Goal: Task Accomplishment & Management: Manage account settings

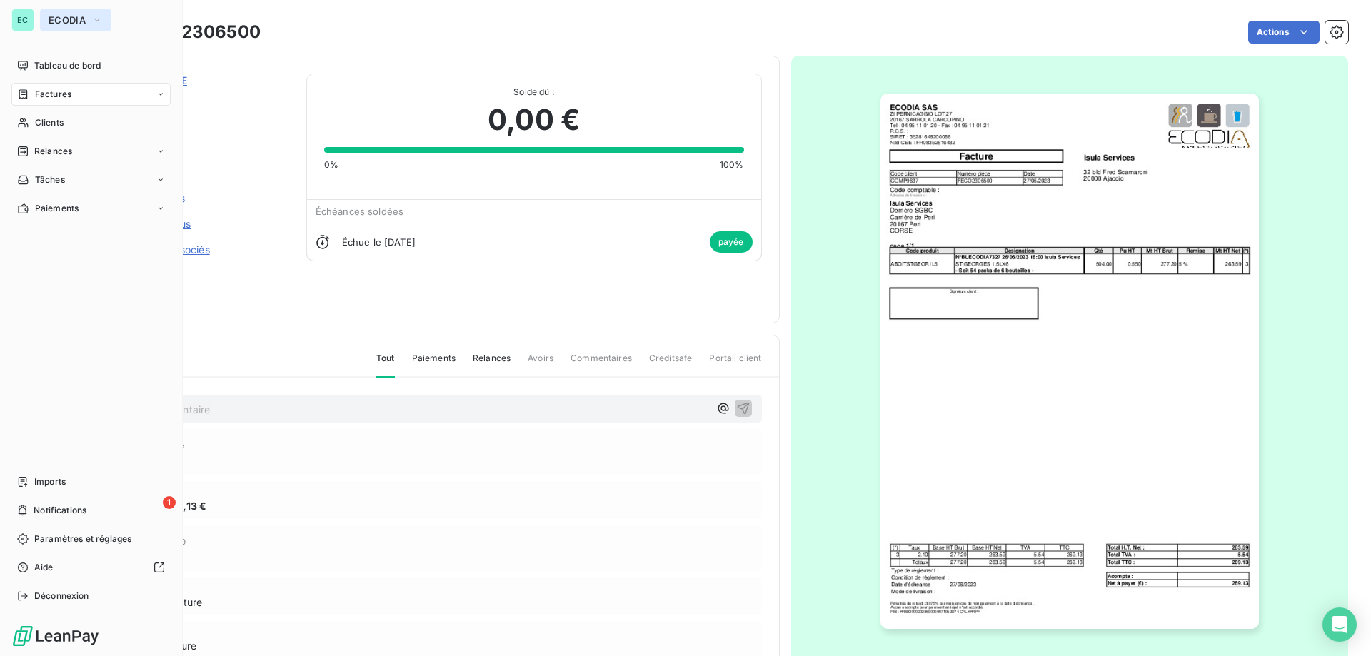
click at [55, 21] on span "ECODIA" at bounding box center [67, 19] width 37 height 11
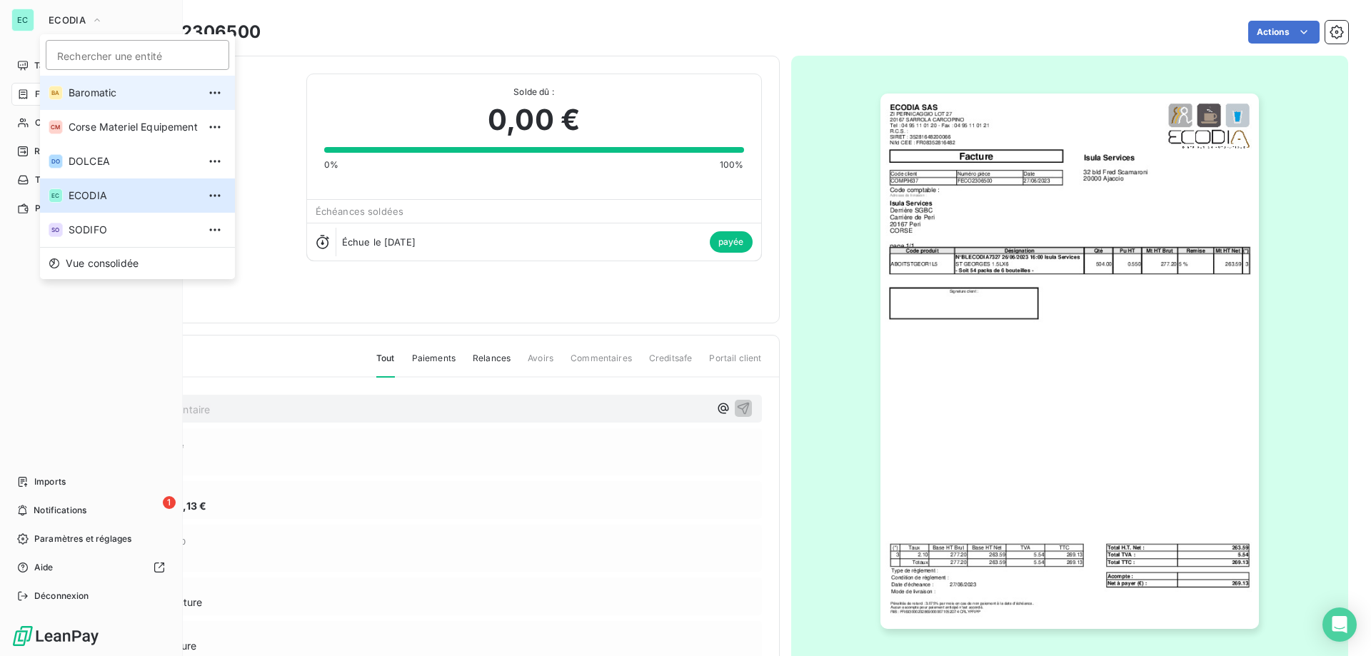
click at [101, 97] on span "Baromatic" at bounding box center [133, 93] width 129 height 14
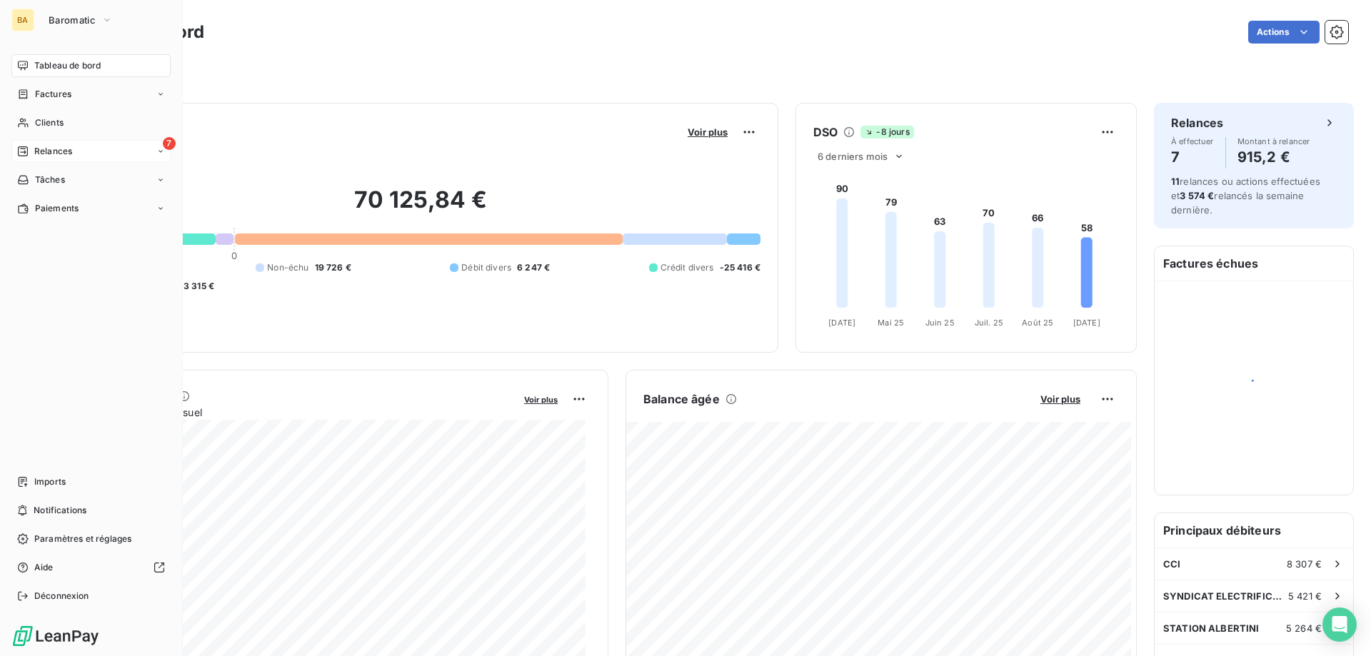
click at [128, 154] on div "7 Relances" at bounding box center [90, 151] width 159 height 23
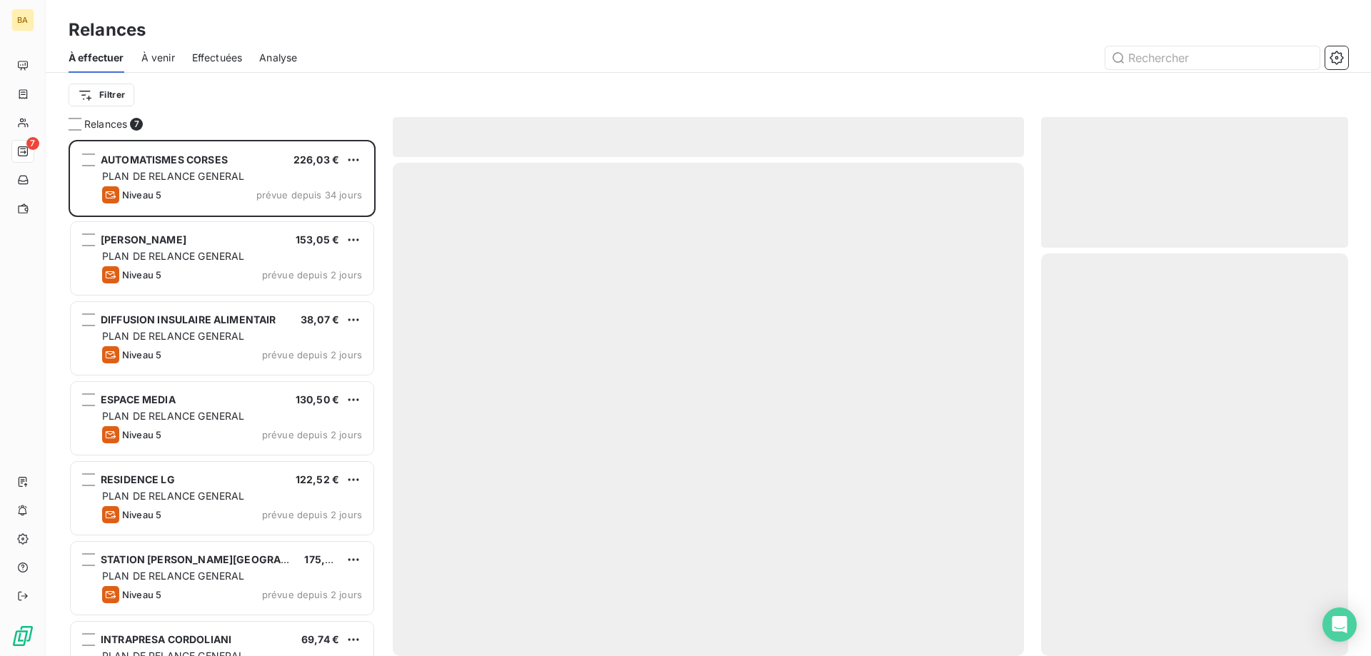
scroll to position [506, 296]
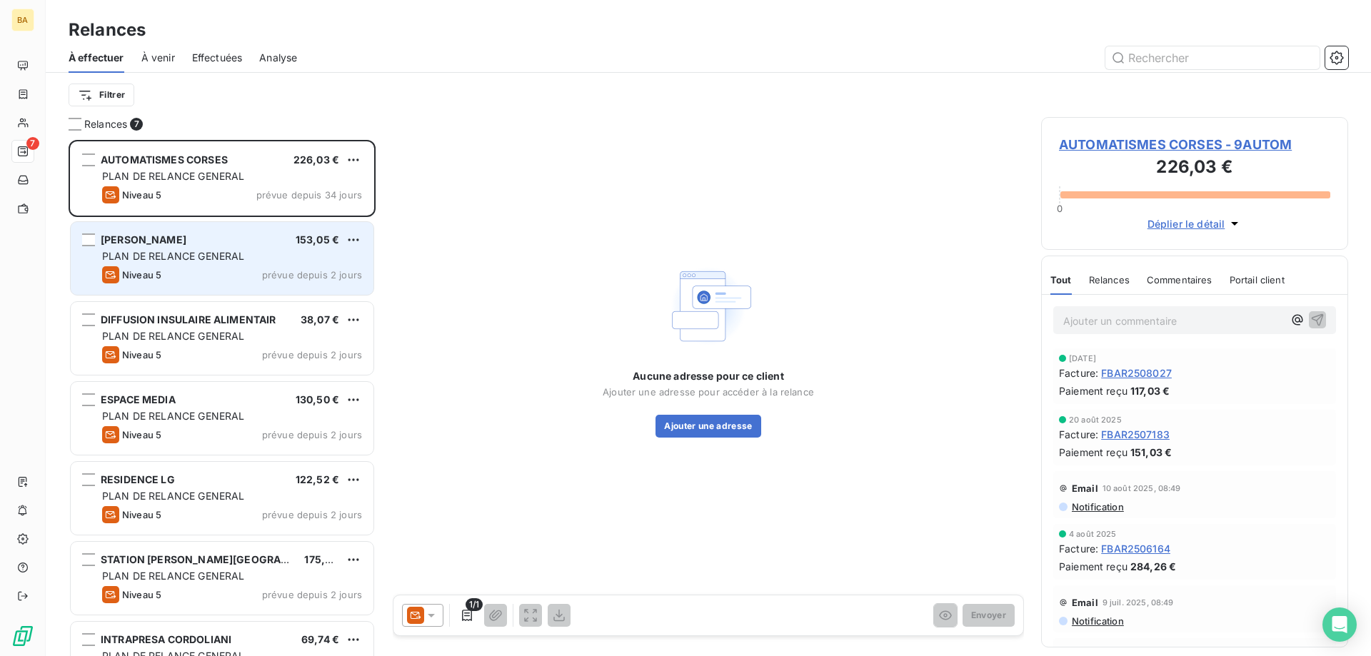
click at [265, 277] on span "prévue depuis 2 jours" at bounding box center [312, 274] width 100 height 11
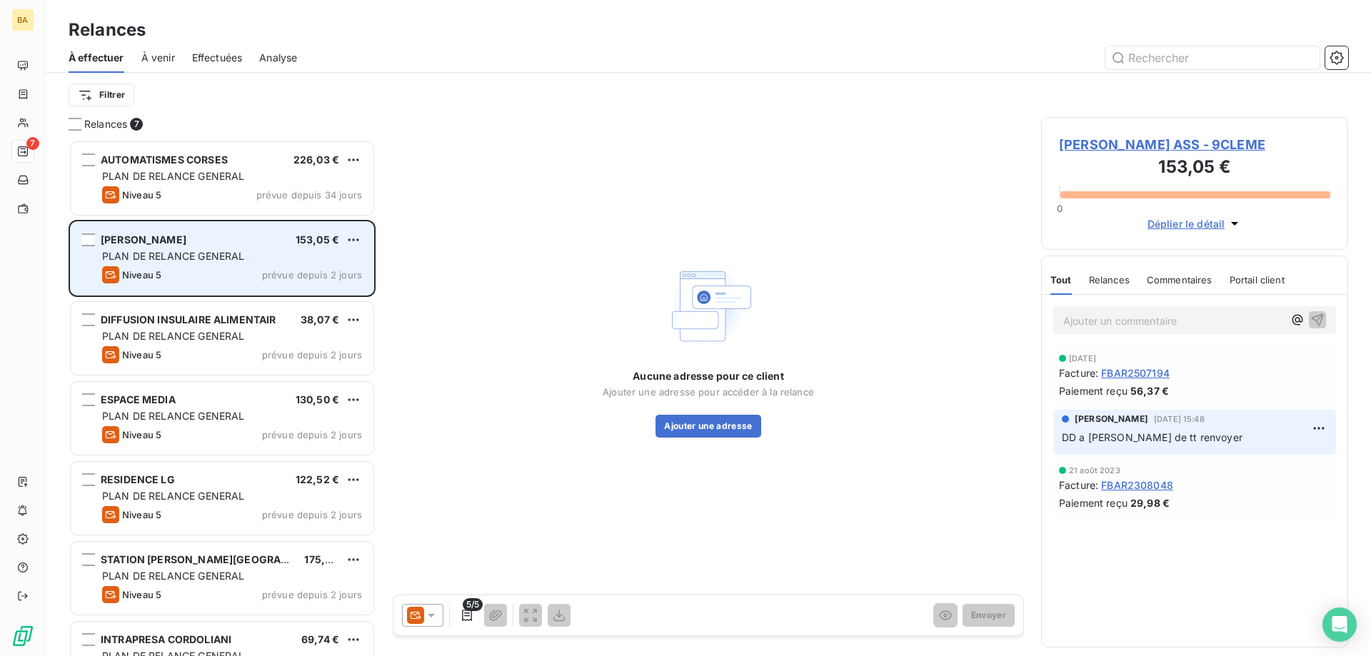
click at [306, 252] on div "PLAN DE RELANCE GENERAL" at bounding box center [232, 256] width 260 height 14
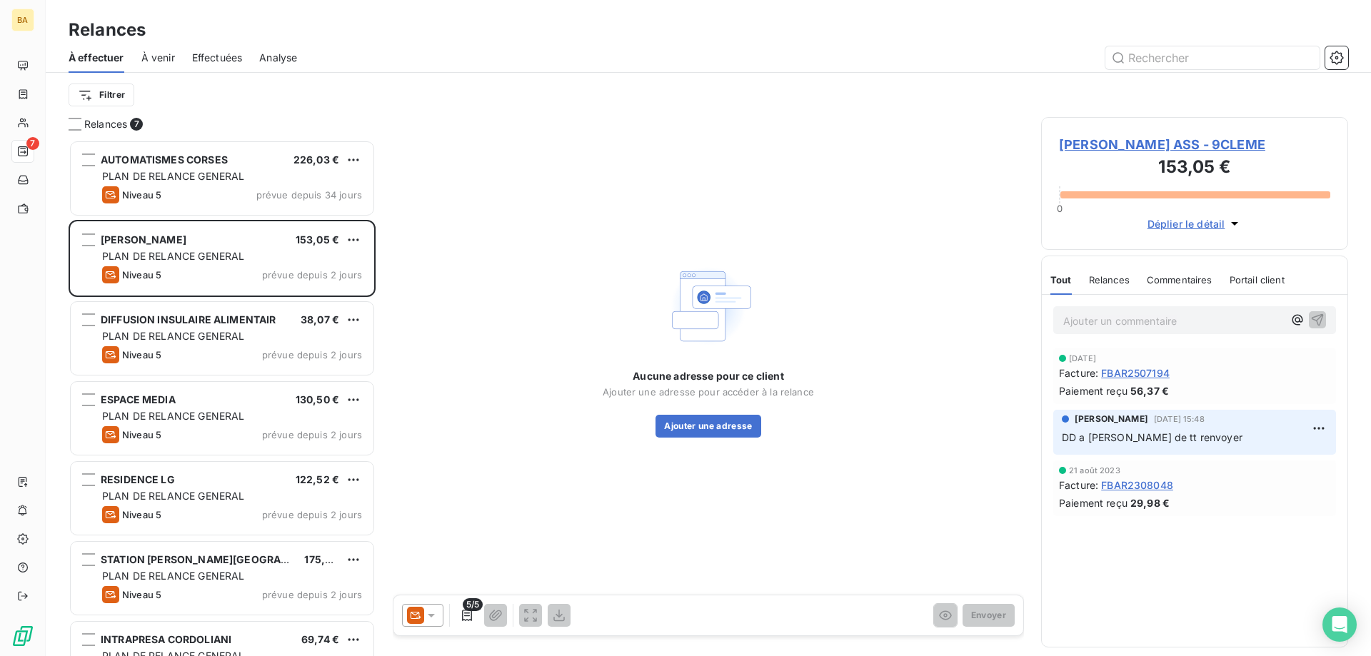
click at [431, 614] on icon at bounding box center [431, 616] width 7 height 4
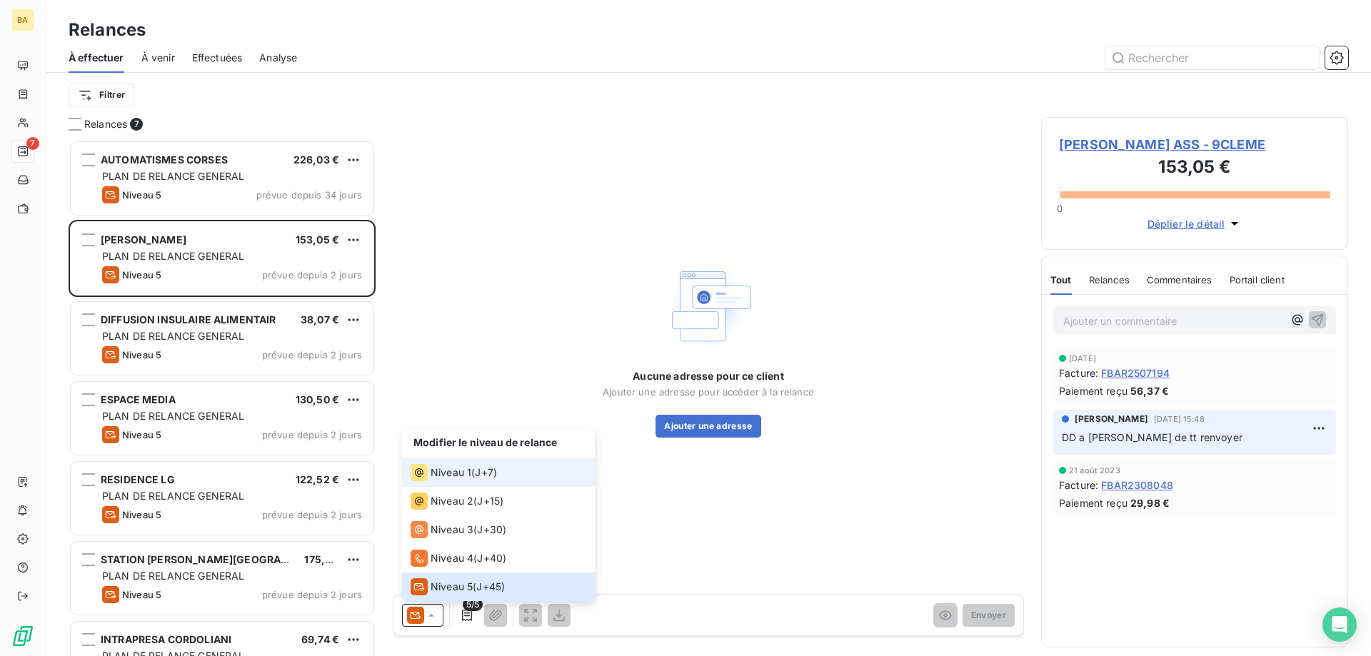
click at [460, 470] on span "Niveau 1" at bounding box center [451, 473] width 41 height 14
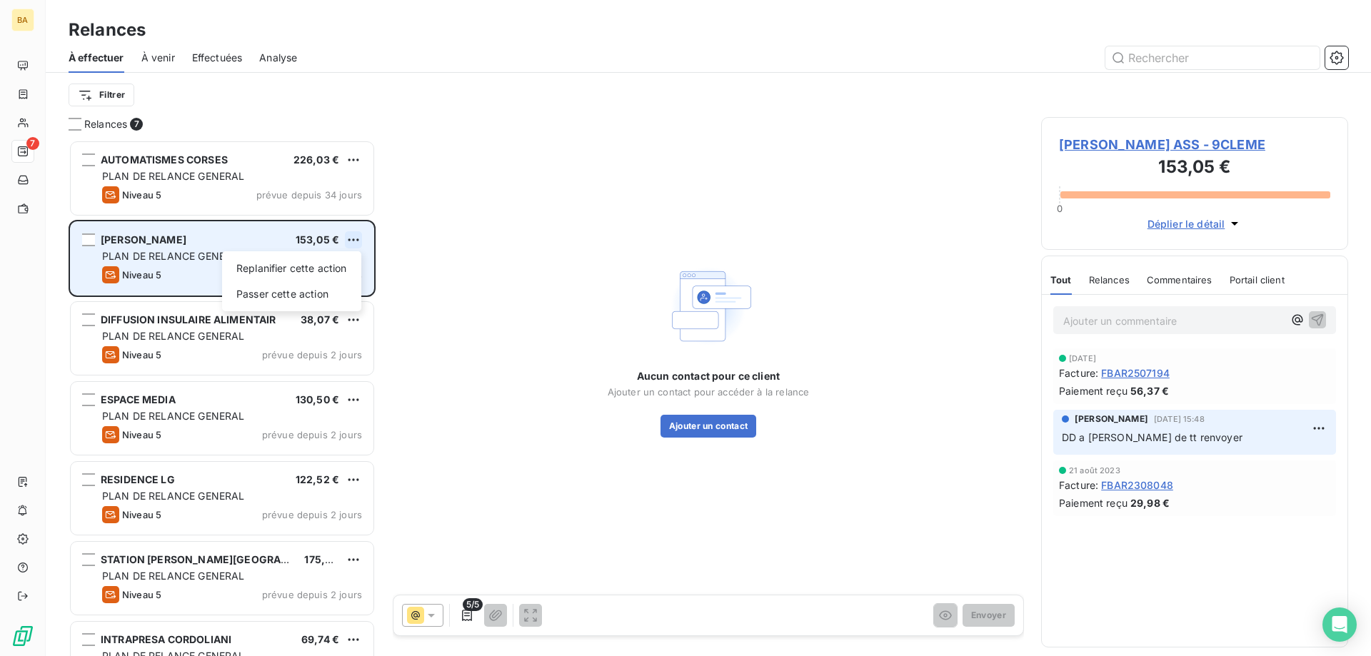
click at [354, 238] on html "BA 7 Relances À effectuer À venir Effectuées Analyse Filtrer Relances 7 AUTOMAT…" at bounding box center [685, 328] width 1371 height 656
click at [327, 301] on div "Passer cette action" at bounding box center [292, 294] width 128 height 23
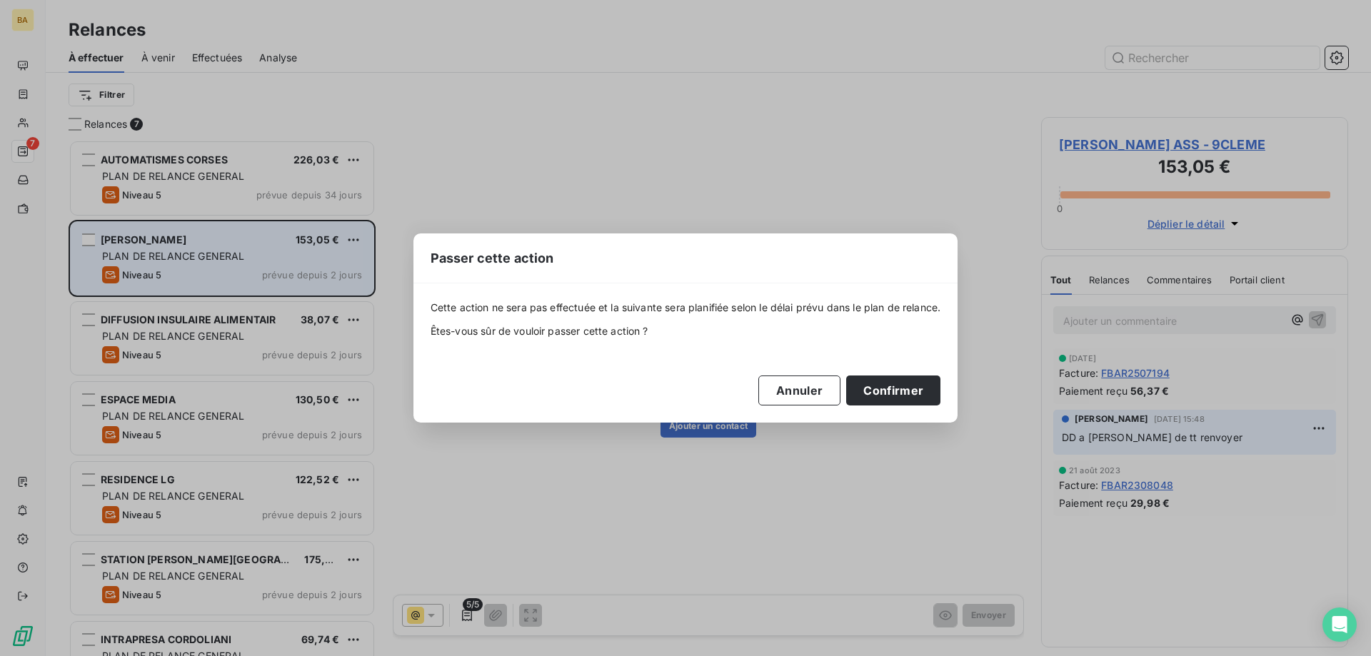
click at [918, 106] on div "Passer cette action Cette action ne sera pas effectuée et la suivante sera plan…" at bounding box center [685, 328] width 1371 height 656
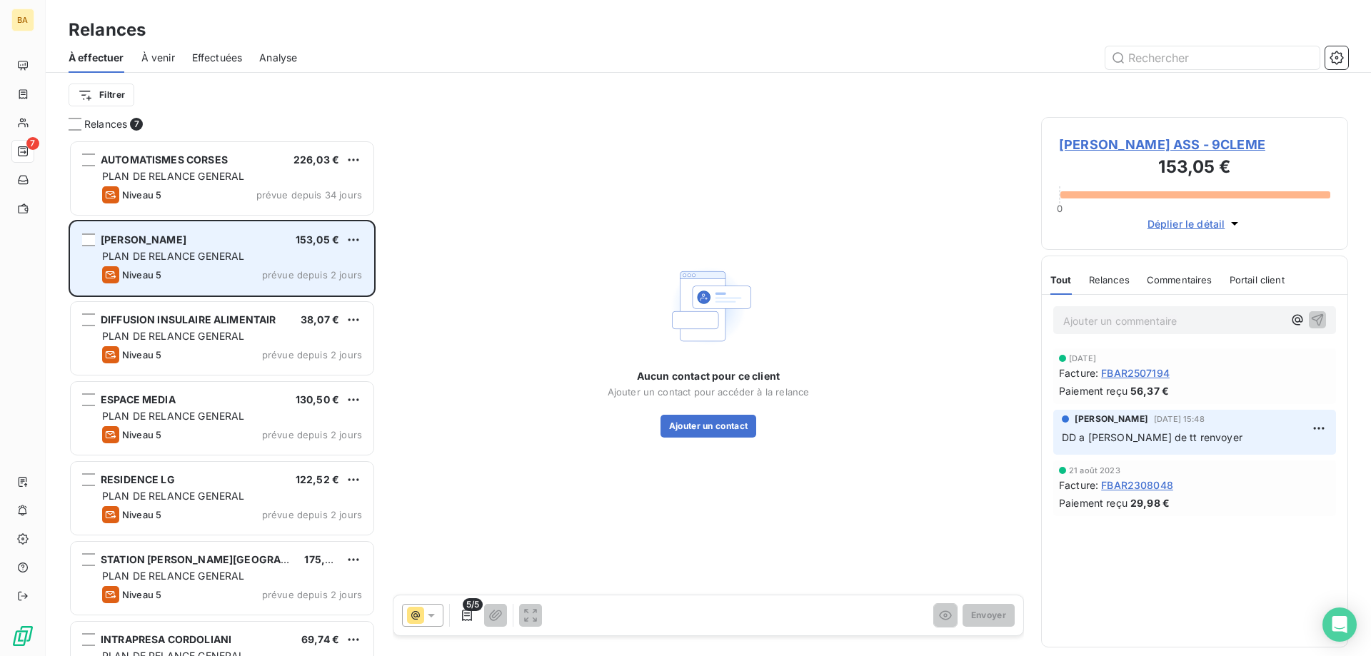
click at [1155, 147] on span "[PERSON_NAME] ASS - 9CLEME" at bounding box center [1194, 144] width 271 height 19
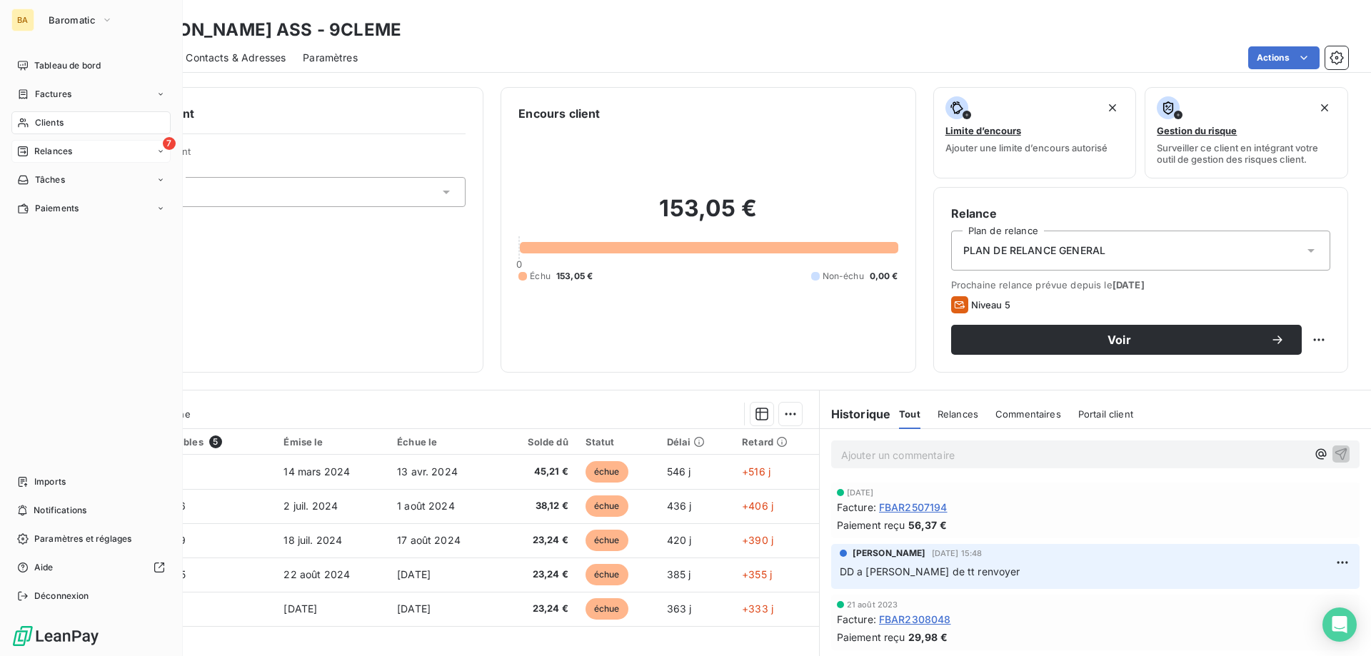
click at [74, 151] on div "7 Relances" at bounding box center [90, 151] width 159 height 23
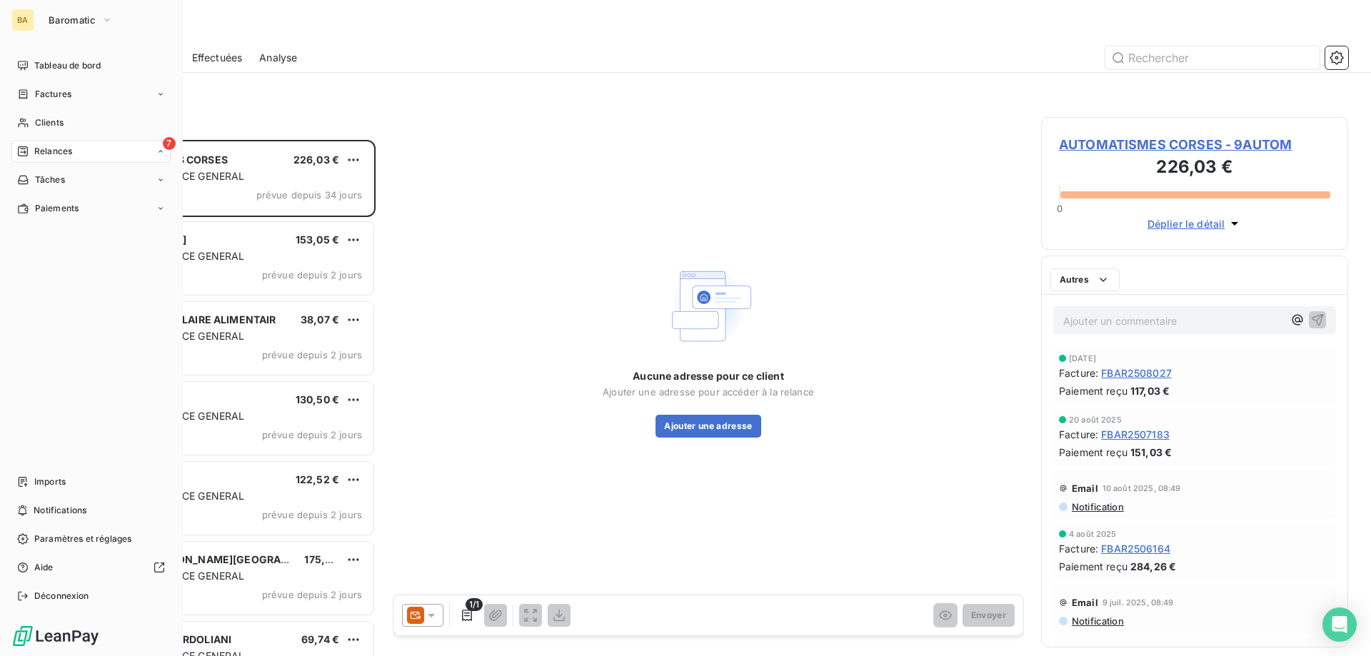
scroll to position [506, 296]
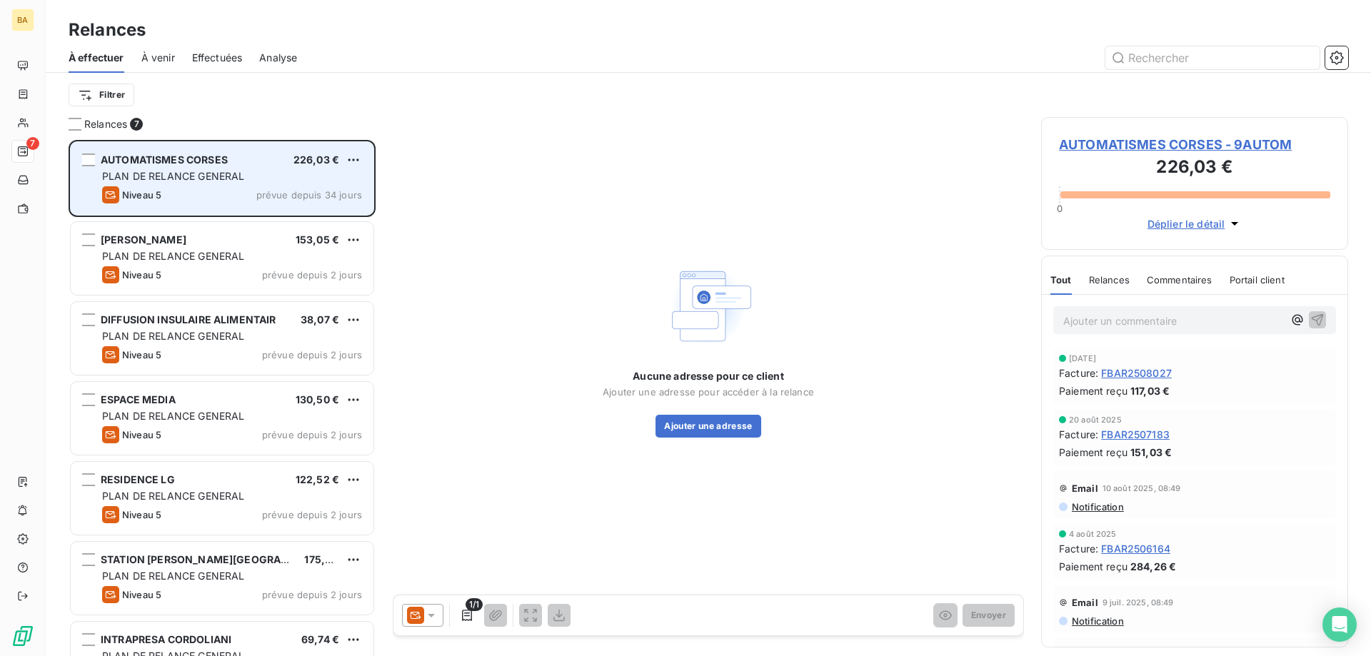
click at [293, 176] on div "PLAN DE RELANCE GENERAL" at bounding box center [232, 176] width 260 height 14
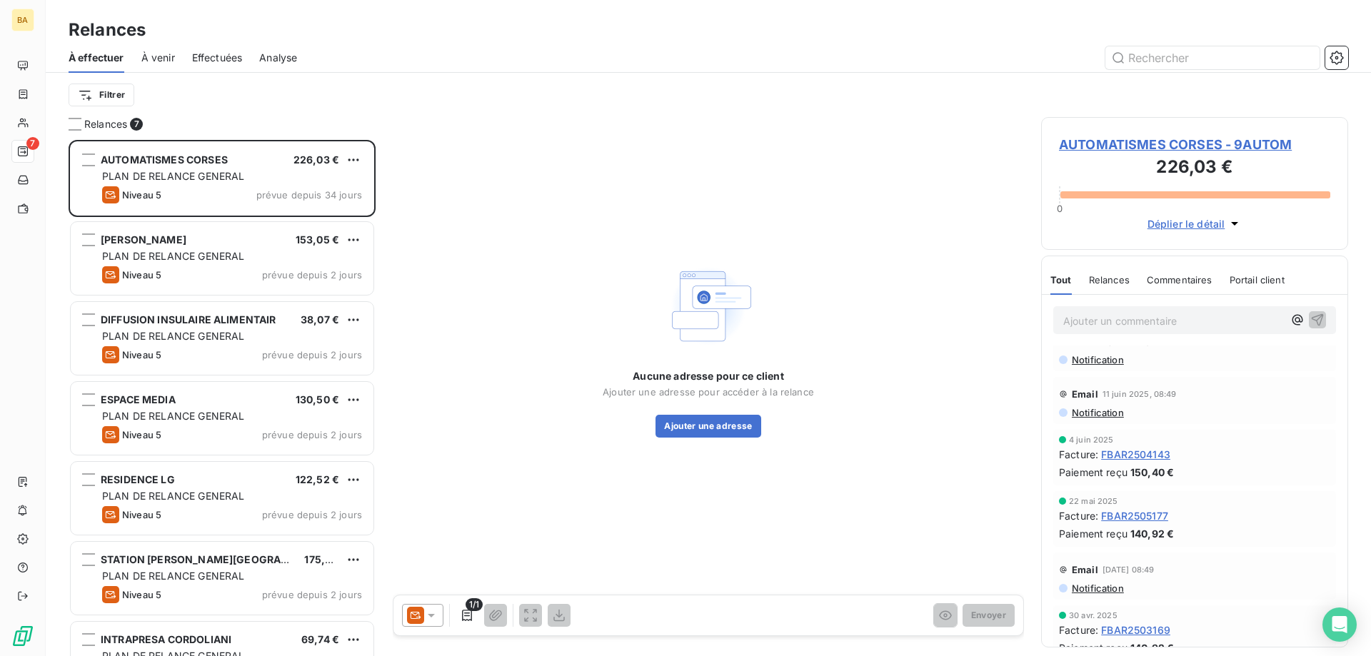
scroll to position [286, 0]
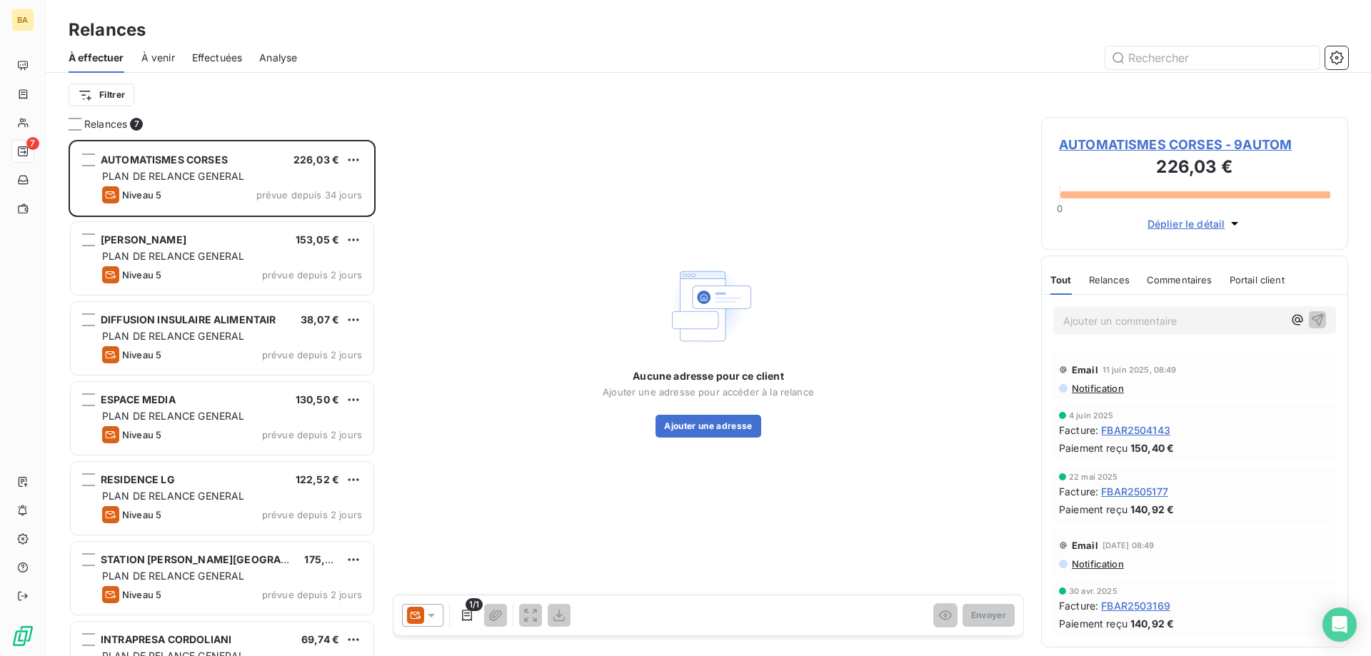
drag, startPoint x: 431, startPoint y: 603, endPoint x: 435, endPoint y: 610, distance: 8.3
click at [431, 604] on div "1/1 Envoyer" at bounding box center [708, 616] width 630 height 40
click at [440, 615] on div at bounding box center [422, 615] width 41 height 23
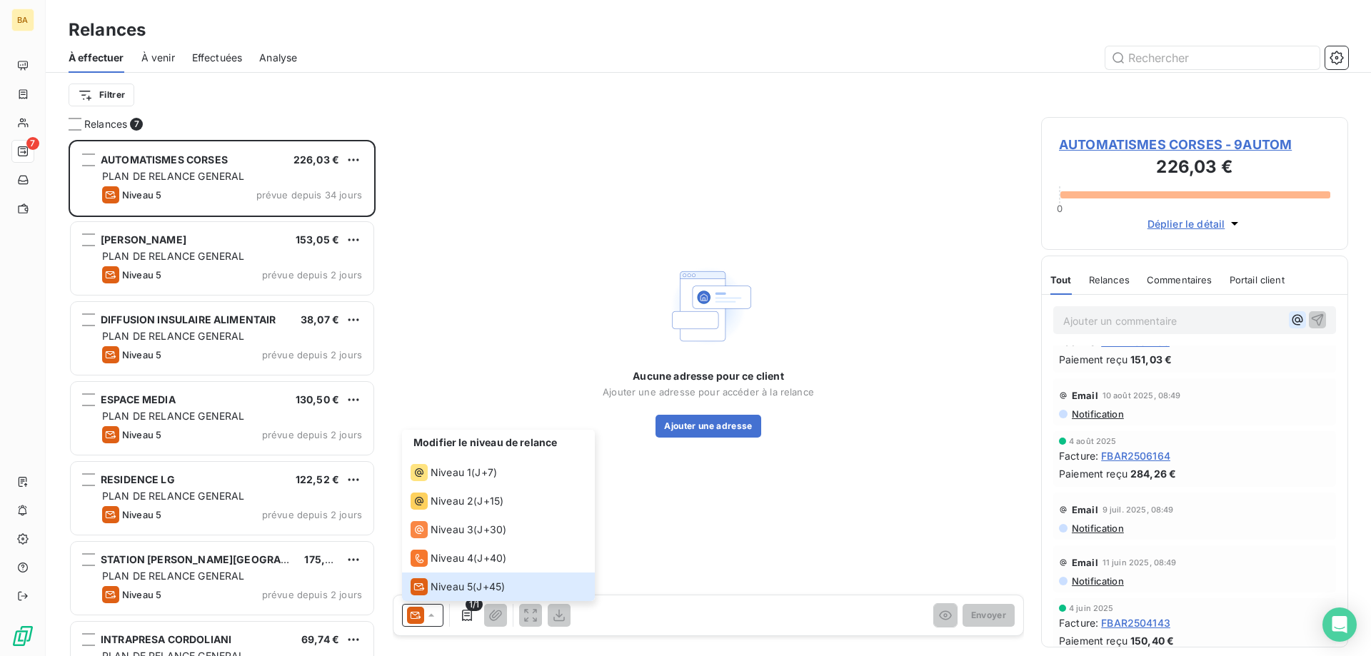
scroll to position [0, 0]
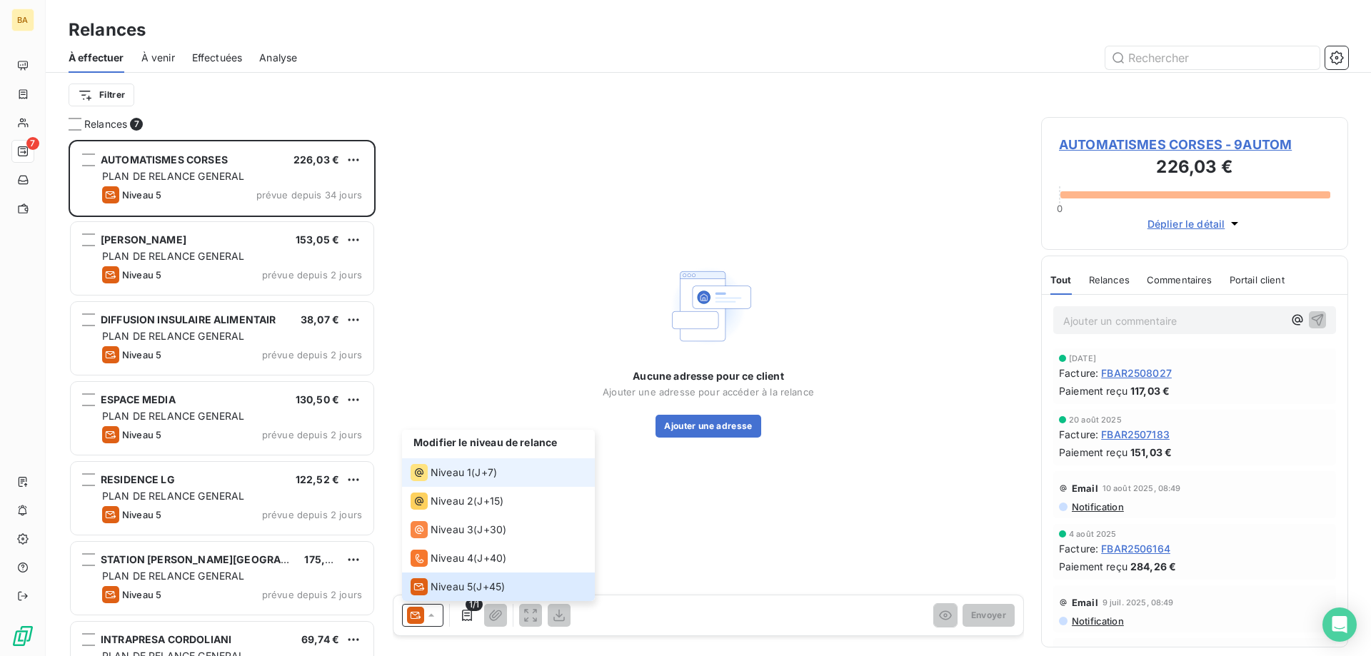
click at [468, 479] on span "Niveau 1" at bounding box center [451, 473] width 41 height 14
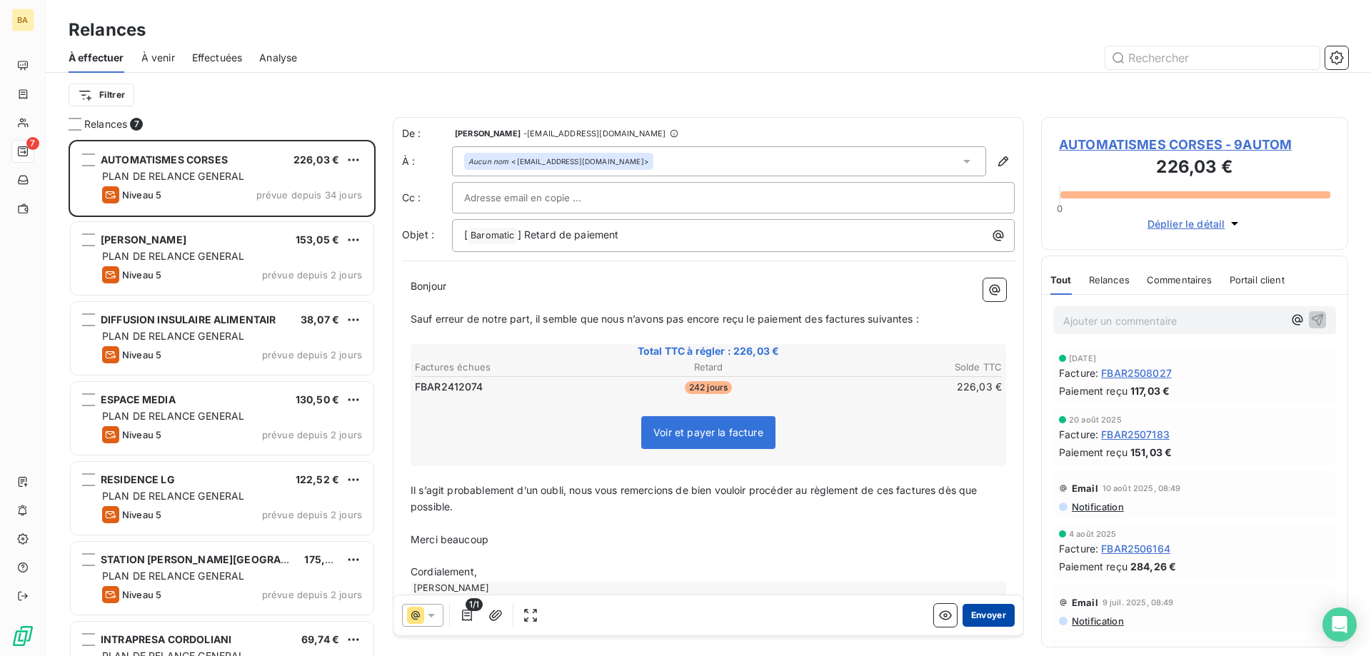
click at [971, 616] on button "Envoyer" at bounding box center [989, 615] width 52 height 23
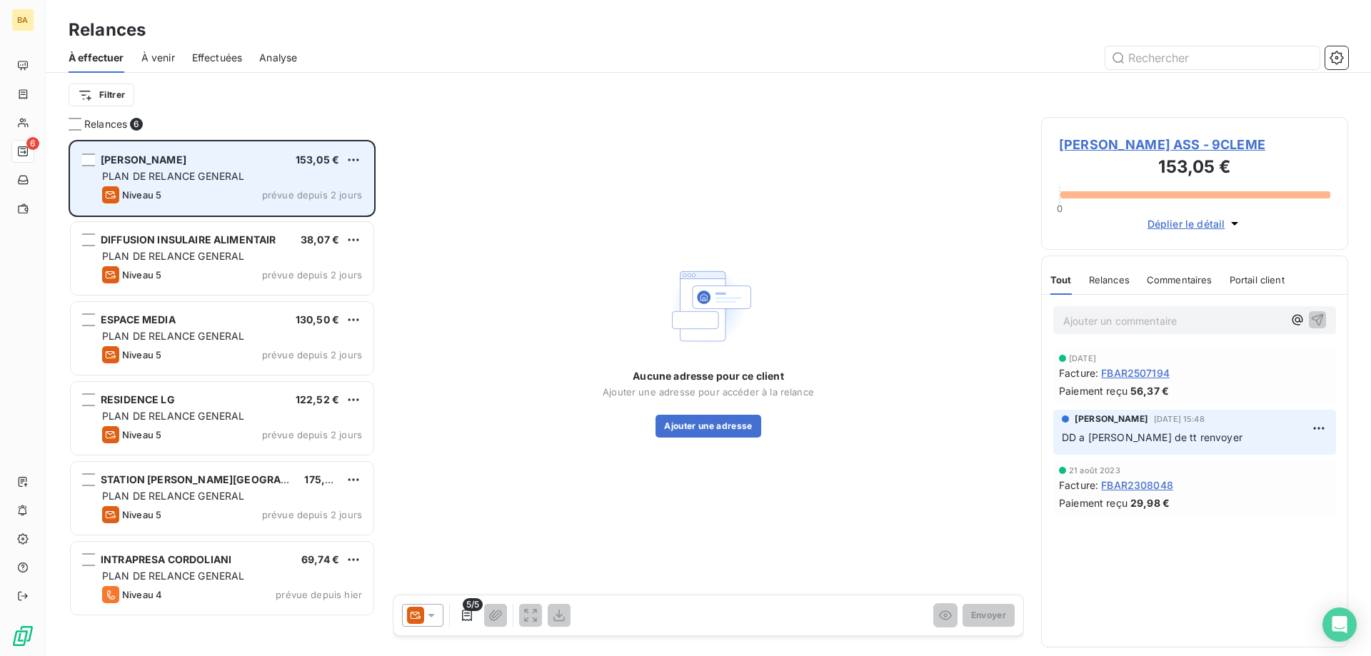
click at [293, 181] on div "PLAN DE RELANCE GENERAL" at bounding box center [232, 176] width 260 height 14
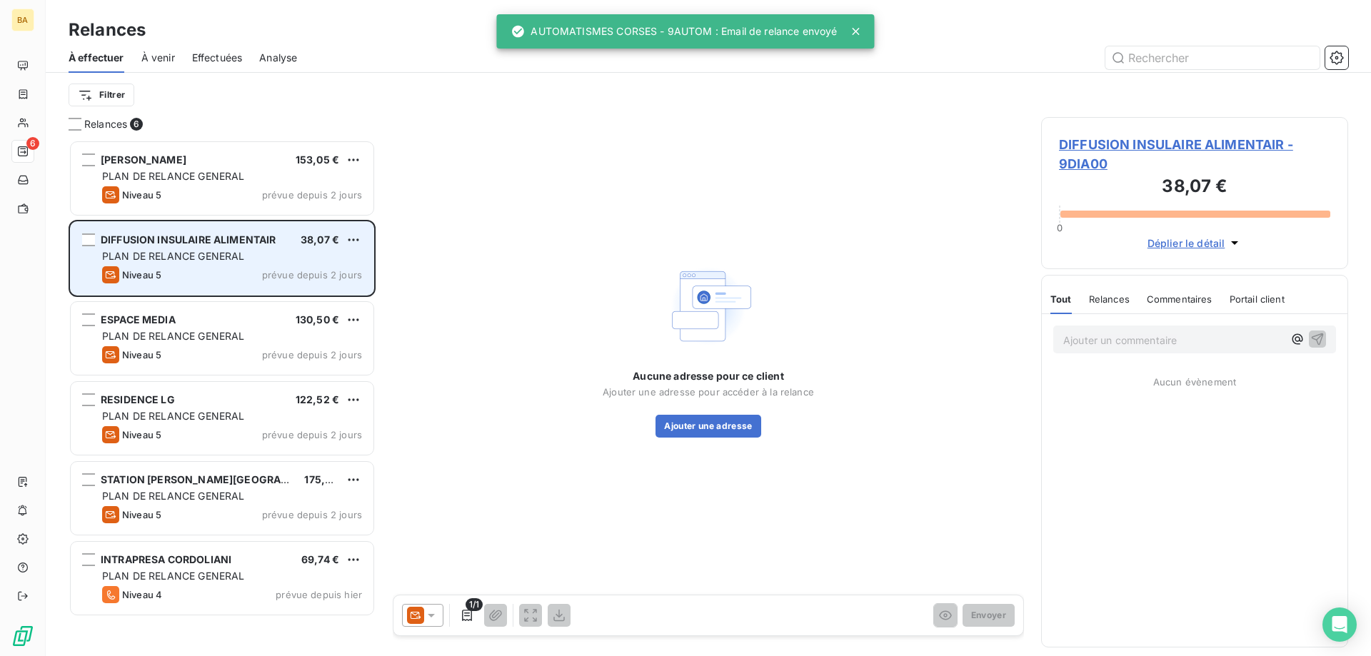
click at [329, 247] on div "38,07 €" at bounding box center [320, 240] width 39 height 14
click at [357, 241] on html "BA 6 Relances À effectuer À venir Effectuées Analyse Filtrer Relances 6 [PERSON…" at bounding box center [685, 328] width 1371 height 656
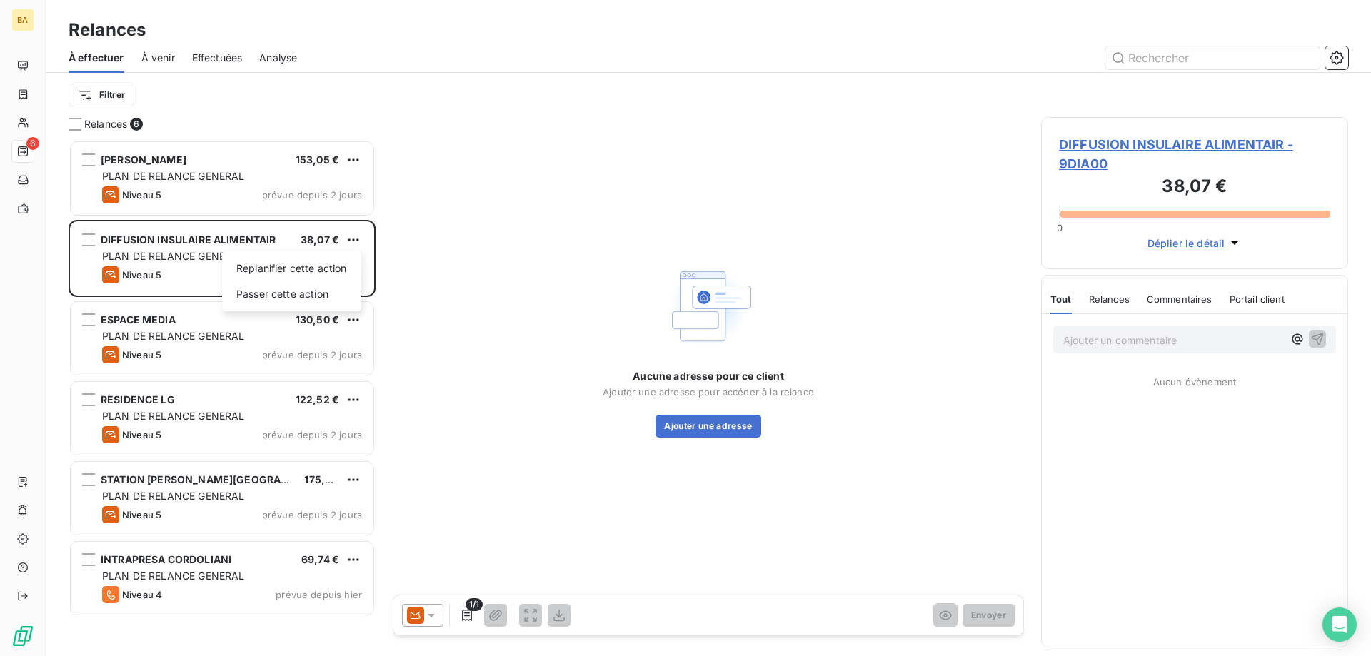
click at [432, 617] on html "BA 6 Relances À effectuer À venir Effectuées Analyse Filtrer Relances 6 [PERSON…" at bounding box center [685, 328] width 1371 height 656
click at [430, 611] on icon at bounding box center [431, 615] width 14 height 14
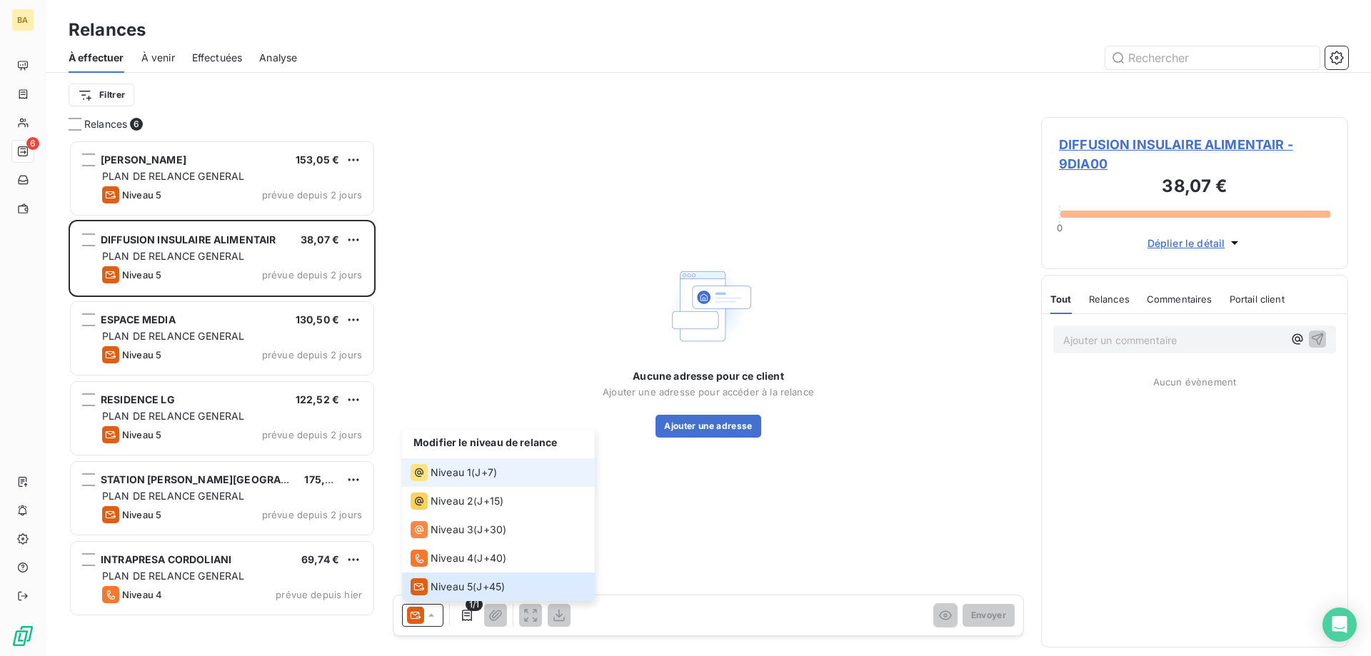
click at [448, 480] on div "Niveau 1" at bounding box center [441, 472] width 61 height 17
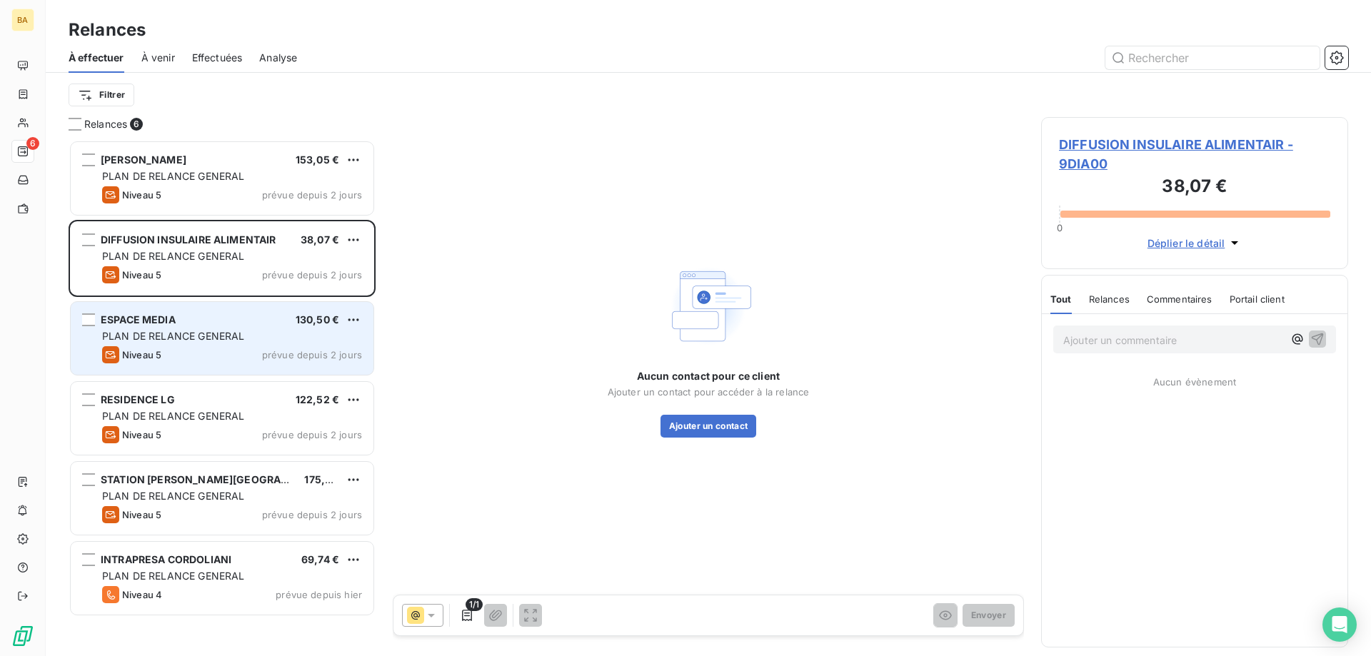
click at [276, 343] on div "PLAN DE RELANCE GENERAL" at bounding box center [232, 336] width 260 height 14
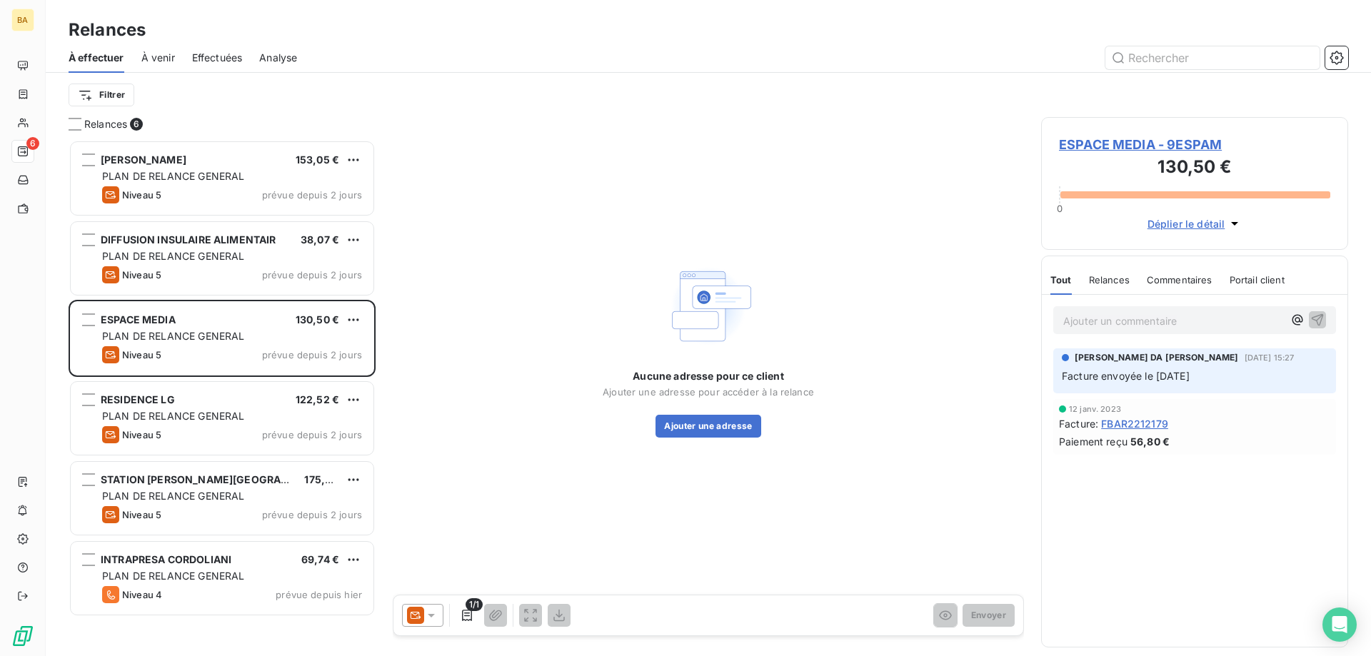
click at [433, 613] on icon at bounding box center [431, 615] width 14 height 14
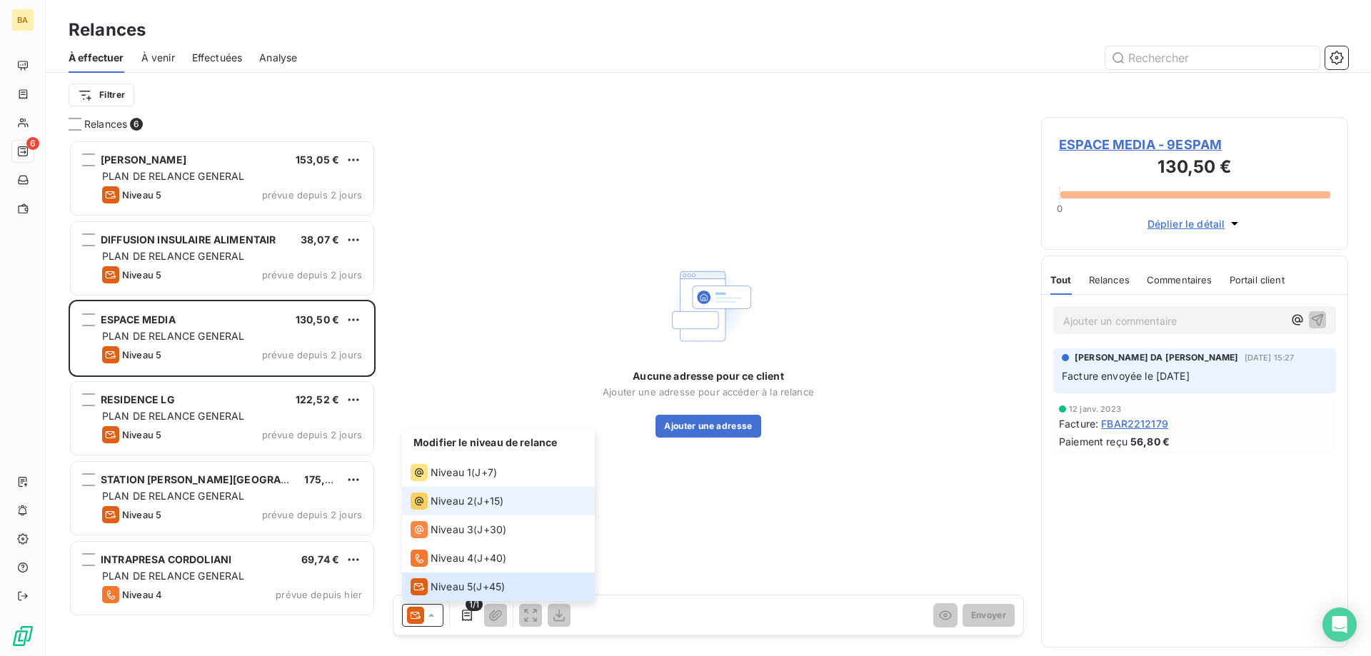
click at [454, 489] on li "Niveau 2 ( J+15 )" at bounding box center [498, 501] width 193 height 29
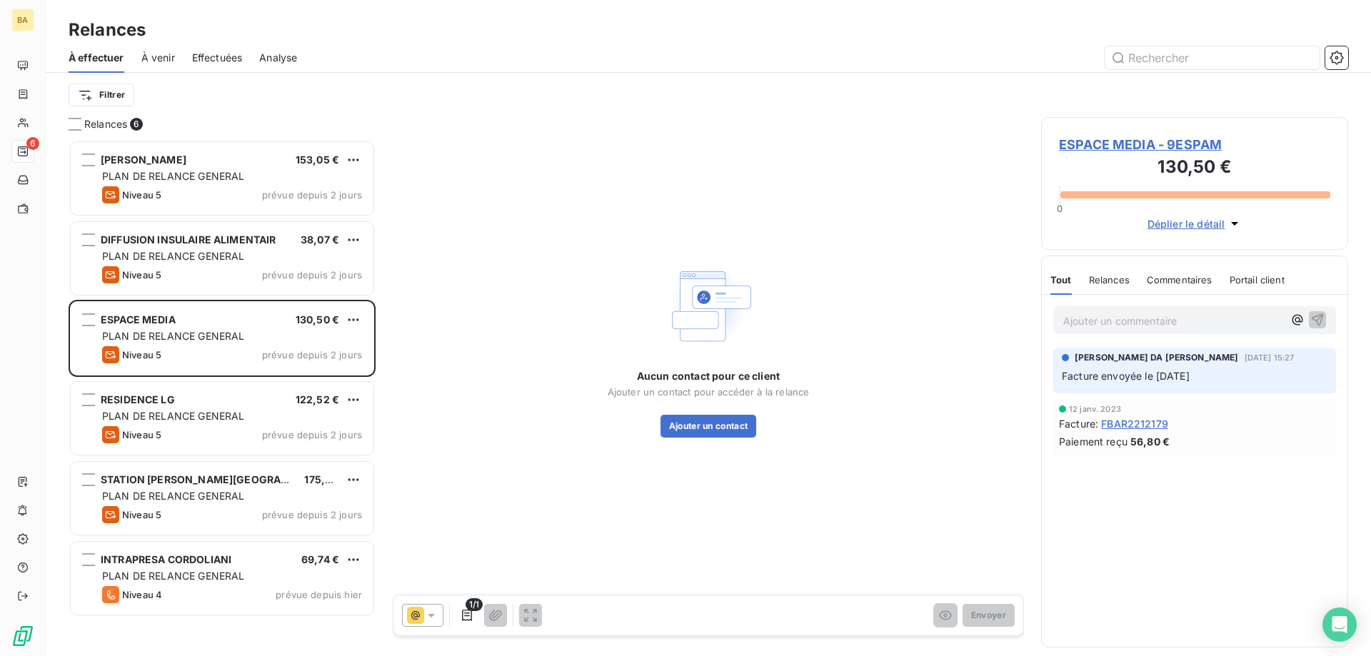
click at [425, 623] on div at bounding box center [422, 615] width 41 height 23
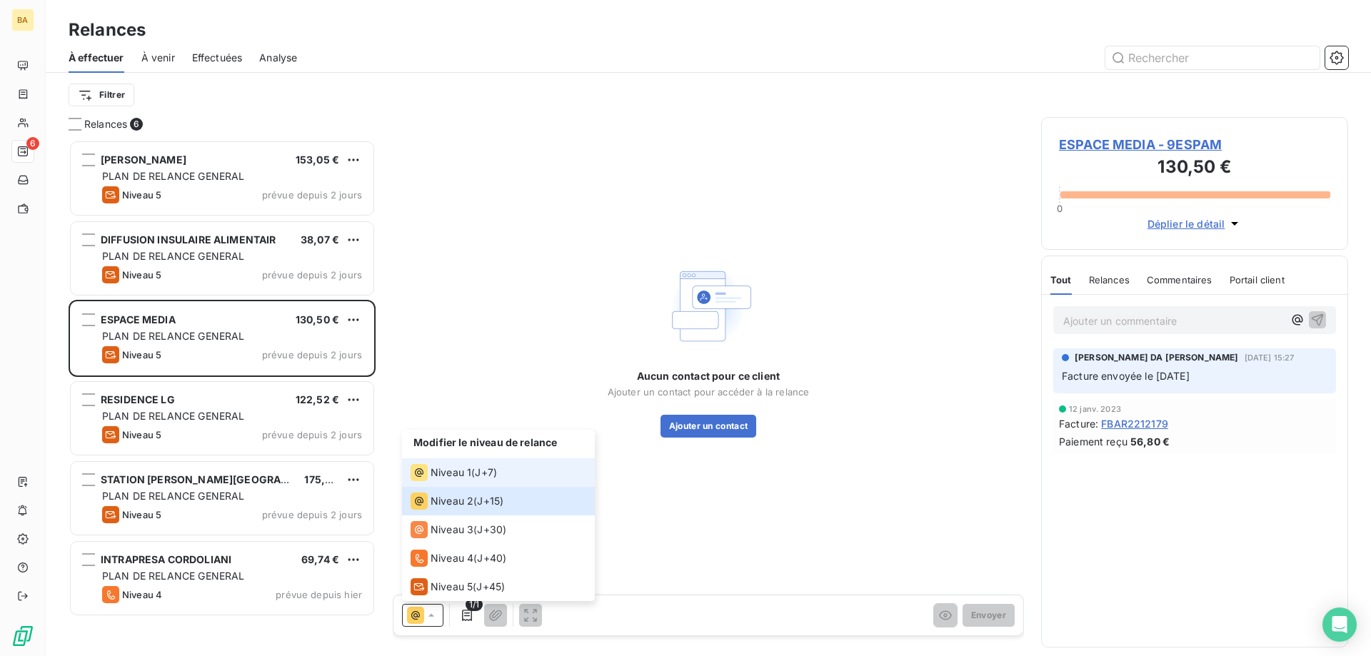
click at [466, 464] on div "Niveau 1" at bounding box center [441, 472] width 61 height 17
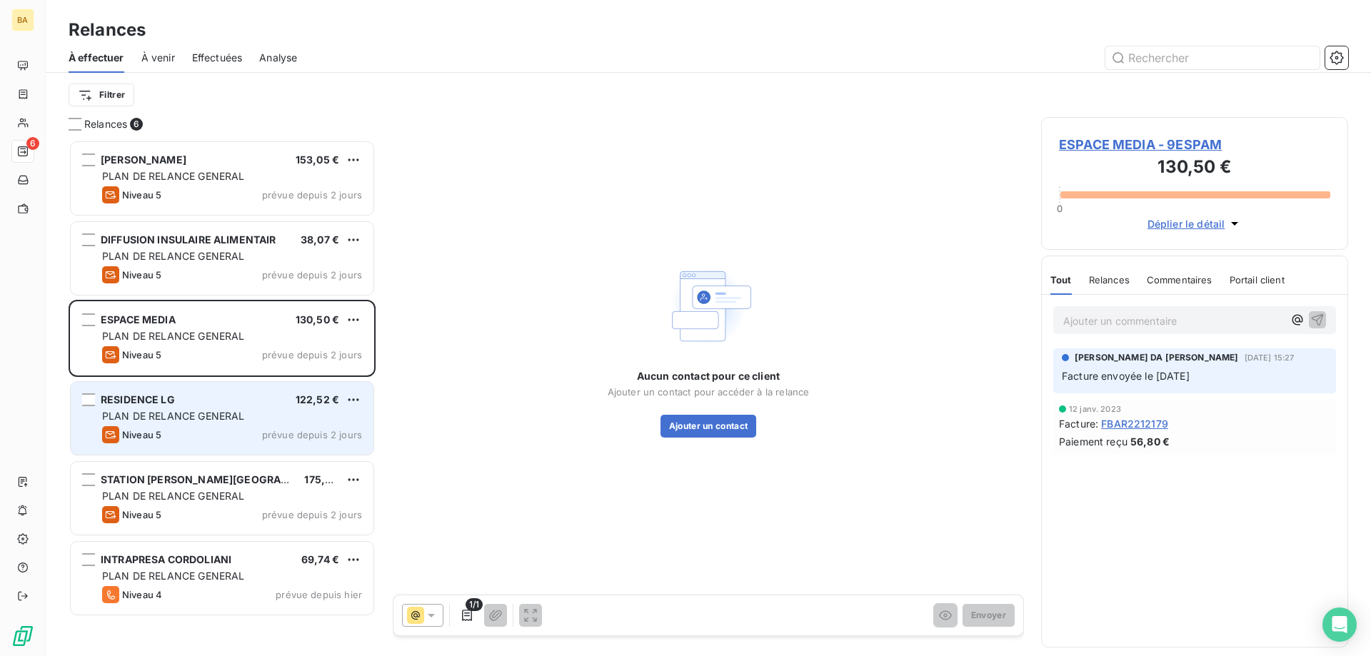
click at [200, 408] on div "RESIDENCE LG 122,52 € PLAN DE RELANCE GENERAL Niveau 5 prévue depuis 2 jours" at bounding box center [222, 418] width 303 height 73
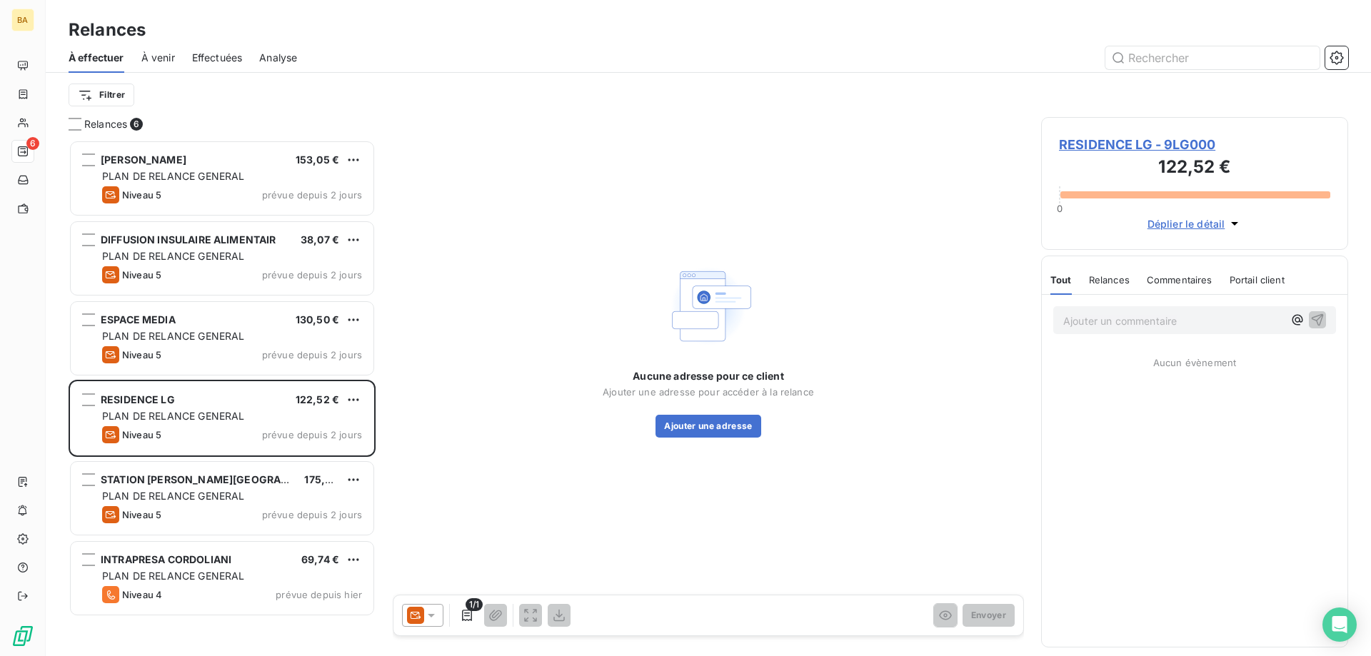
click at [438, 617] on div at bounding box center [422, 615] width 41 height 23
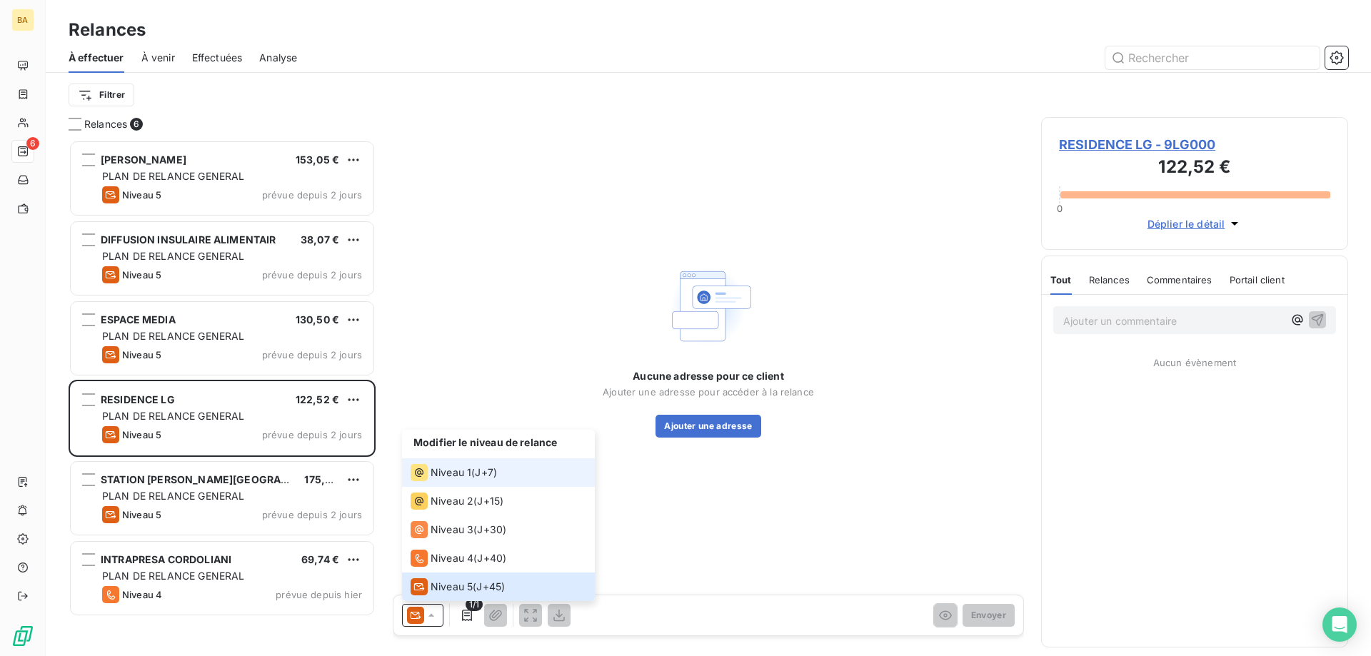
click at [478, 472] on span "J+7 )" at bounding box center [486, 473] width 22 height 14
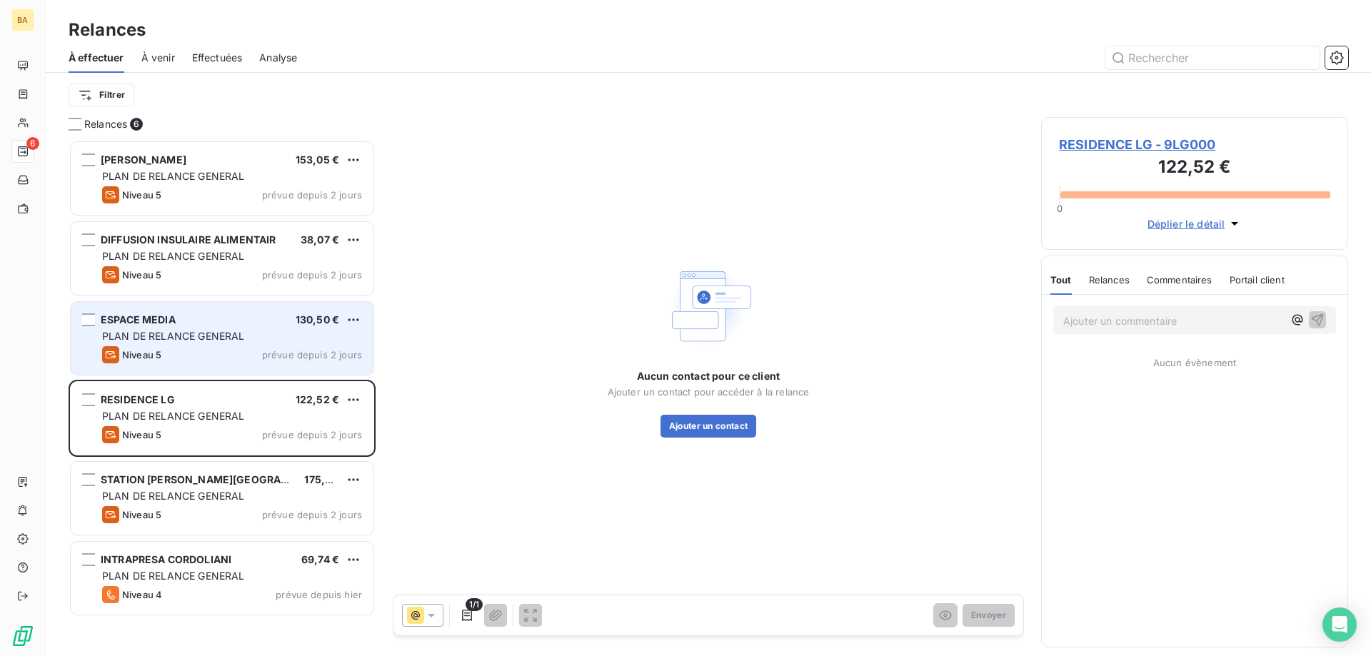
click at [336, 358] on span "prévue depuis 2 jours" at bounding box center [312, 354] width 100 height 11
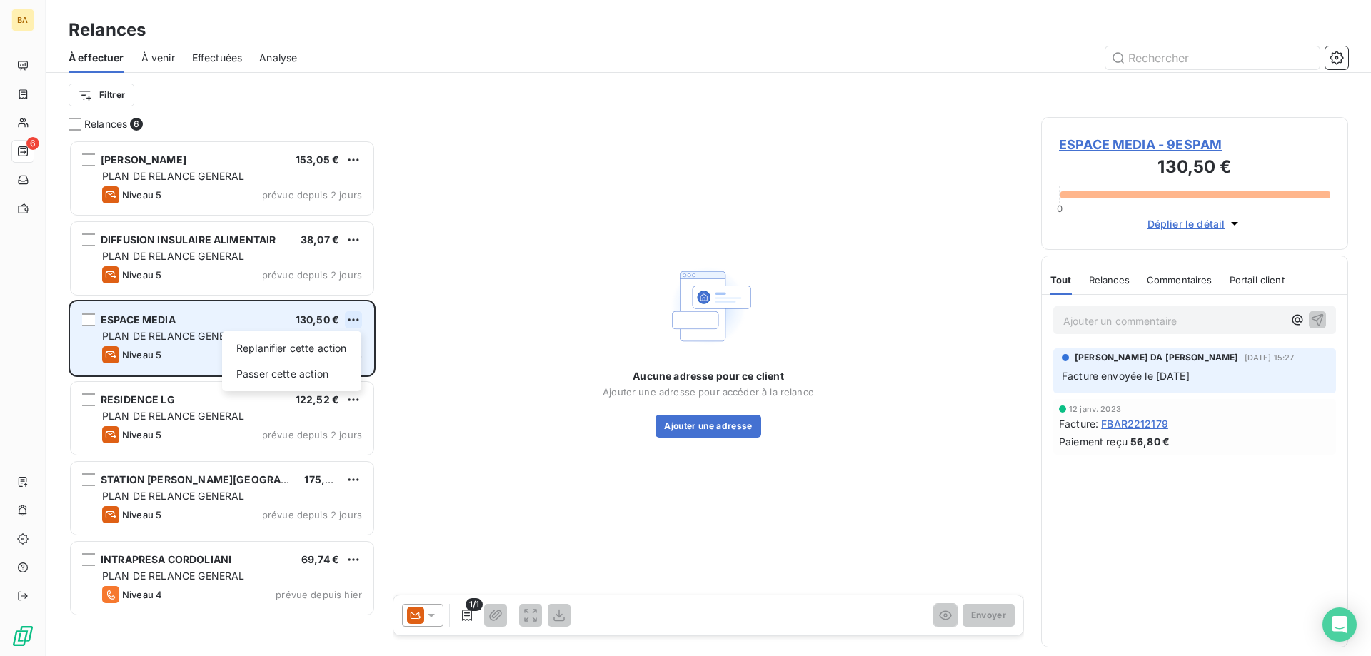
click at [352, 314] on html "BA 6 Relances À effectuer À venir Effectuées Analyse Filtrer Relances 6 [PERSON…" at bounding box center [685, 328] width 1371 height 656
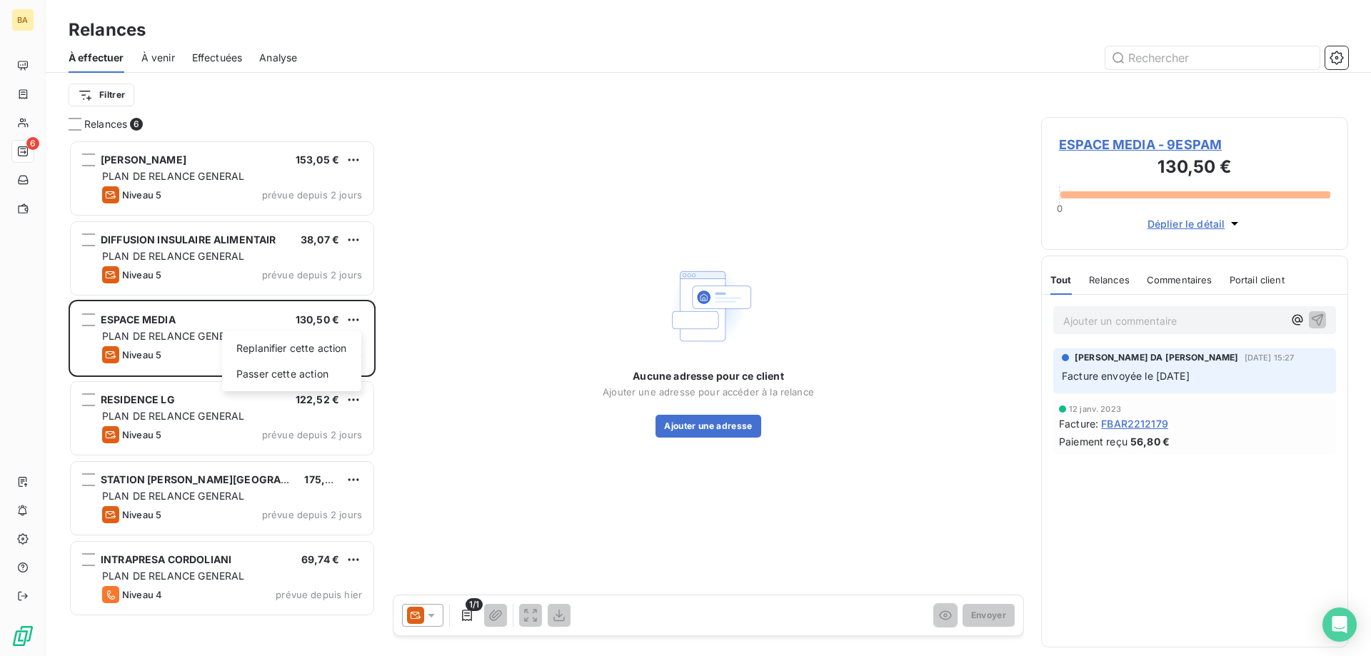
click at [596, 301] on html "BA 6 Relances À effectuer À venir Effectuées Analyse Filtrer Relances 6 [PERSON…" at bounding box center [685, 328] width 1371 height 656
click at [1152, 149] on span "ESPACE MEDIA - 9ESPAM" at bounding box center [1194, 144] width 271 height 19
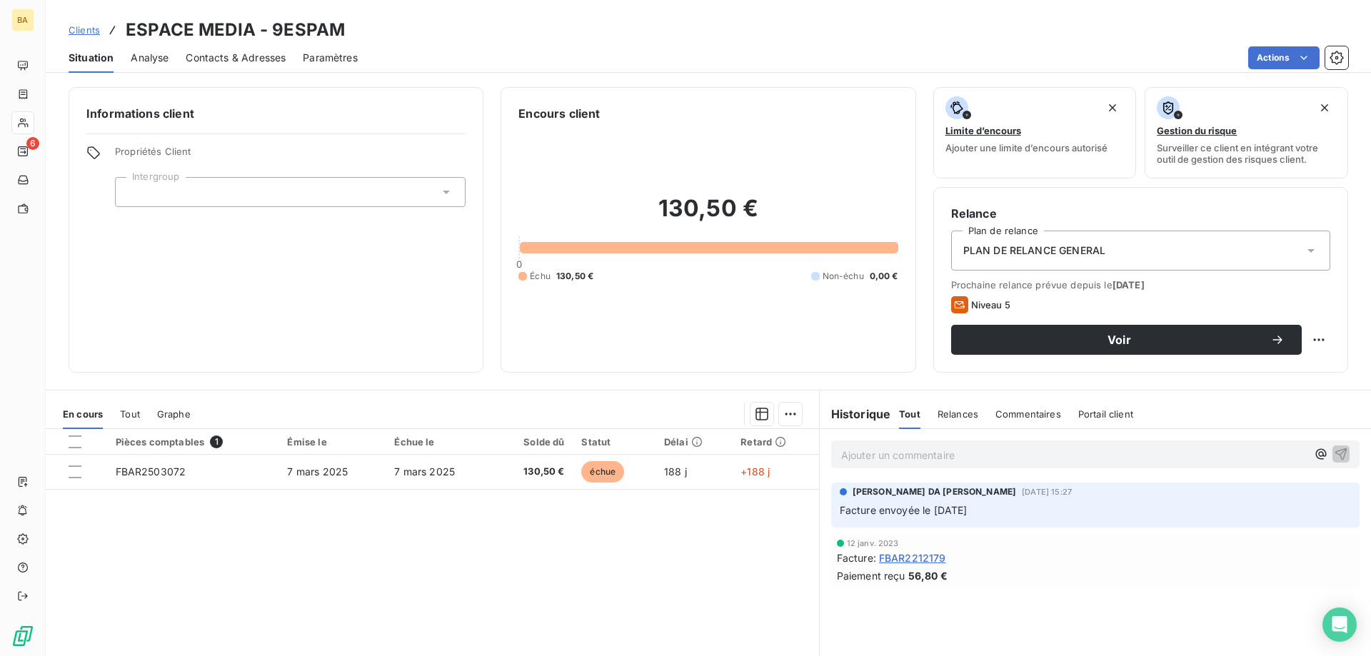
click at [256, 56] on span "Contacts & Adresses" at bounding box center [236, 58] width 100 height 14
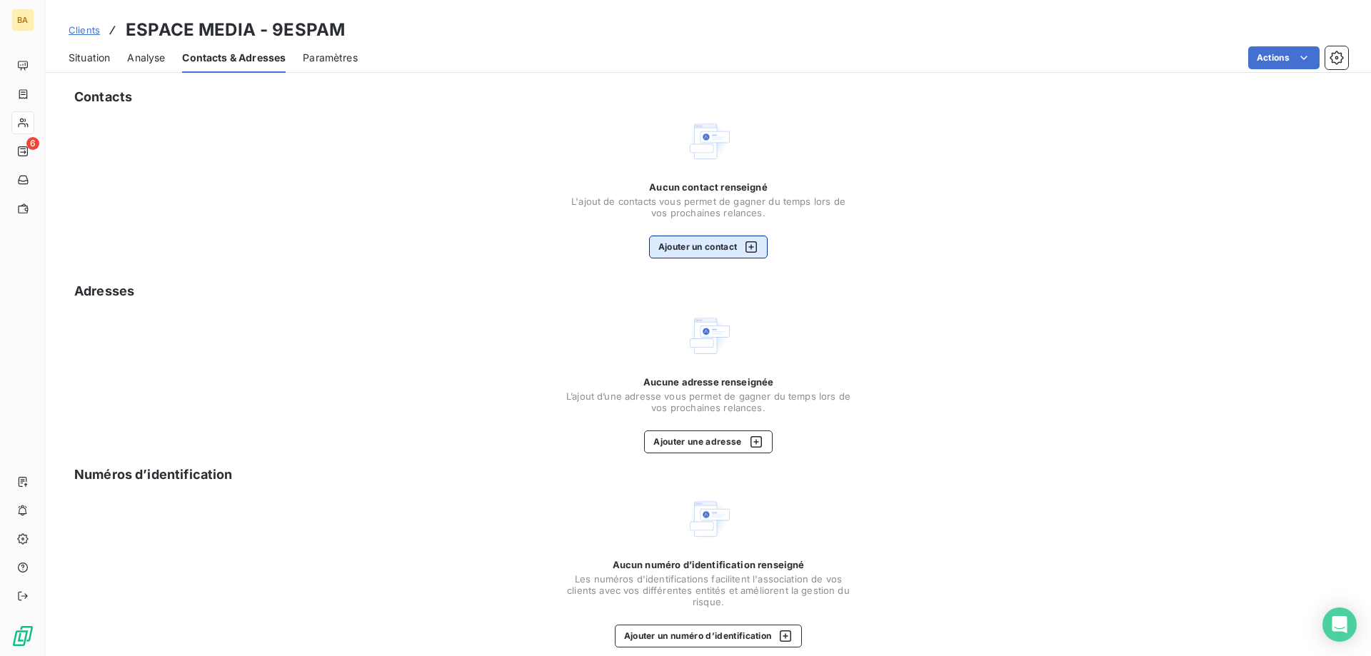
click at [696, 242] on button "Ajouter un contact" at bounding box center [708, 247] width 119 height 23
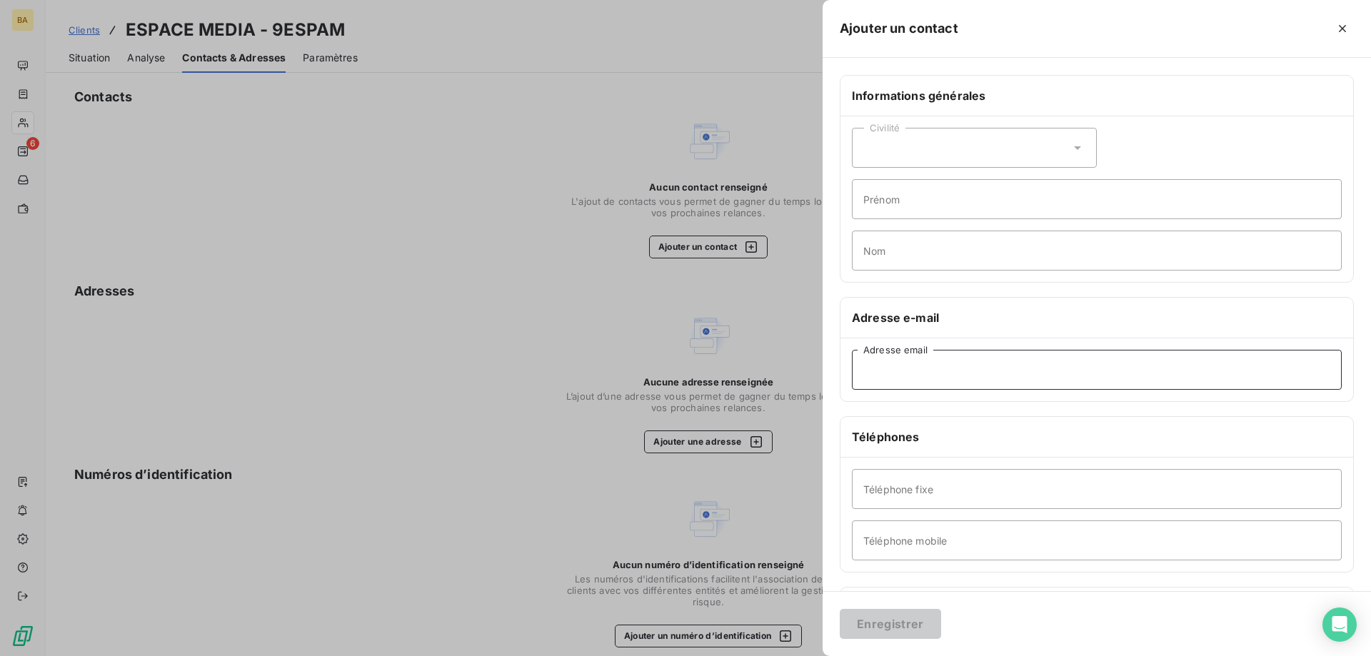
click at [943, 374] on input "Adresse email" at bounding box center [1097, 370] width 490 height 40
paste input "[EMAIL_ADDRESS][DOMAIN_NAME]"
type input "[EMAIL_ADDRESS][DOMAIN_NAME]"
click at [905, 625] on button "Enregistrer" at bounding box center [890, 624] width 101 height 30
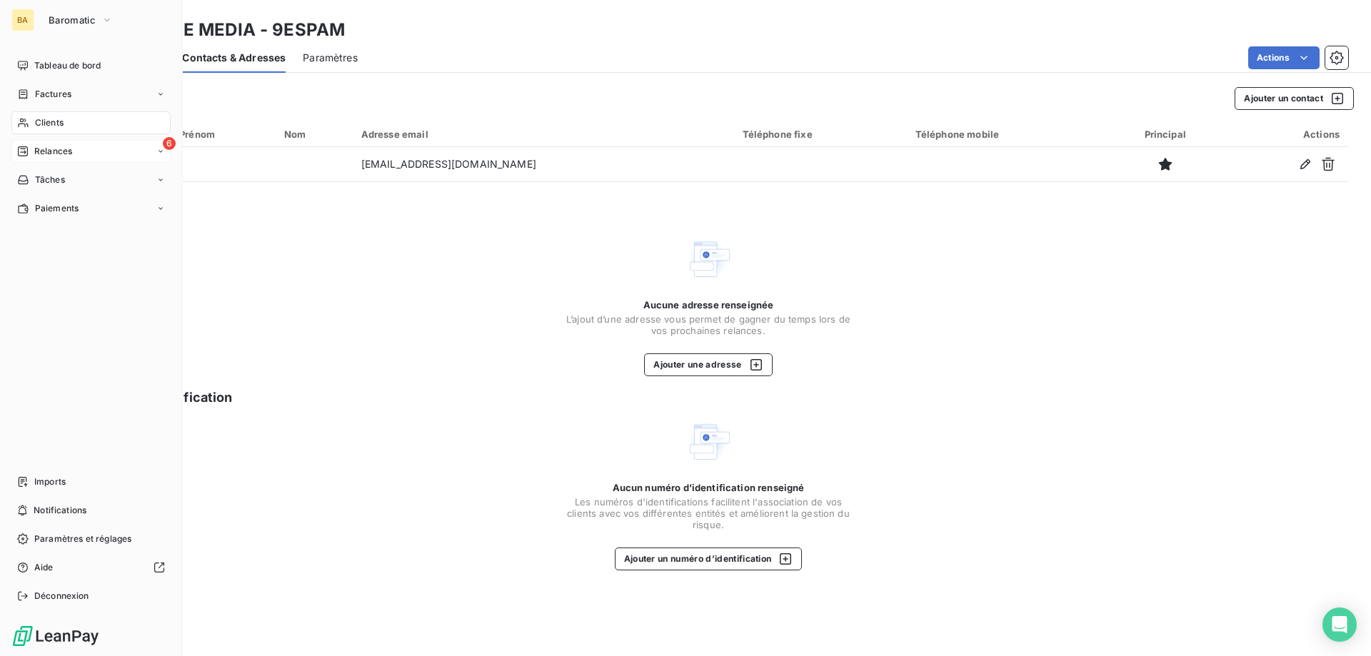
click at [68, 154] on span "Relances" at bounding box center [53, 151] width 38 height 13
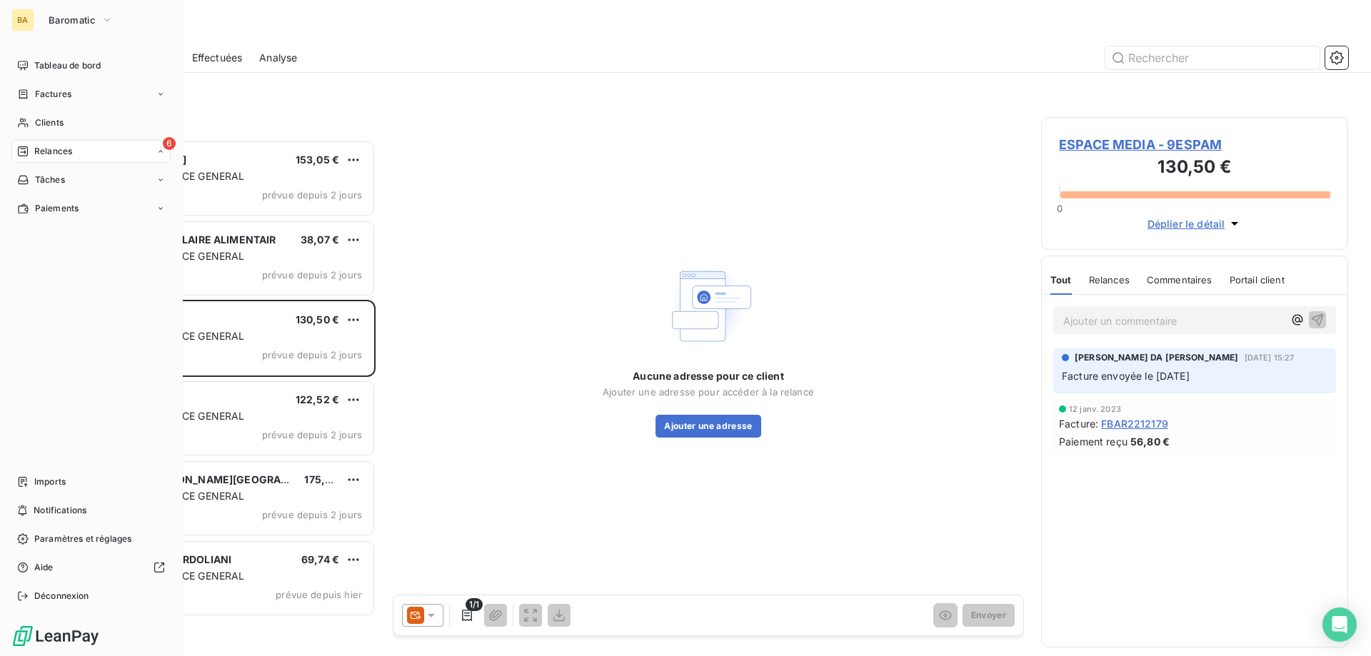
scroll to position [11, 11]
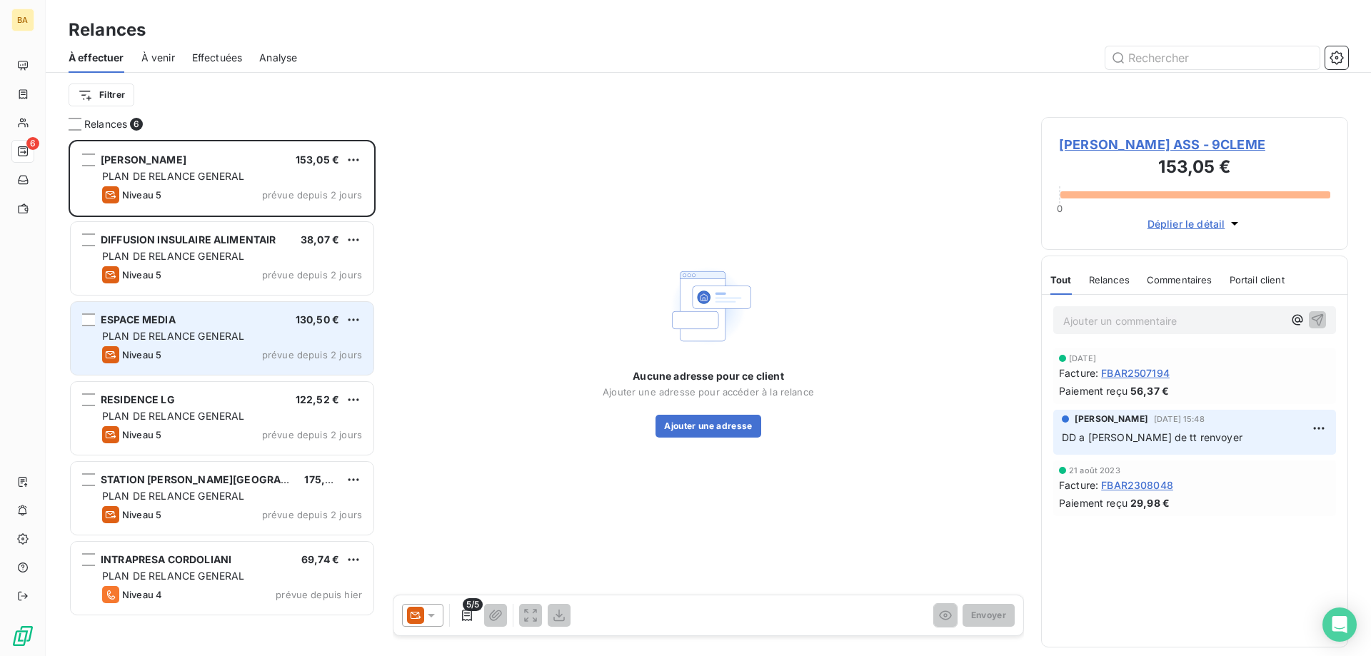
click at [241, 360] on div "Niveau 5 prévue depuis 2 jours" at bounding box center [232, 354] width 260 height 17
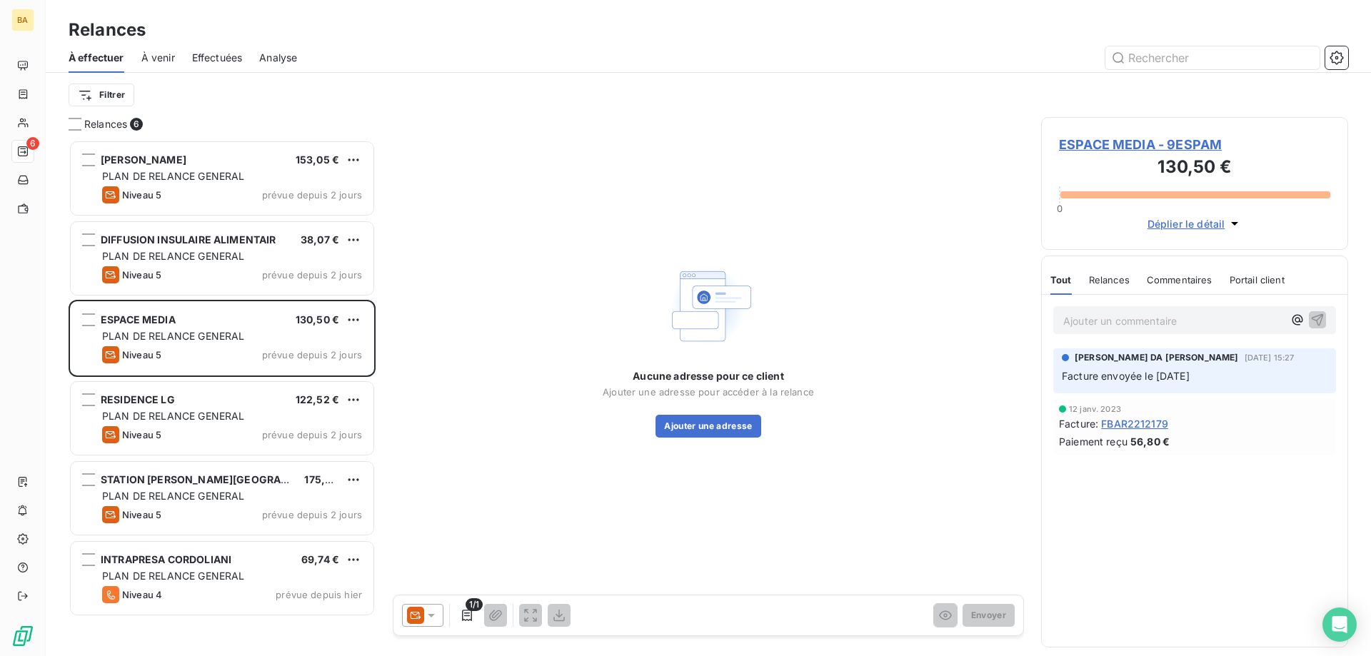
click at [431, 615] on icon at bounding box center [431, 616] width 7 height 4
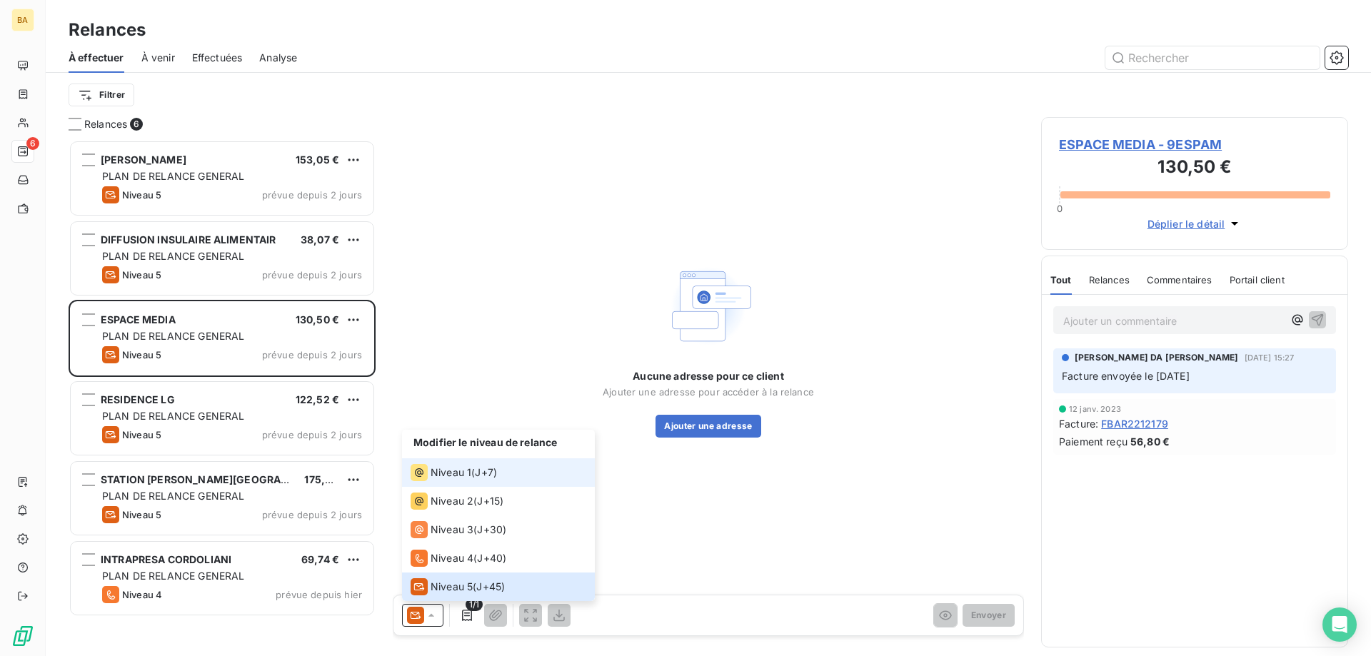
click at [466, 471] on span "Niveau 1" at bounding box center [451, 473] width 41 height 14
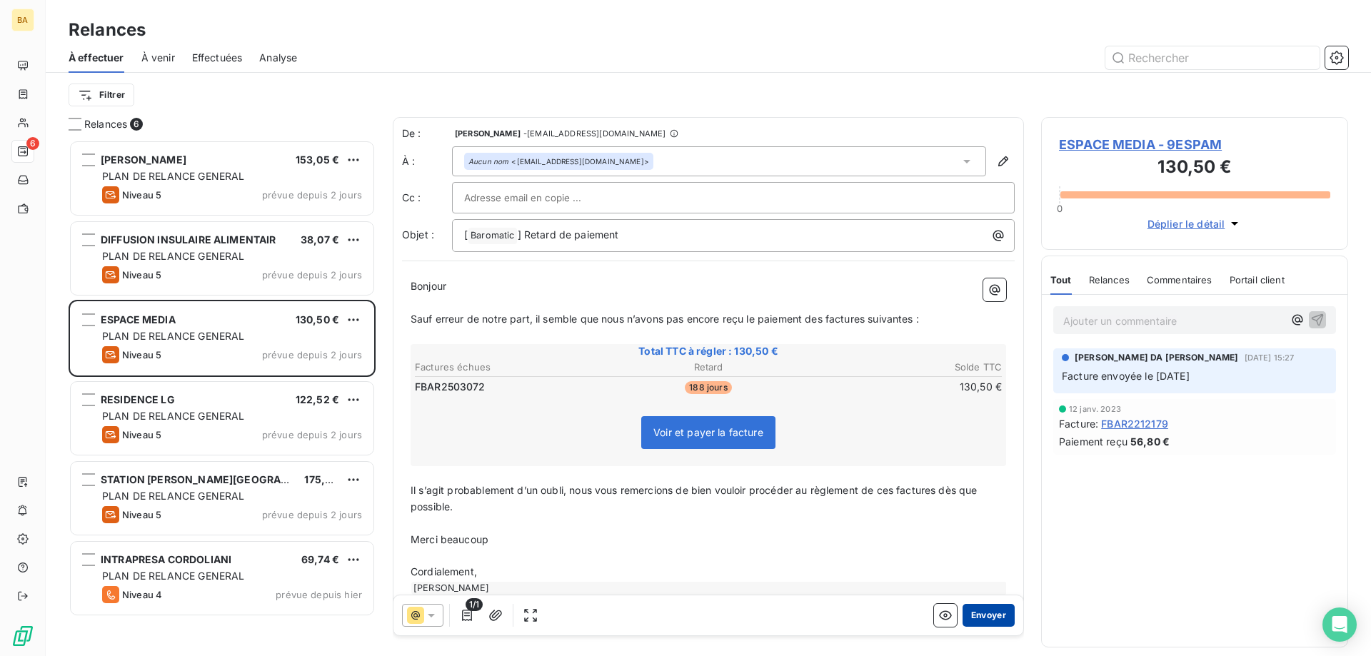
click at [993, 618] on button "Envoyer" at bounding box center [989, 615] width 52 height 23
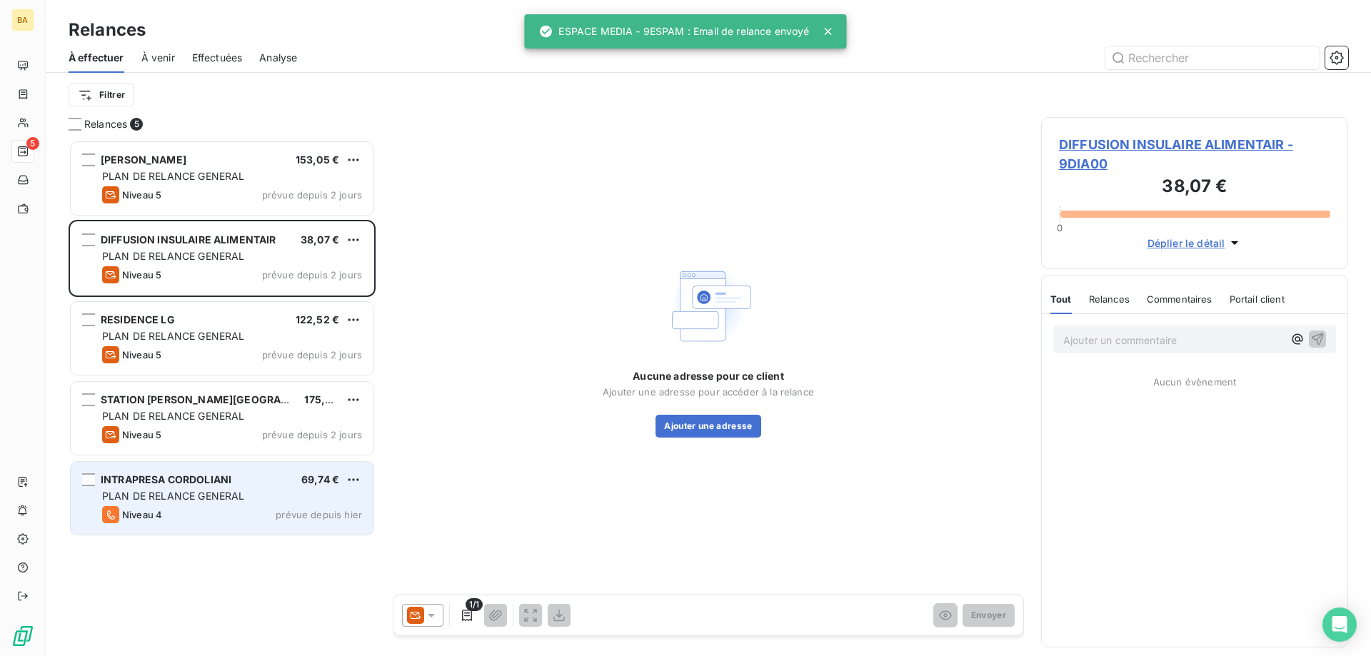
click at [236, 496] on span "PLAN DE RELANCE GENERAL" at bounding box center [173, 496] width 142 height 12
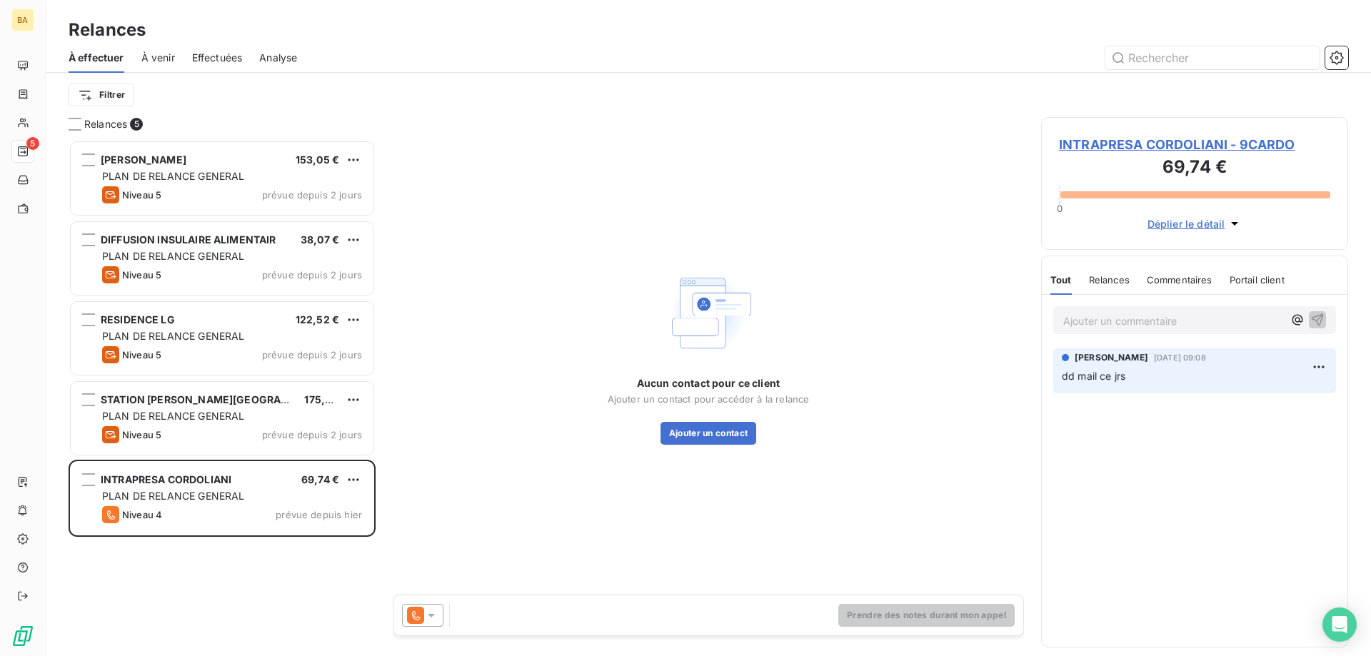
click at [443, 611] on div at bounding box center [422, 615] width 41 height 23
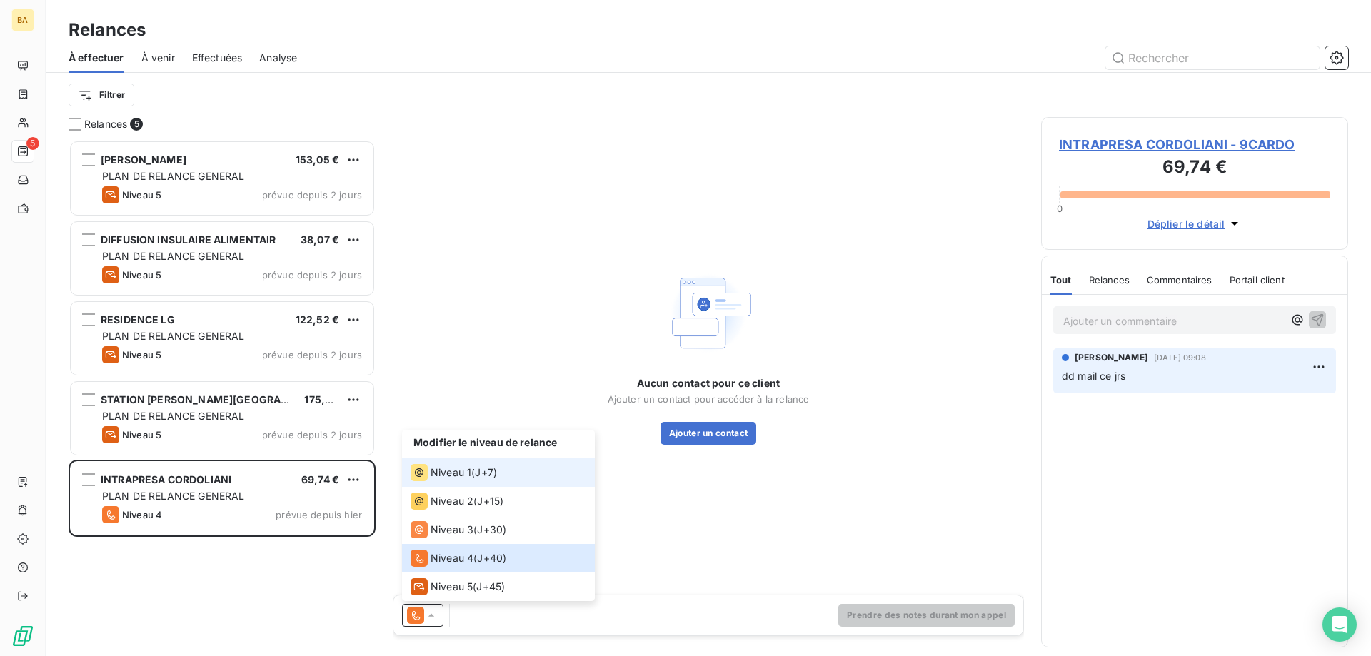
click at [461, 480] on div "Niveau 1" at bounding box center [441, 472] width 61 height 17
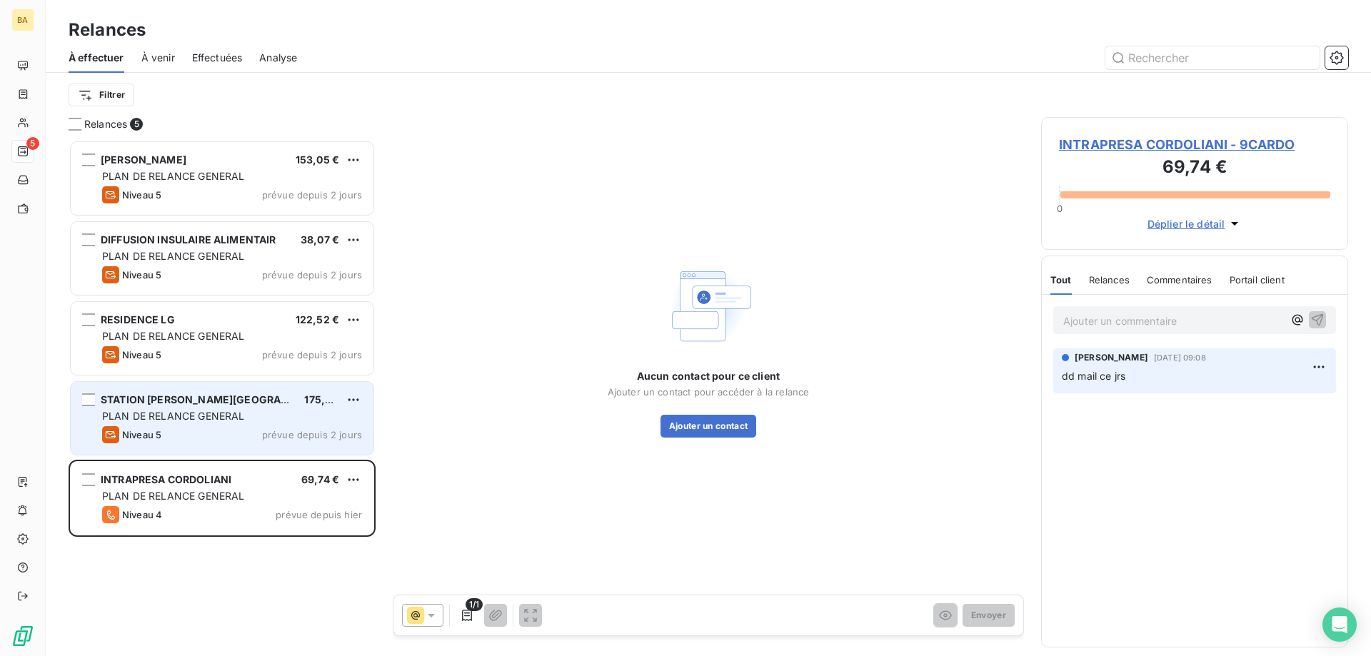
click at [198, 415] on span "PLAN DE RELANCE GENERAL" at bounding box center [173, 416] width 142 height 12
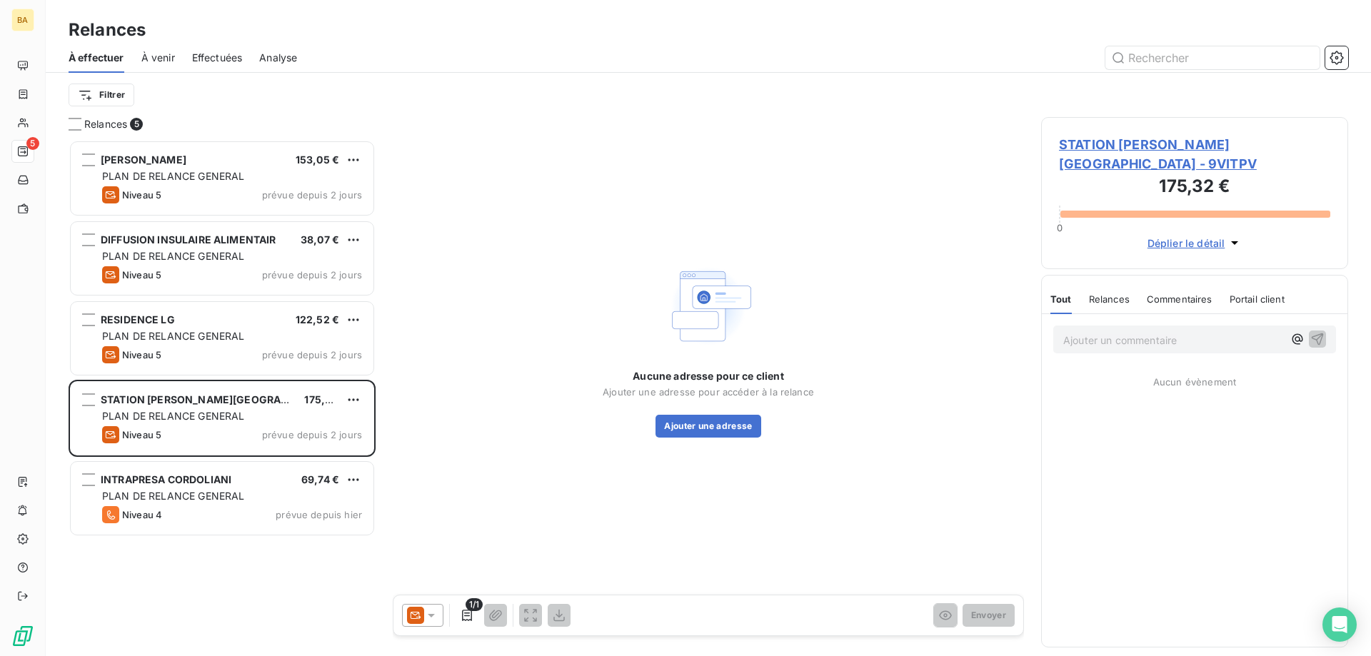
click at [433, 615] on icon at bounding box center [431, 616] width 7 height 4
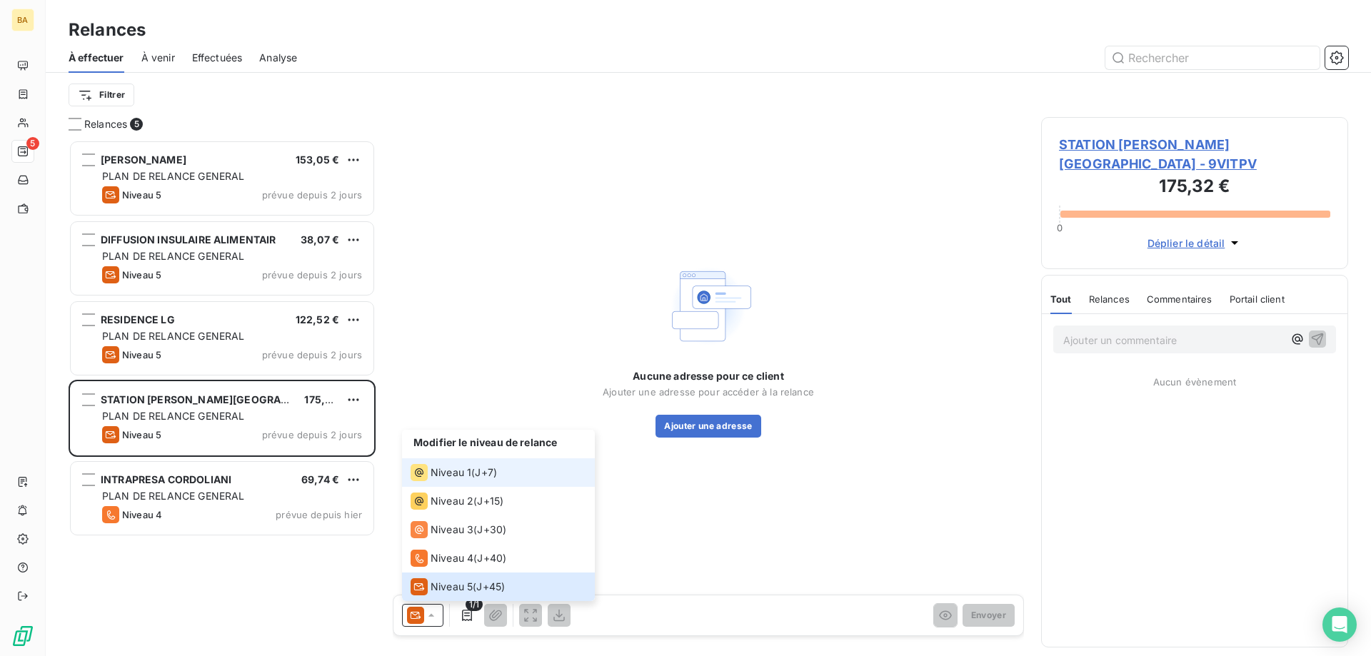
click at [440, 481] on div "Niveau 1" at bounding box center [441, 472] width 61 height 17
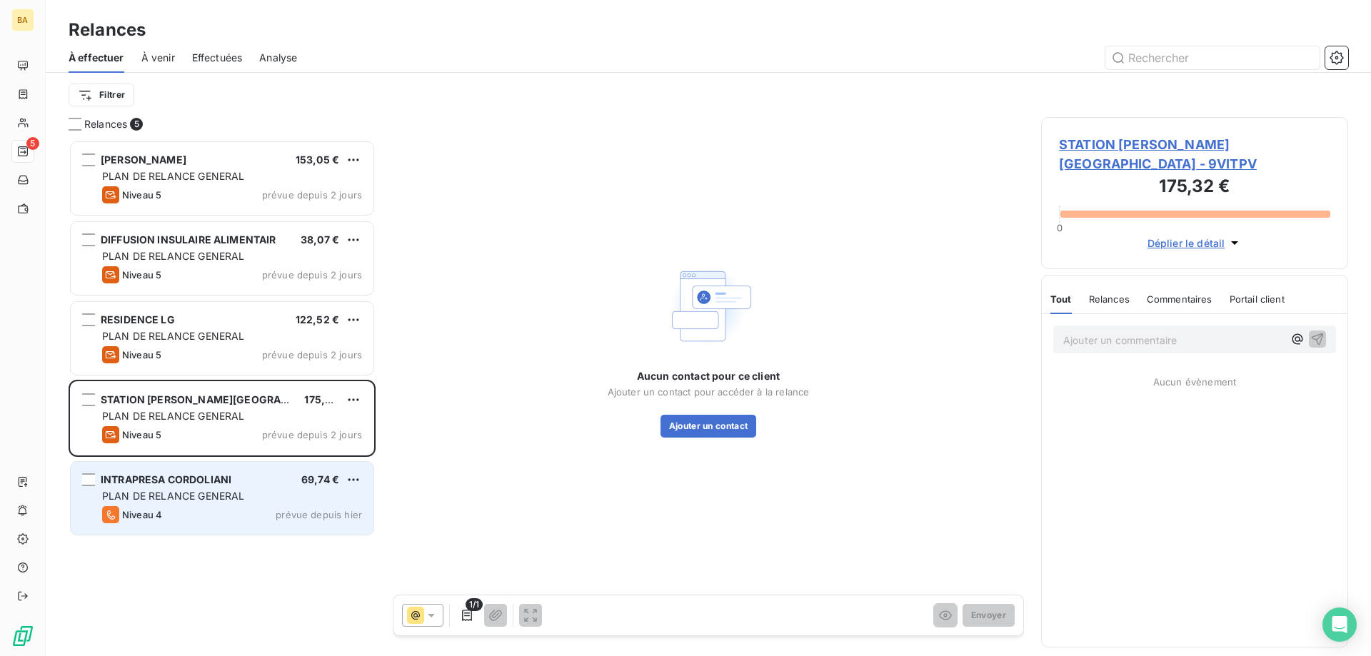
click at [290, 503] on div "PLAN DE RELANCE GENERAL" at bounding box center [232, 496] width 260 height 14
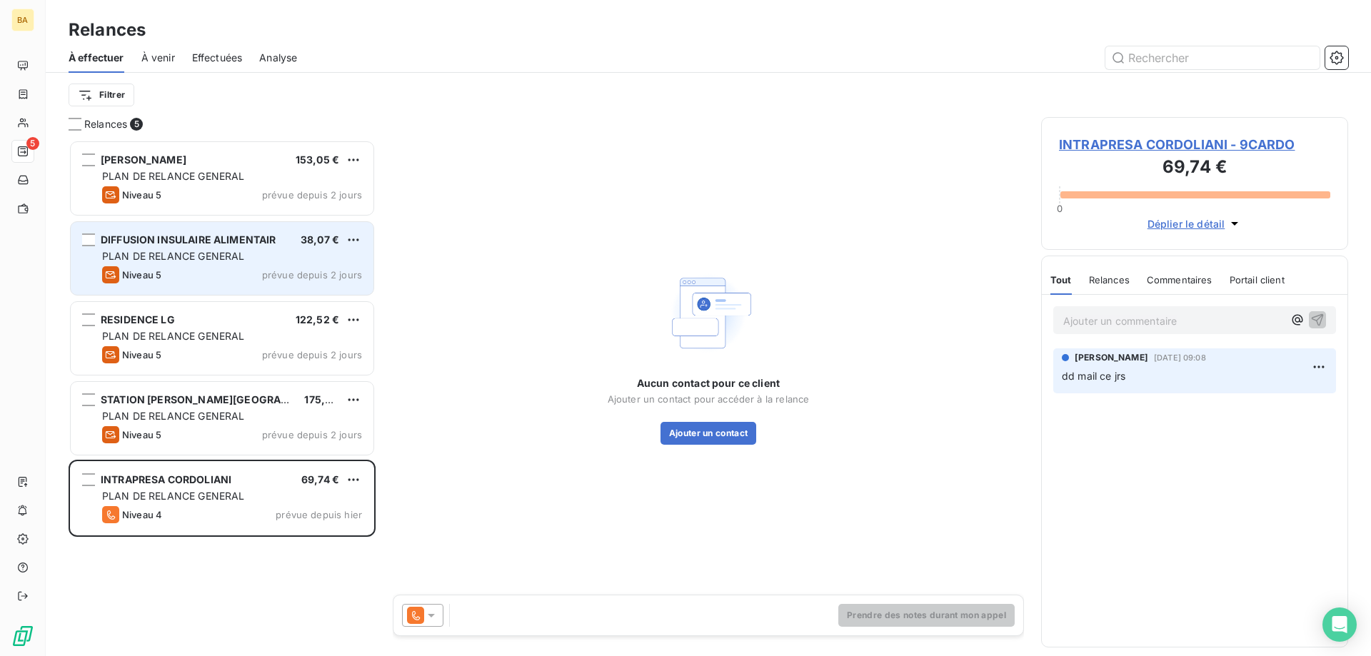
click at [271, 264] on div "DIFFUSION INSULAIRE ALIMENTAIR 38,07 € PLAN DE RELANCE GENERAL Niveau 5 prévue …" at bounding box center [222, 258] width 303 height 73
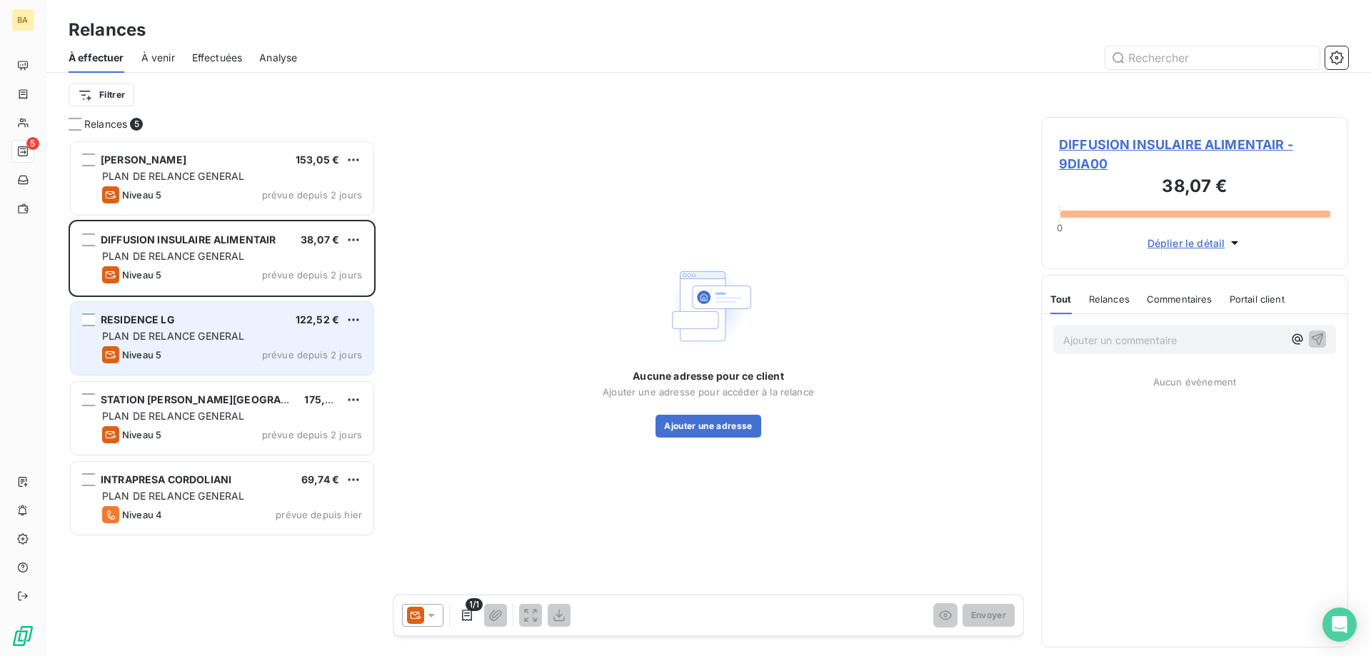
click at [251, 327] on div "RESIDENCE LG 122,52 € PLAN DE RELANCE GENERAL Niveau 5 prévue depuis 2 jours" at bounding box center [222, 338] width 303 height 73
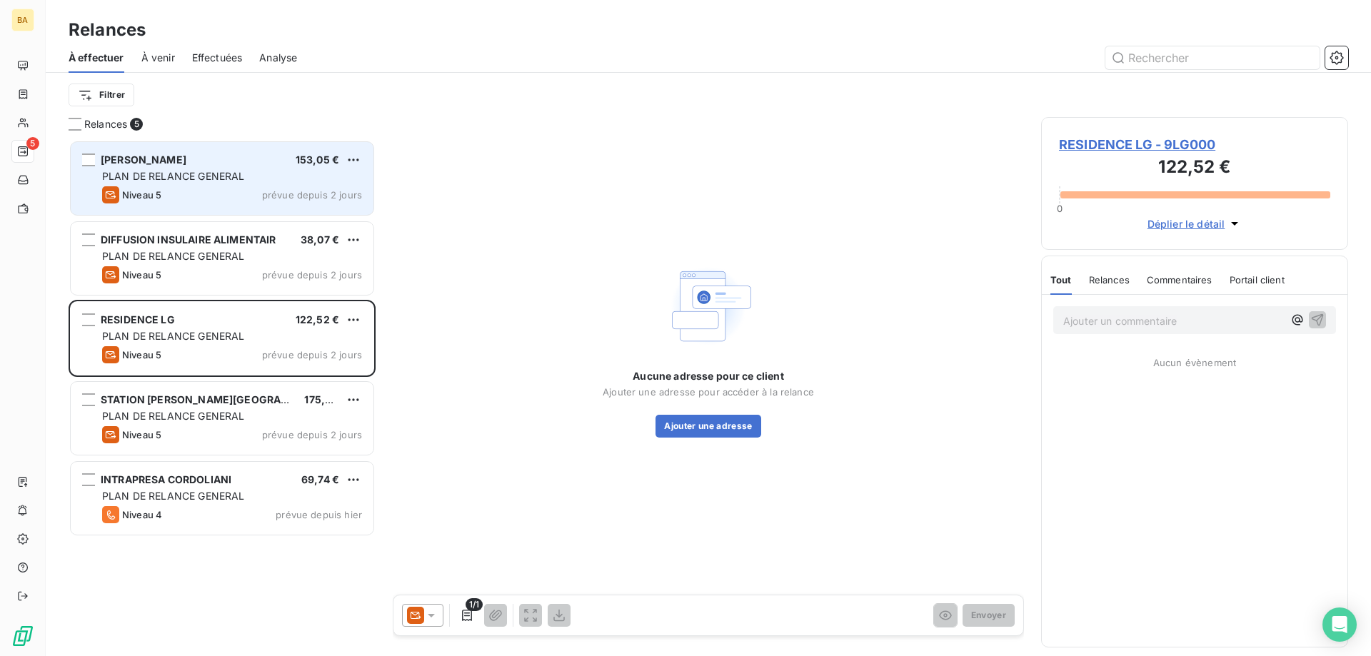
click at [288, 184] on div "[PERSON_NAME] ASS 153,05 € PLAN DE RELANCE GENERAL Niveau 5 prévue depuis 2 jou…" at bounding box center [222, 178] width 303 height 73
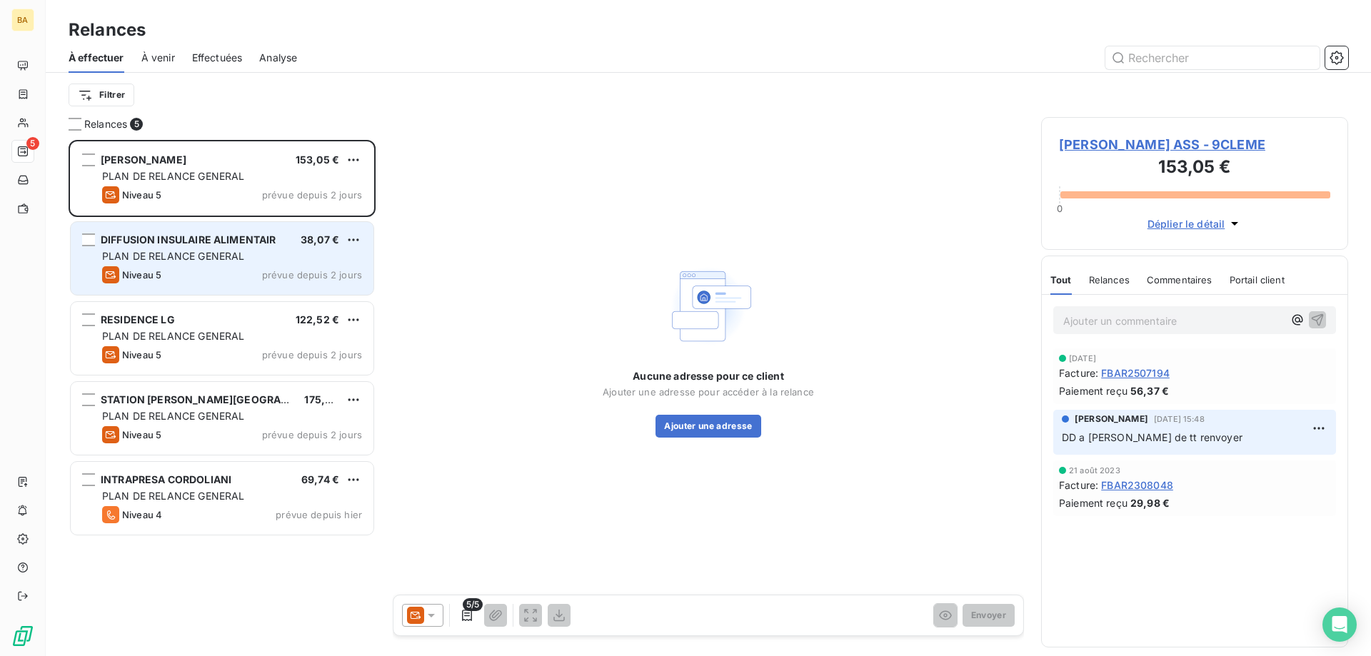
click at [296, 268] on div "Niveau 5 prévue depuis 2 jours" at bounding box center [232, 274] width 260 height 17
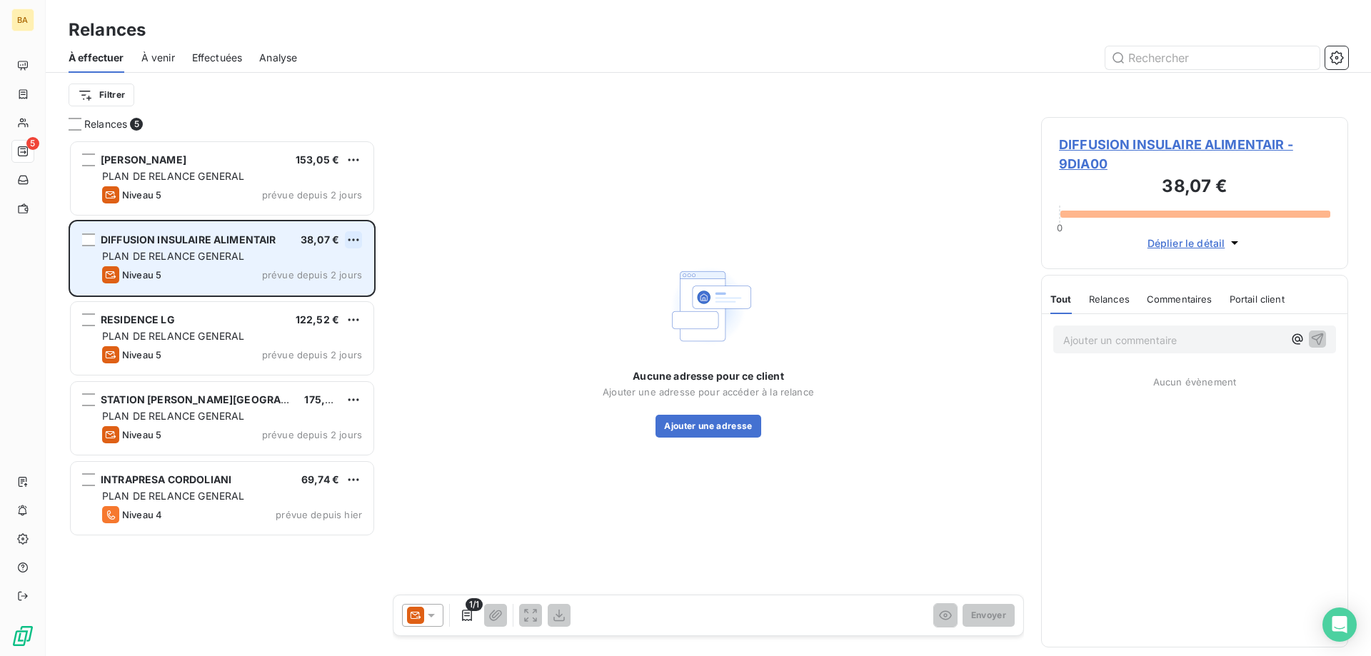
click at [348, 238] on html "BA 5 Relances À effectuer À venir Effectuées Analyse Filtrer Relances 5 [PERSON…" at bounding box center [685, 328] width 1371 height 656
click at [277, 291] on div "Passer cette action" at bounding box center [292, 294] width 128 height 23
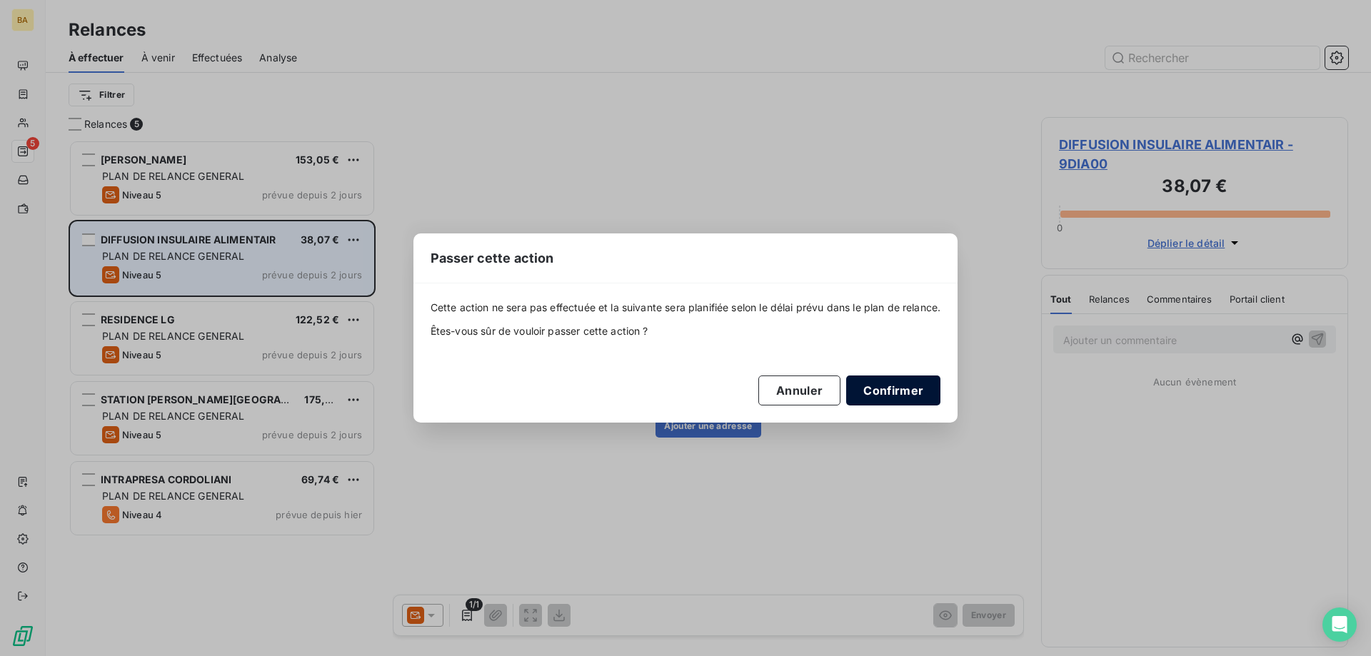
click at [918, 391] on button "Confirmer" at bounding box center [893, 391] width 94 height 30
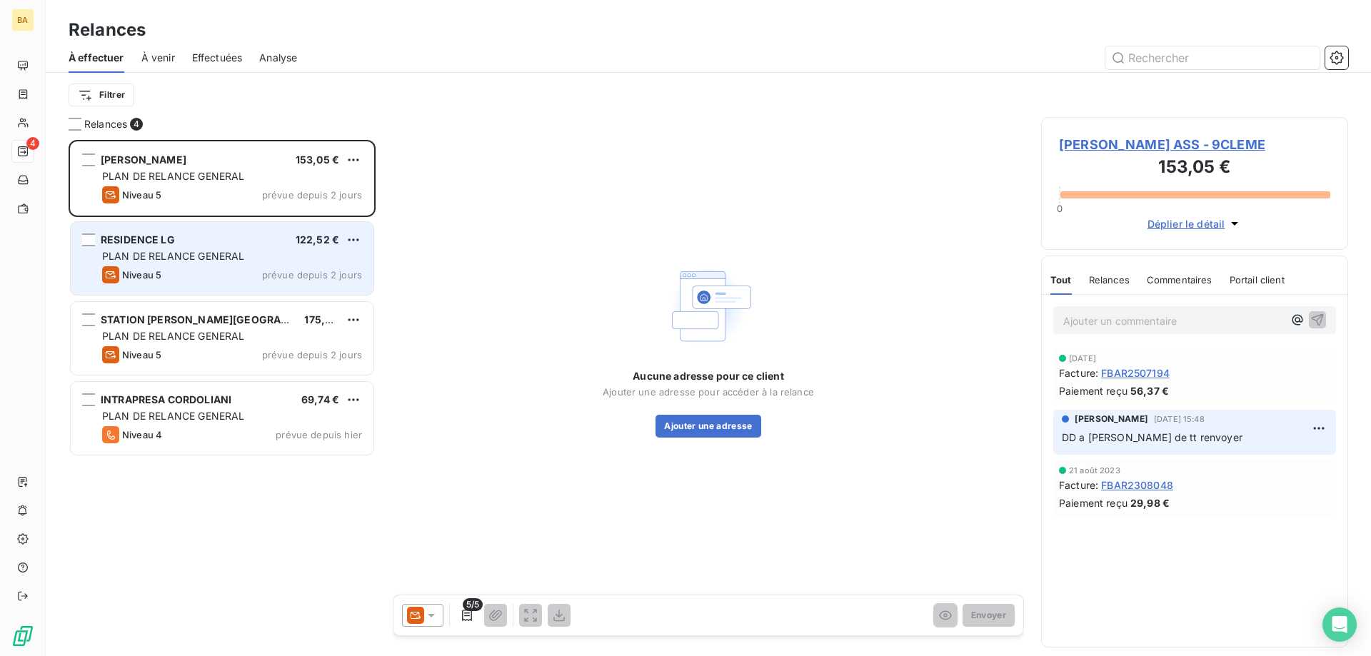
click at [299, 251] on div "PLAN DE RELANCE GENERAL" at bounding box center [232, 256] width 260 height 14
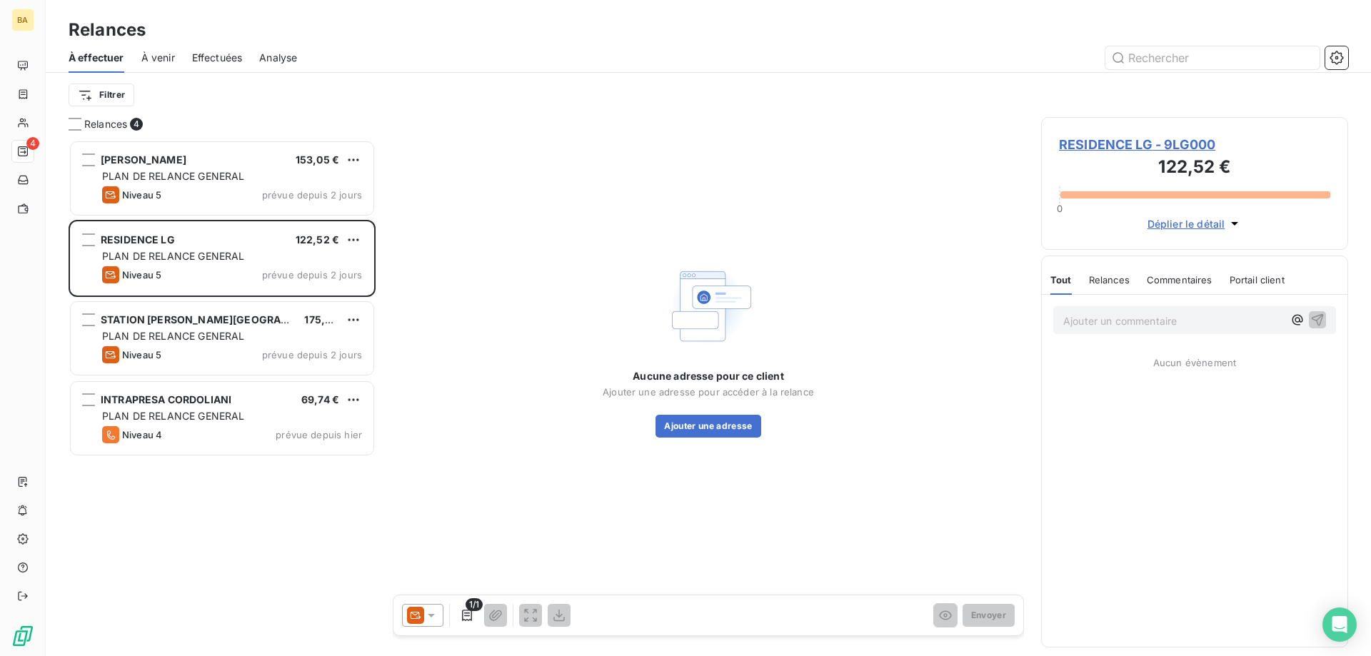
click at [431, 610] on icon at bounding box center [431, 615] width 14 height 14
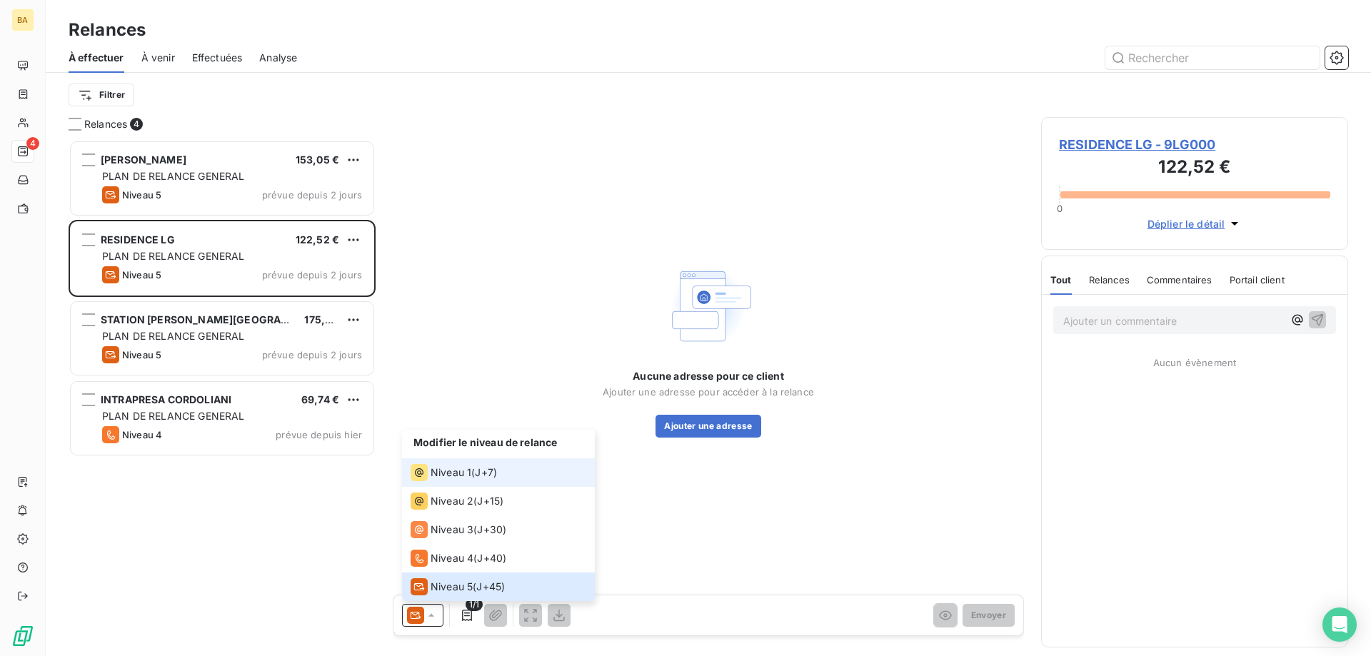
click at [437, 465] on div "Niveau 1" at bounding box center [441, 472] width 61 height 17
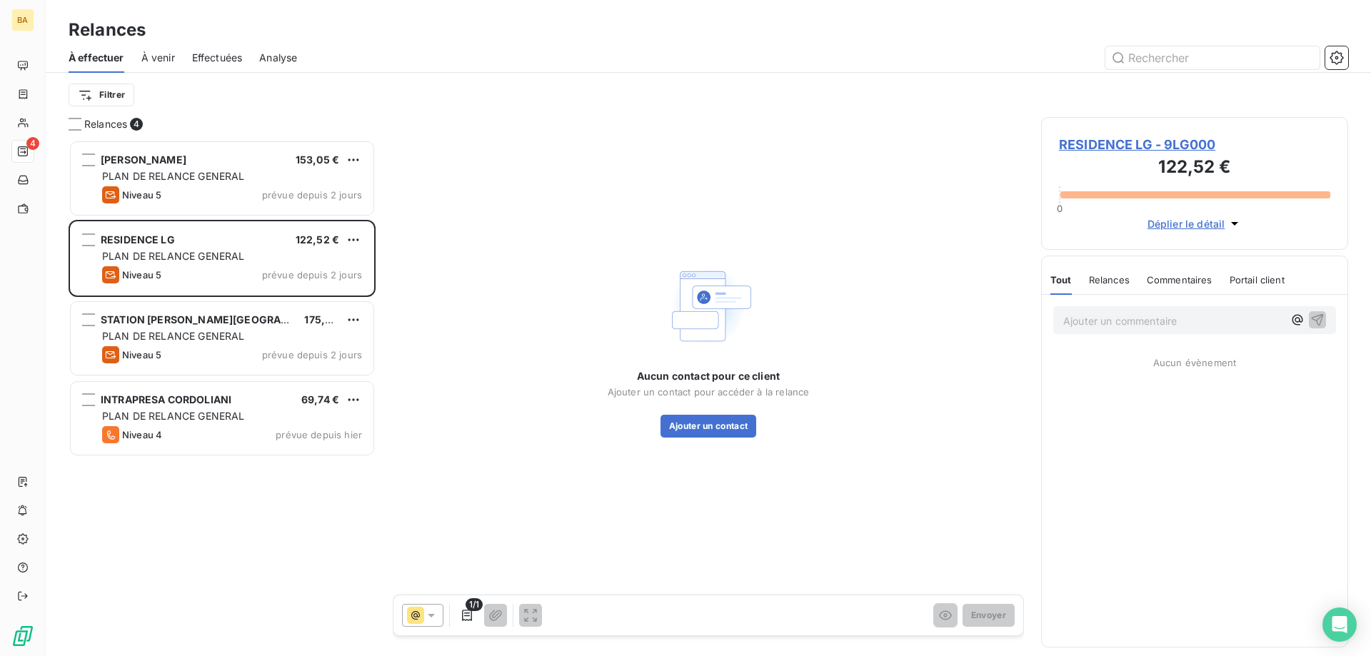
click at [1134, 141] on span "RESIDENCE LG - 9LG000" at bounding box center [1194, 144] width 271 height 19
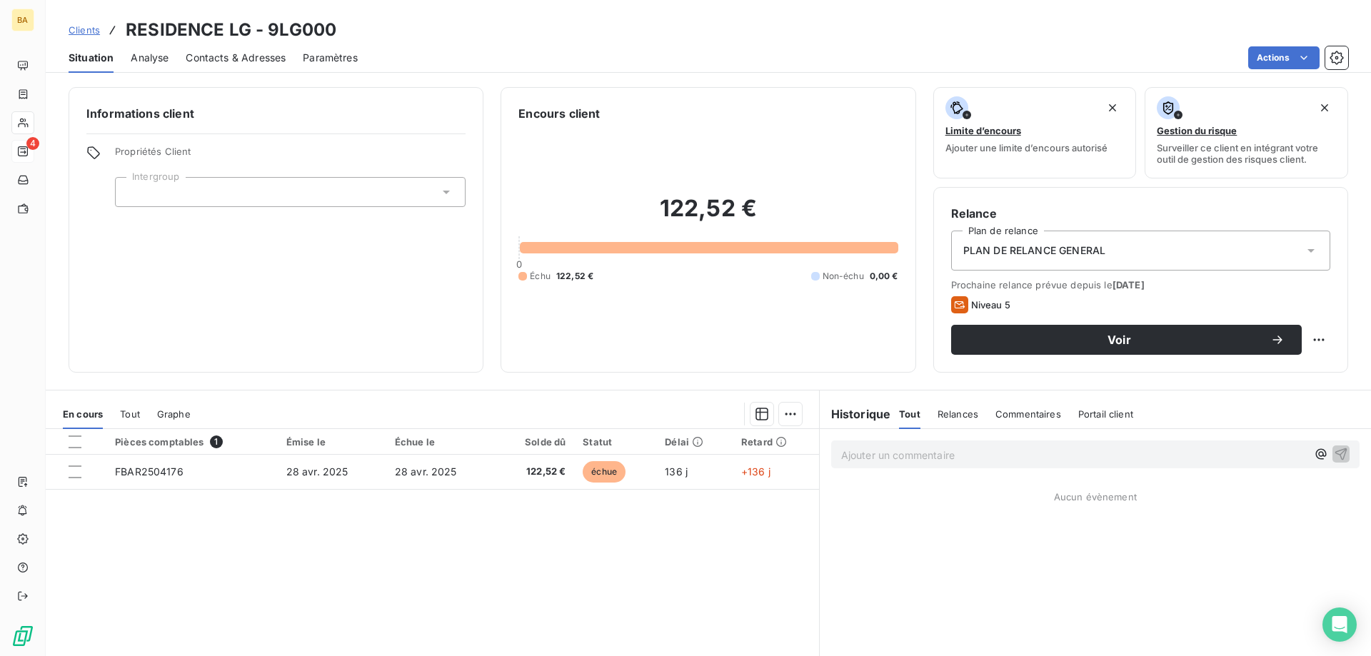
click at [252, 59] on span "Contacts & Adresses" at bounding box center [236, 58] width 100 height 14
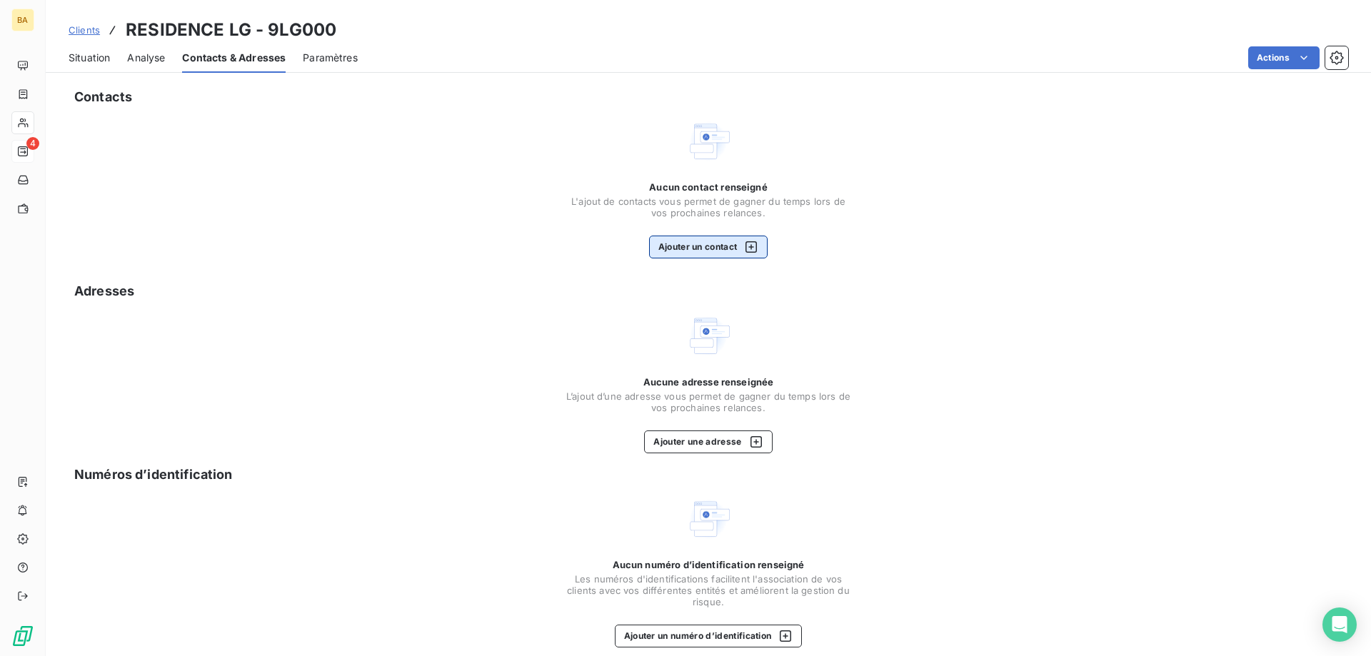
click at [688, 250] on button "Ajouter un contact" at bounding box center [708, 247] width 119 height 23
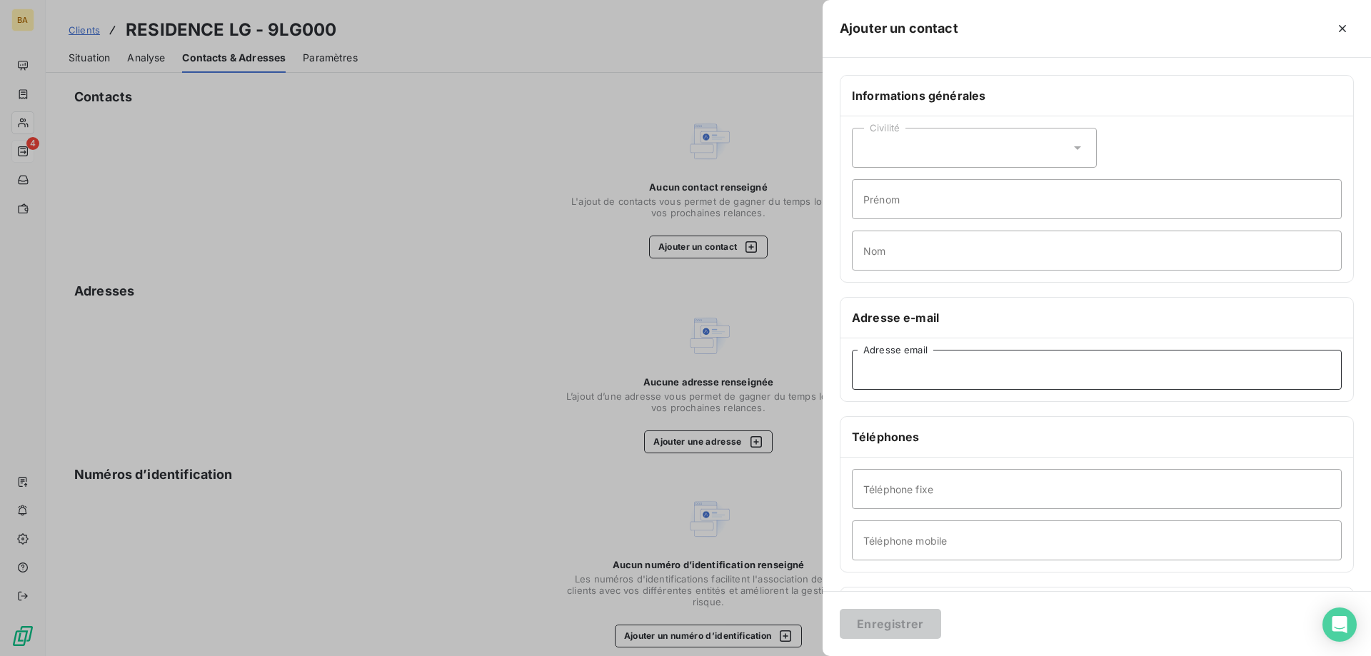
click at [983, 383] on input "Adresse email" at bounding box center [1097, 370] width 490 height 40
paste input "[EMAIL_ADDRESS][DOMAIN_NAME]"
type input "[EMAIL_ADDRESS][DOMAIN_NAME]"
click at [895, 628] on button "Enregistrer" at bounding box center [890, 624] width 101 height 30
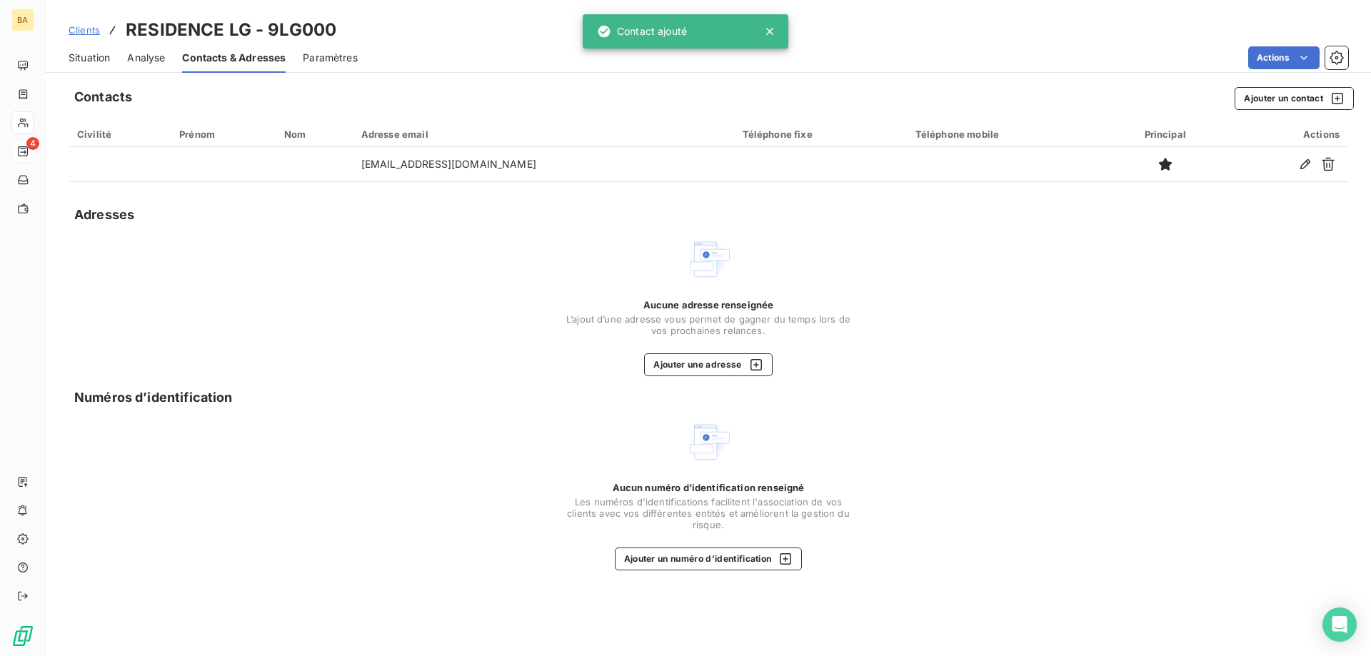
click at [85, 29] on span "Clients" at bounding box center [84, 29] width 31 height 11
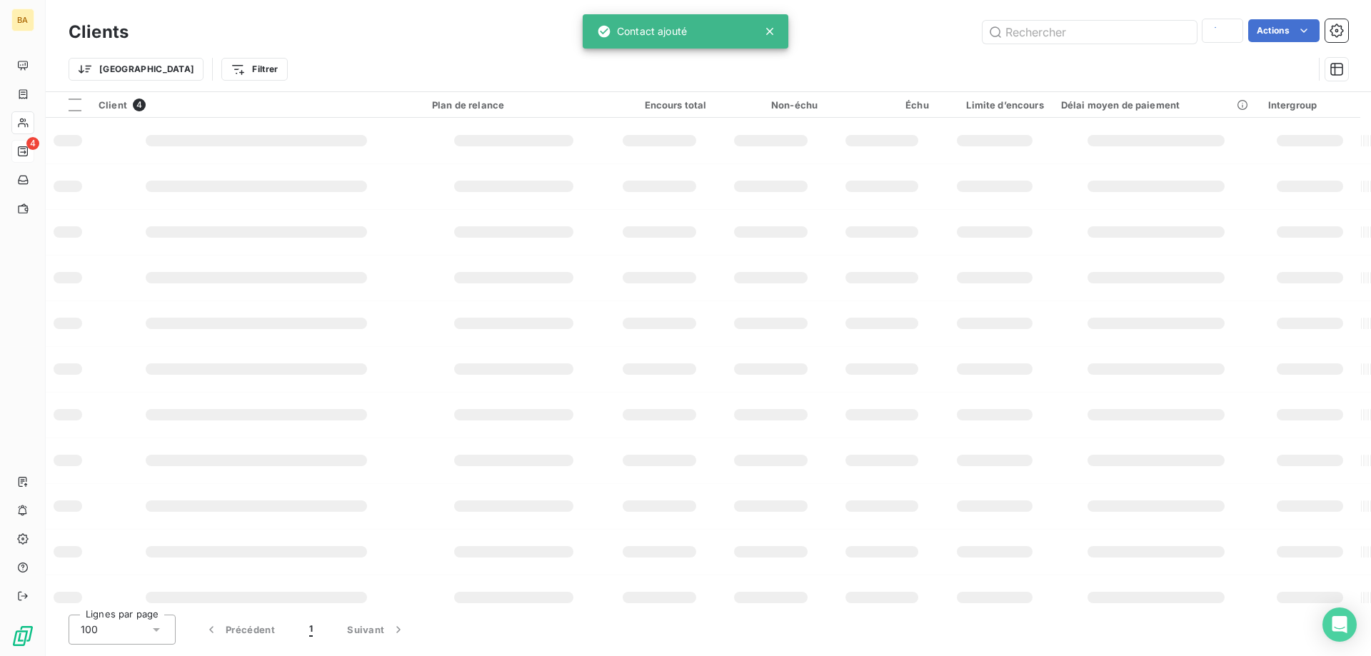
type input "ISULA"
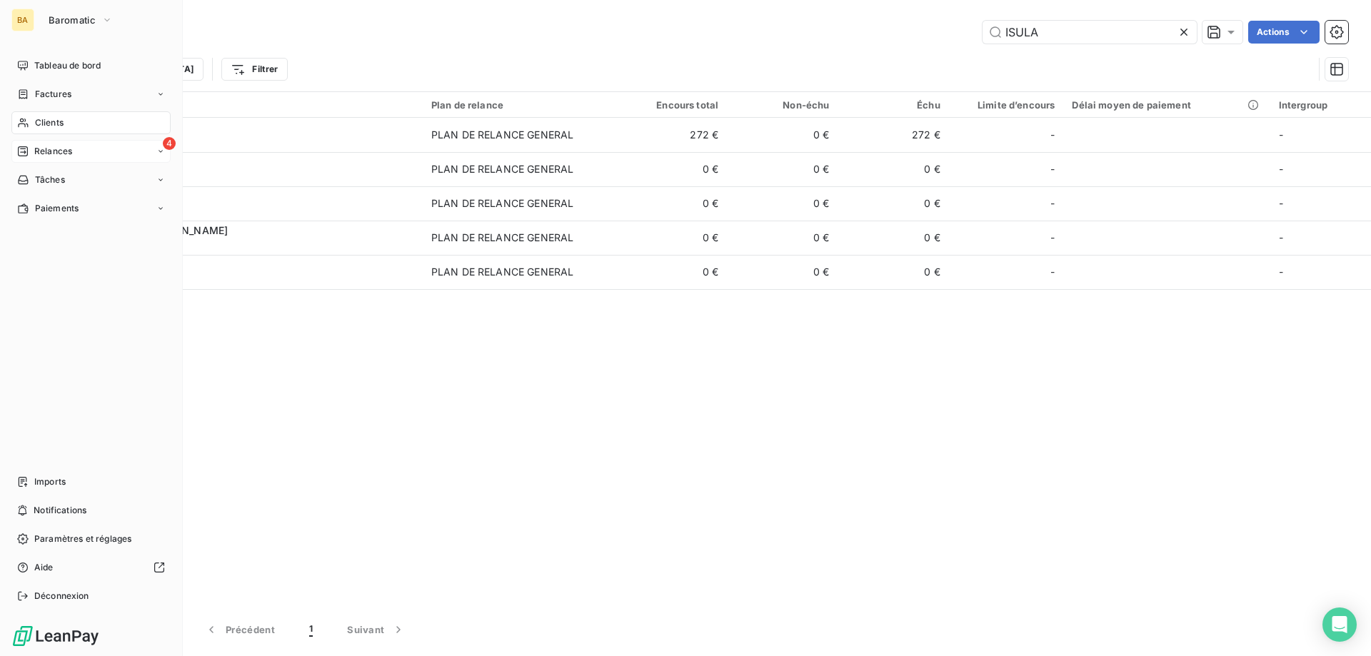
click at [51, 148] on span "Relances" at bounding box center [53, 151] width 38 height 13
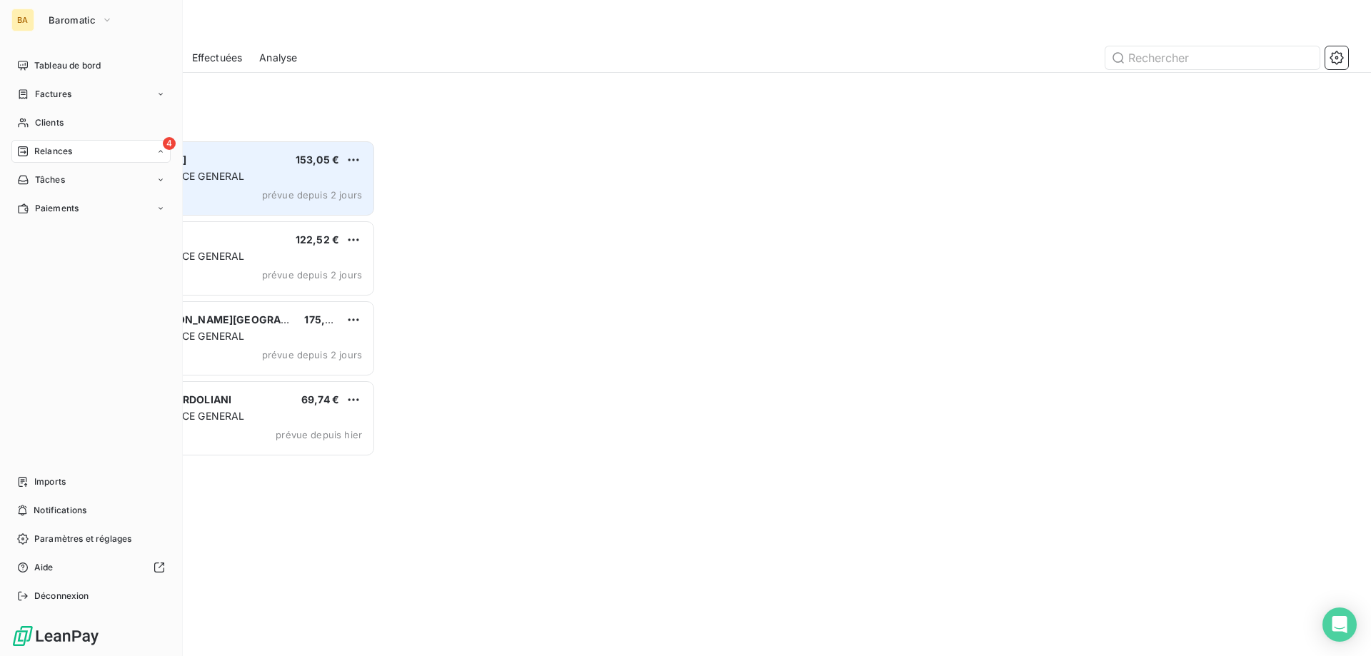
scroll to position [506, 296]
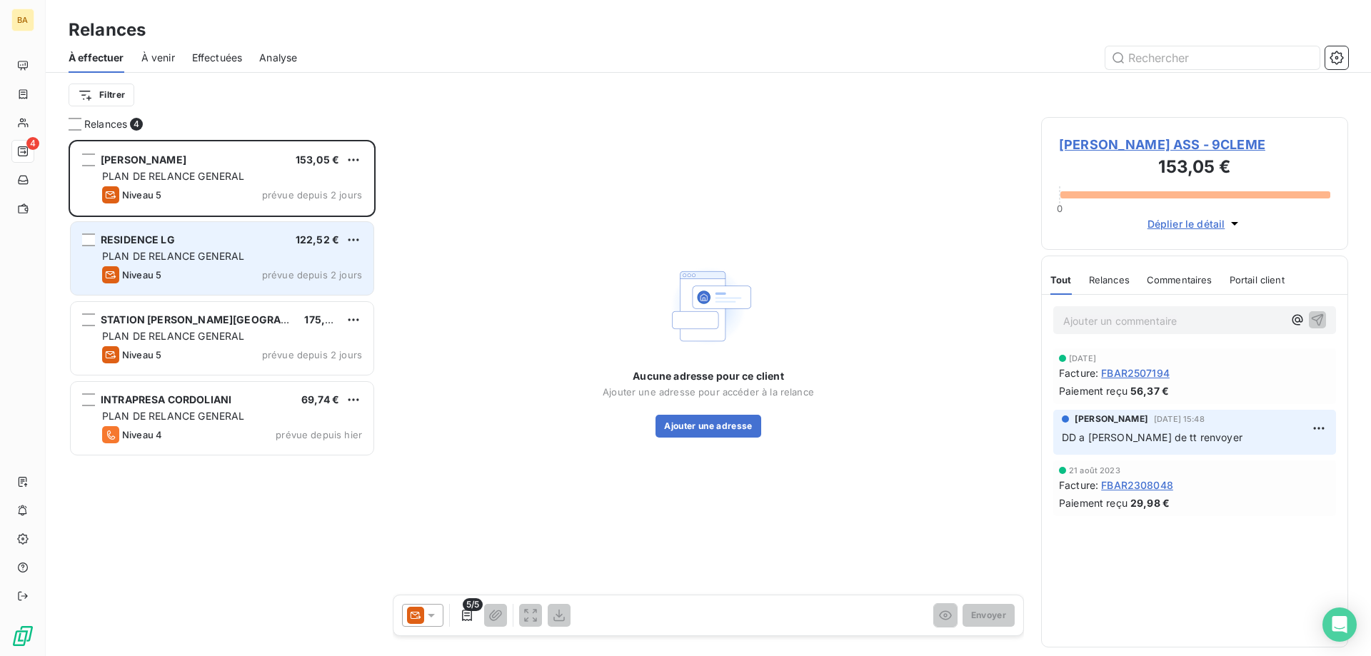
click at [266, 270] on span "prévue depuis 2 jours" at bounding box center [312, 274] width 100 height 11
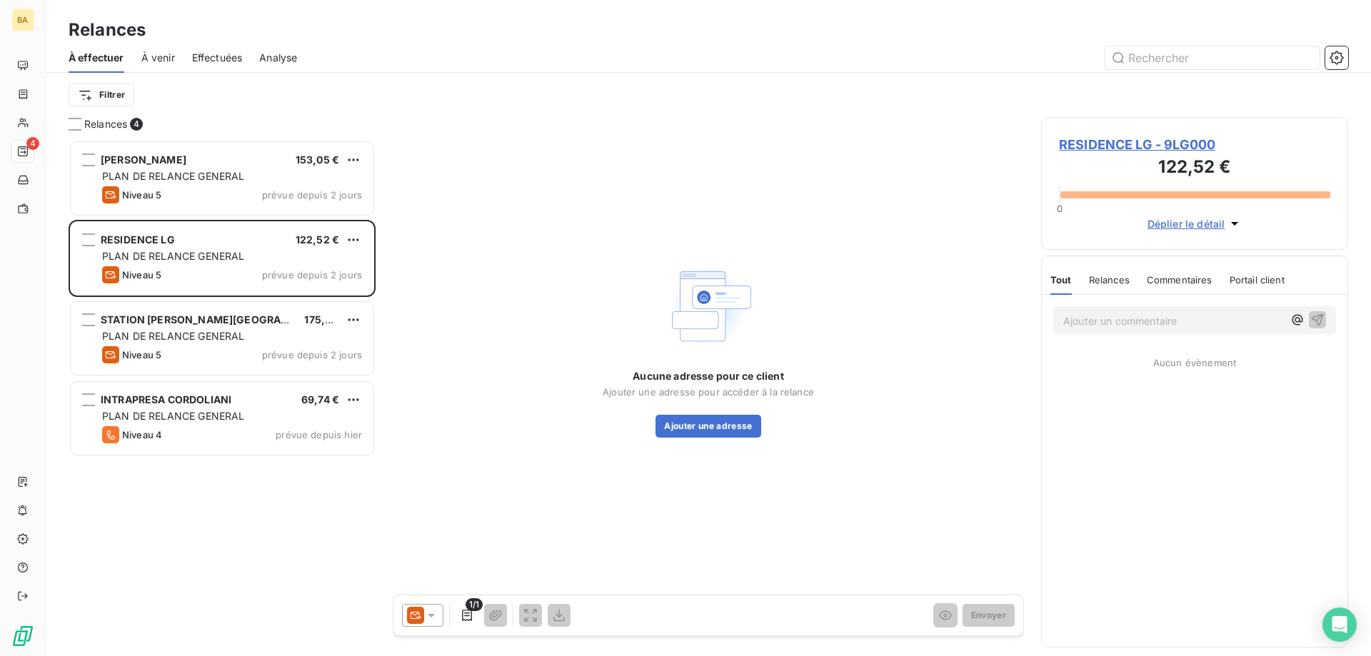
click at [428, 624] on div at bounding box center [422, 615] width 41 height 23
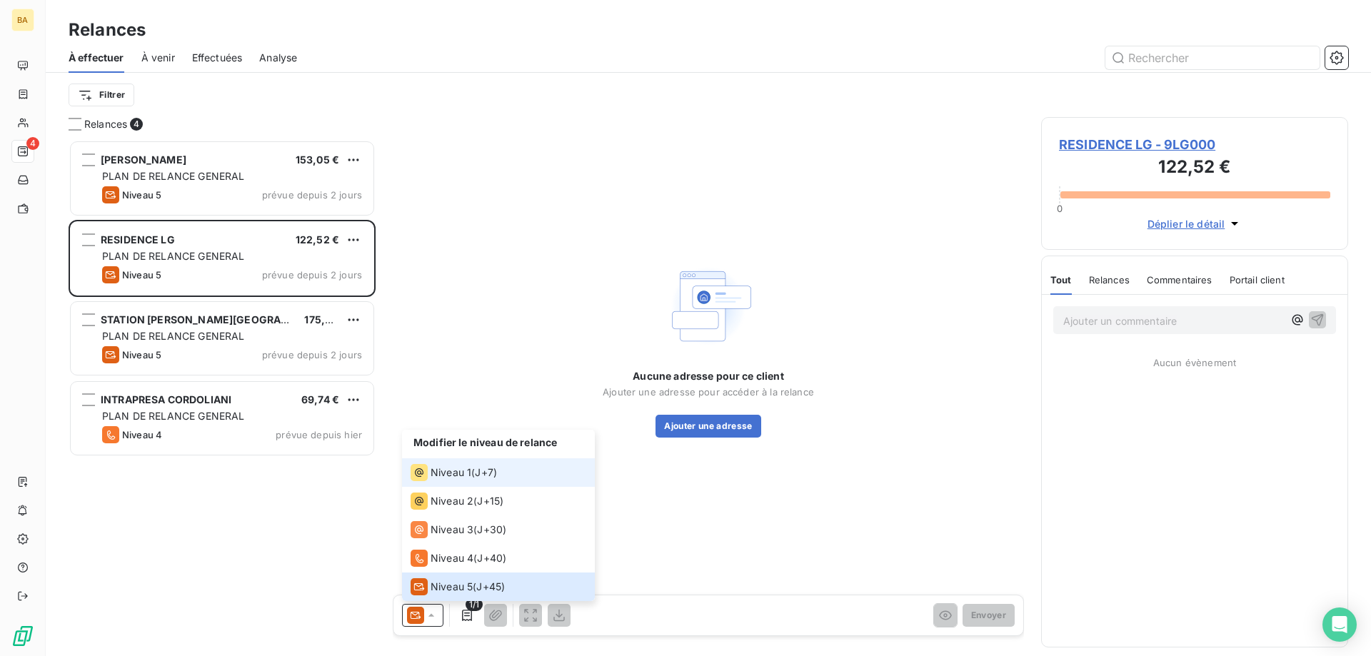
click at [463, 474] on span "Niveau 1" at bounding box center [451, 473] width 41 height 14
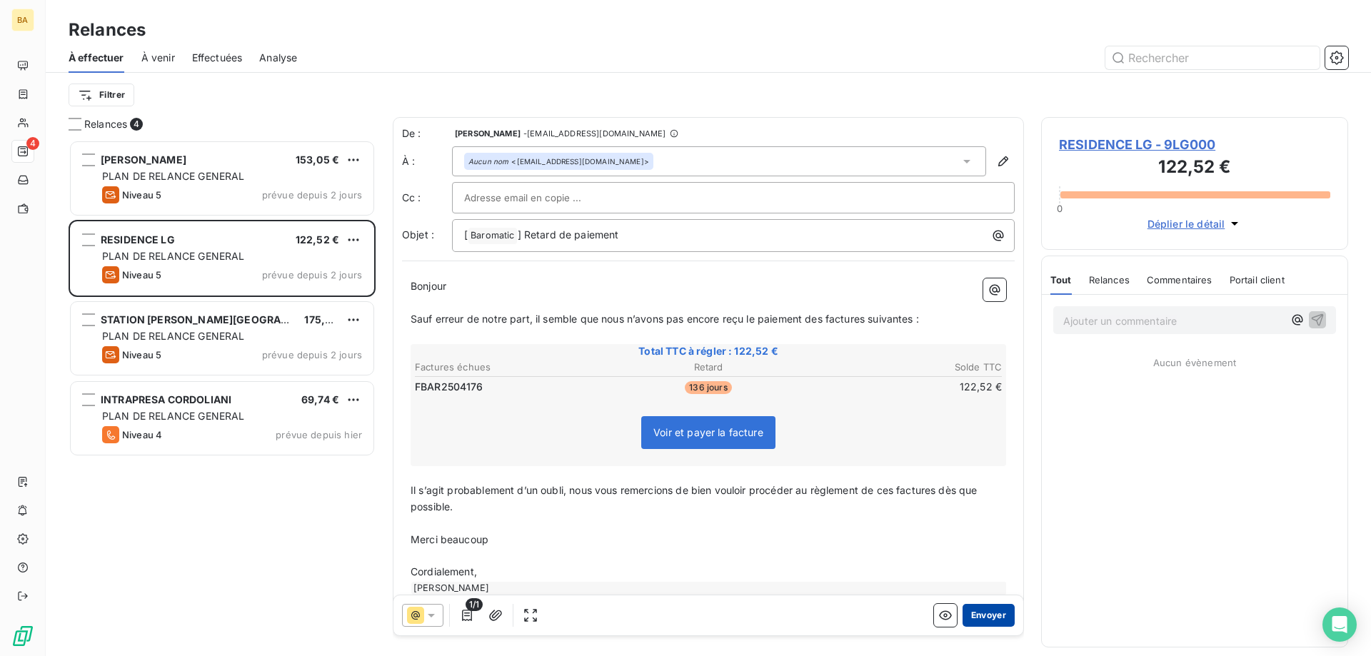
click at [986, 620] on button "Envoyer" at bounding box center [989, 615] width 52 height 23
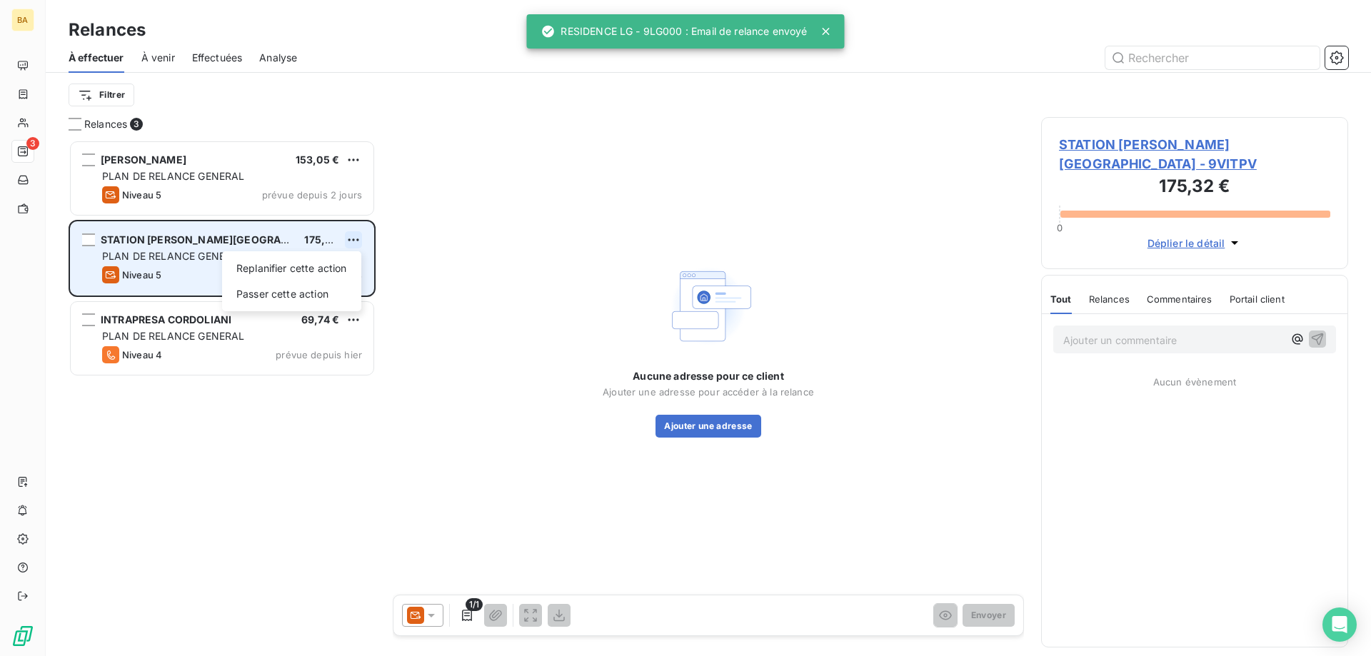
click at [354, 236] on html "BA 3 Relances À effectuer À venir Effectuées Analyse Filtrer Relances 3 [PERSON…" at bounding box center [685, 328] width 1371 height 656
click at [296, 298] on div "Passer cette action" at bounding box center [292, 294] width 128 height 23
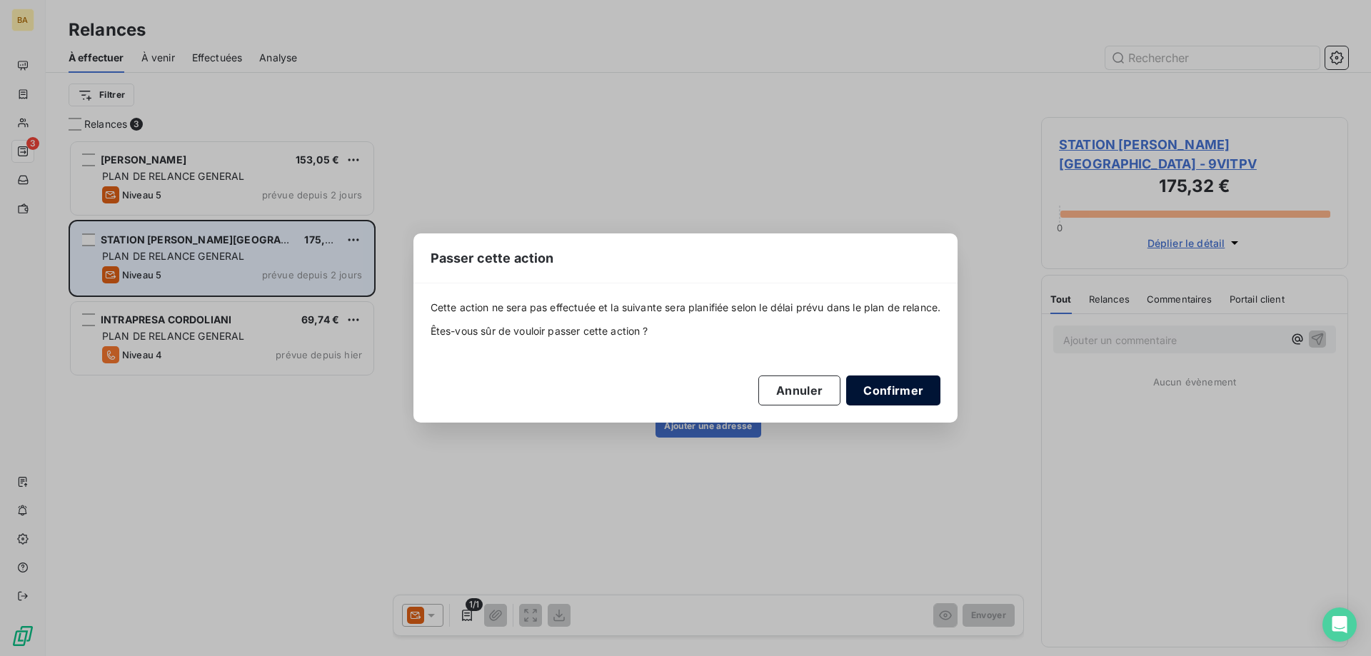
click at [886, 396] on button "Confirmer" at bounding box center [893, 391] width 94 height 30
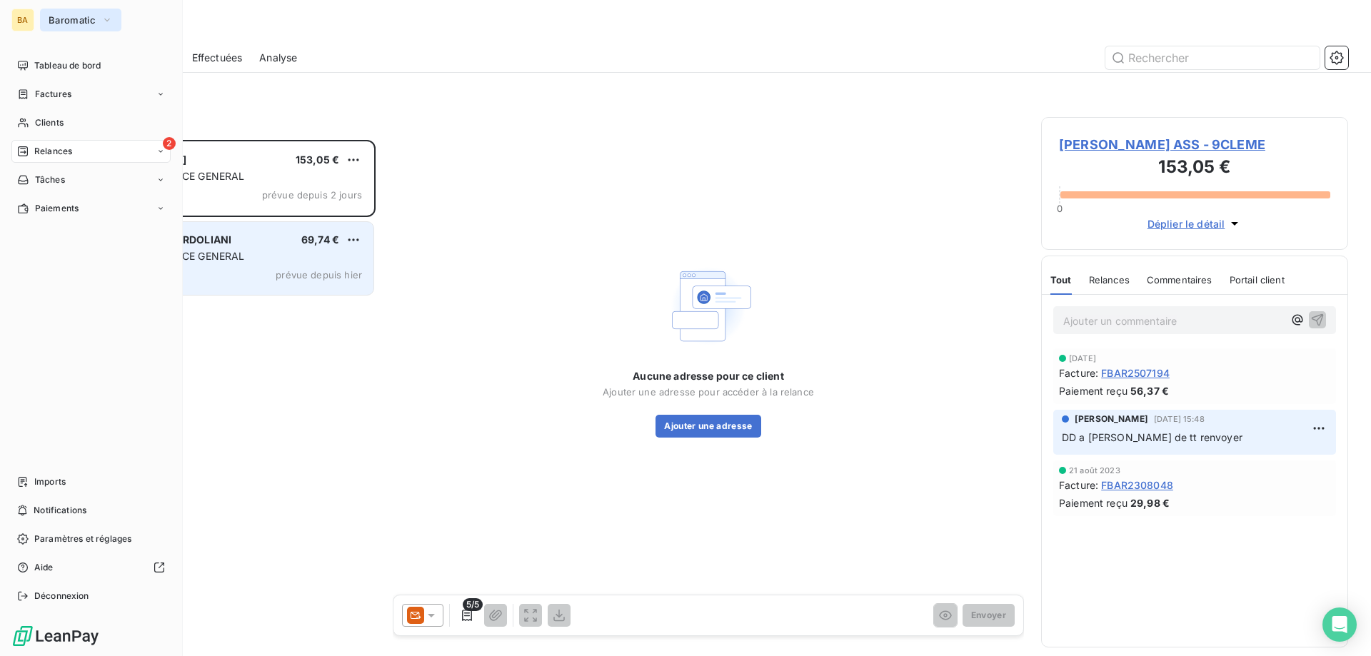
click at [89, 22] on span "Baromatic" at bounding box center [72, 19] width 47 height 11
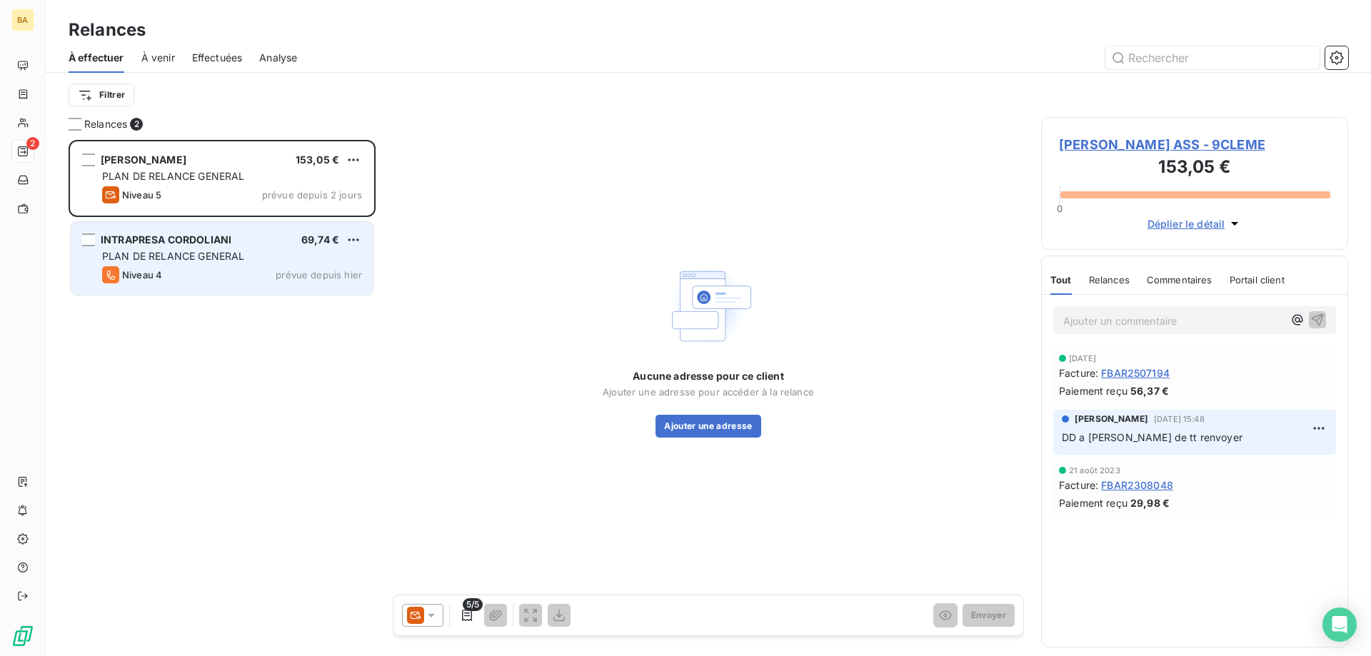
click at [445, 261] on div "Aucune adresse pour ce client Ajouter une adresse pour accéder à la relance Ajo…" at bounding box center [708, 348] width 631 height 463
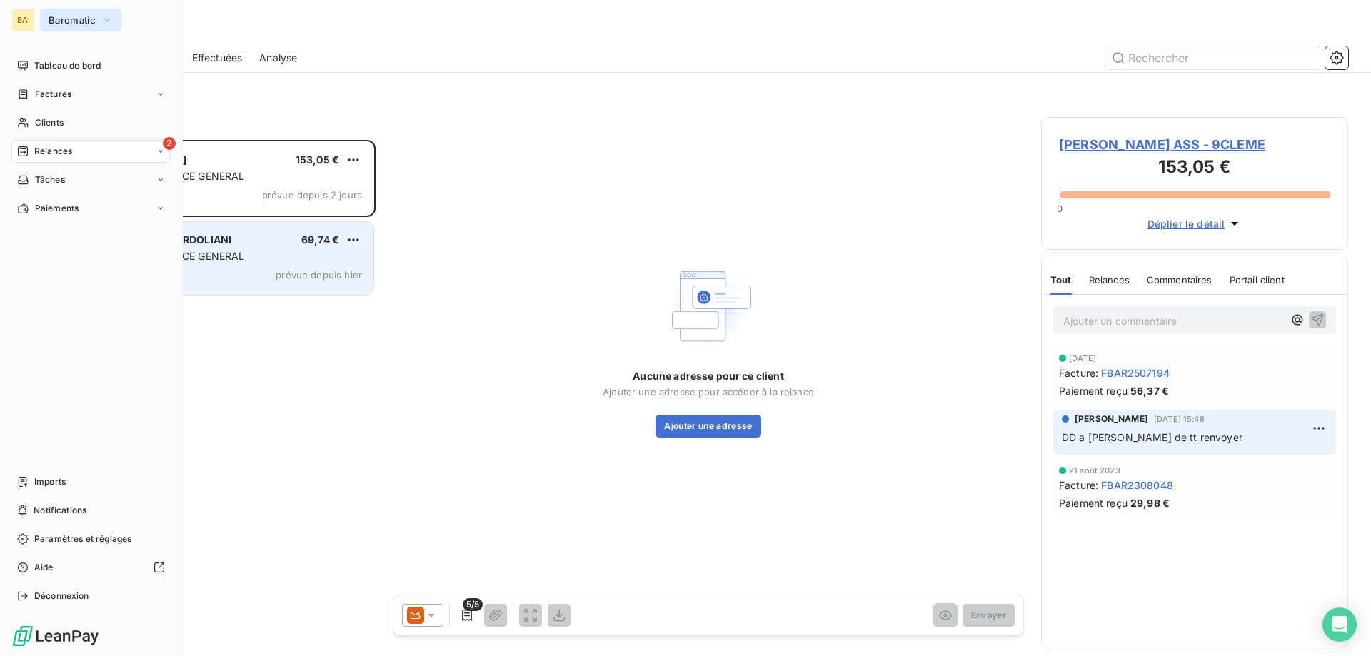
click at [95, 26] on button "Baromatic" at bounding box center [80, 20] width 81 height 23
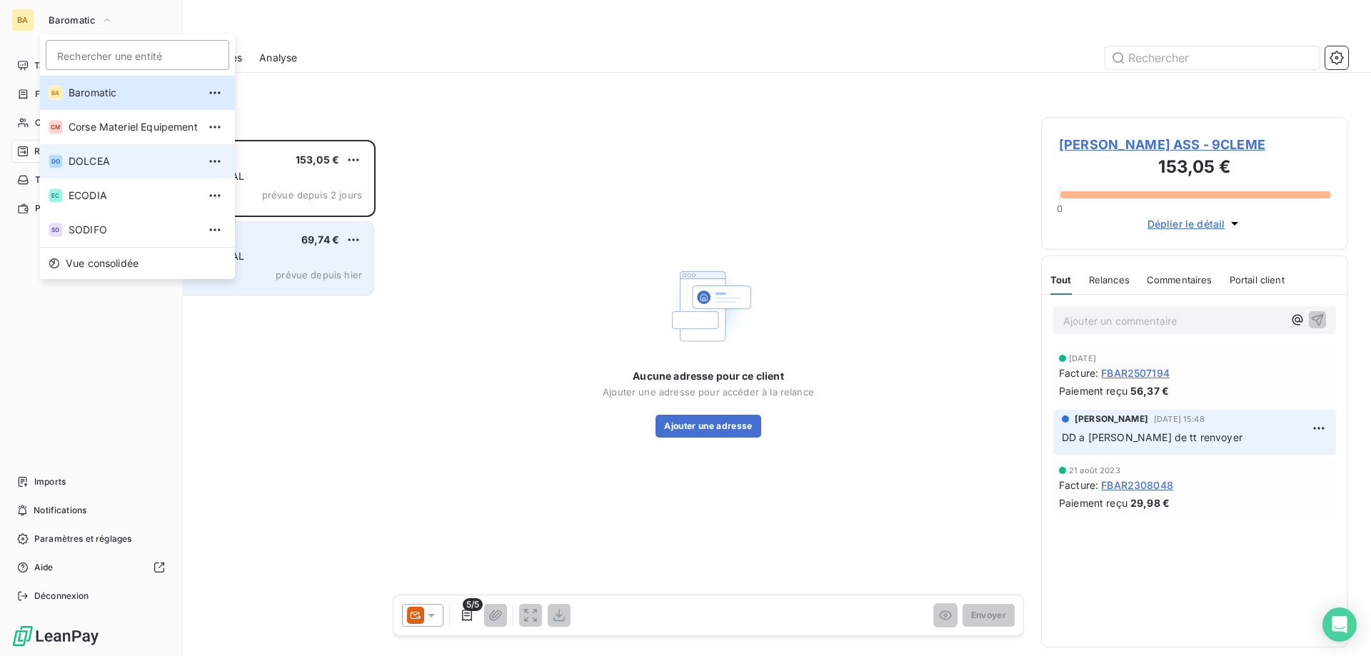
click at [115, 159] on span "DOLCEA" at bounding box center [133, 161] width 129 height 14
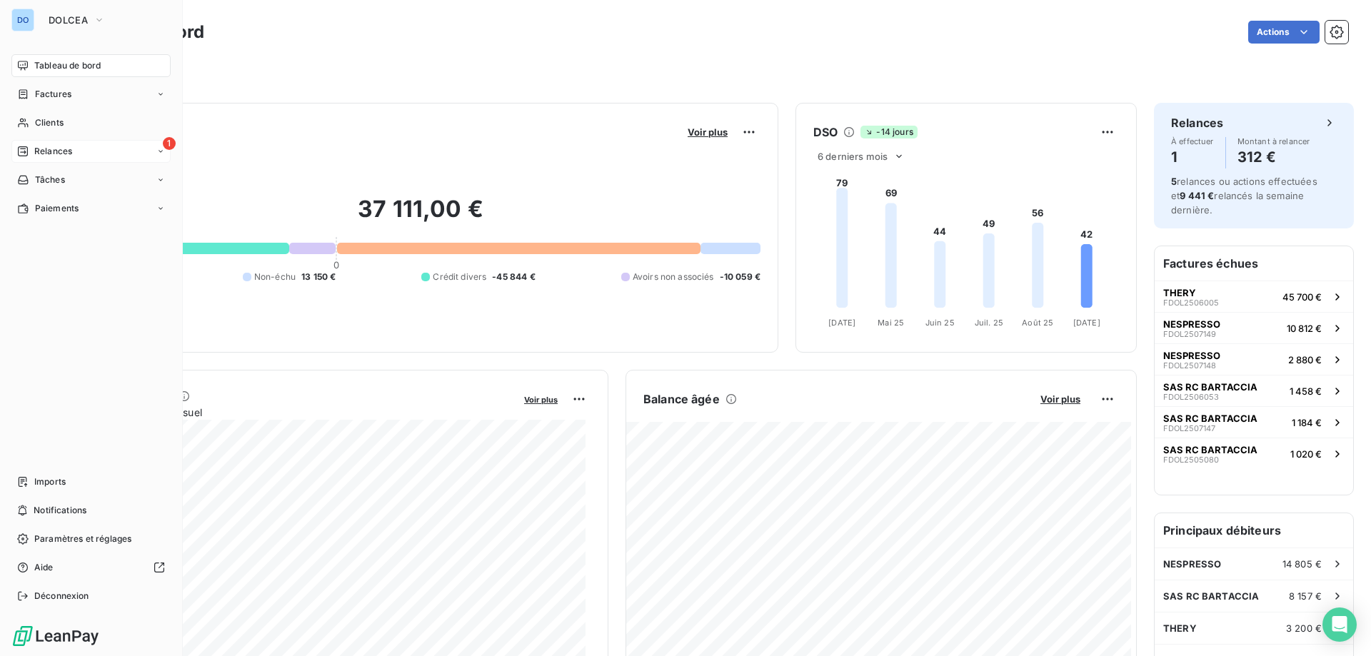
click at [131, 154] on div "1 Relances" at bounding box center [90, 151] width 159 height 23
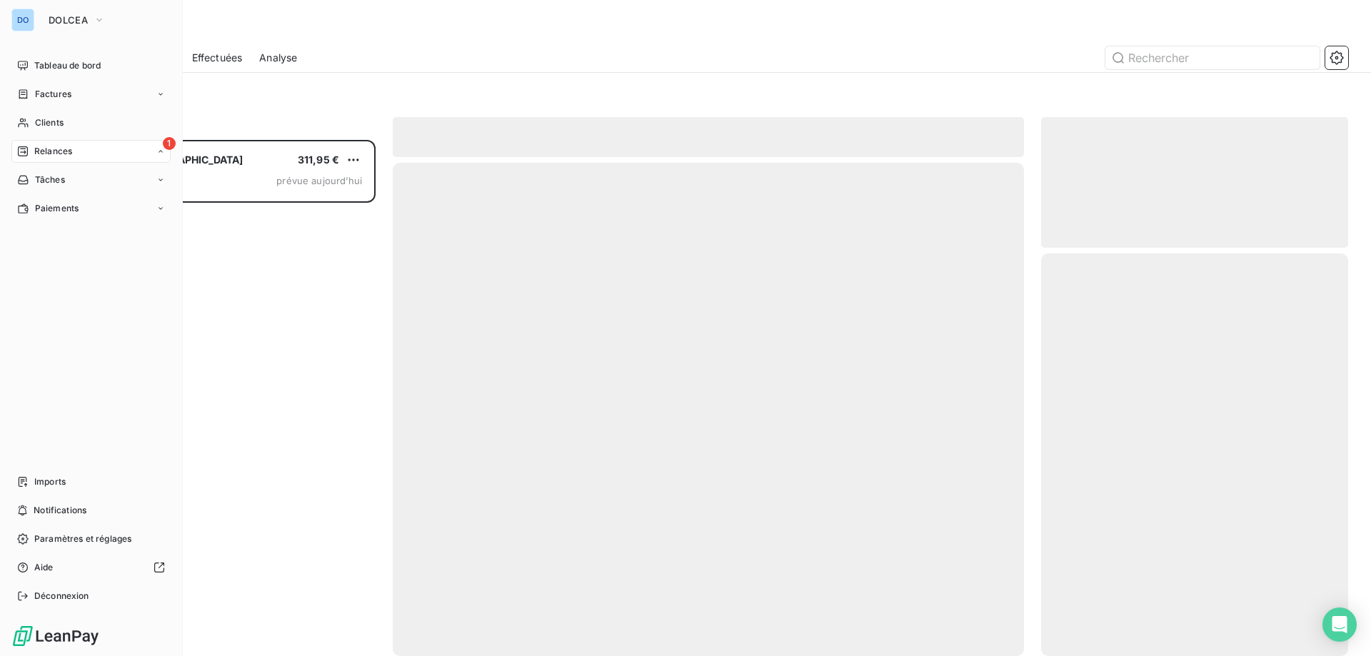
scroll to position [506, 296]
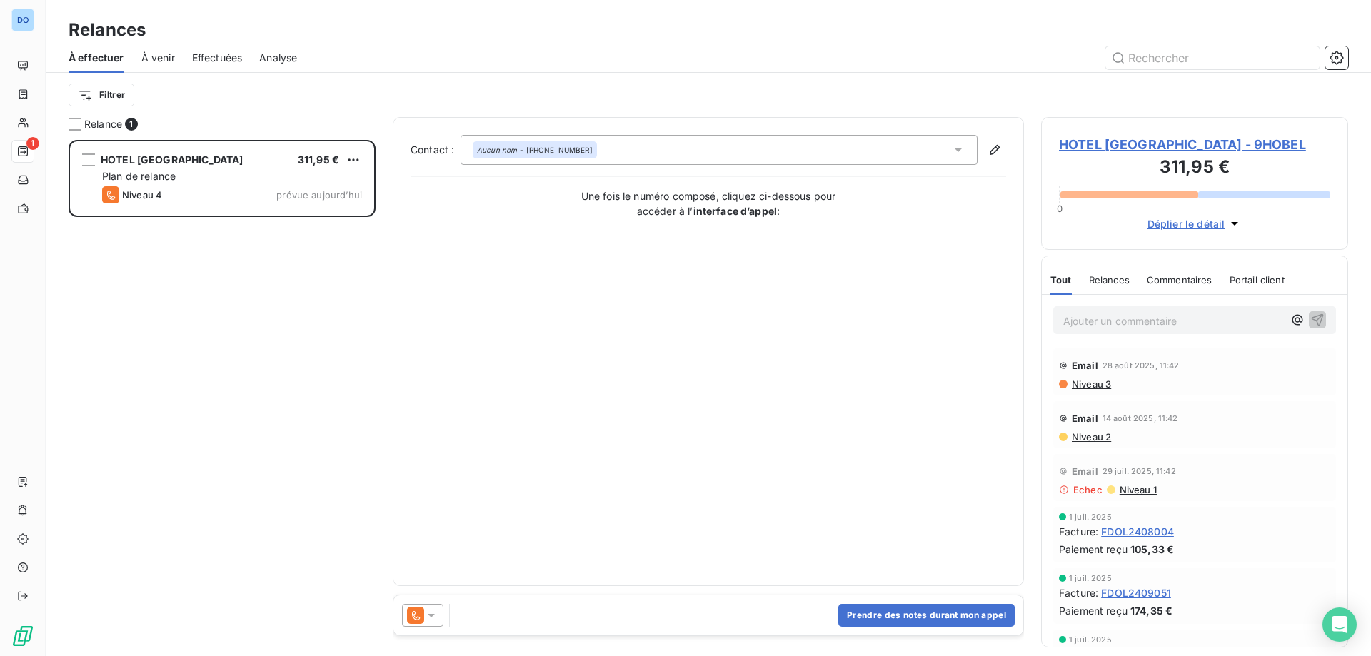
click at [436, 618] on icon at bounding box center [431, 615] width 14 height 14
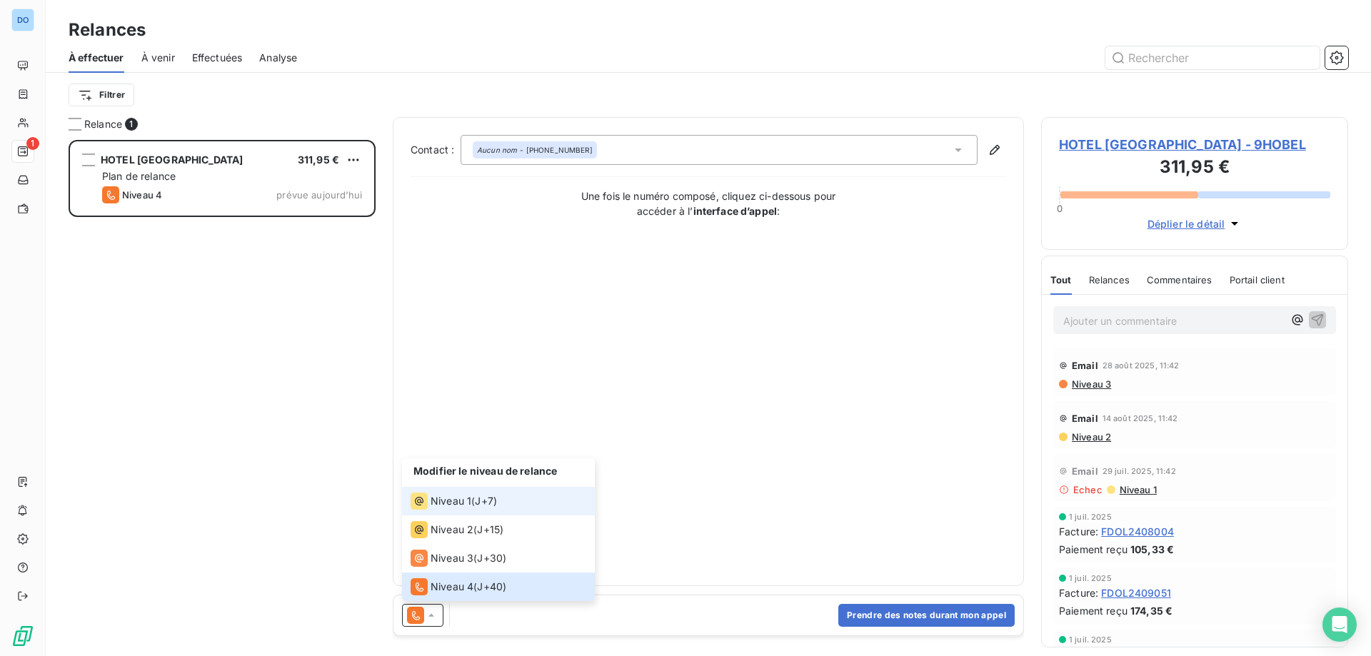
click at [457, 510] on li "Niveau 1 ( J+7 )" at bounding box center [498, 501] width 193 height 29
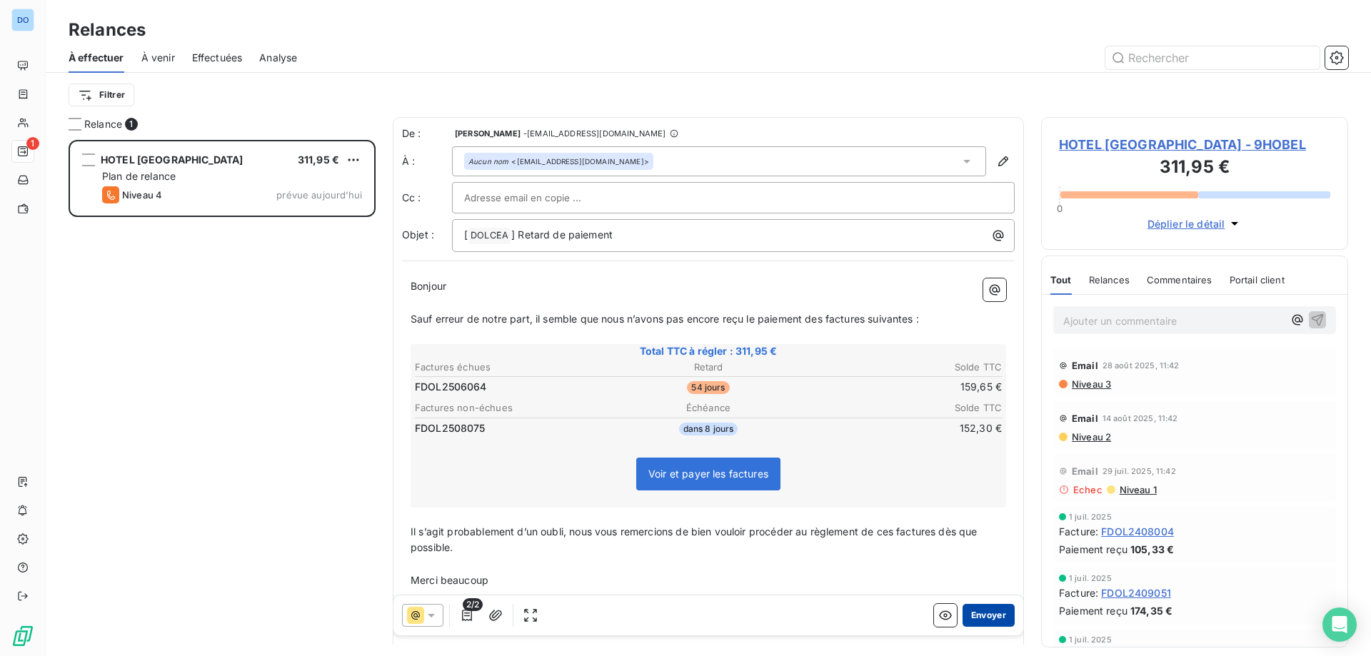
click at [985, 620] on button "Envoyer" at bounding box center [989, 615] width 52 height 23
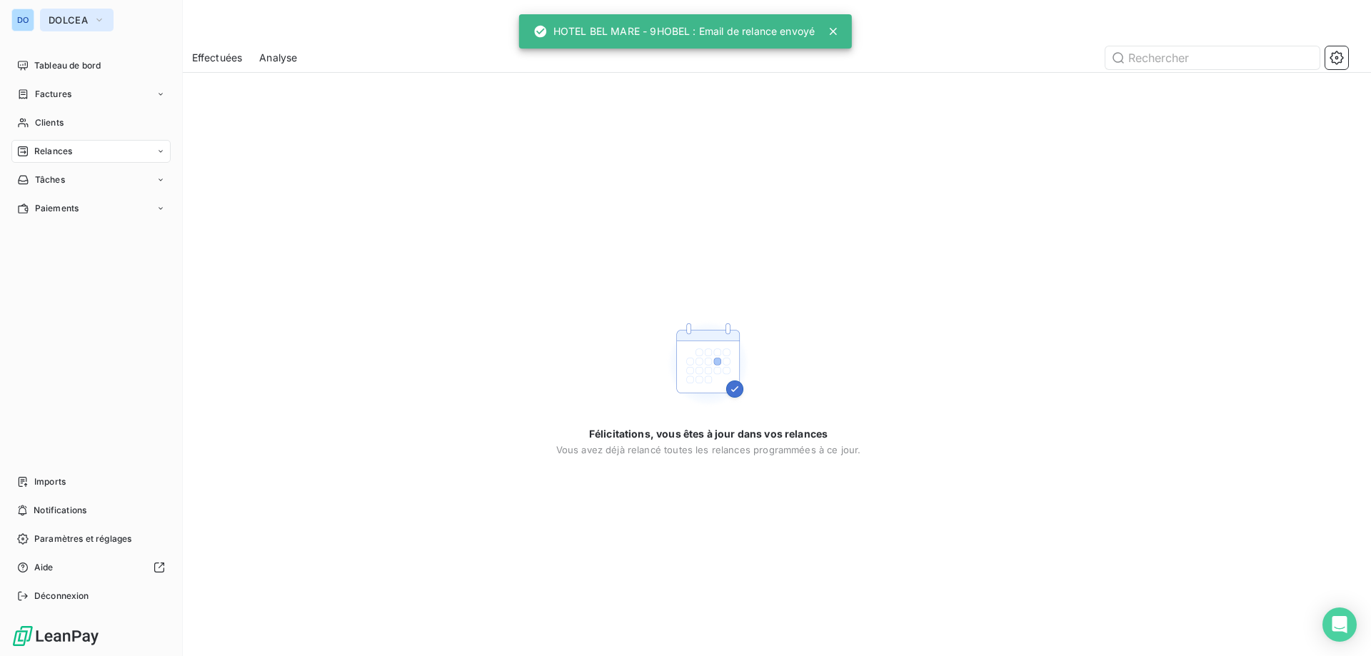
click at [44, 23] on button "DOLCEA" at bounding box center [77, 20] width 74 height 23
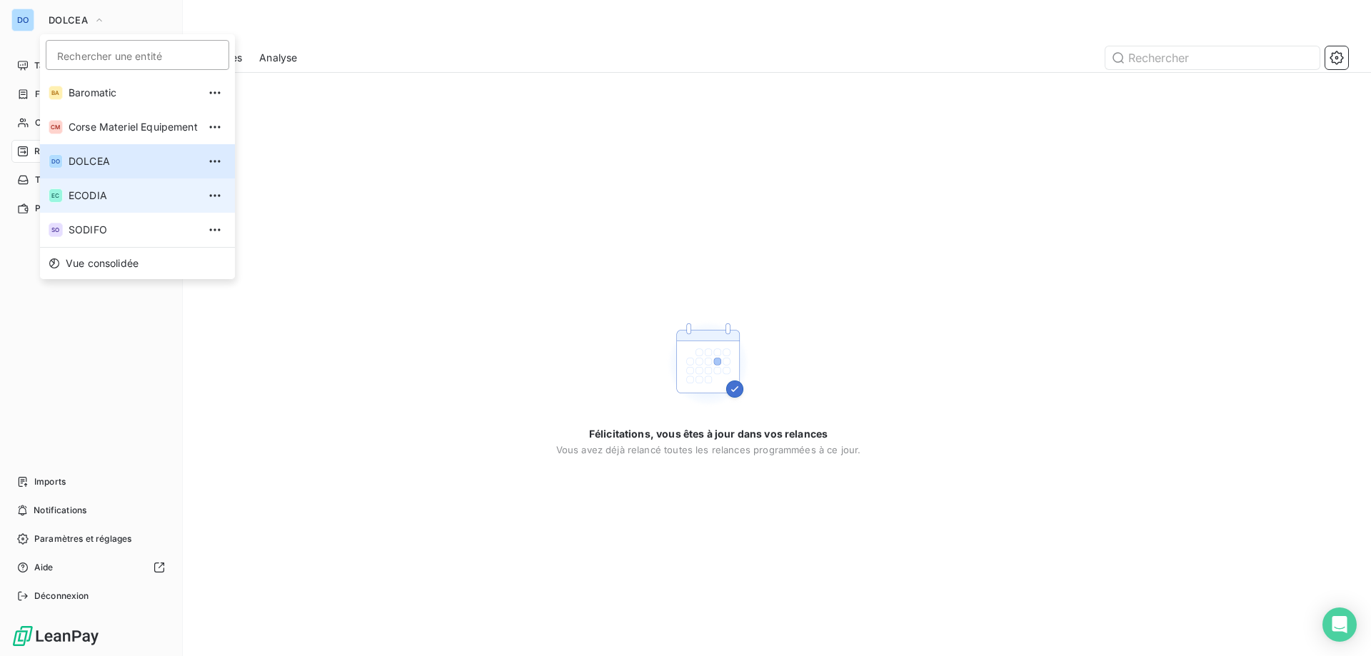
click at [125, 198] on span "ECODIA" at bounding box center [133, 196] width 129 height 14
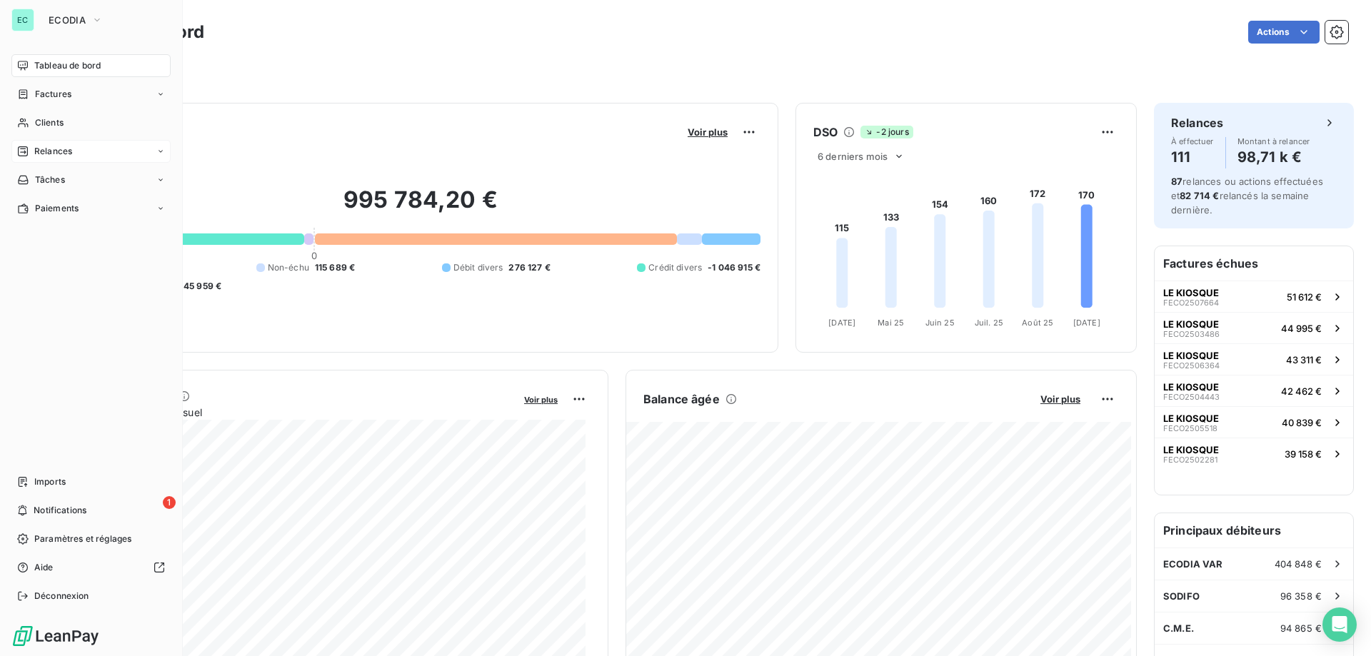
click at [46, 151] on span "Relances" at bounding box center [53, 151] width 38 height 13
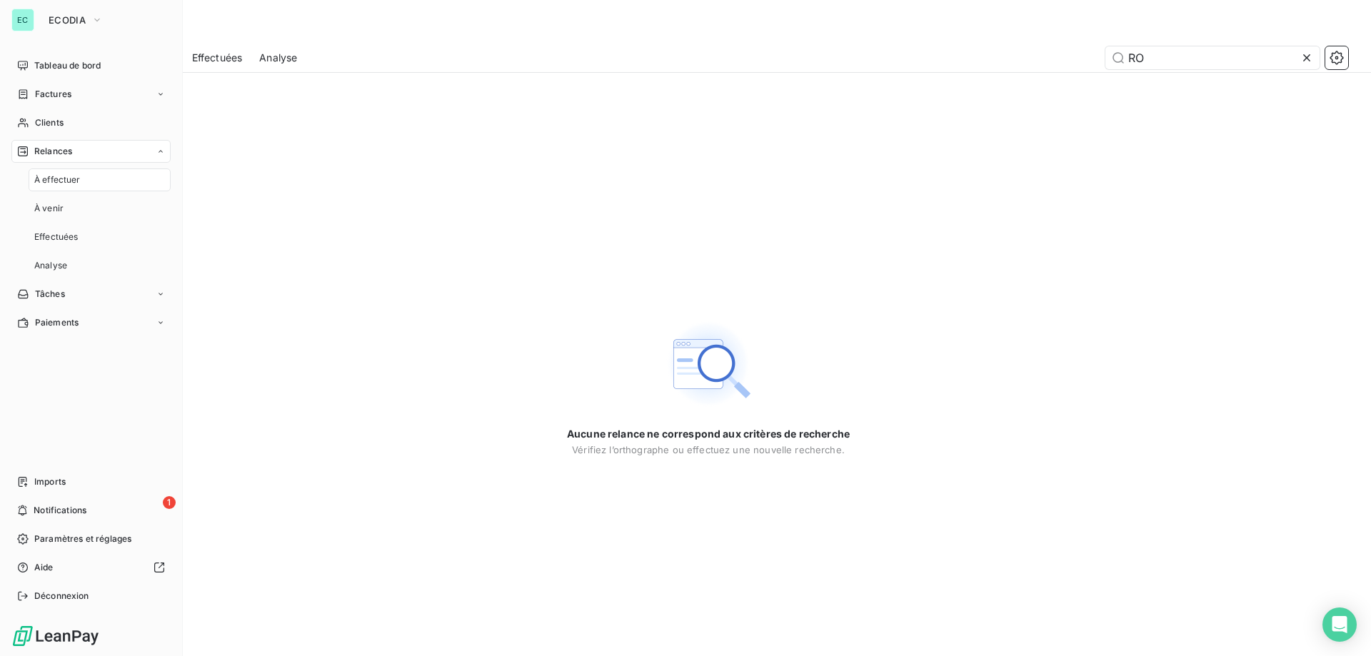
type input "R"
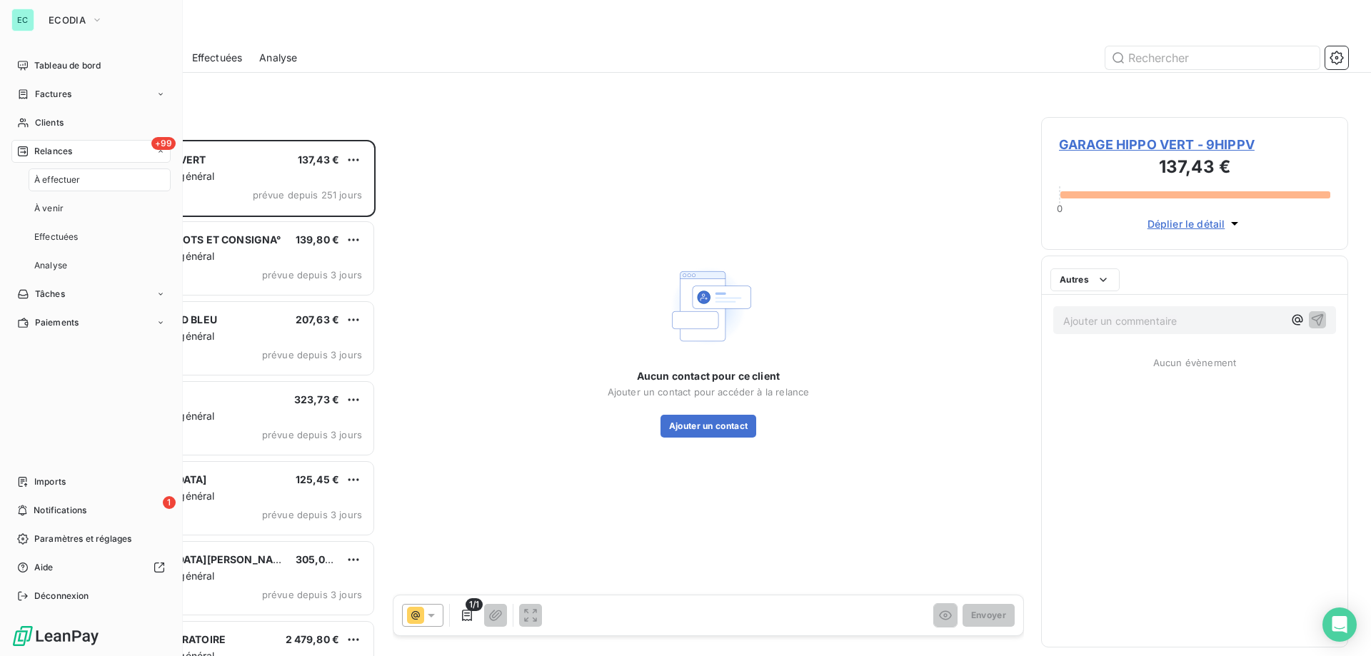
scroll to position [506, 296]
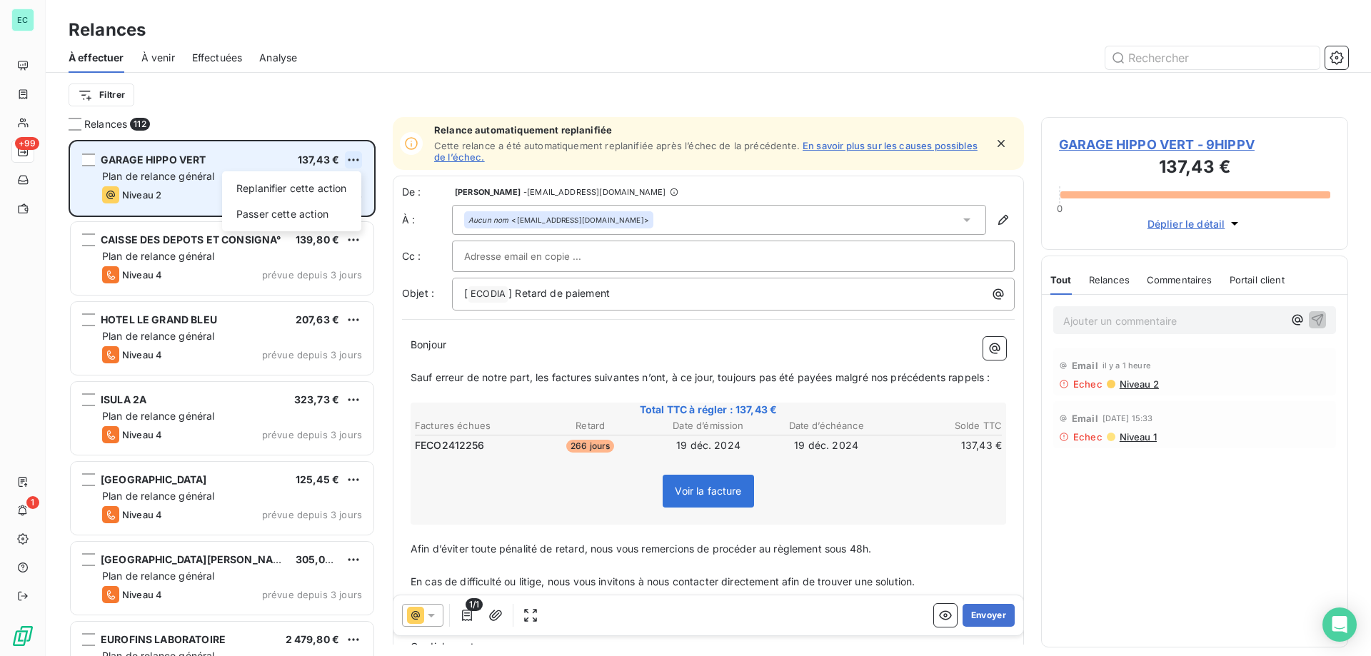
click at [354, 159] on html "EC +99 1 Relances À effectuer À venir Effectuées Analyse Filtrer Relances 112 G…" at bounding box center [685, 328] width 1371 height 656
click at [303, 215] on div "Passer cette action" at bounding box center [292, 214] width 128 height 23
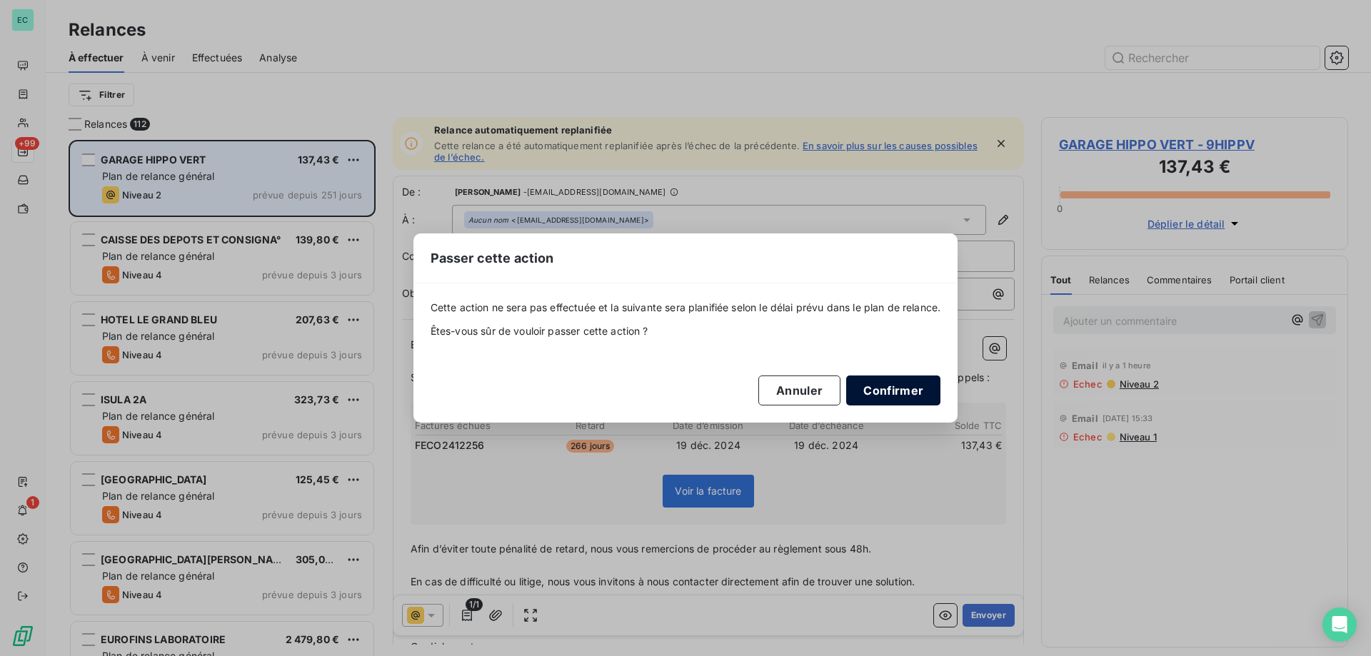
click at [904, 388] on button "Confirmer" at bounding box center [893, 391] width 94 height 30
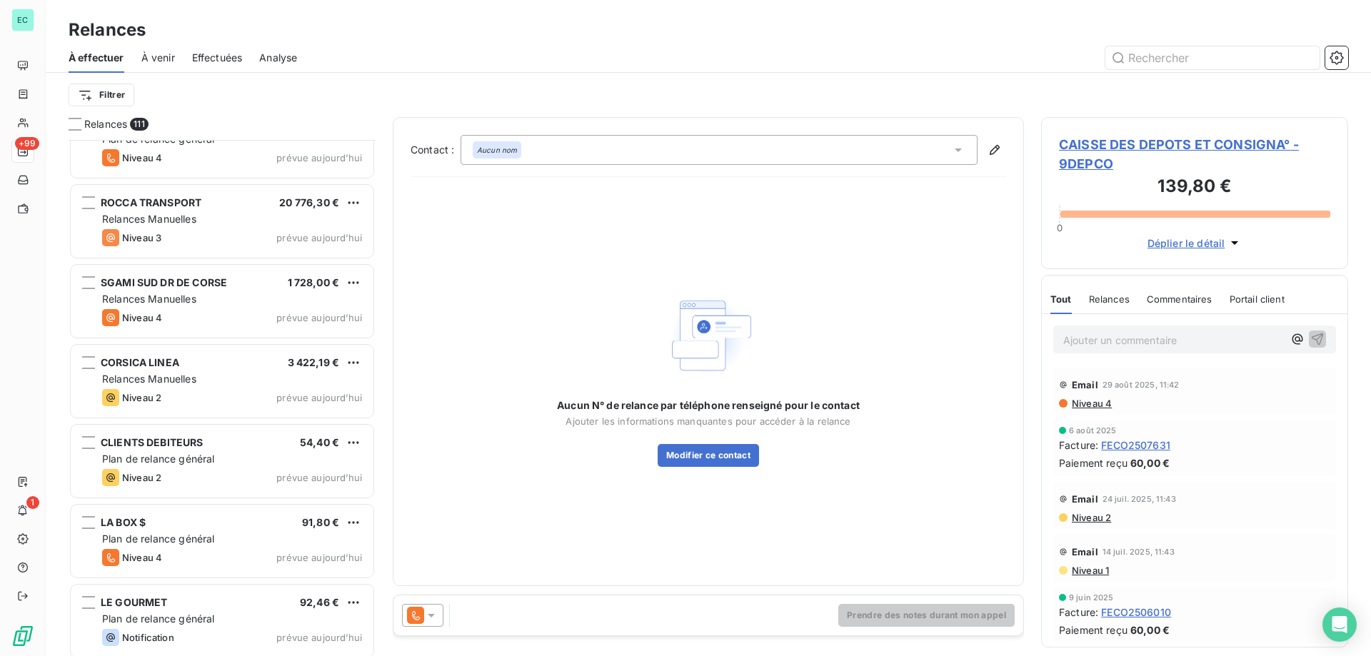
scroll to position [8361, 0]
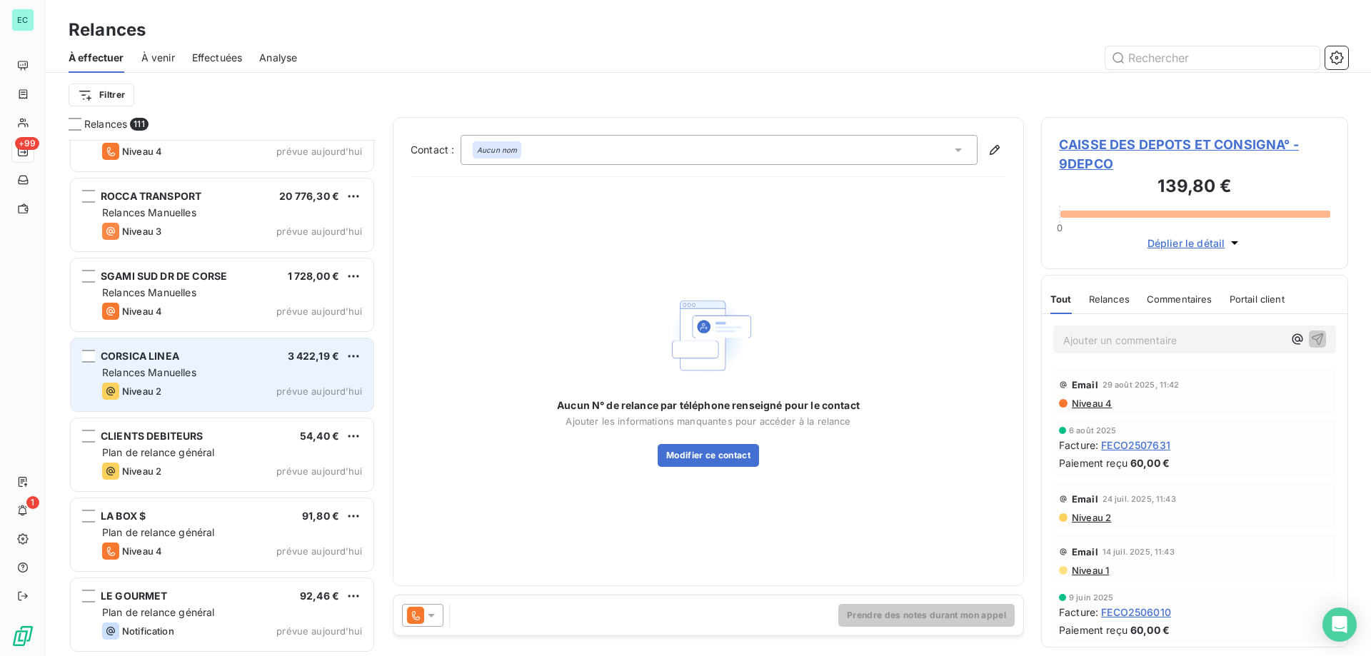
click at [205, 376] on div "Relances Manuelles" at bounding box center [232, 373] width 260 height 14
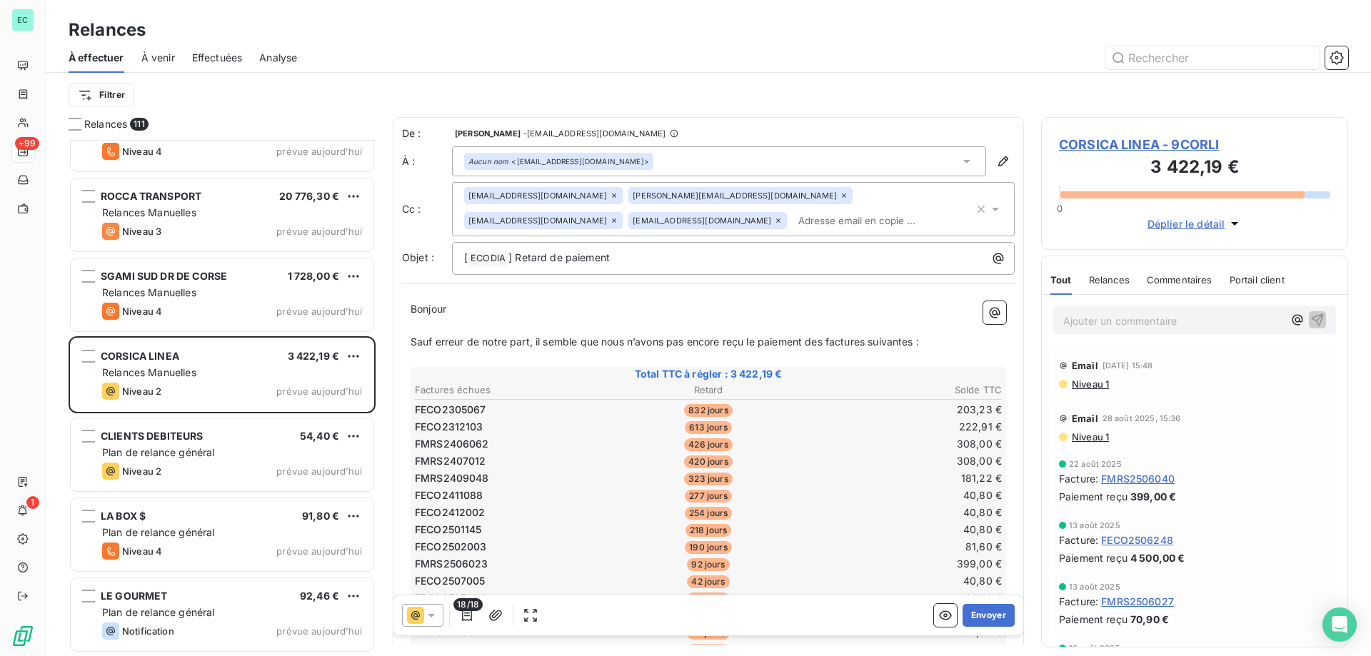
click at [1121, 324] on p "Ajouter un commentaire ﻿" at bounding box center [1173, 321] width 220 height 18
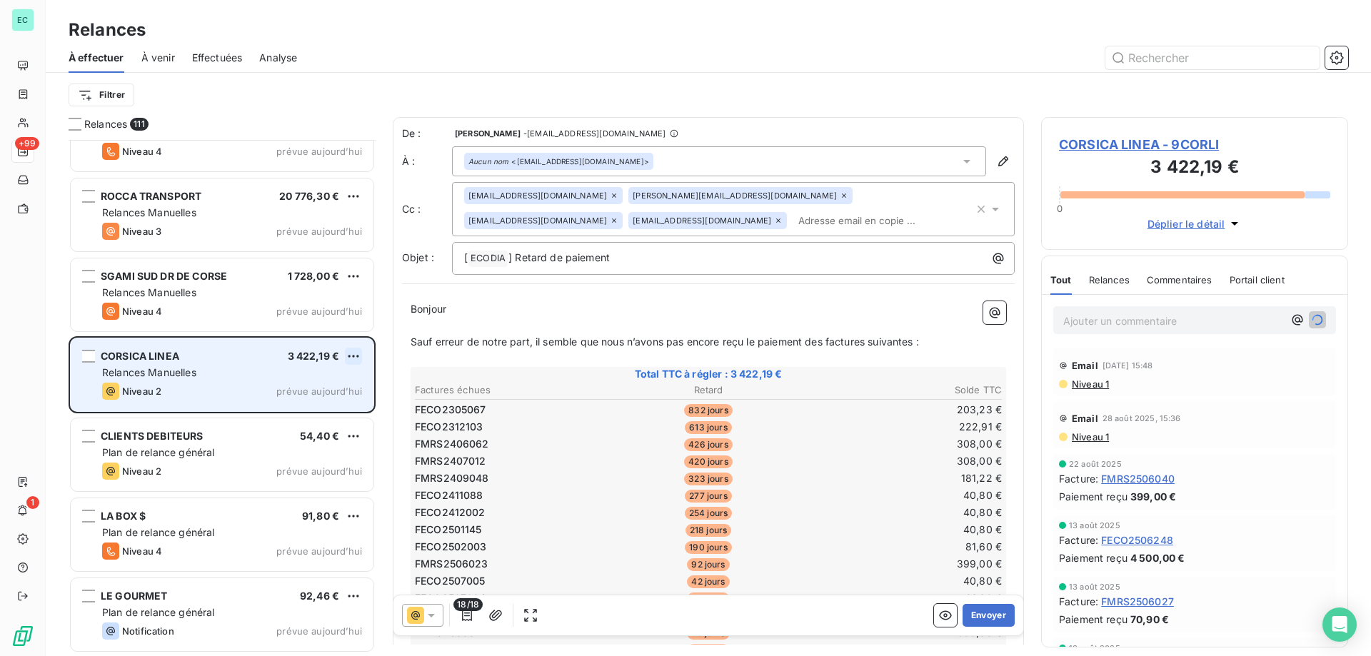
click at [353, 358] on html "EC +99 1 Relances À effectuer À venir Effectuées Analyse Filtrer Relances 111 S…" at bounding box center [685, 328] width 1371 height 656
click at [265, 413] on div "Passer cette action" at bounding box center [292, 410] width 128 height 23
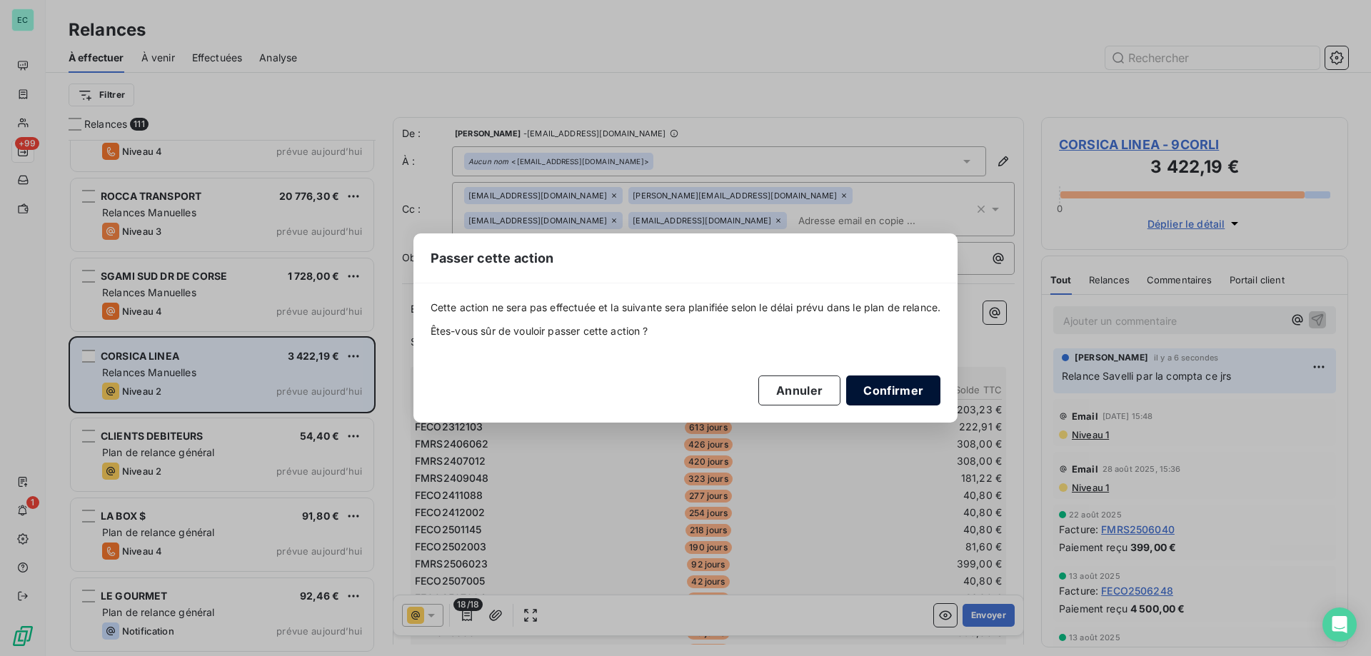
click at [915, 398] on button "Confirmer" at bounding box center [893, 391] width 94 height 30
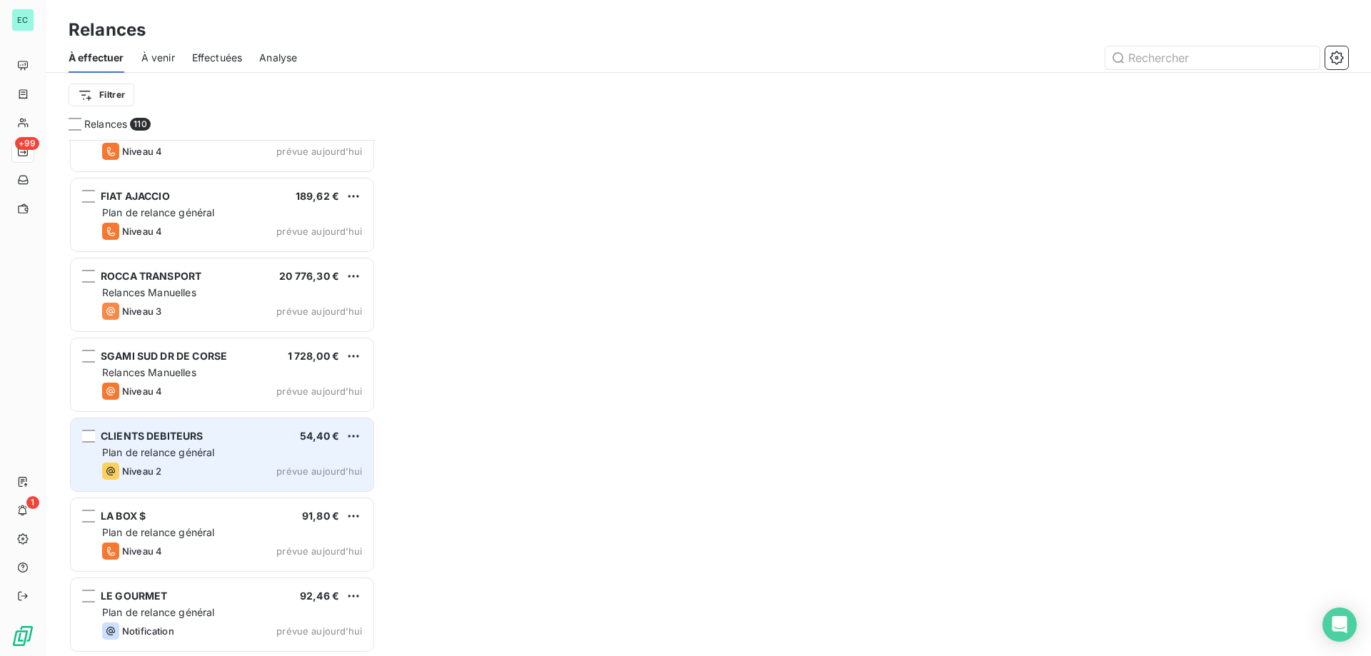
scroll to position [8281, 0]
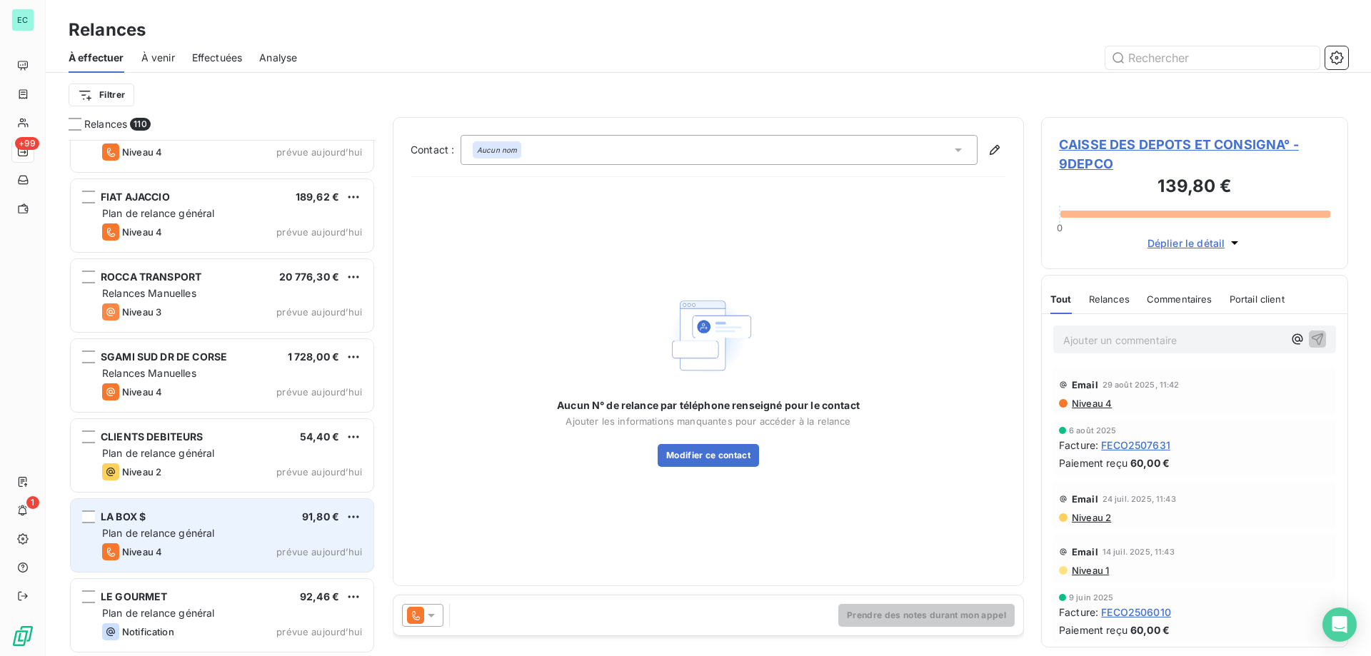
click at [201, 546] on div "Niveau 4 prévue aujourd’hui" at bounding box center [232, 551] width 260 height 17
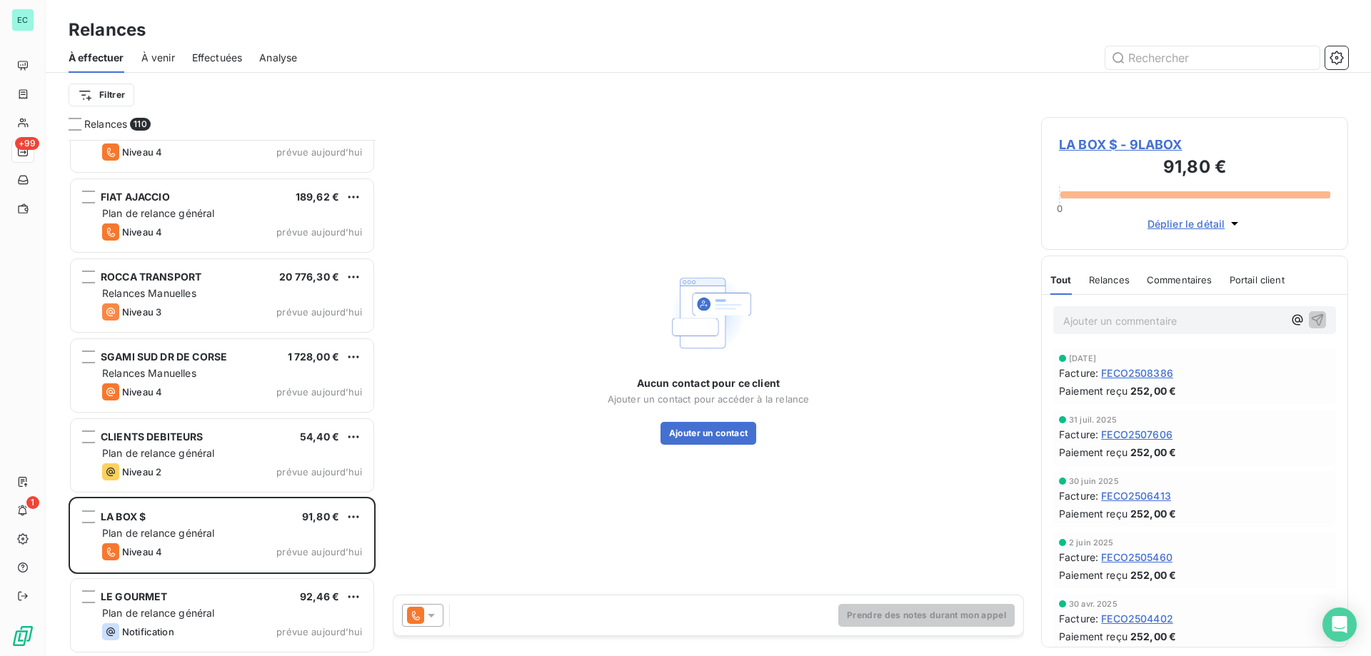
click at [1137, 139] on span "LA BOX $ - 9LABOX" at bounding box center [1194, 144] width 271 height 19
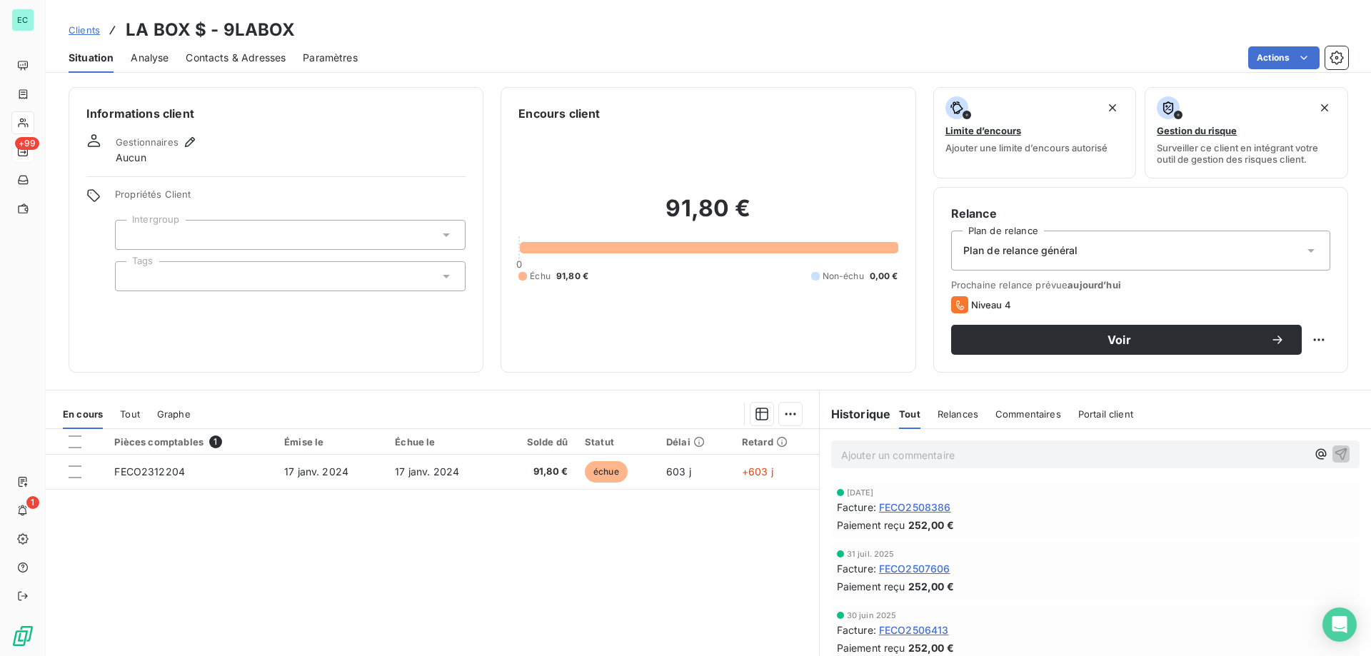
click at [1061, 249] on span "Plan de relance général" at bounding box center [1020, 250] width 114 height 14
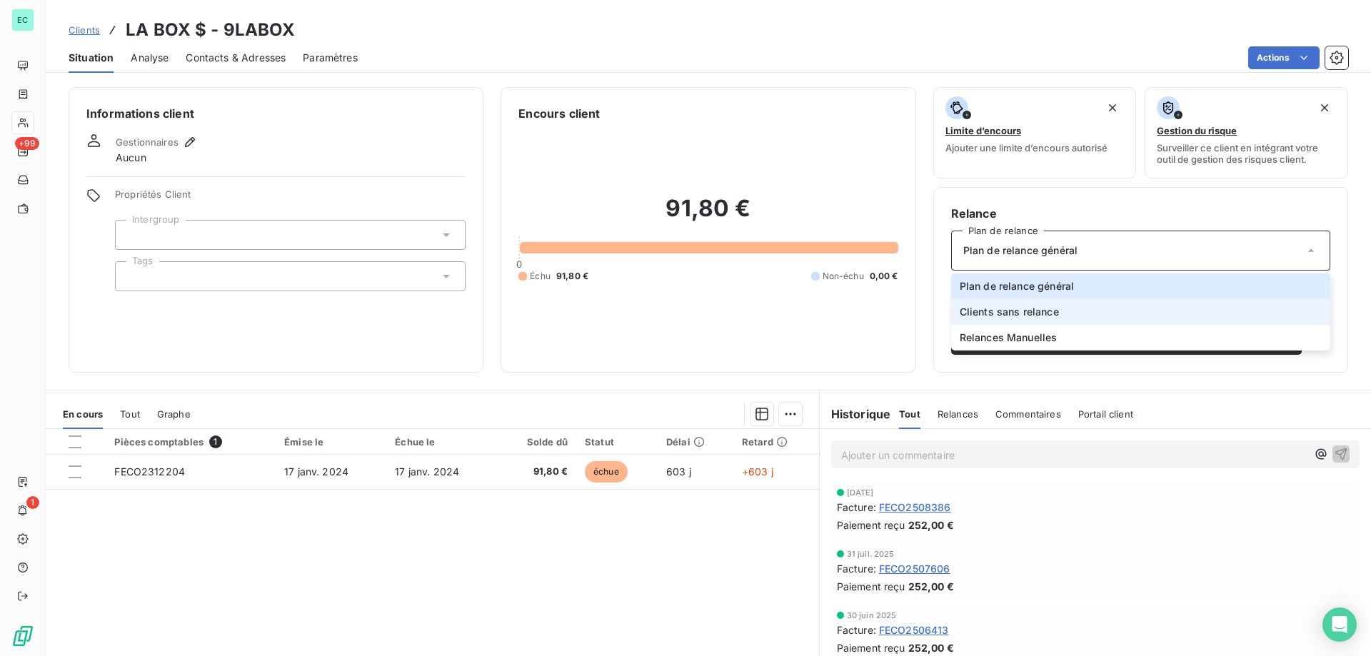
click at [1044, 313] on span "Clients sans relance" at bounding box center [1009, 312] width 99 height 14
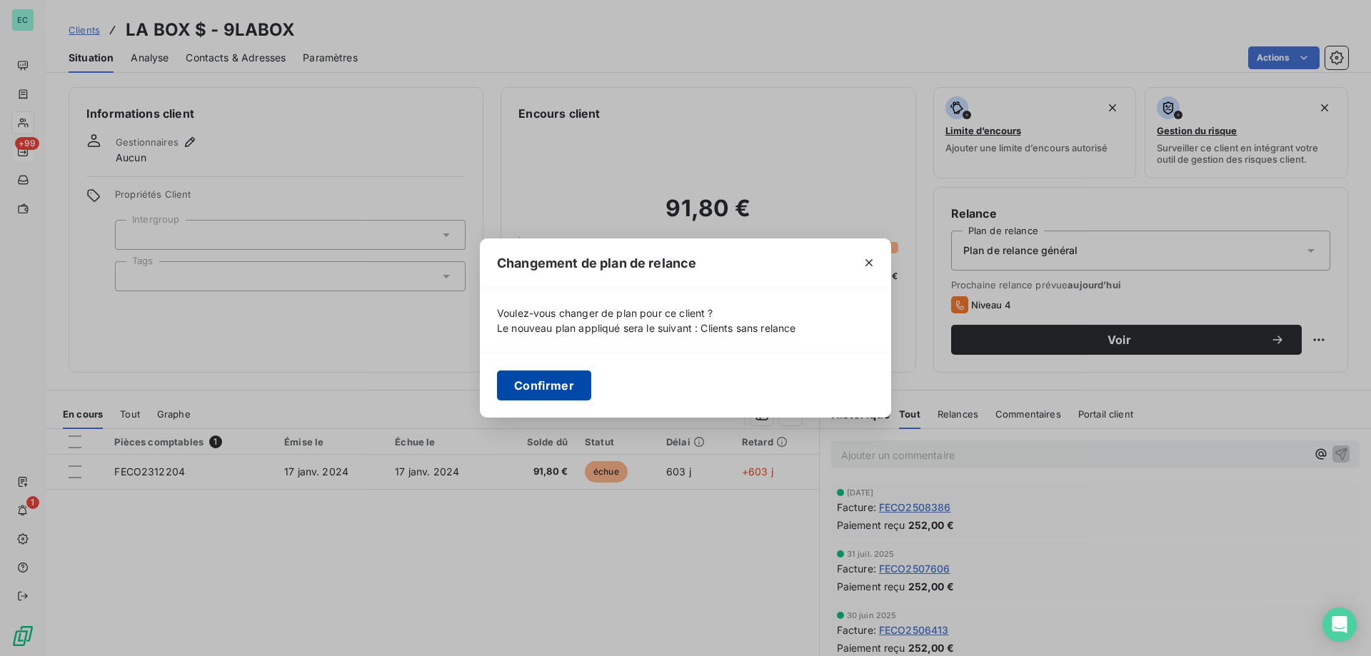
click at [551, 382] on button "Confirmer" at bounding box center [544, 386] width 94 height 30
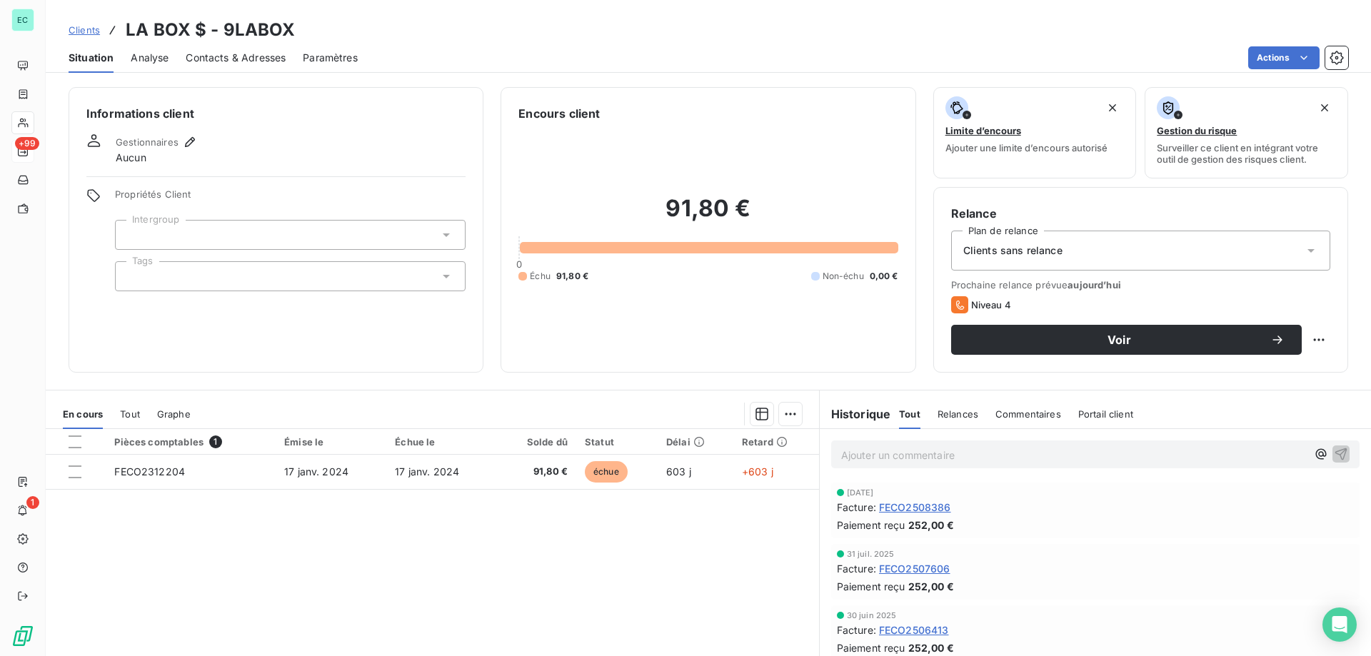
click at [71, 29] on div "Clients LA BOX $ - 9LABOX" at bounding box center [708, 30] width 1325 height 26
click at [77, 28] on span "Clients" at bounding box center [84, 29] width 31 height 11
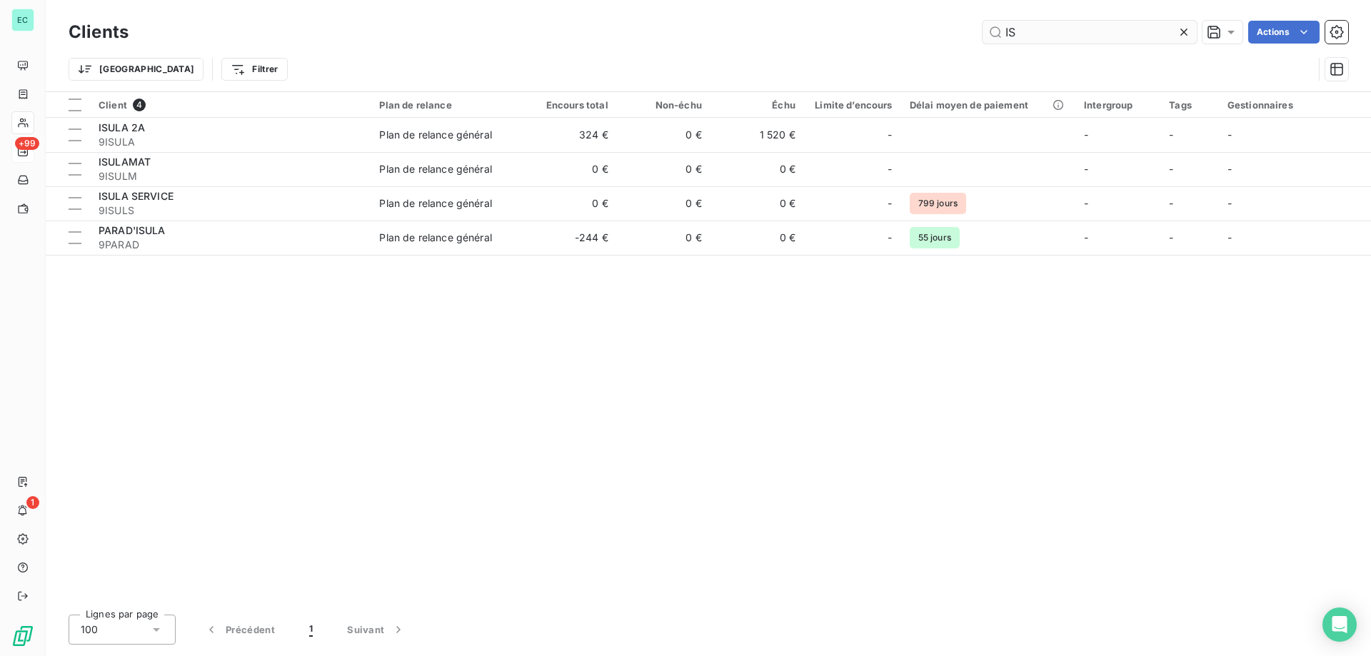
type input "I"
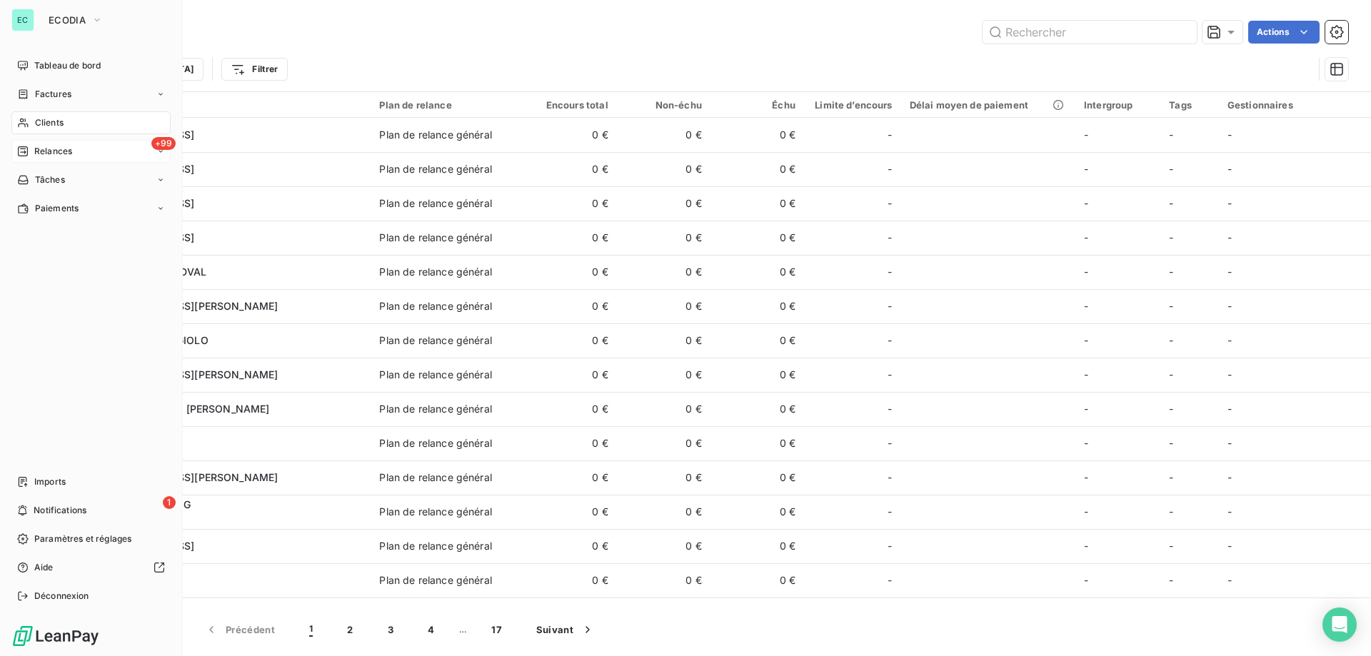
click at [36, 151] on span "Relances" at bounding box center [53, 151] width 38 height 13
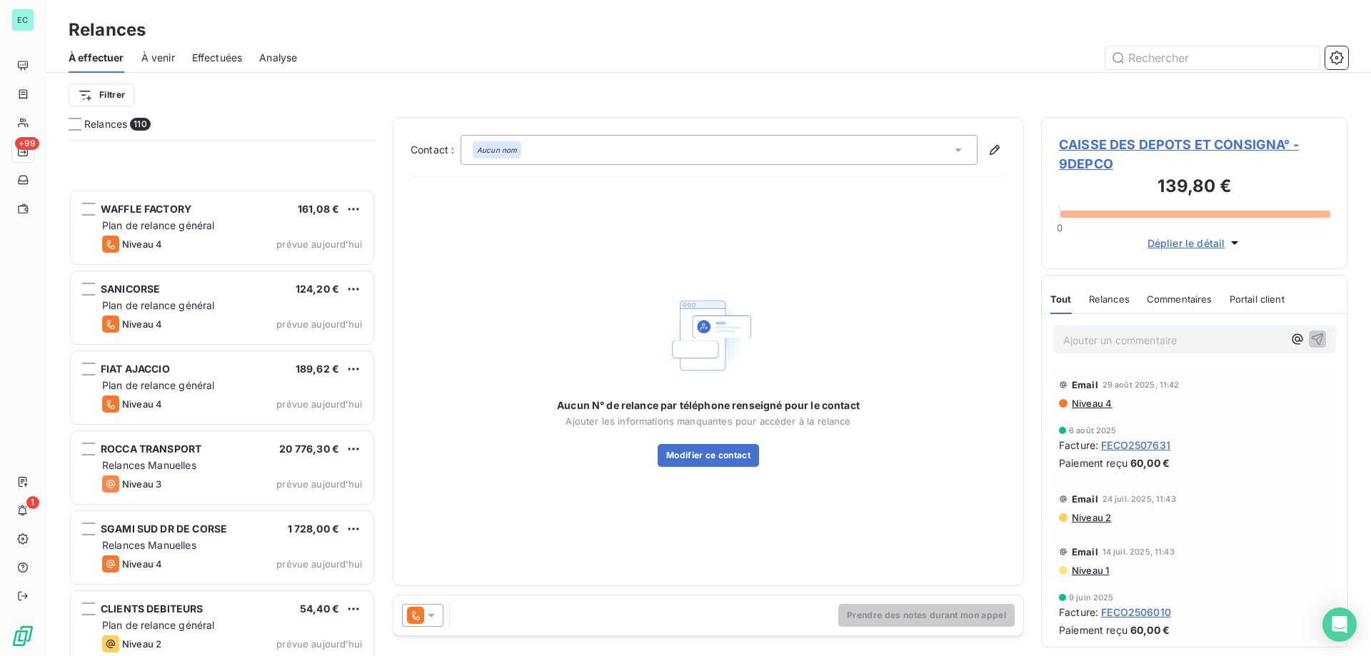
scroll to position [8281, 0]
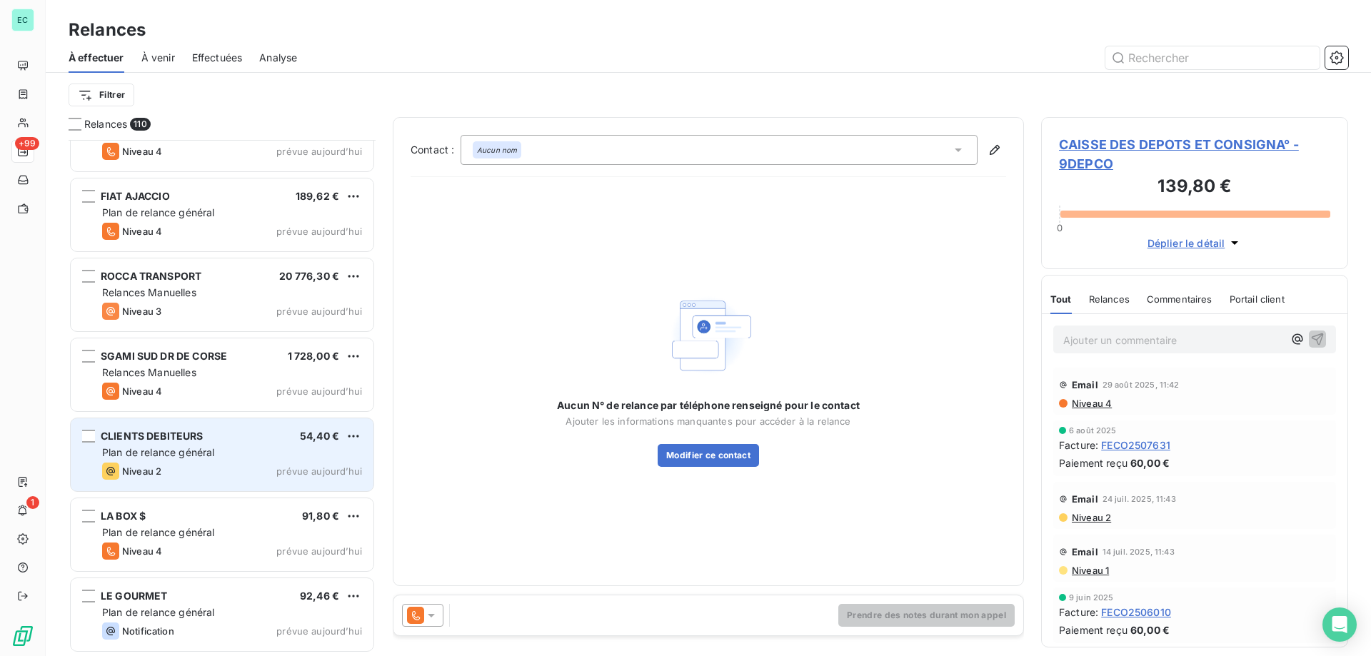
click at [214, 436] on div "CLIENTS DEBITEURS 54,40 €" at bounding box center [232, 436] width 260 height 13
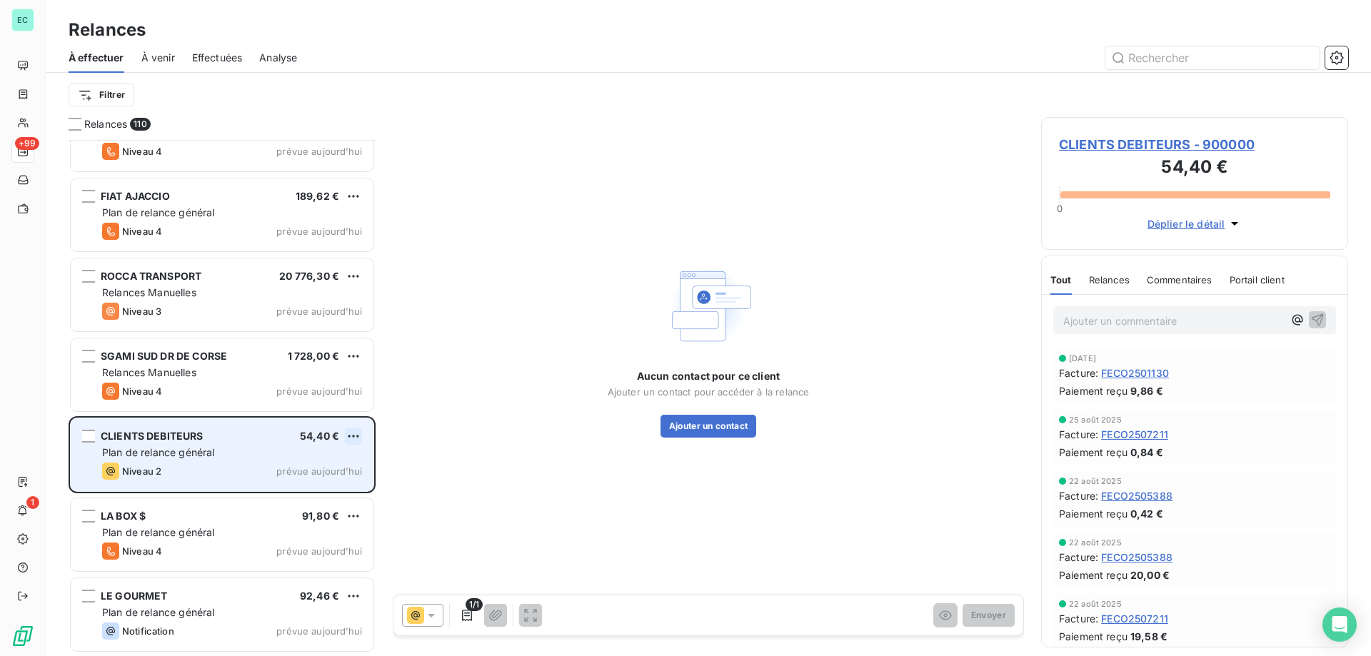
click at [354, 437] on html "EC +99 1 Relances À effectuer À venir Effectuées Analyse Filtrer Relances 110 W…" at bounding box center [685, 328] width 1371 height 656
click at [314, 493] on div "Passer cette action" at bounding box center [292, 490] width 128 height 23
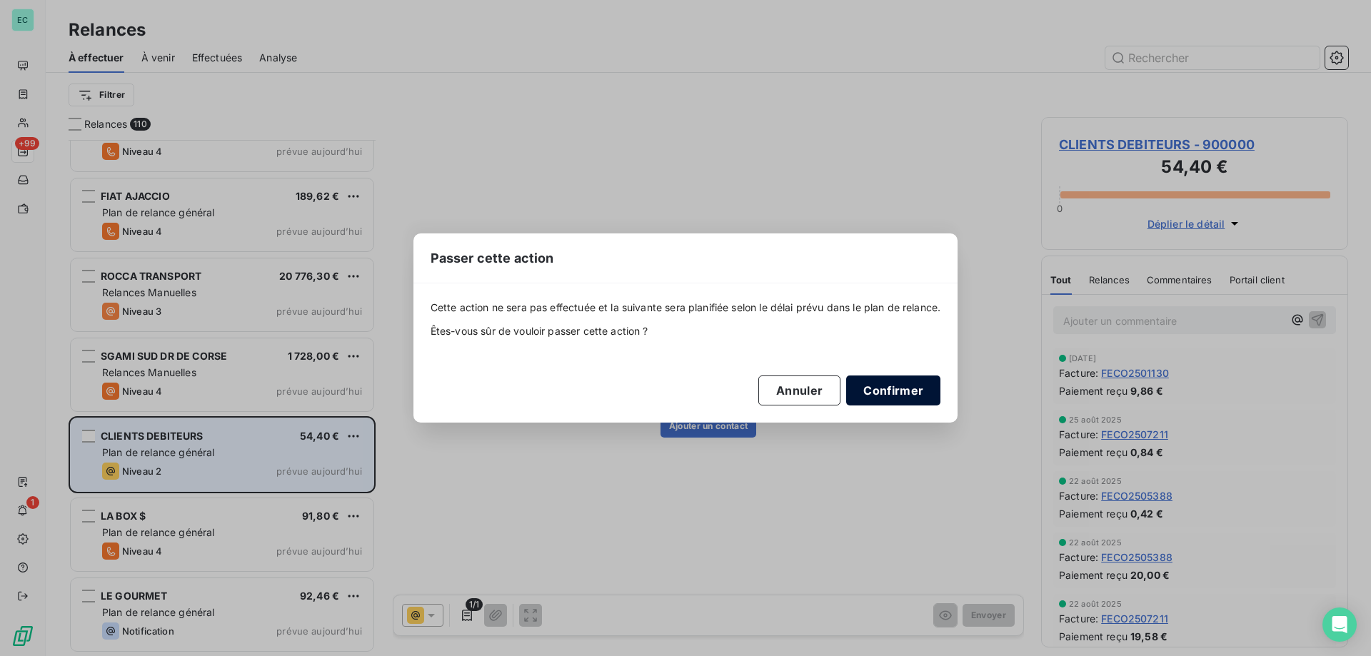
click at [894, 391] on button "Confirmer" at bounding box center [893, 391] width 94 height 30
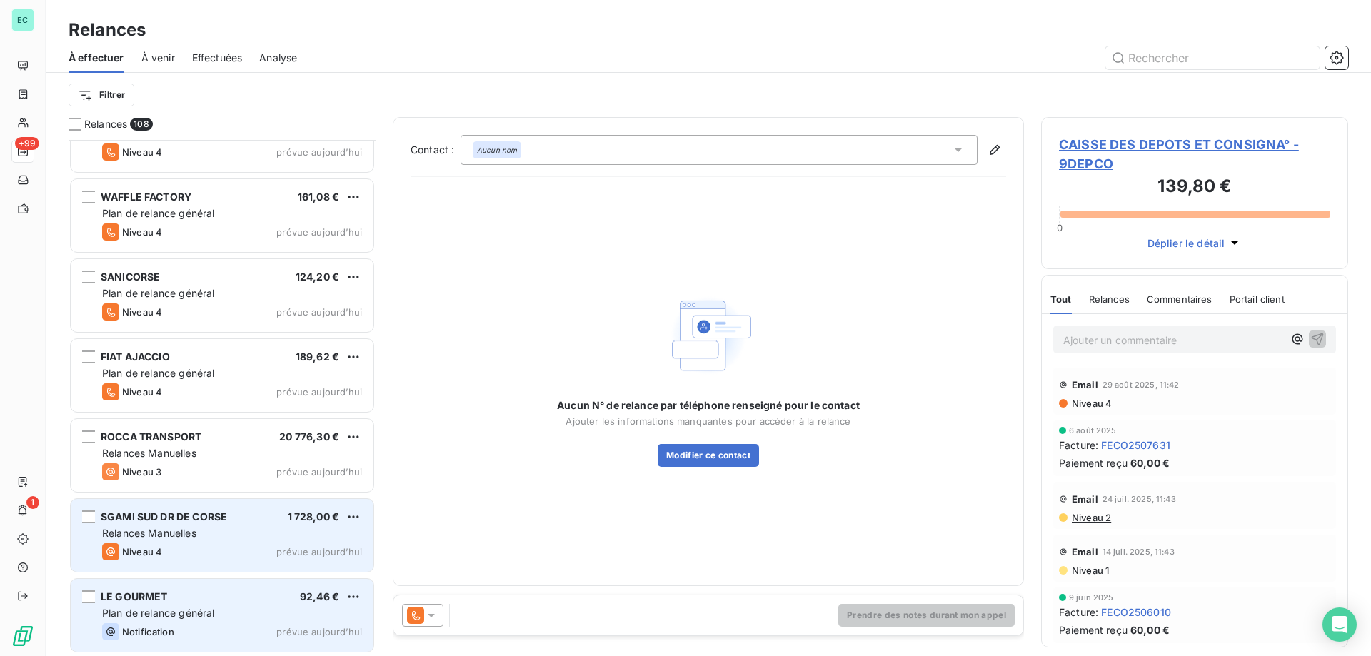
scroll to position [8121, 0]
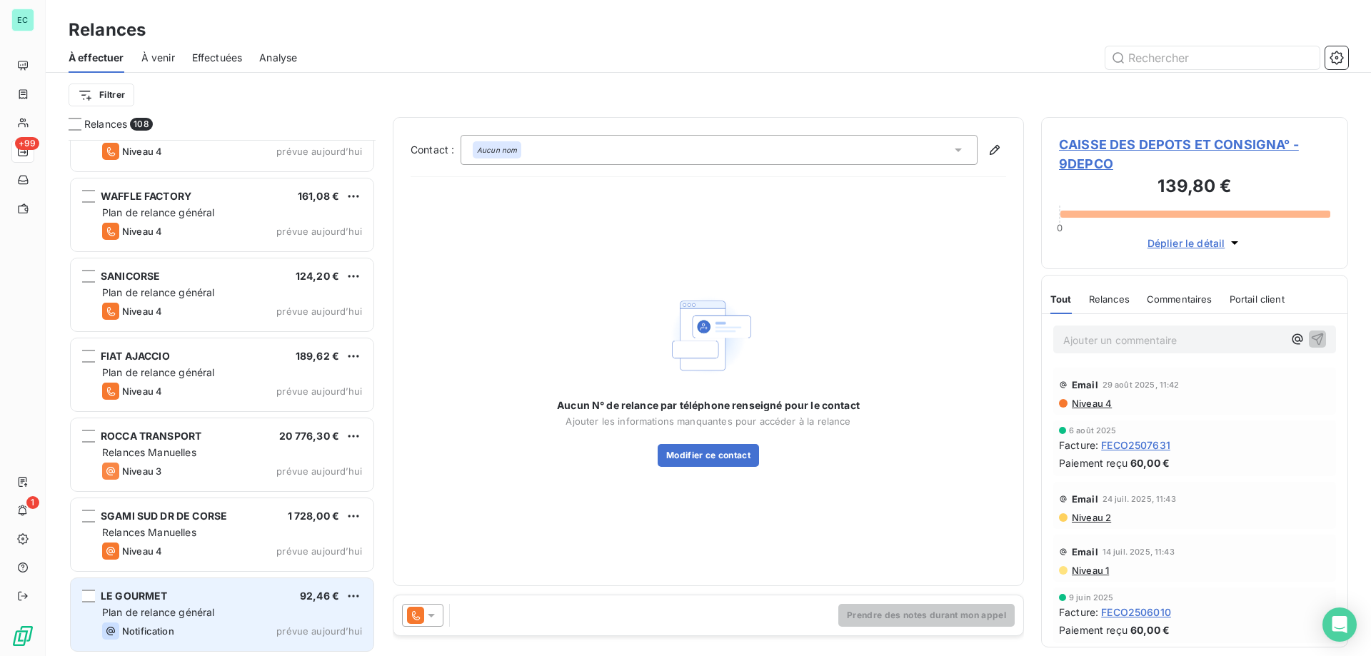
click at [292, 615] on div "Plan de relance général" at bounding box center [232, 612] width 260 height 14
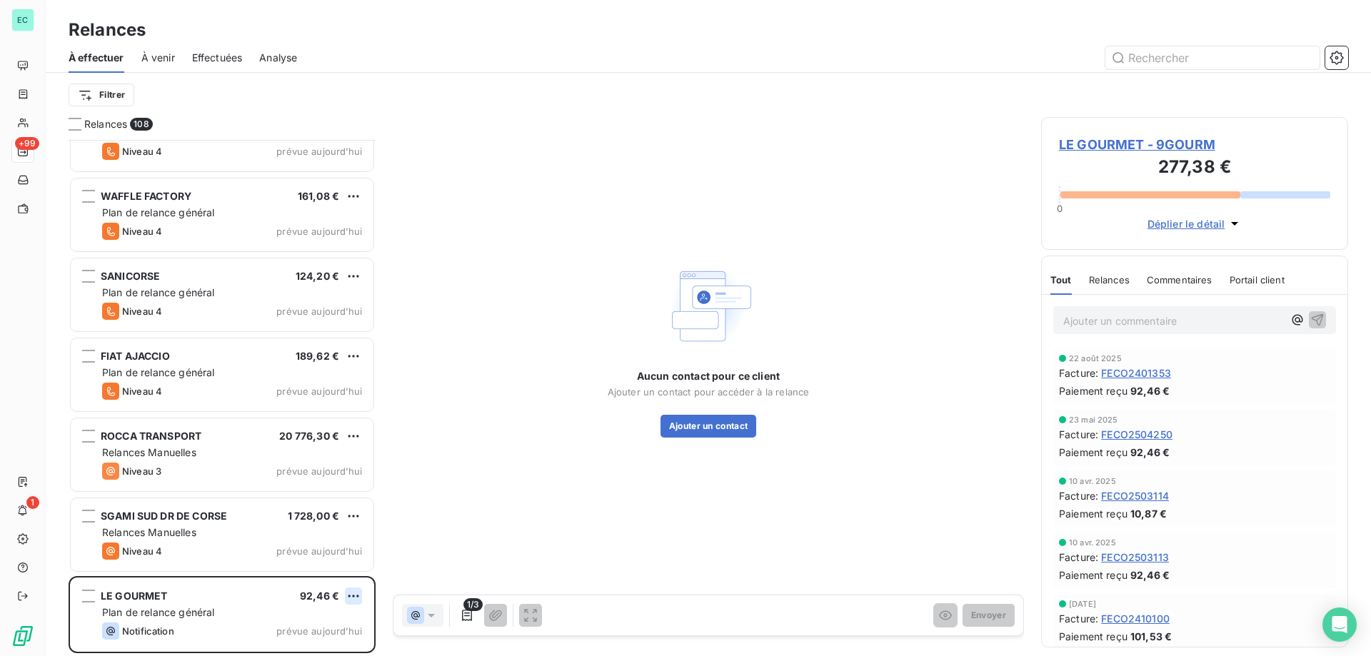
click at [353, 603] on html "EC +99 1 Relances À effectuer À venir Effectuées Analyse Filtrer Relances 108 V…" at bounding box center [685, 328] width 1371 height 656
click at [316, 568] on div "Passer cette action" at bounding box center [292, 567] width 128 height 23
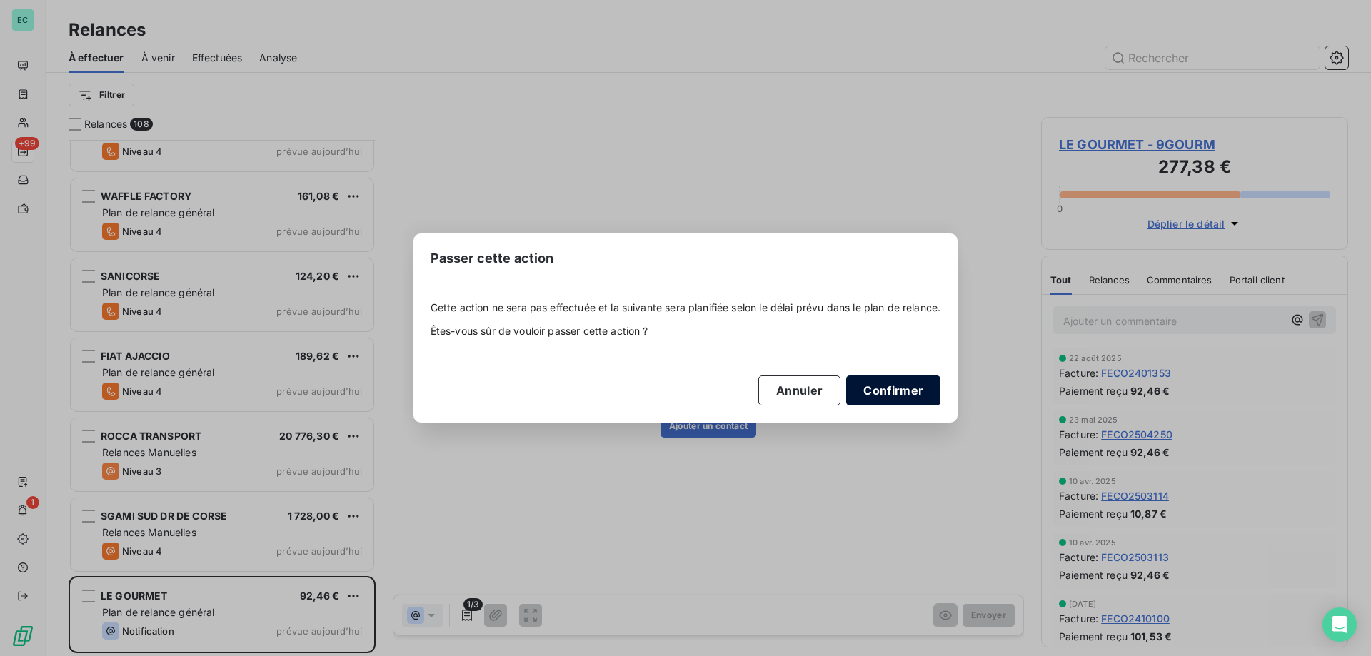
click at [889, 381] on button "Confirmer" at bounding box center [893, 391] width 94 height 30
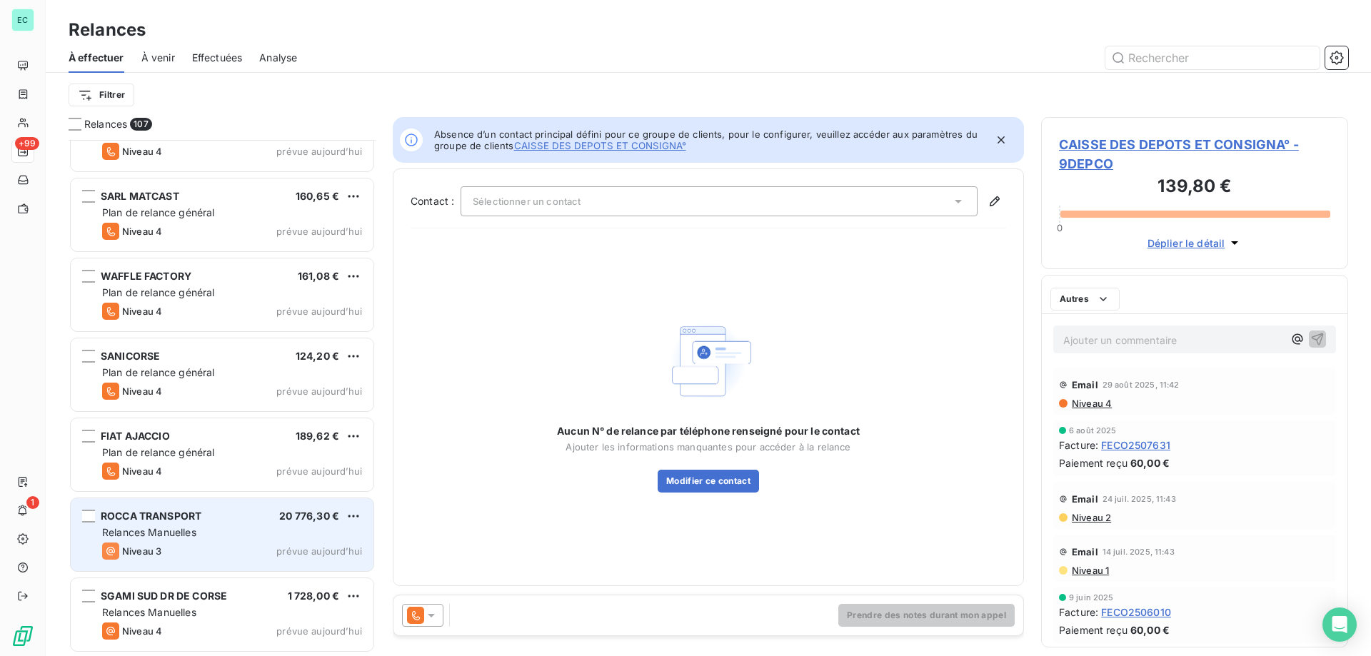
click at [147, 448] on span "Plan de relance général" at bounding box center [158, 452] width 112 height 12
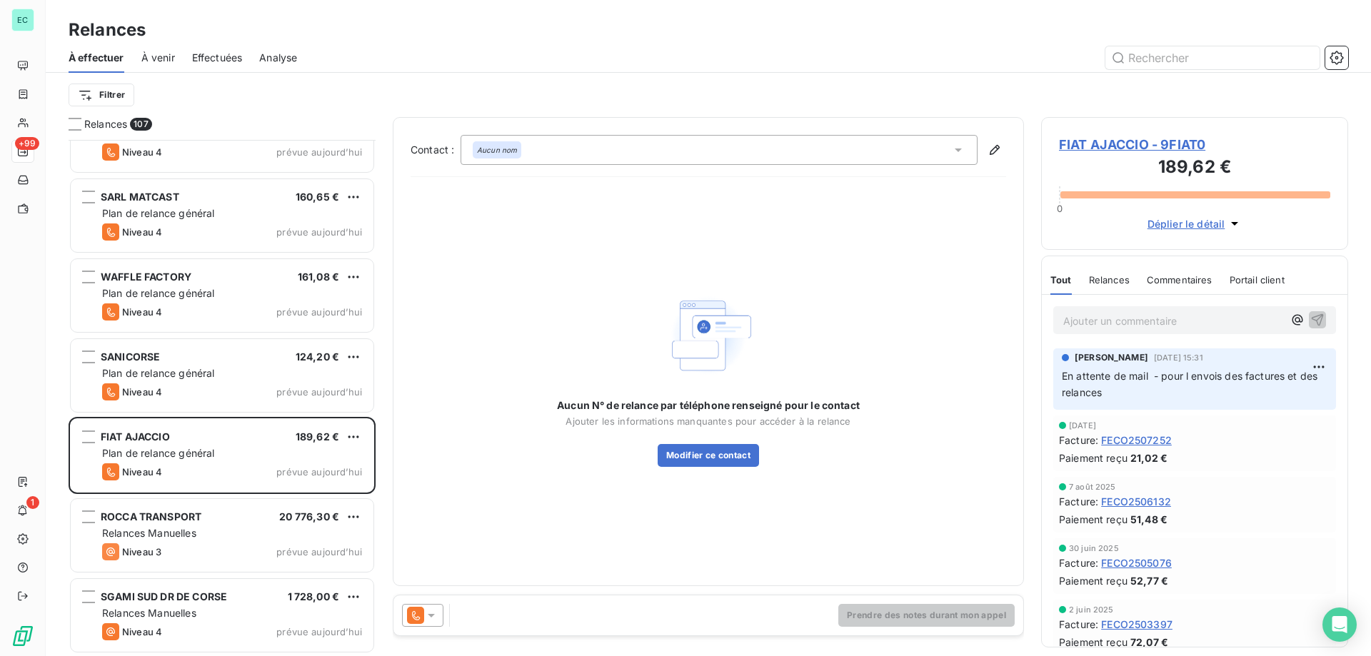
click at [424, 620] on icon at bounding box center [431, 615] width 14 height 14
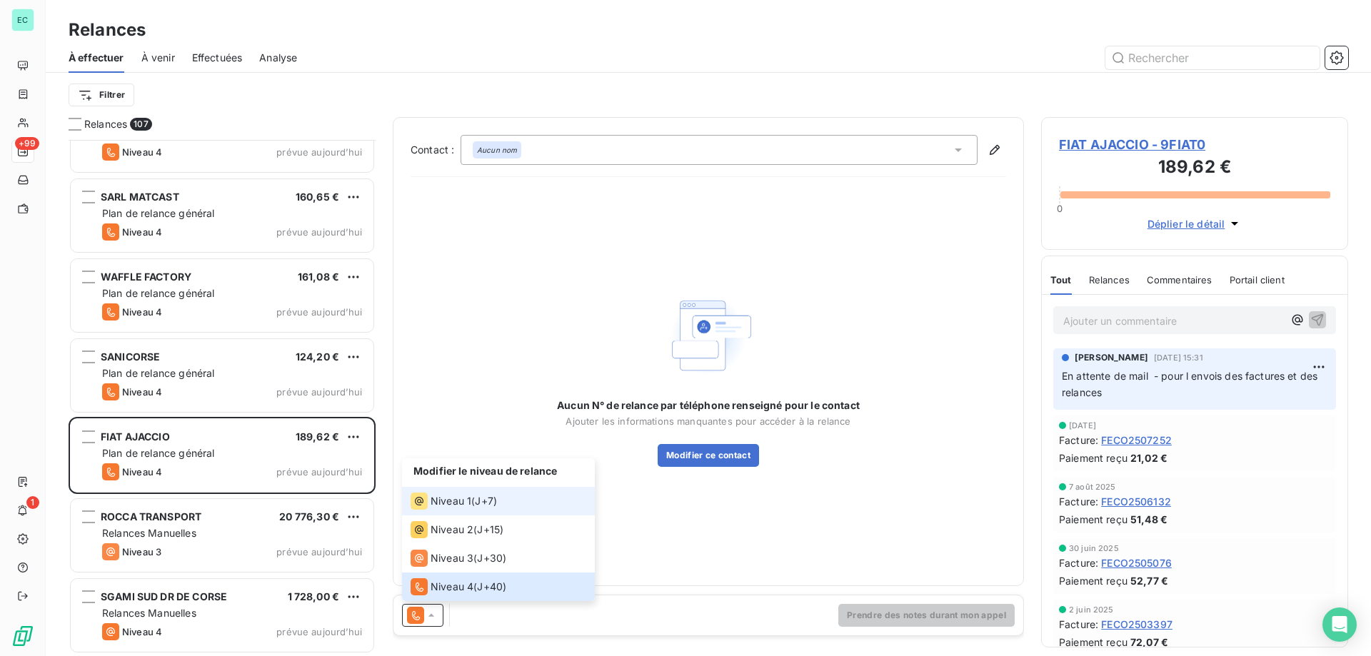
click at [437, 513] on li "Niveau 1 ( J+7 )" at bounding box center [498, 501] width 193 height 29
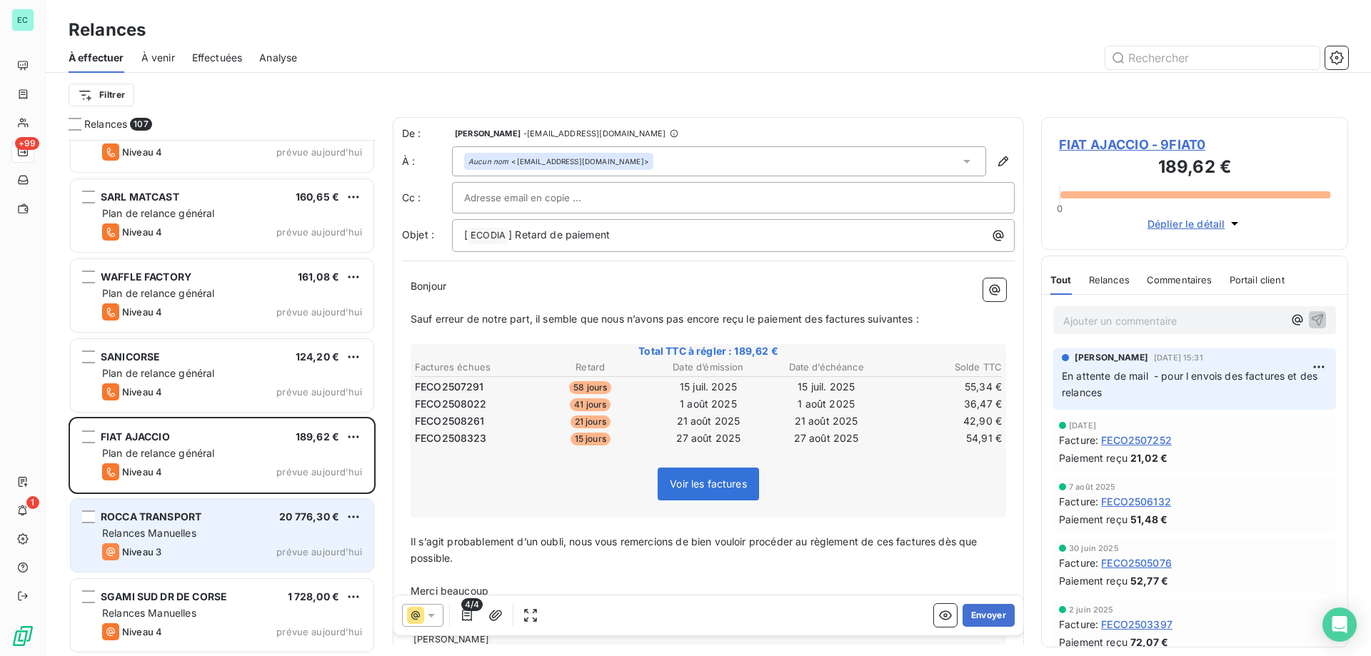
scroll to position [8041, 0]
click at [276, 533] on div "Relances Manuelles" at bounding box center [232, 533] width 260 height 14
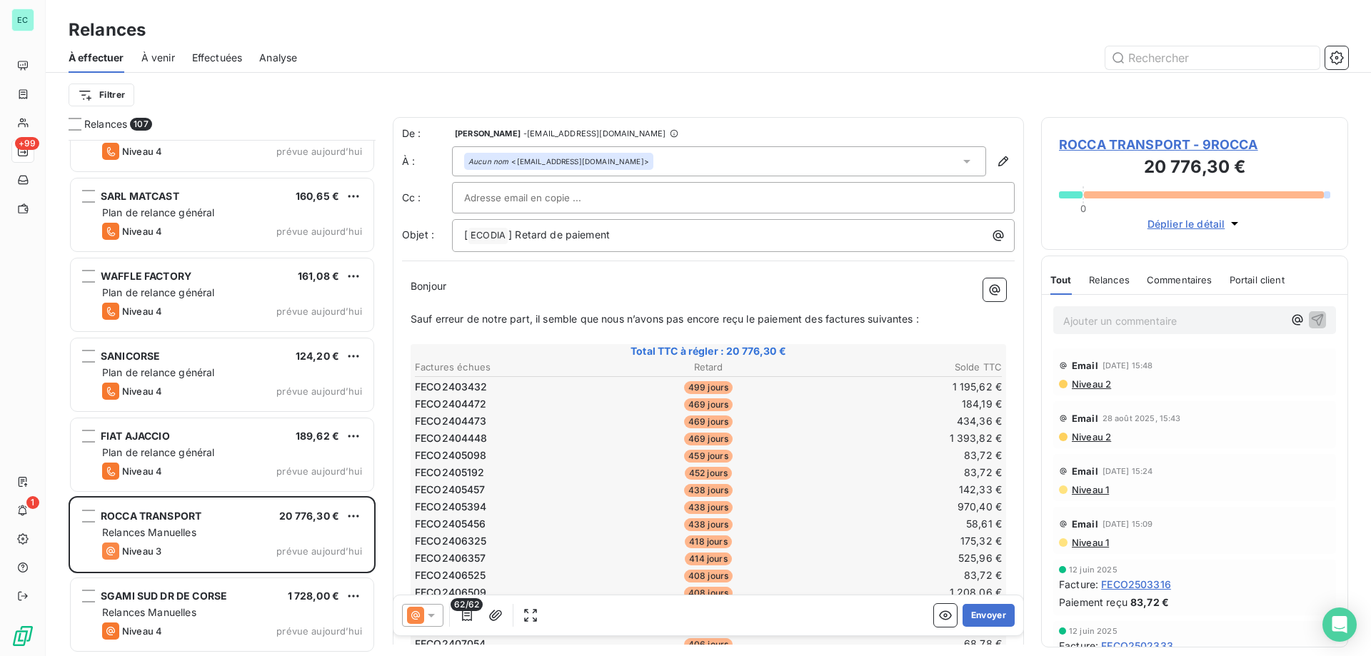
click at [428, 615] on icon at bounding box center [431, 615] width 14 height 14
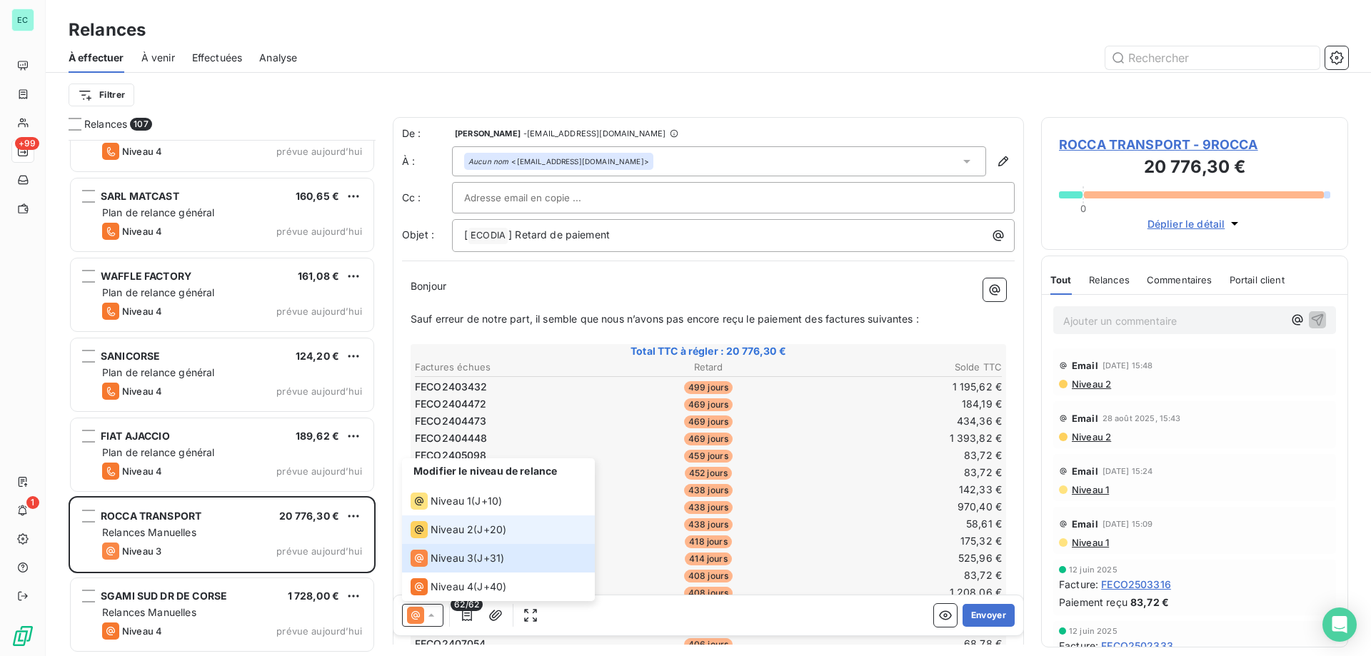
click at [473, 531] on div "Niveau 2 ( J+20 )" at bounding box center [459, 529] width 96 height 17
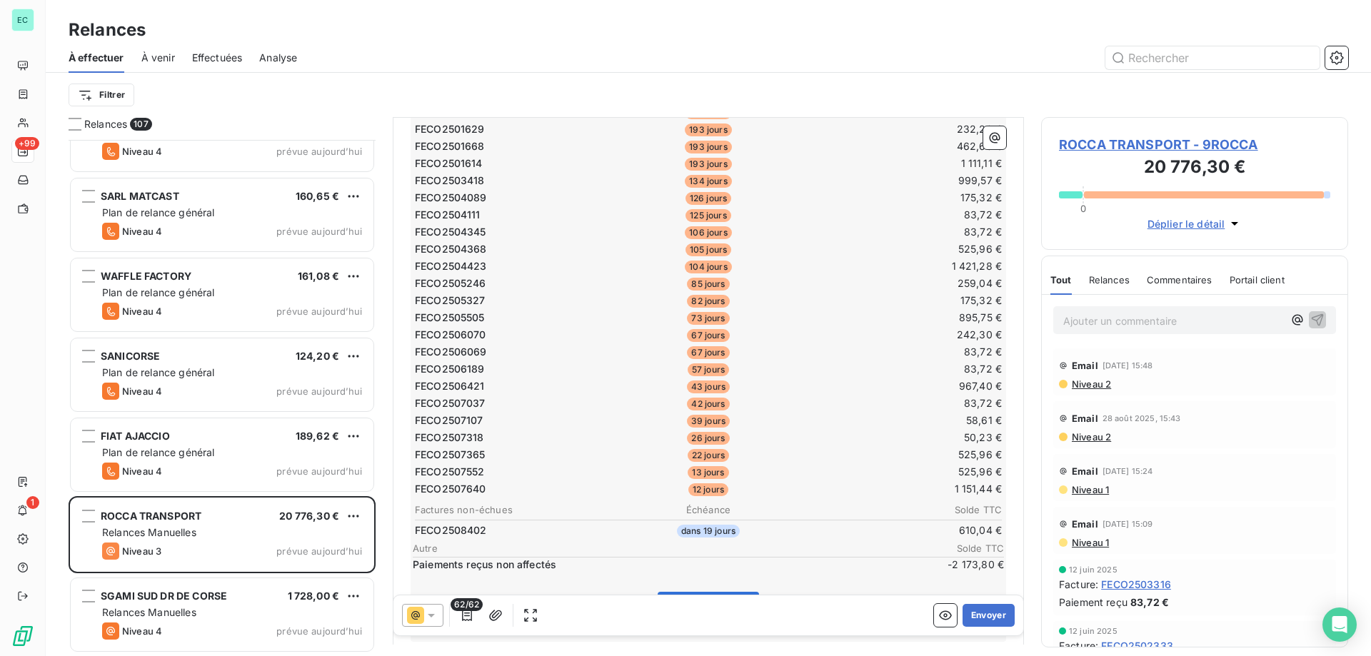
scroll to position [1044, 0]
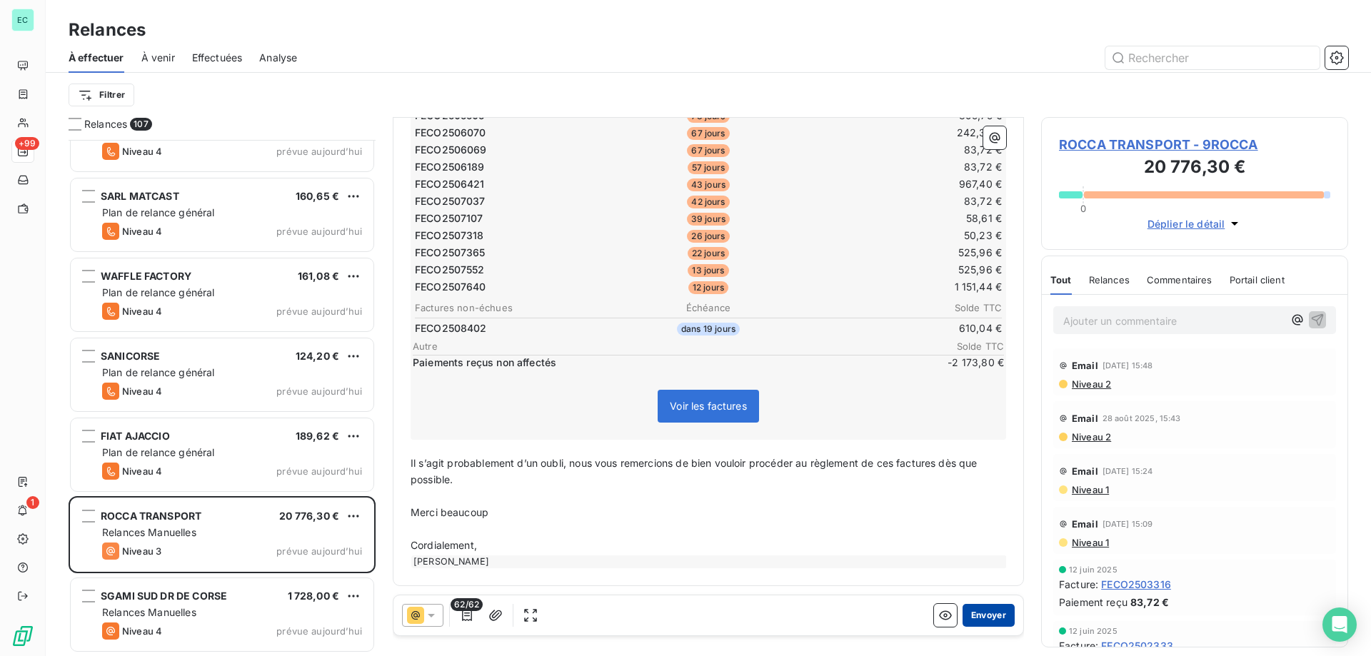
click at [985, 615] on button "Envoyer" at bounding box center [989, 615] width 52 height 23
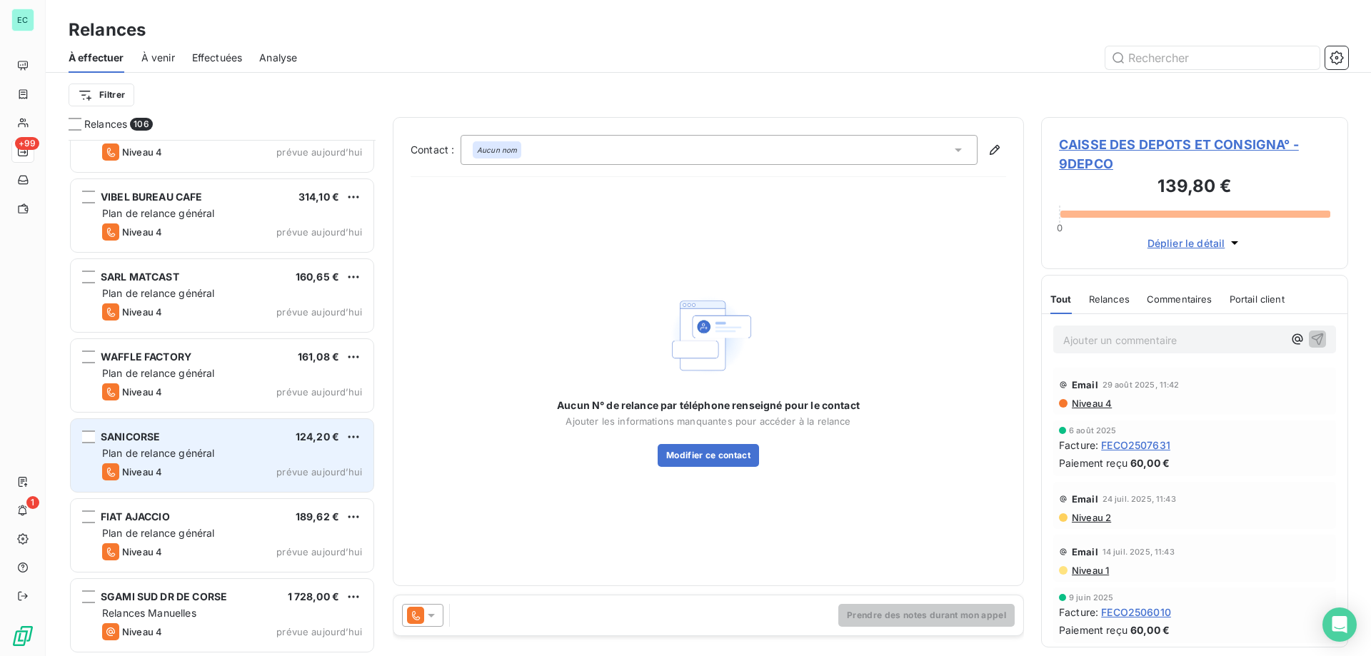
scroll to position [7961, 0]
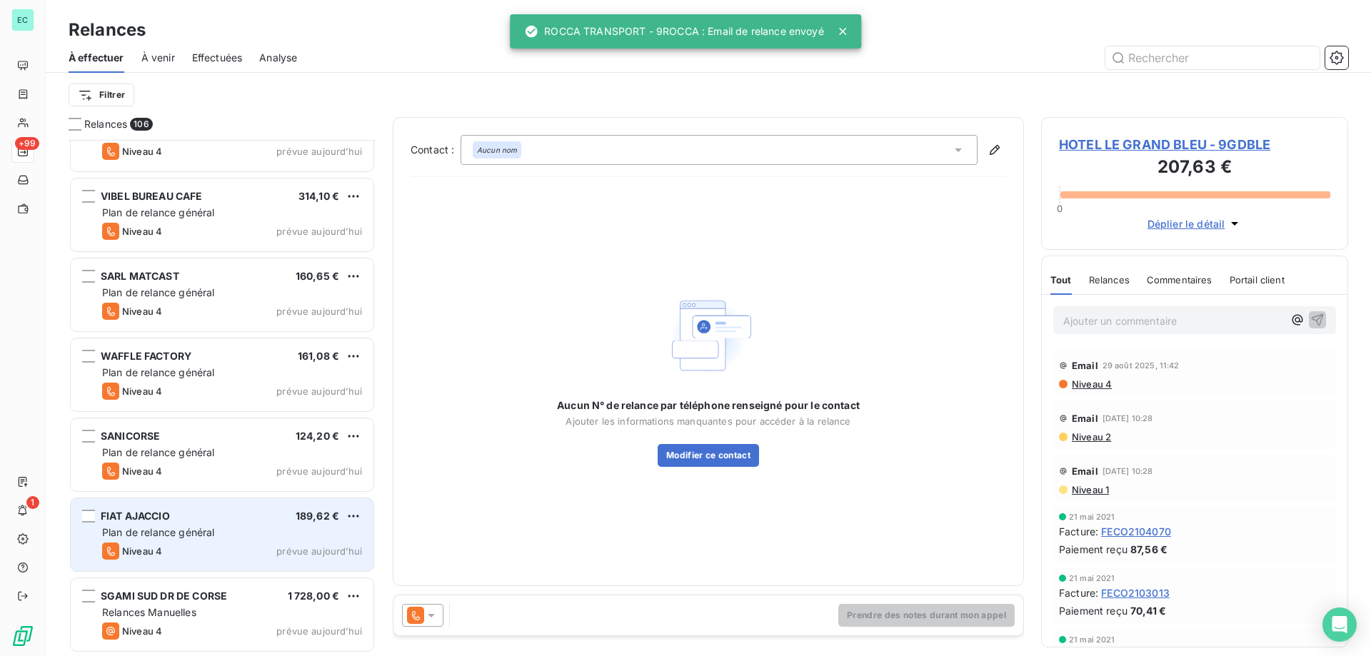
click at [208, 540] on div "FIAT AJACCIO 189,62 € Plan de relance général [PERSON_NAME] 4 prévue [DATE]" at bounding box center [222, 534] width 303 height 73
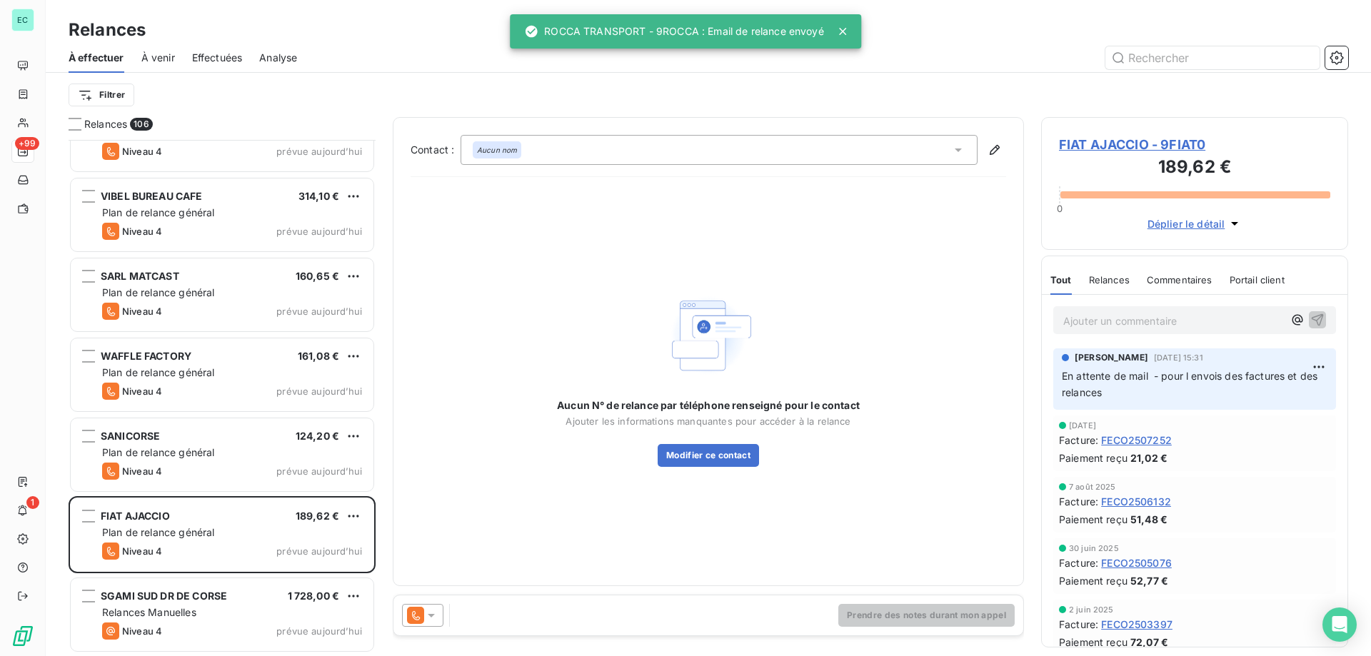
click at [431, 620] on icon at bounding box center [431, 615] width 14 height 14
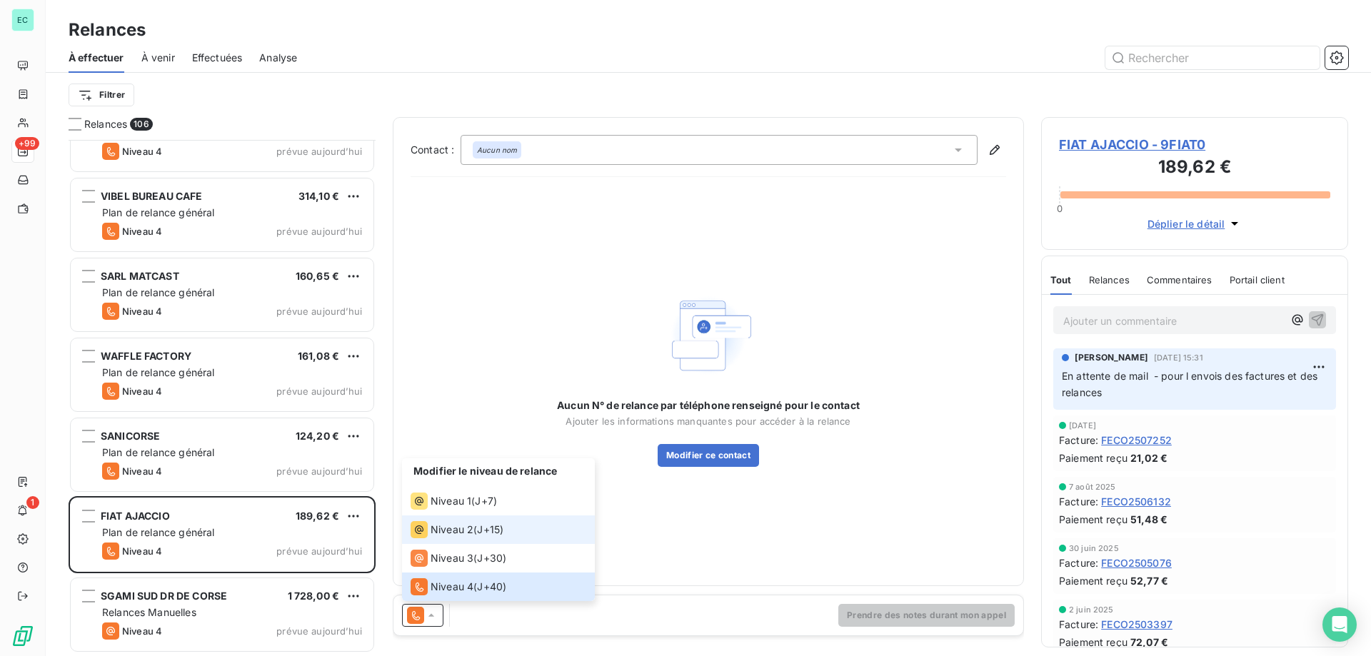
click at [459, 532] on span "Niveau 2" at bounding box center [452, 530] width 43 height 14
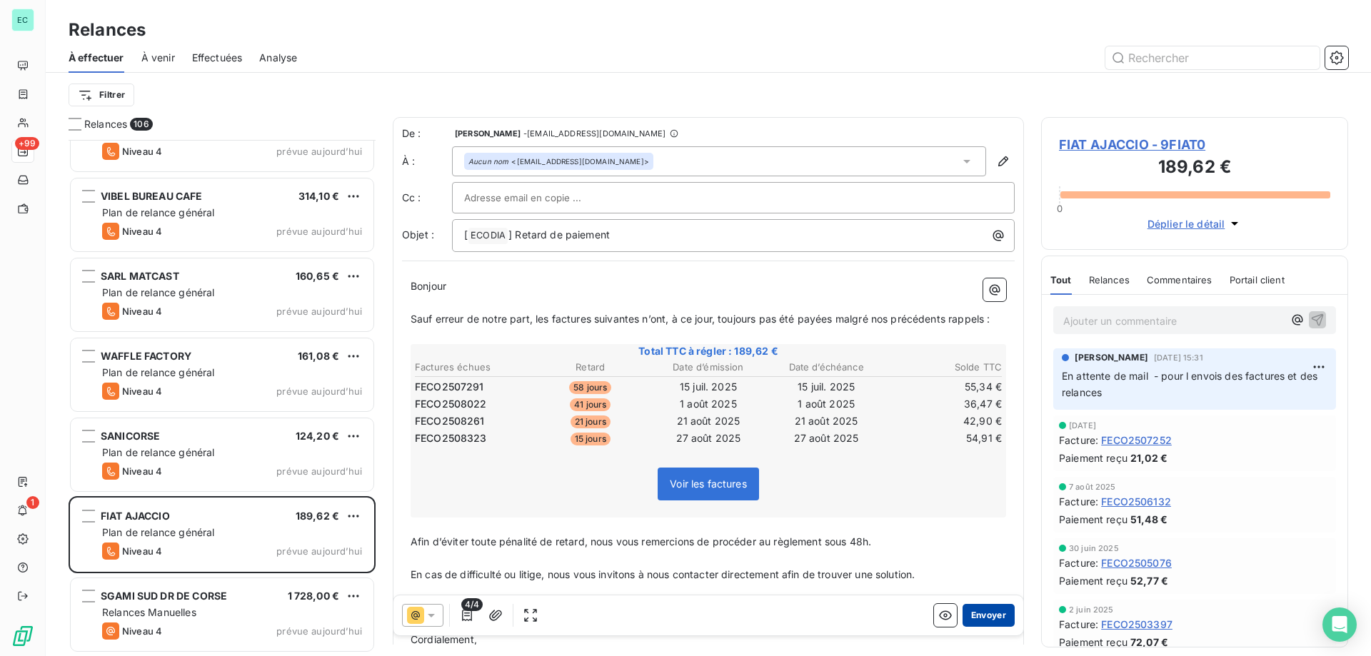
click at [977, 617] on button "Envoyer" at bounding box center [989, 615] width 52 height 23
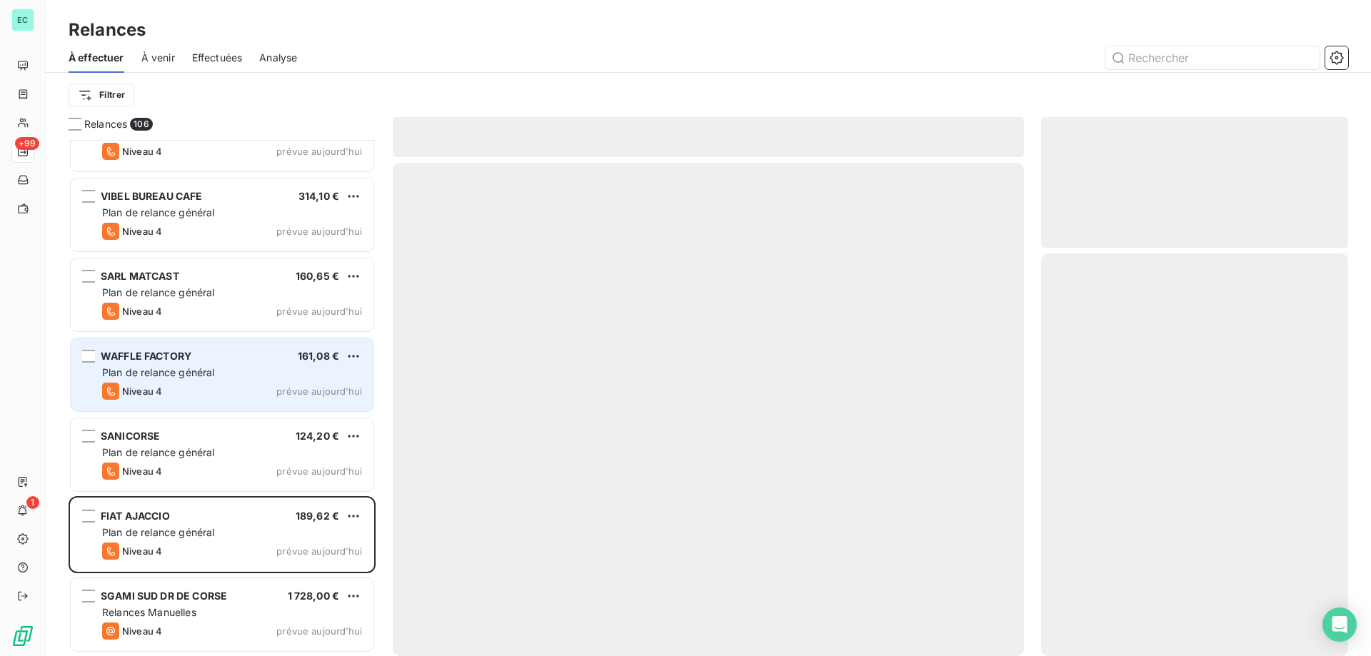
scroll to position [7881, 0]
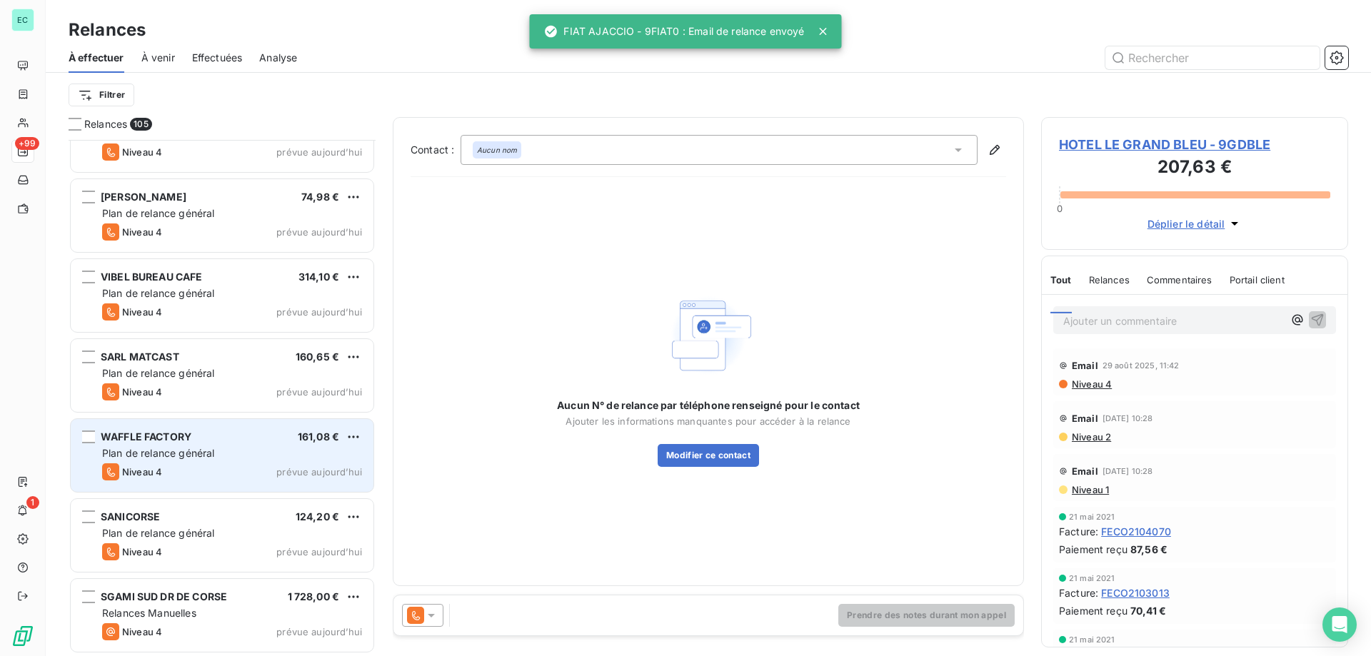
click at [228, 460] on div "Plan de relance général" at bounding box center [232, 453] width 260 height 14
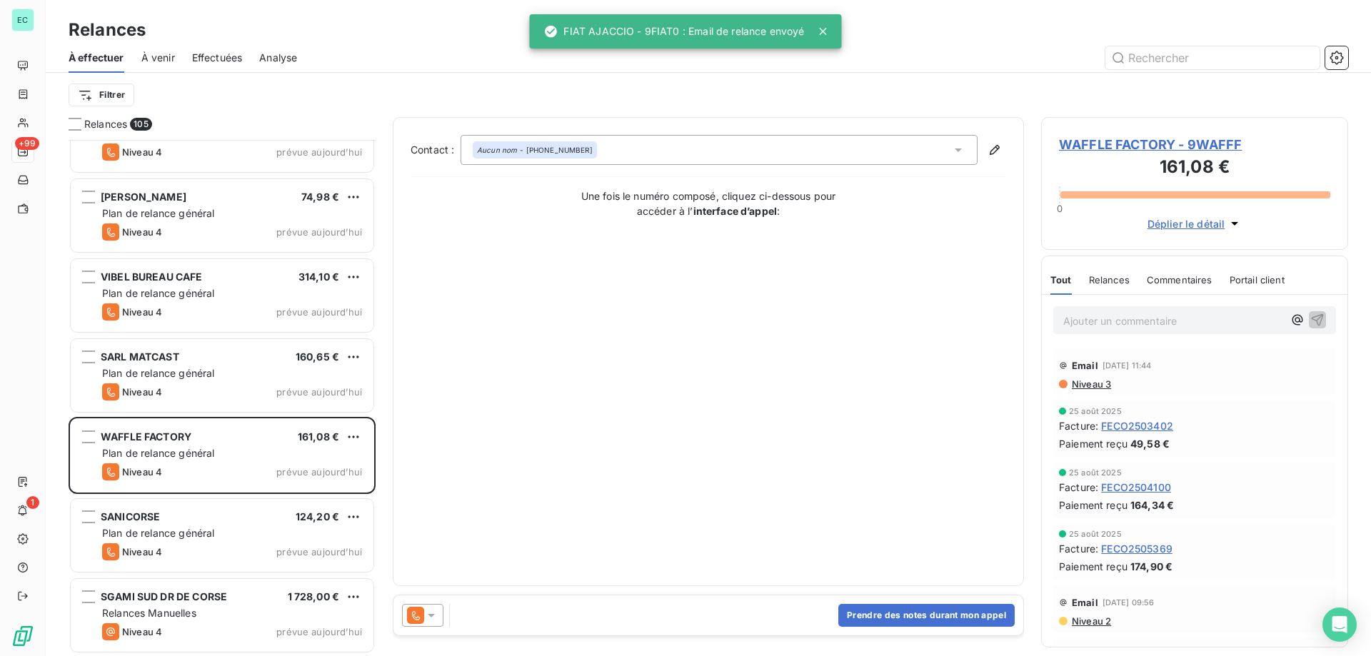
click at [436, 624] on div at bounding box center [422, 615] width 41 height 23
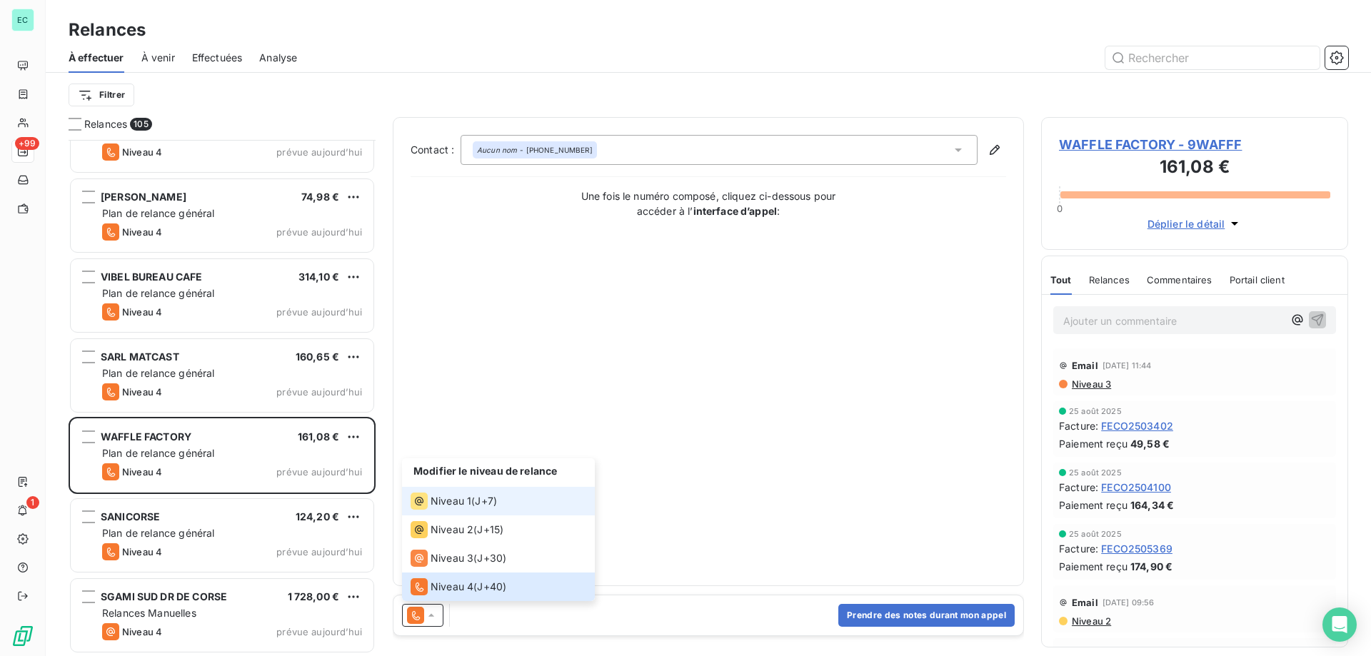
click at [421, 508] on icon at bounding box center [419, 501] width 17 height 17
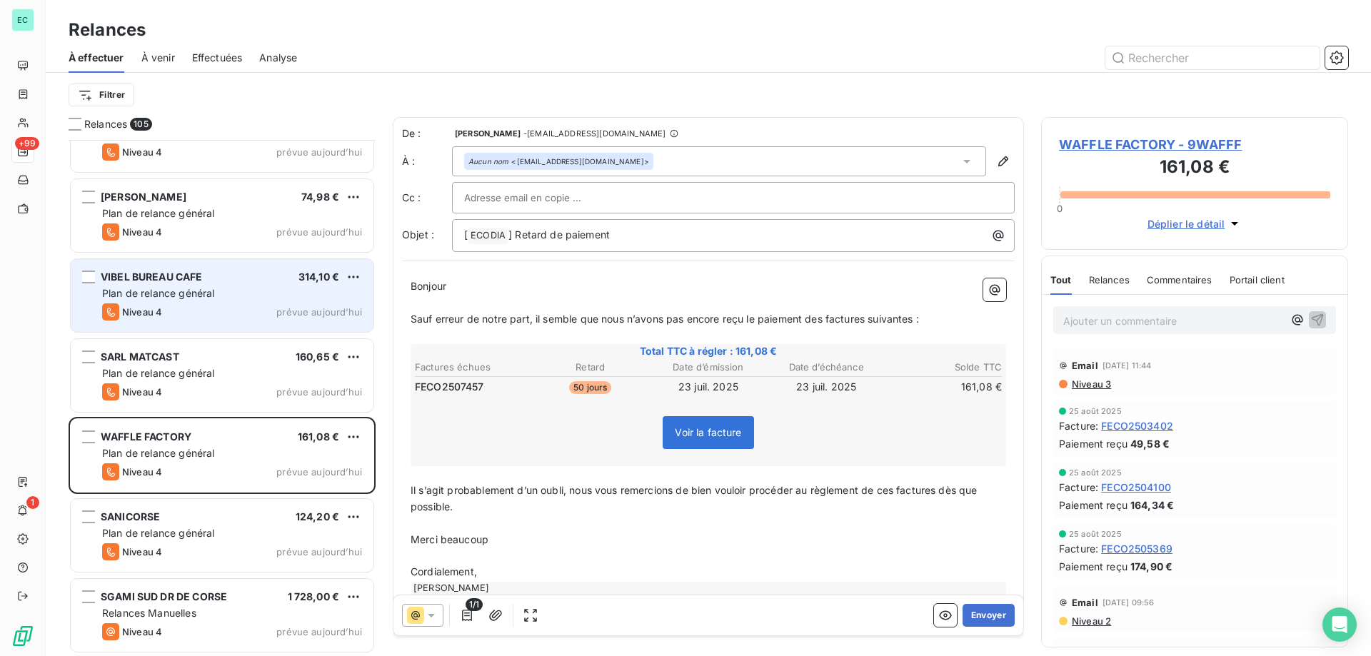
click at [268, 305] on div "Niveau 4 prévue aujourd’hui" at bounding box center [232, 311] width 260 height 17
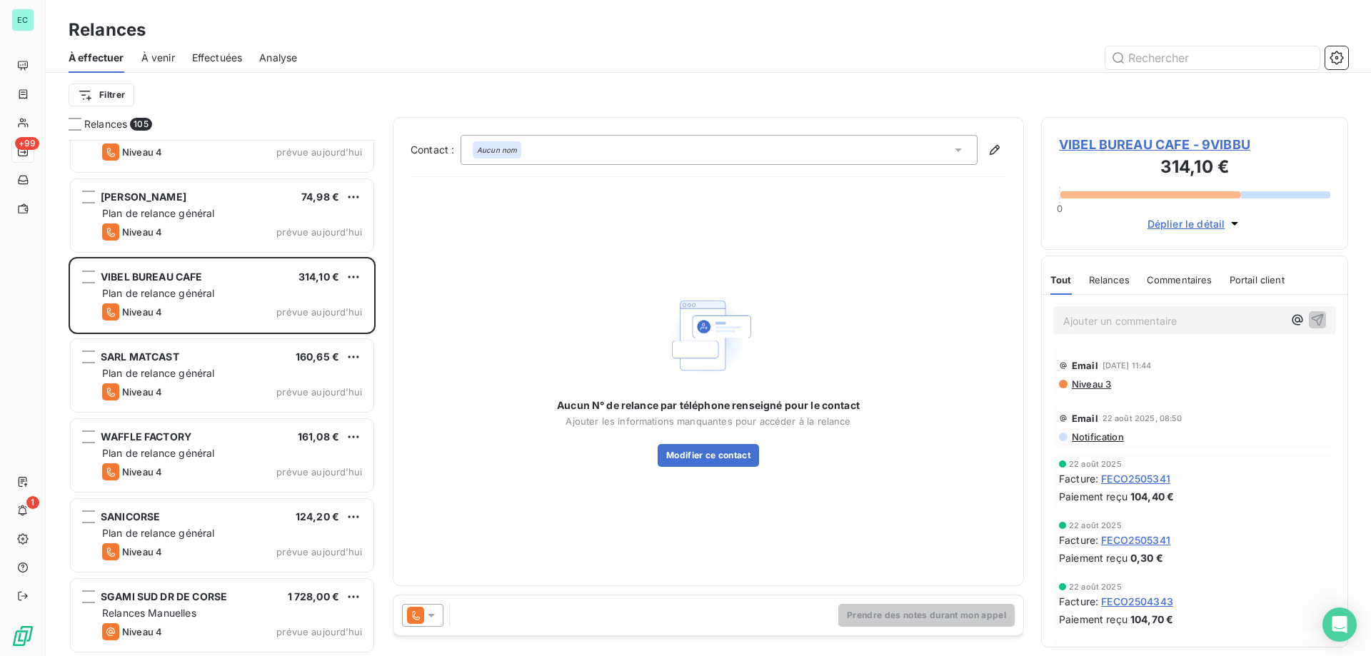
click at [432, 607] on div at bounding box center [422, 615] width 41 height 23
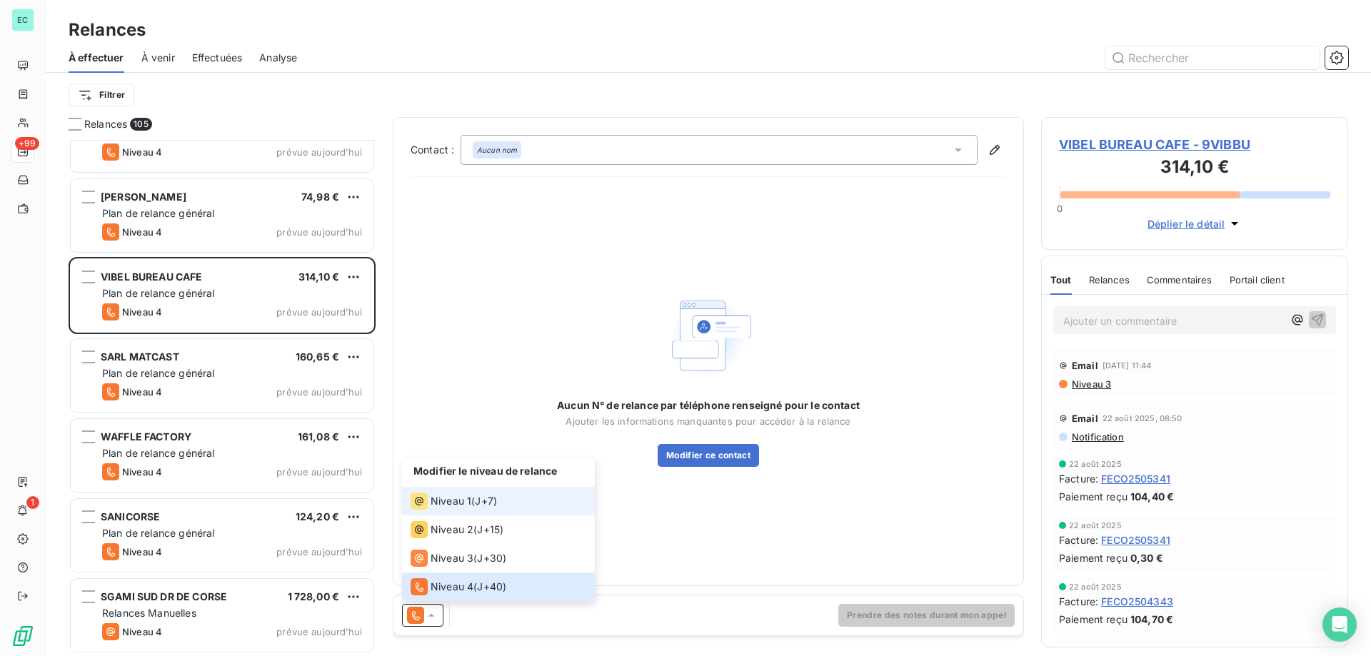
click at [437, 496] on span "Niveau 1" at bounding box center [451, 501] width 41 height 14
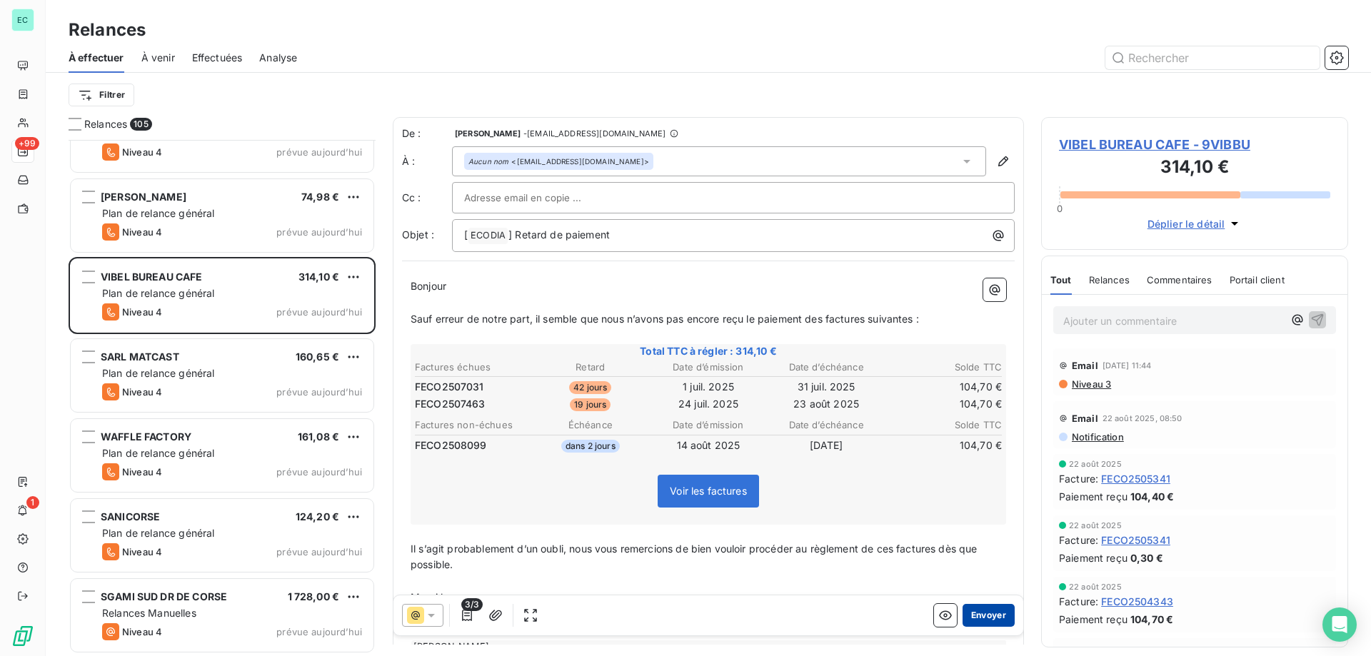
click at [980, 624] on button "Envoyer" at bounding box center [989, 615] width 52 height 23
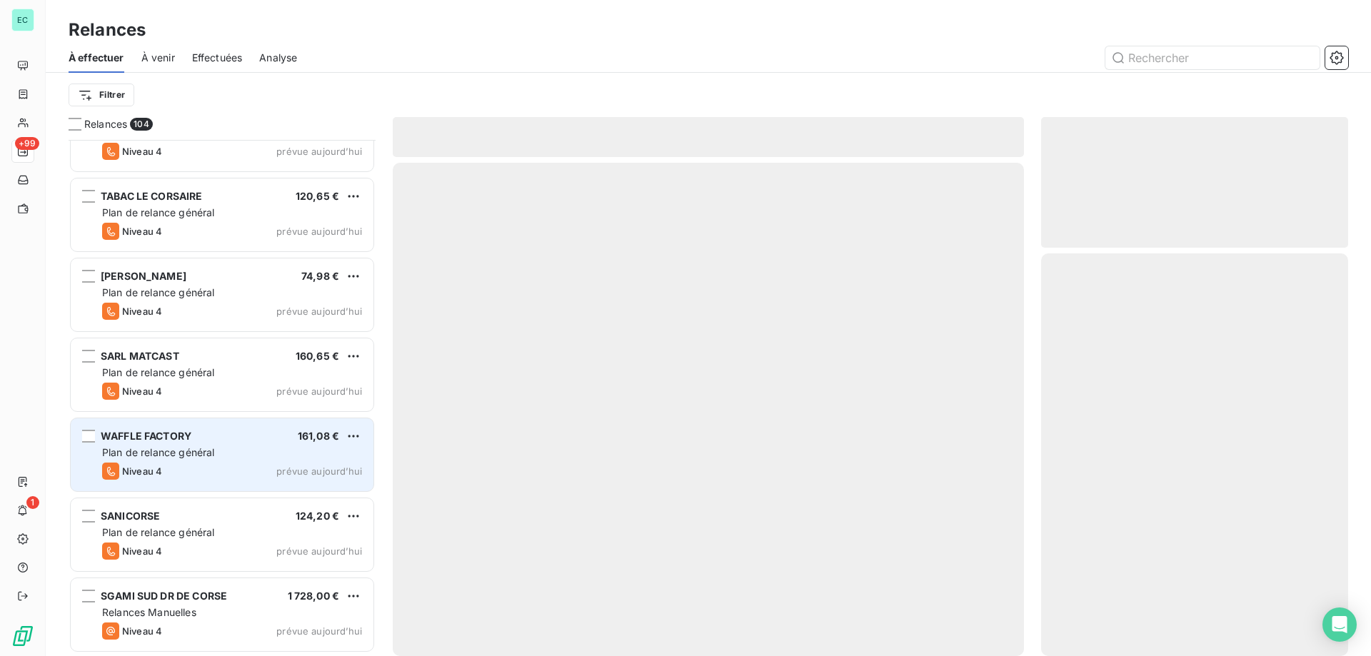
scroll to position [7801, 0]
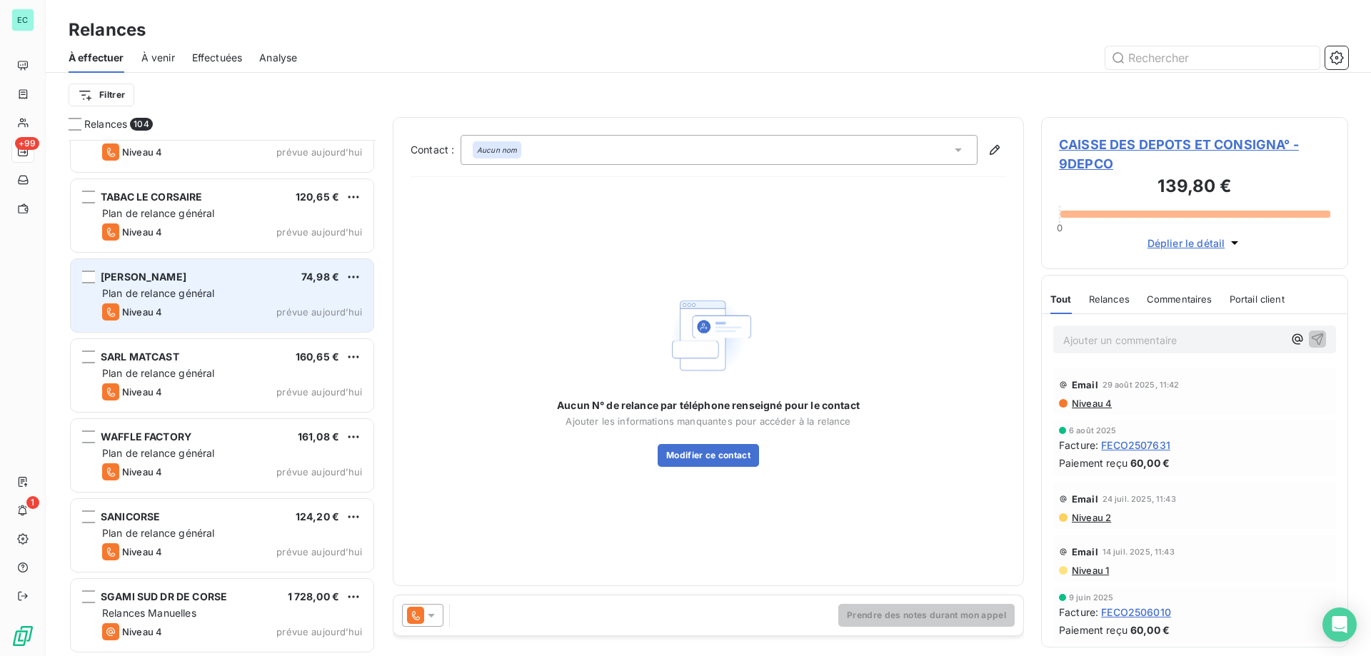
click at [266, 310] on div "Niveau 4 prévue aujourd’hui" at bounding box center [232, 311] width 260 height 17
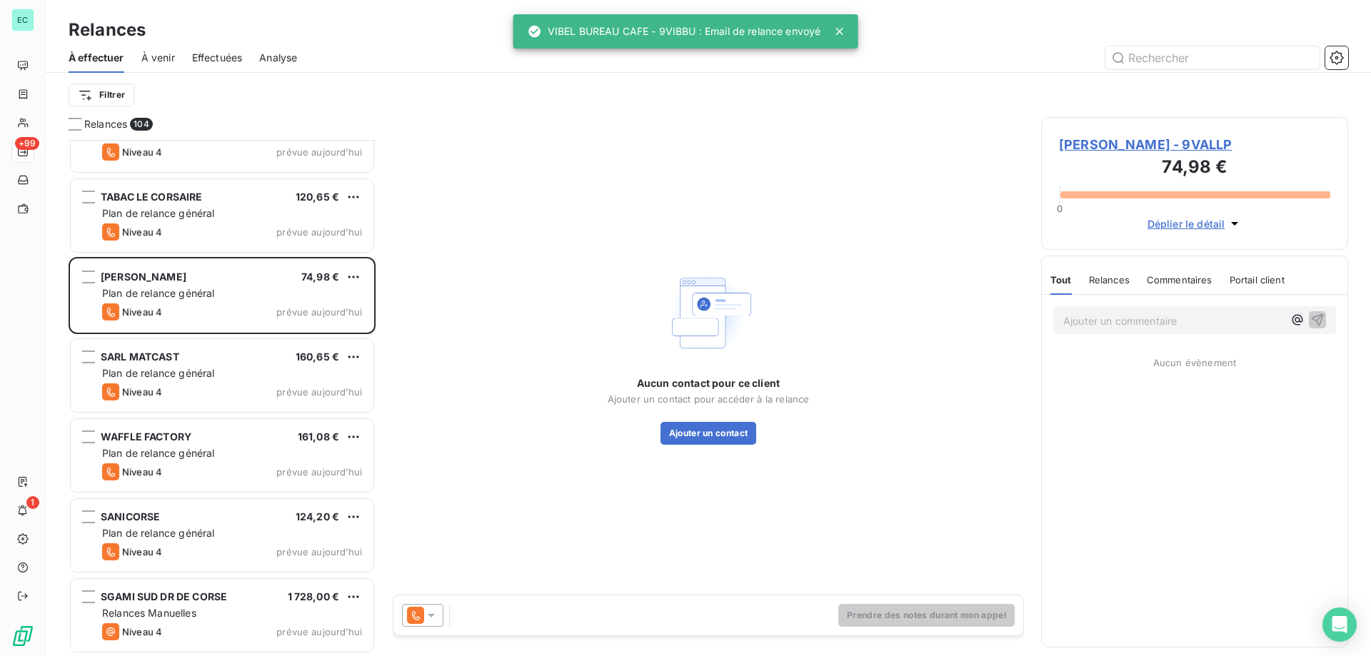
click at [433, 619] on icon at bounding box center [431, 615] width 14 height 14
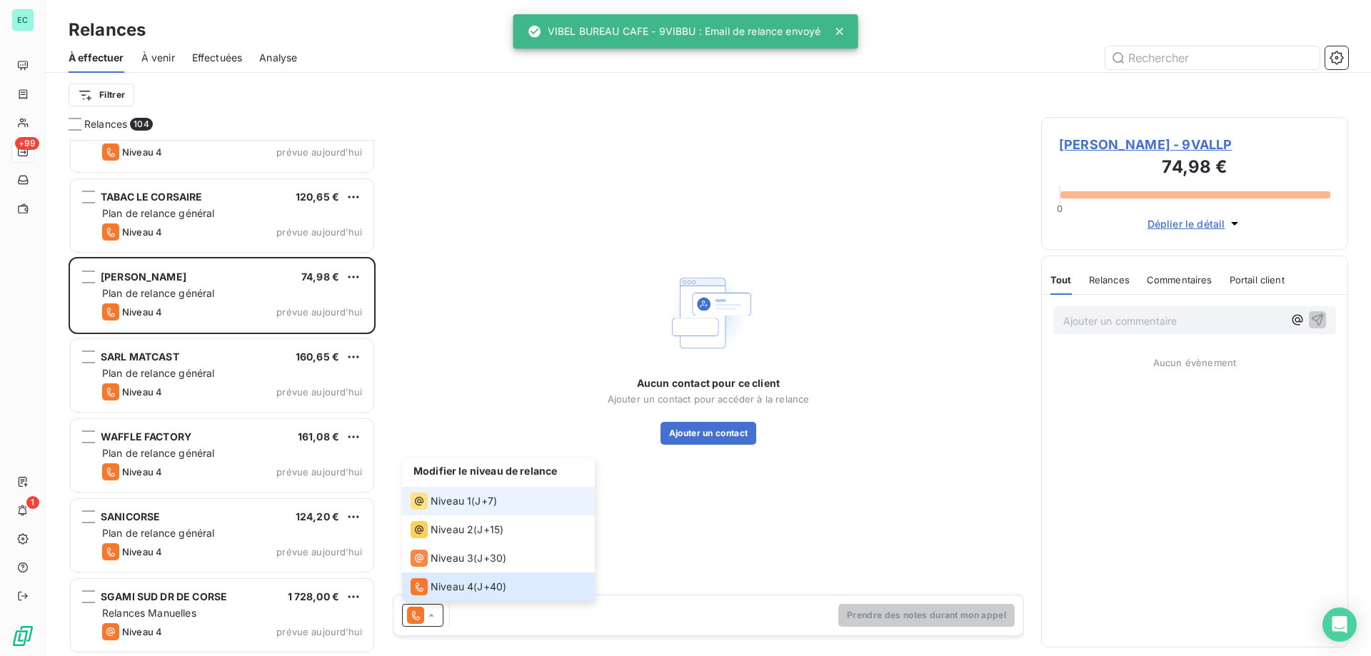
click at [458, 505] on span "Niveau 1" at bounding box center [451, 501] width 41 height 14
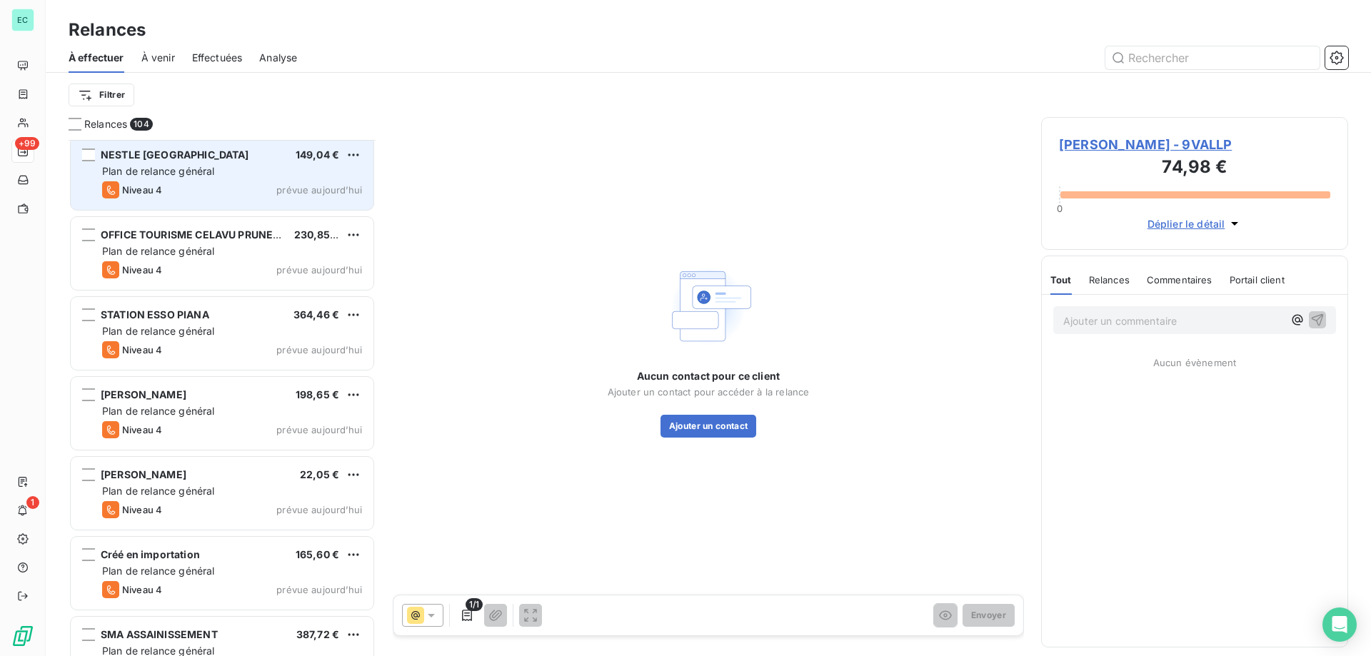
scroll to position [7444, 0]
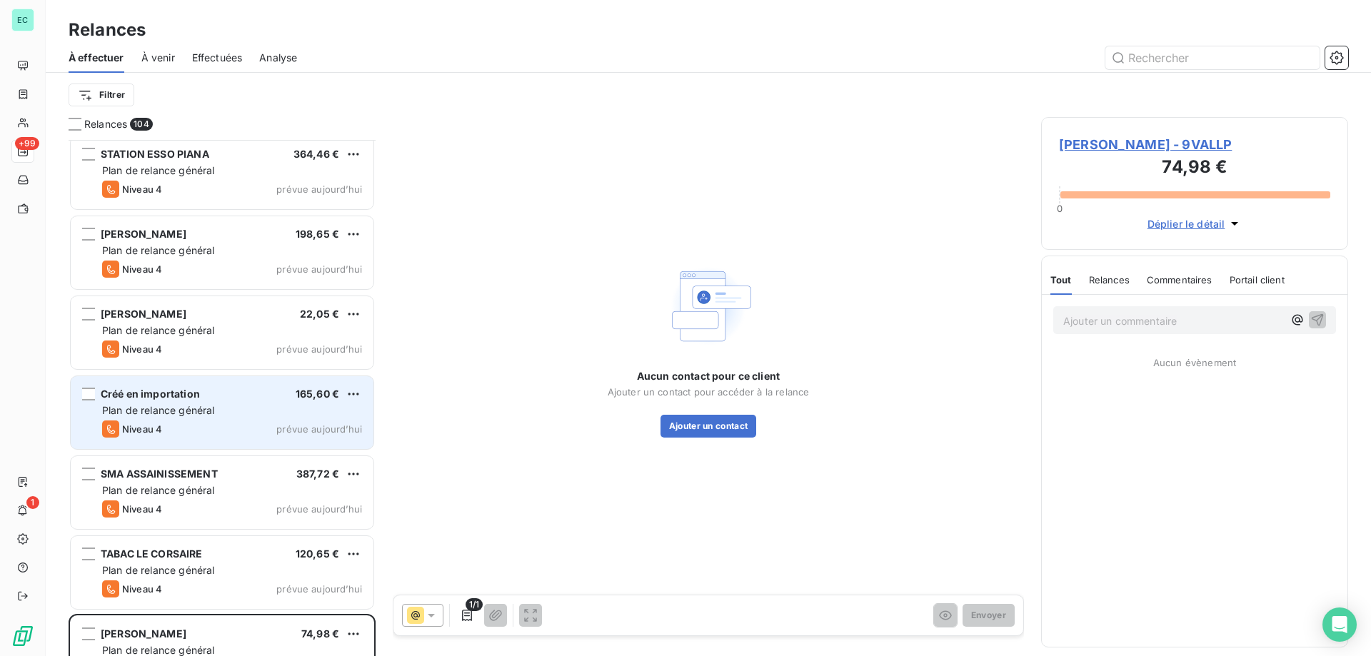
click at [196, 403] on div "Plan de relance général" at bounding box center [232, 410] width 260 height 14
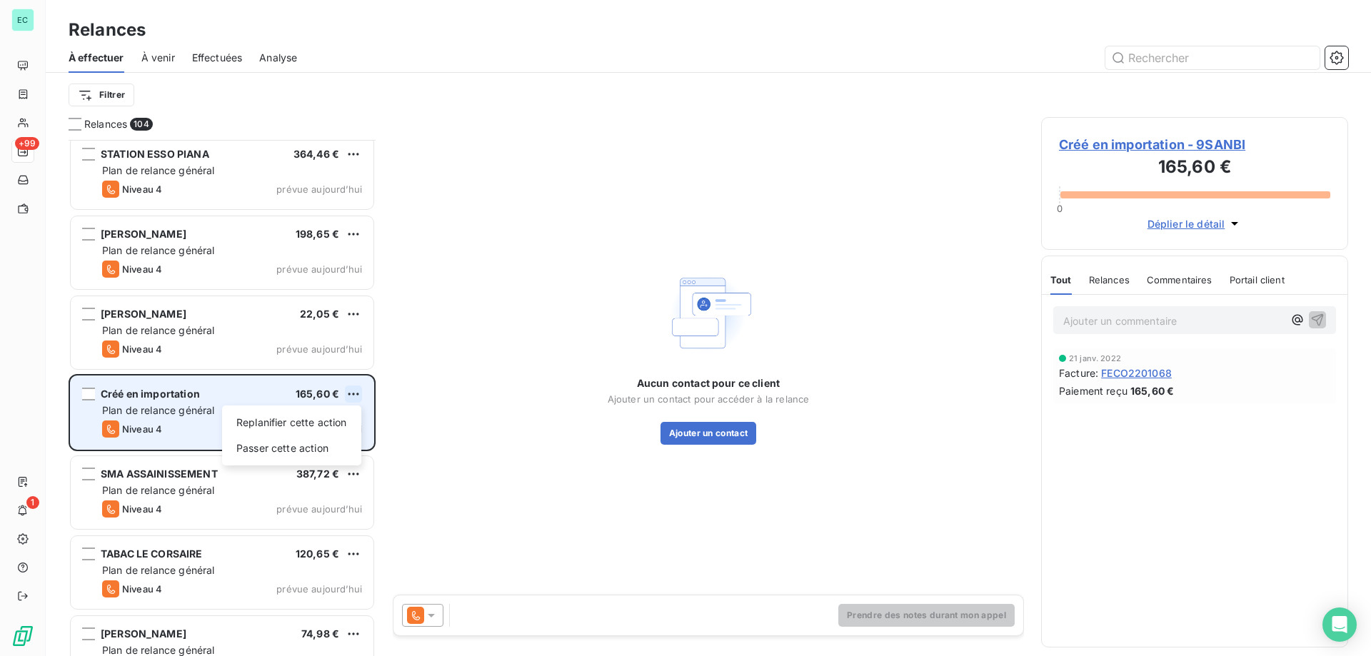
click at [358, 396] on html "EC +99 1 Relances À effectuer À venir Effectuées Analyse Filtrer Relances 104 O…" at bounding box center [685, 328] width 1371 height 656
click at [274, 448] on div "Passer cette action" at bounding box center [292, 448] width 128 height 23
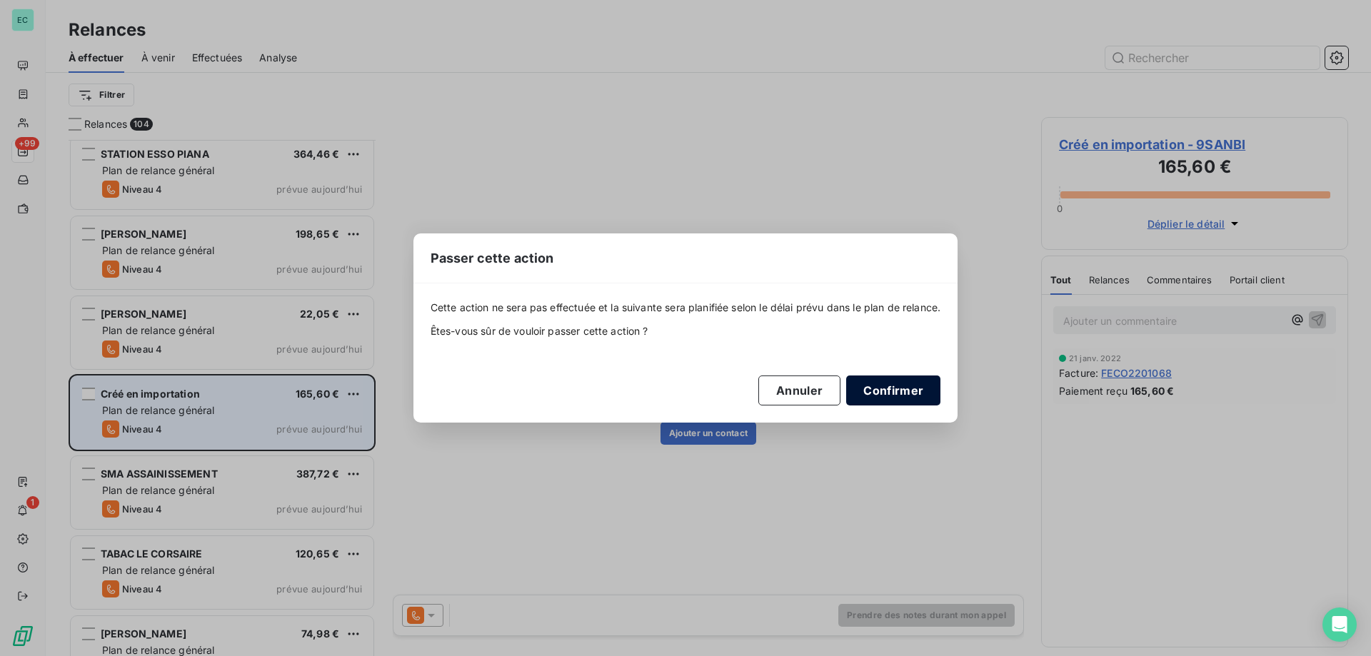
click at [913, 389] on button "Confirmer" at bounding box center [893, 391] width 94 height 30
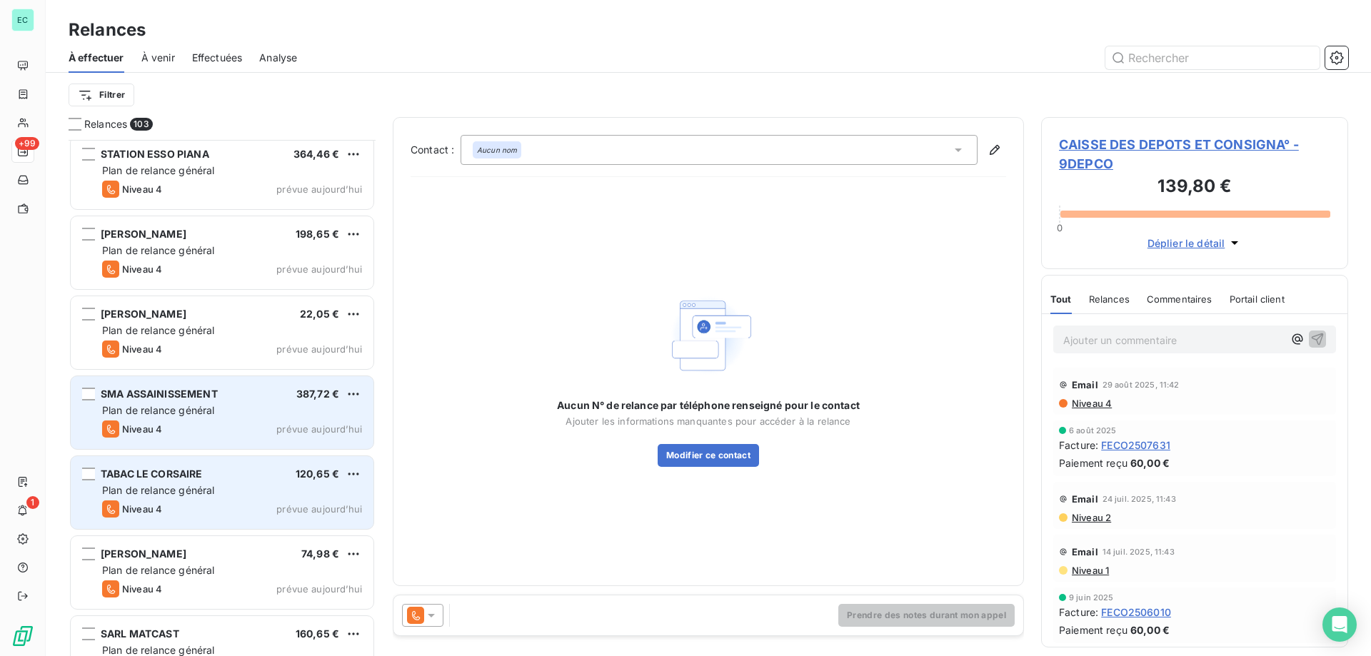
click at [301, 489] on div "Plan de relance général" at bounding box center [232, 490] width 260 height 14
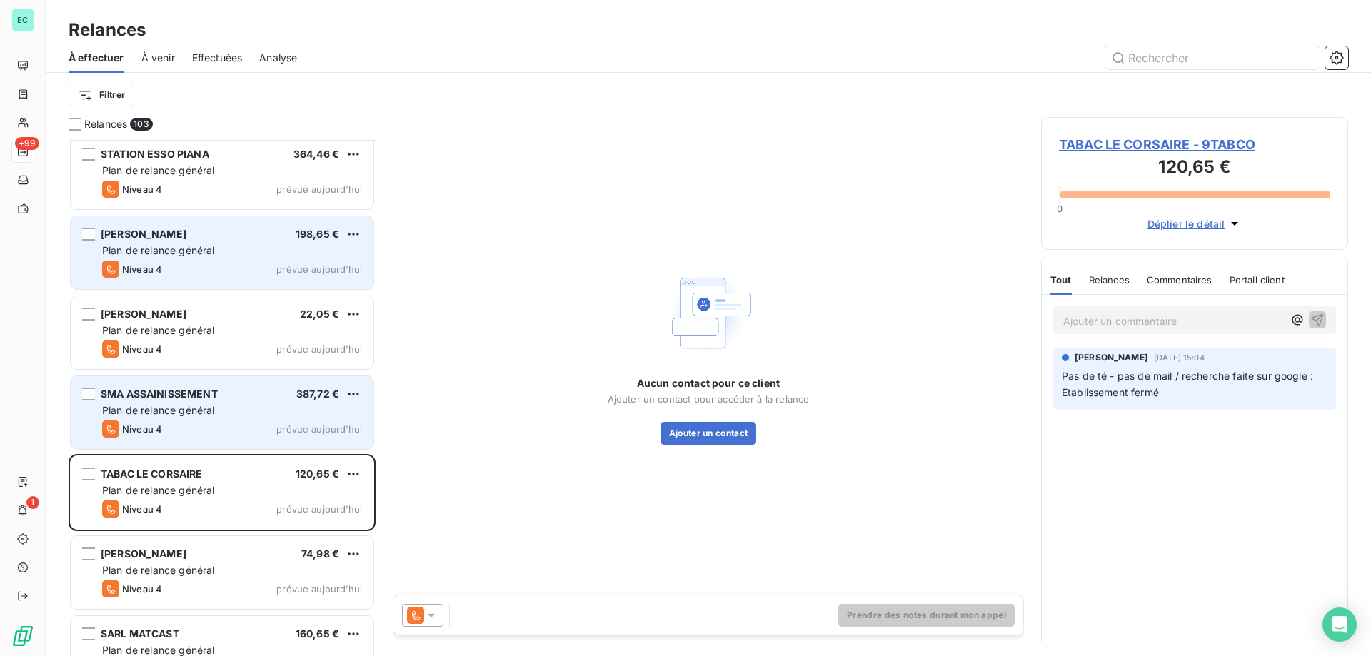
click at [296, 246] on div "Plan de relance général" at bounding box center [232, 250] width 260 height 14
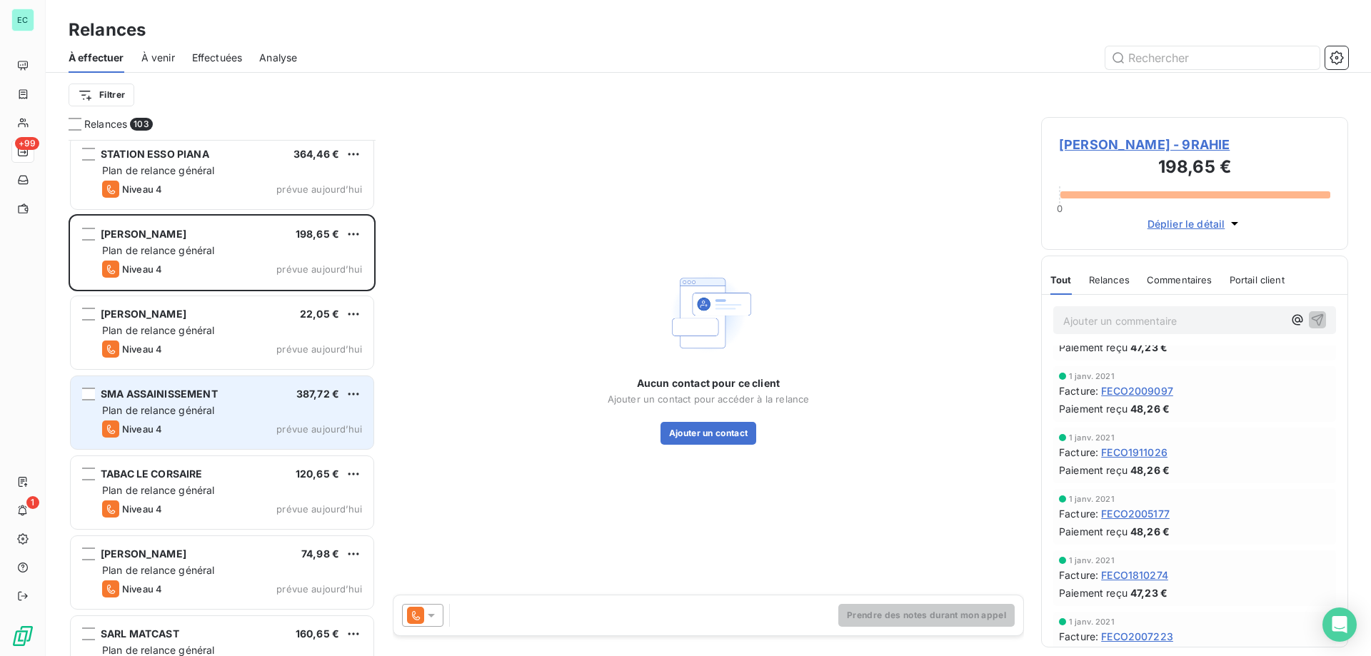
scroll to position [497, 0]
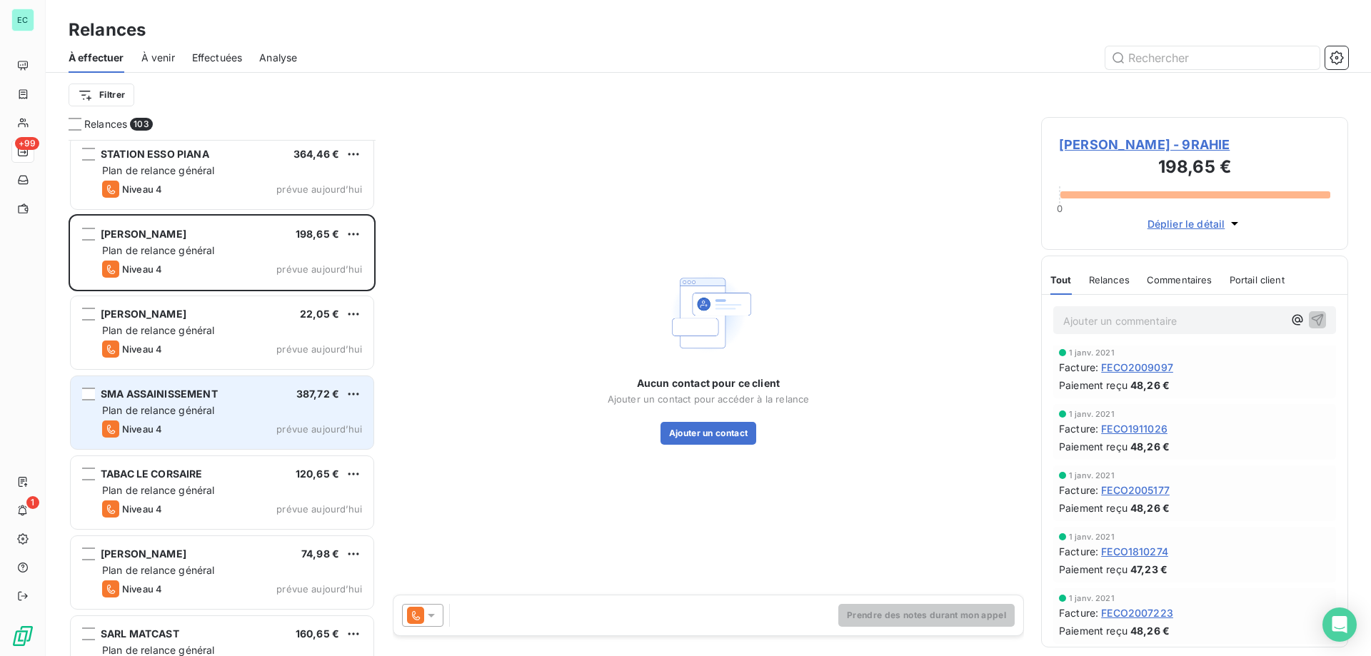
click at [425, 615] on icon at bounding box center [431, 615] width 14 height 14
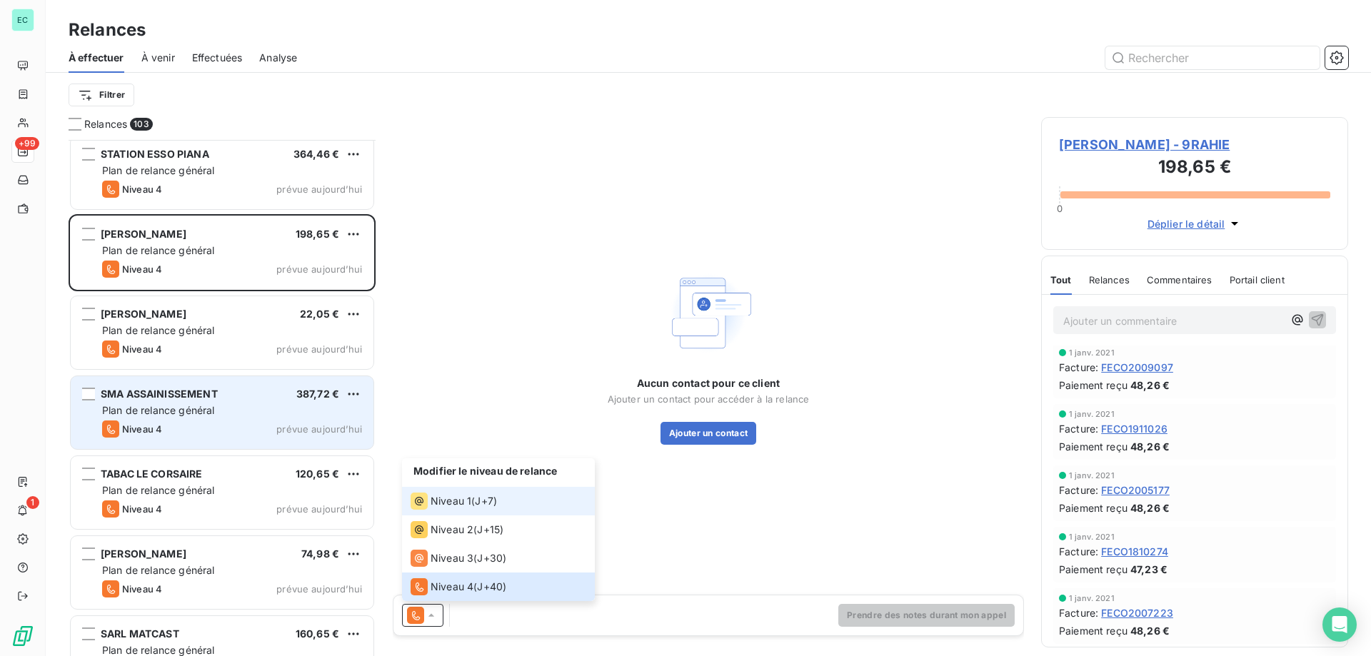
click at [451, 508] on span "Niveau 1" at bounding box center [451, 501] width 41 height 14
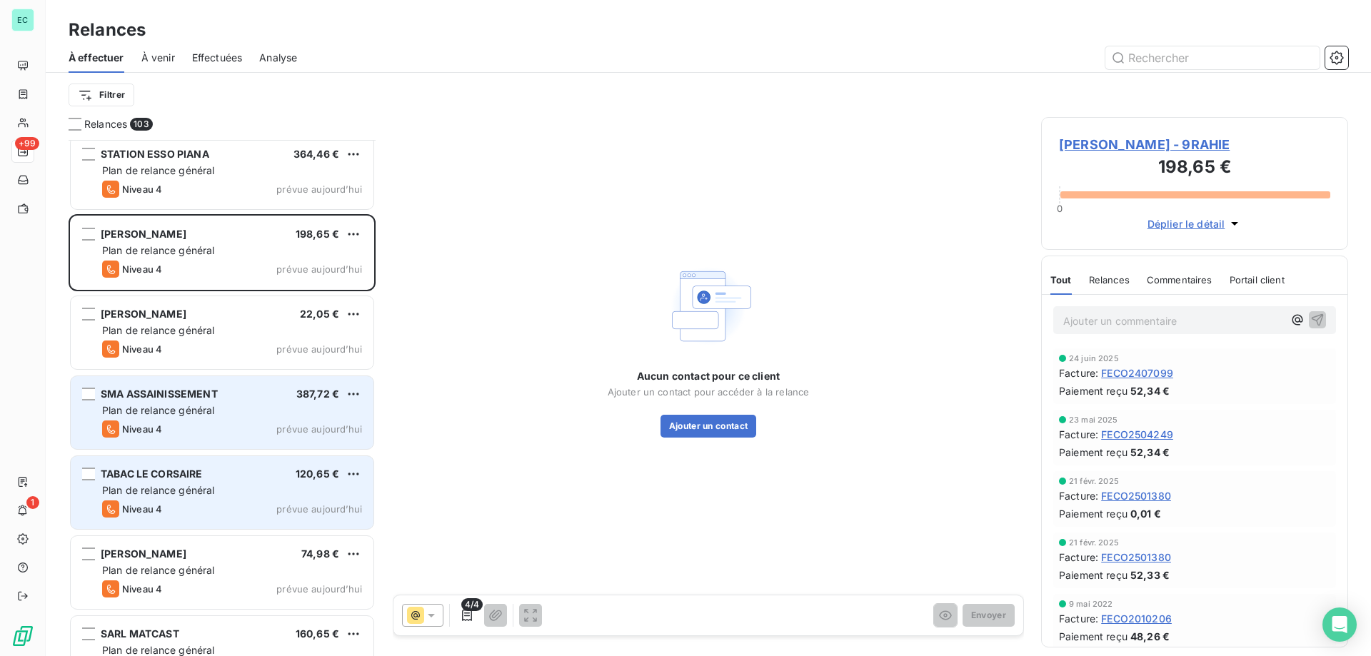
click at [320, 506] on span "prévue aujourd’hui" at bounding box center [319, 508] width 86 height 11
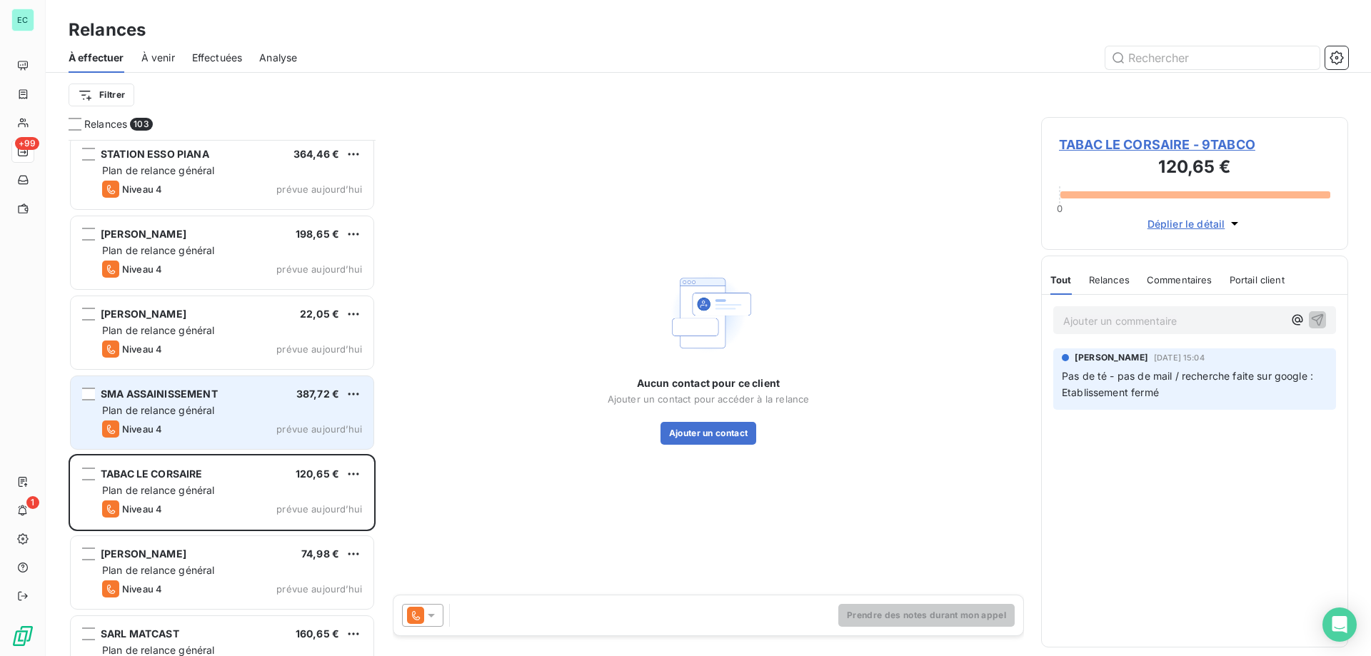
click at [628, 648] on div "Relances 103 OFFICE TOURISME CELAVU PRUNELL 230,85 € Plan de relance général Ni…" at bounding box center [708, 386] width 1325 height 539
click at [1198, 148] on span "TABAC LE CORSAIRE - 9TABCO" at bounding box center [1194, 144] width 271 height 19
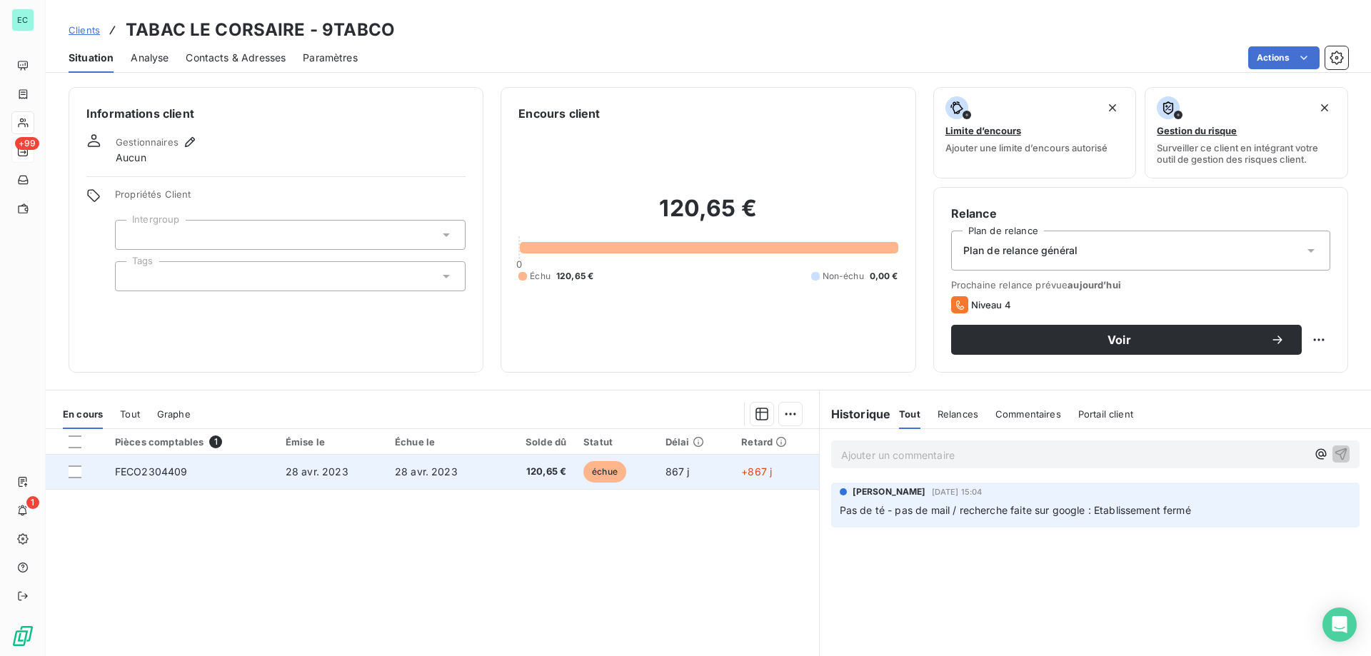
click at [350, 470] on td "28 avr. 2023" at bounding box center [331, 472] width 109 height 34
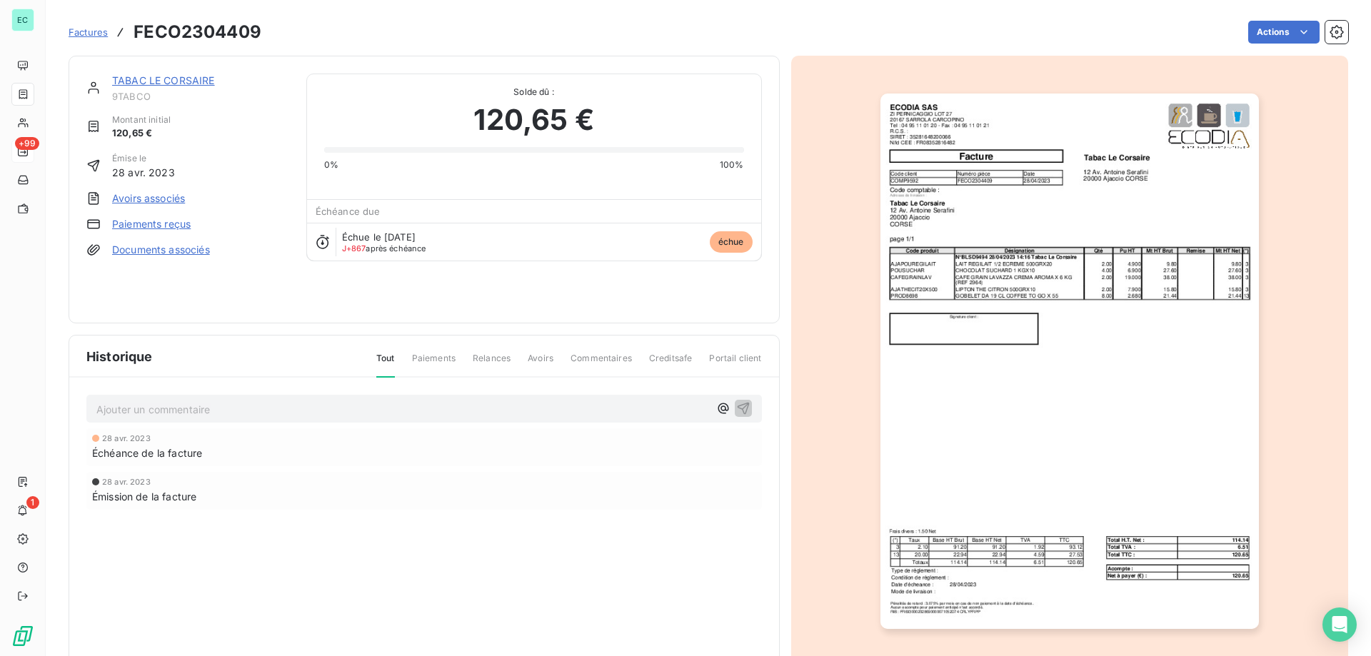
click at [165, 223] on link "Paiements reçus" at bounding box center [151, 224] width 79 height 14
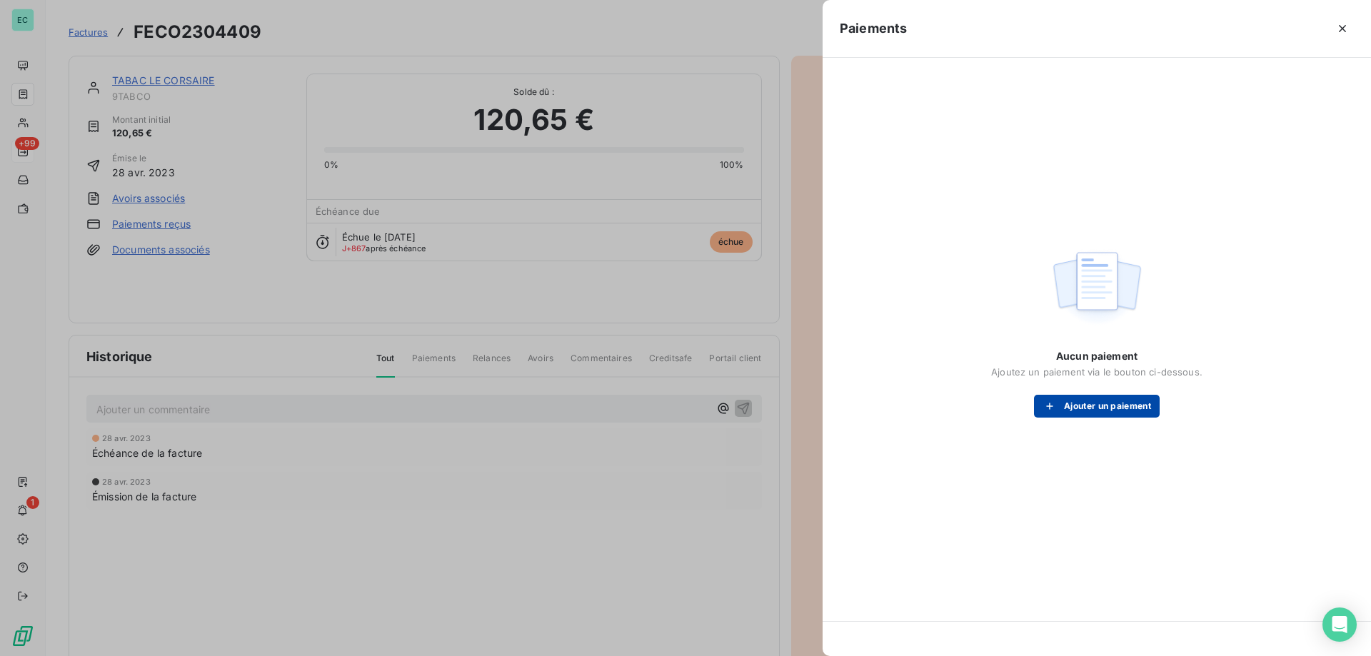
click at [1122, 408] on button "Ajouter un paiement" at bounding box center [1097, 406] width 126 height 23
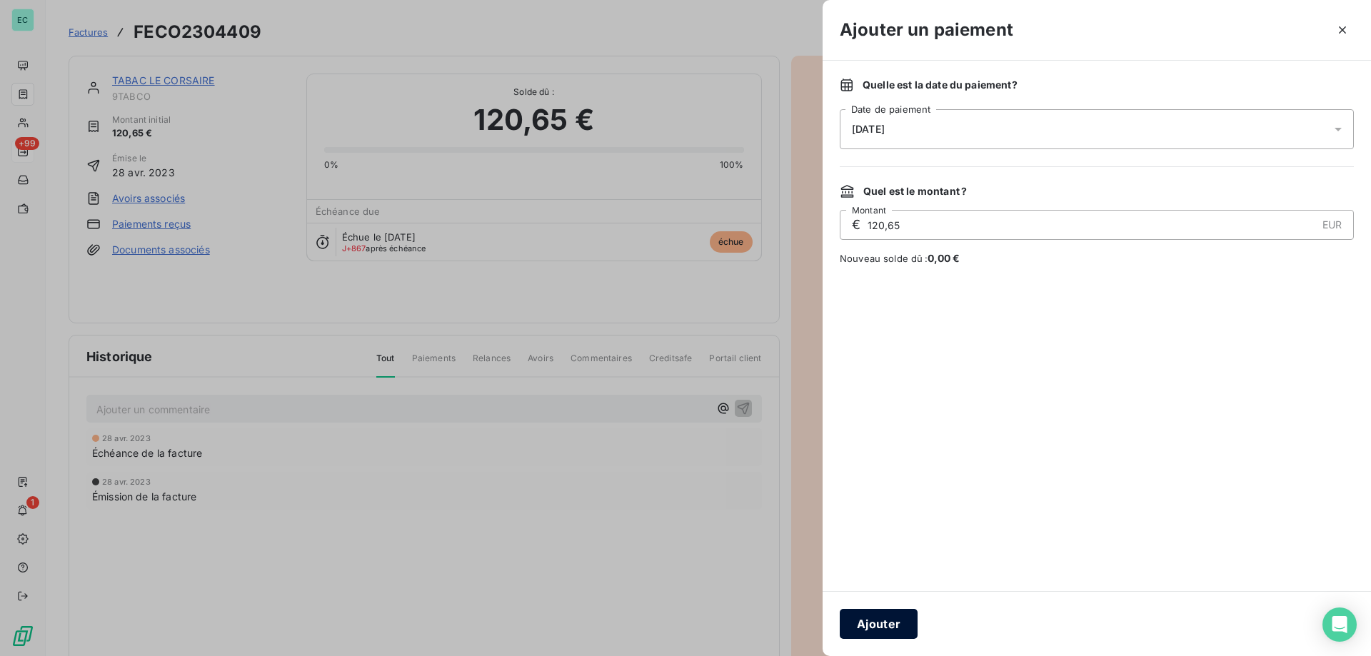
click at [876, 628] on button "Ajouter" at bounding box center [879, 624] width 78 height 30
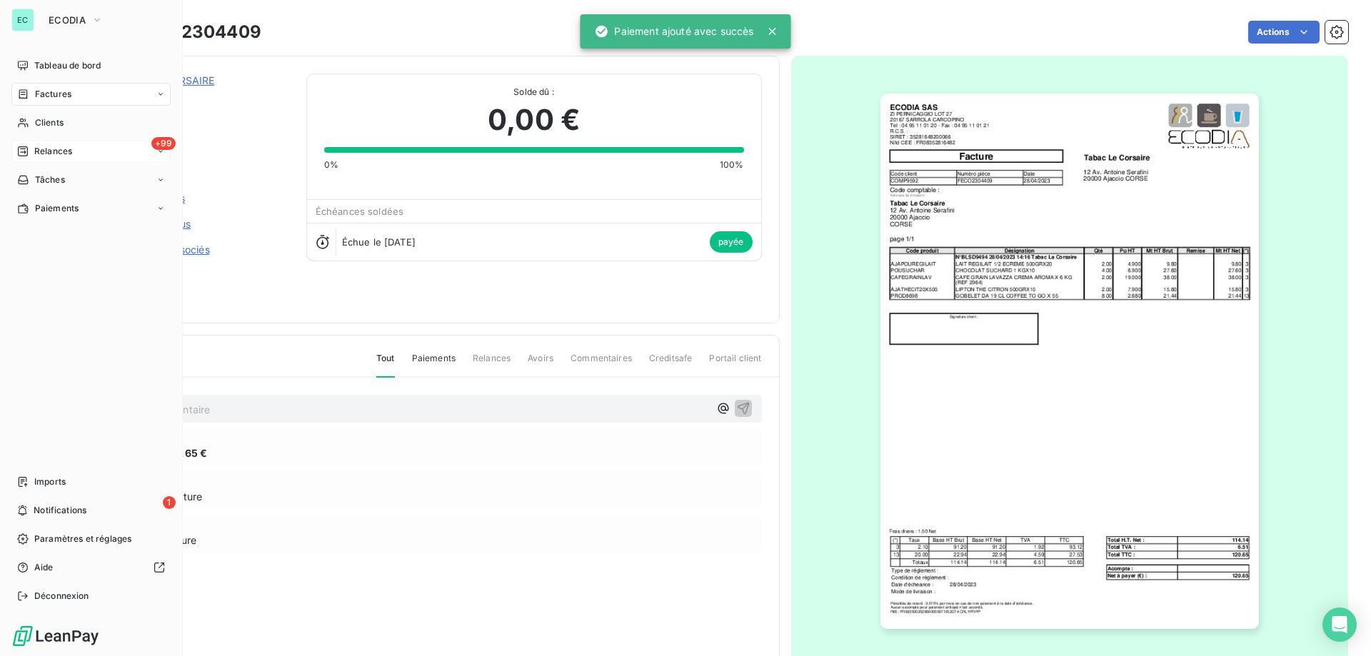
click at [32, 147] on div "Relances" at bounding box center [44, 151] width 55 height 13
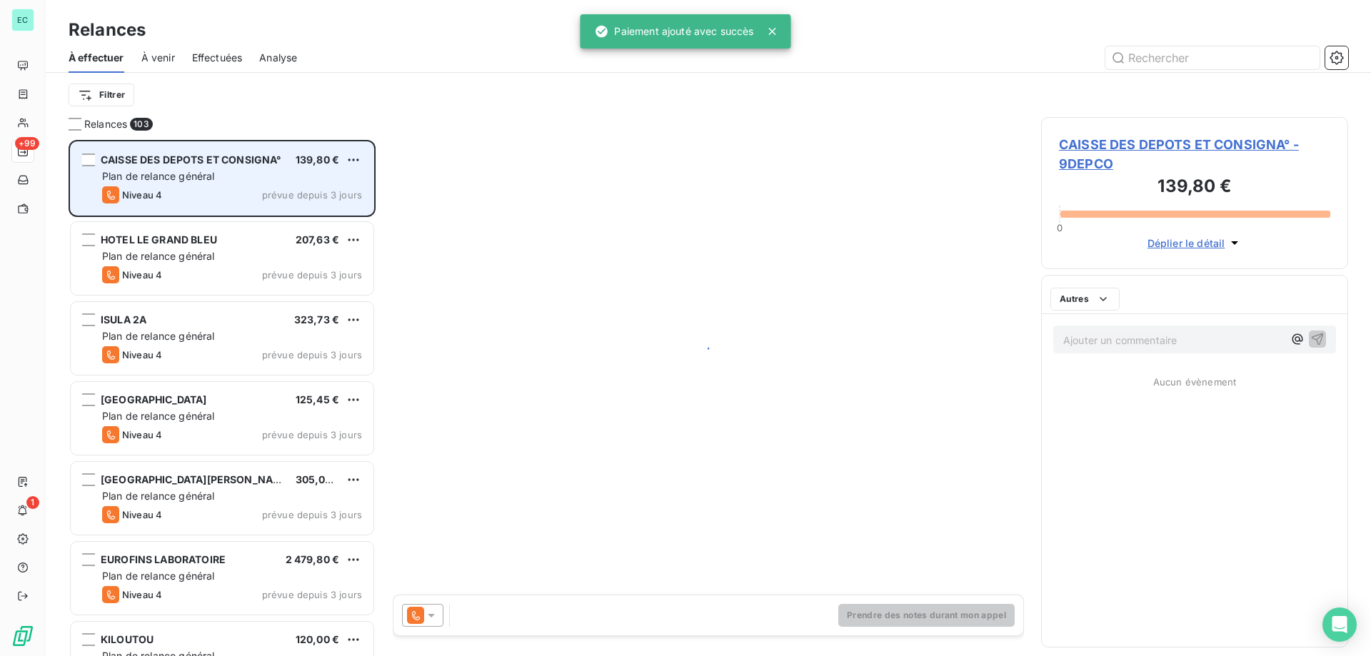
scroll to position [506, 296]
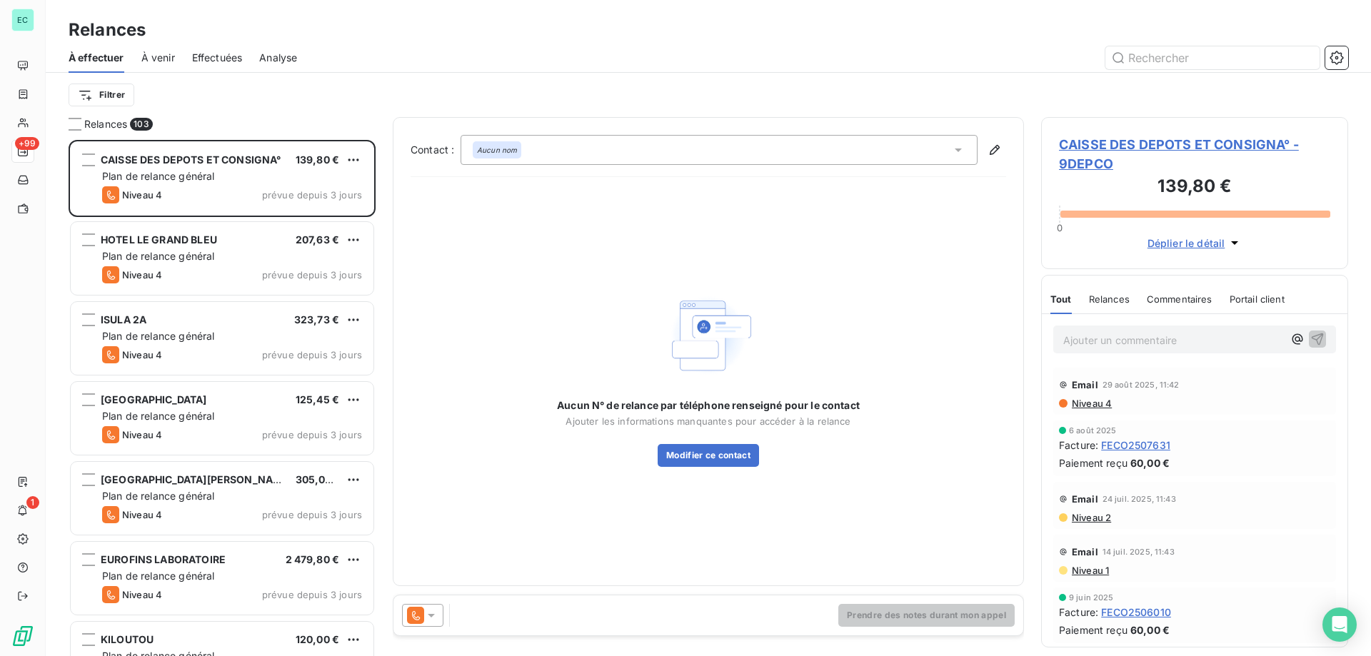
click at [226, 62] on span "Effectuées" at bounding box center [217, 58] width 51 height 14
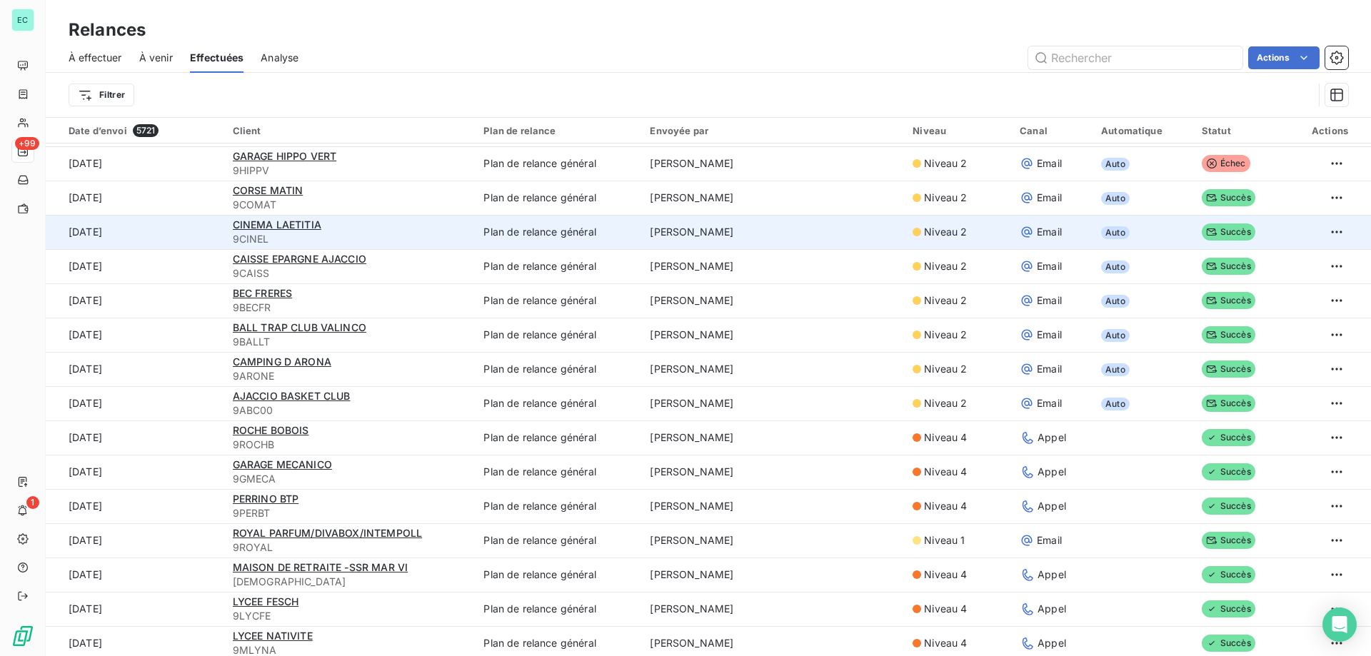
scroll to position [857, 0]
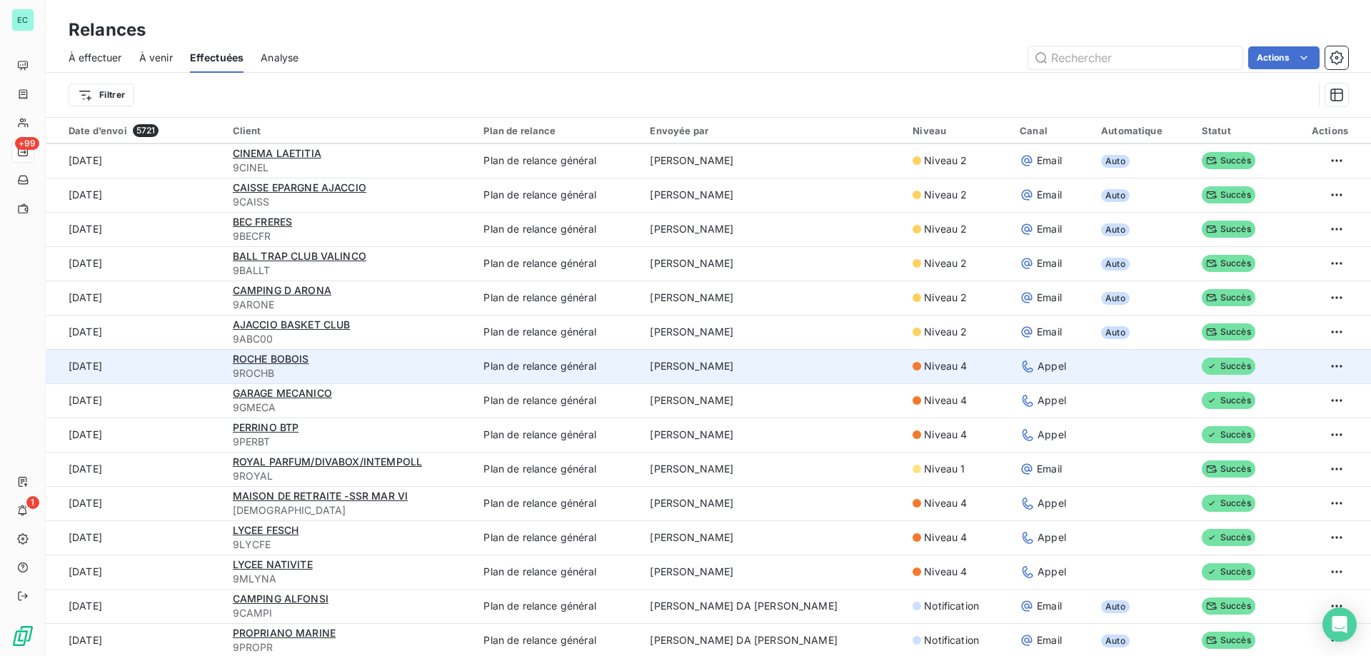
click at [732, 379] on td "[PERSON_NAME]" at bounding box center [772, 366] width 263 height 34
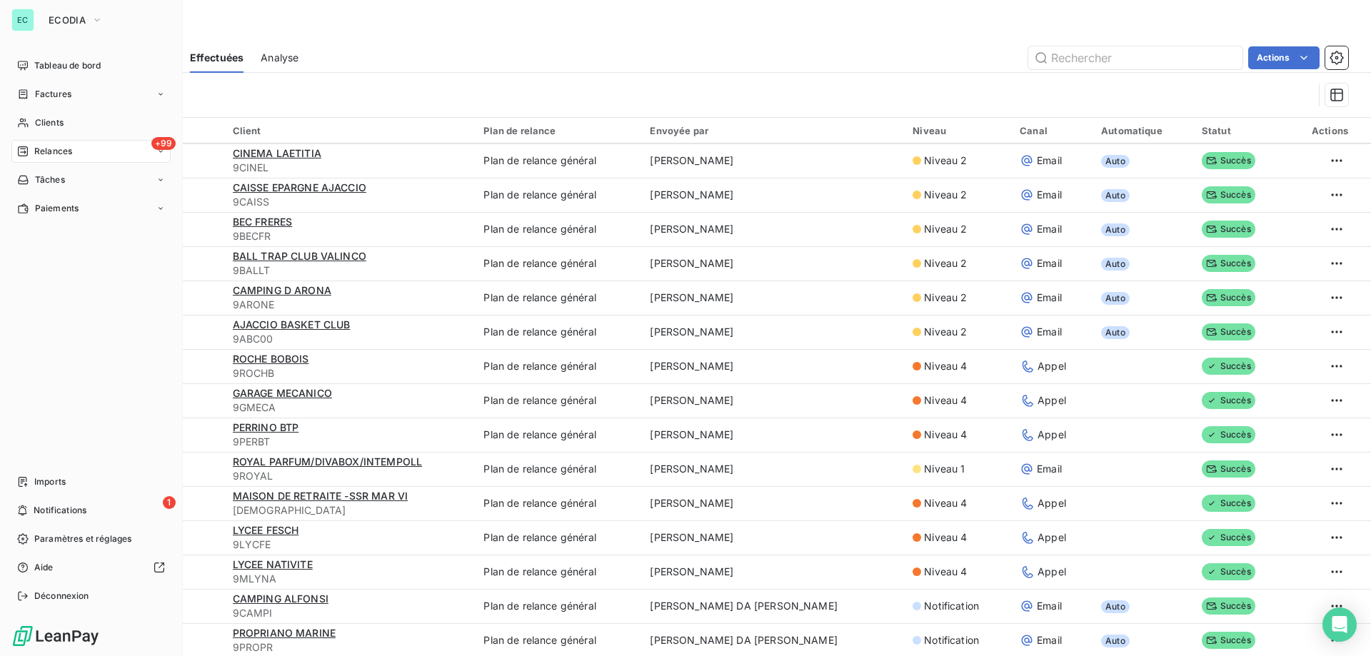
click at [56, 151] on span "Relances" at bounding box center [53, 151] width 38 height 13
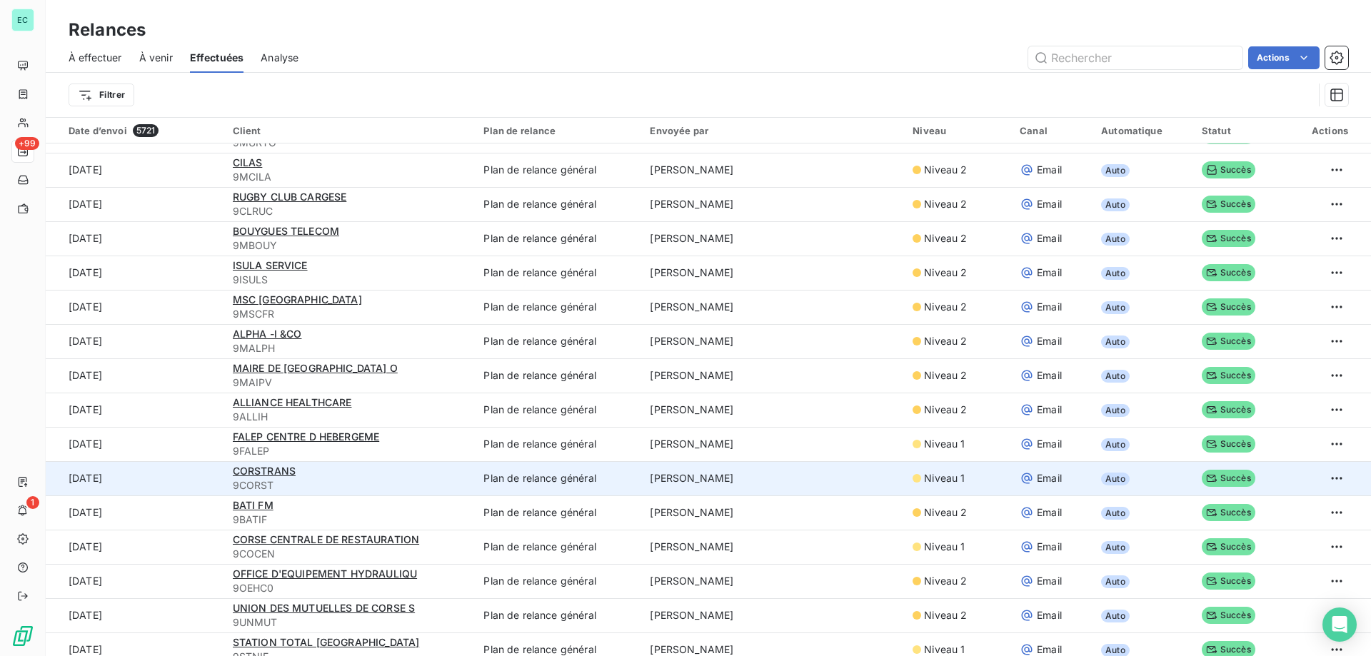
scroll to position [0, 0]
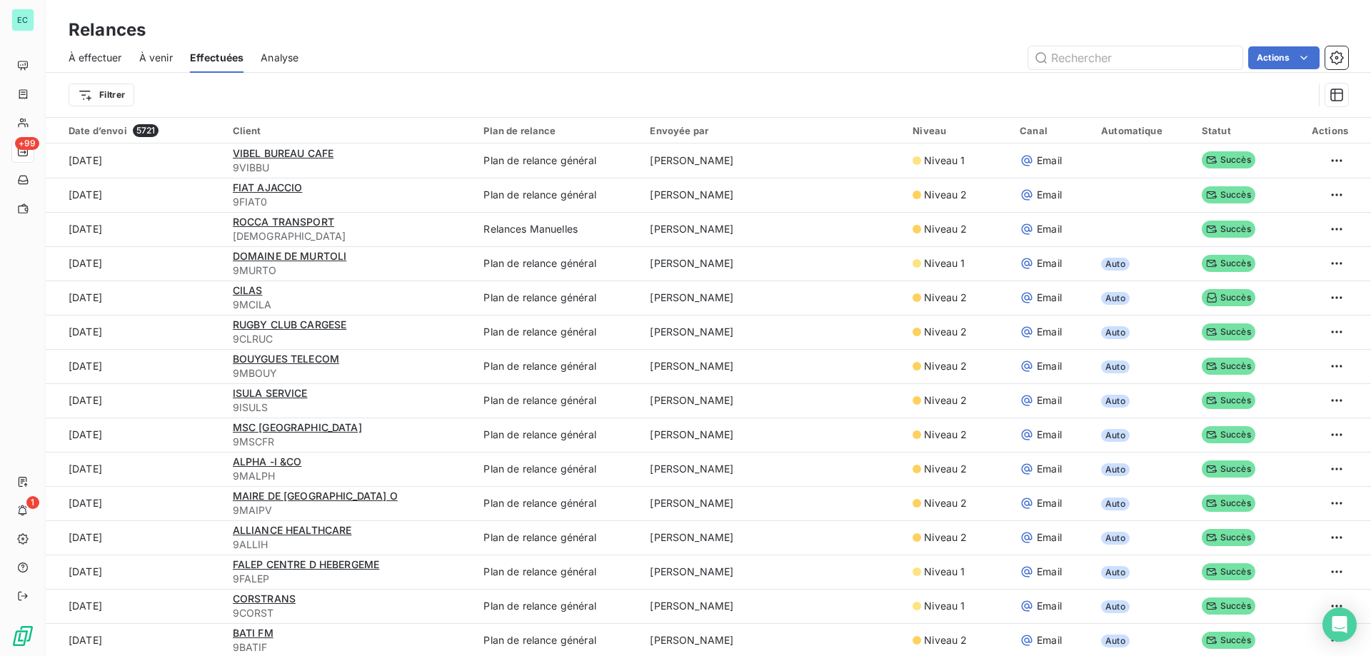
click at [89, 54] on span "À effectuer" at bounding box center [96, 58] width 54 height 14
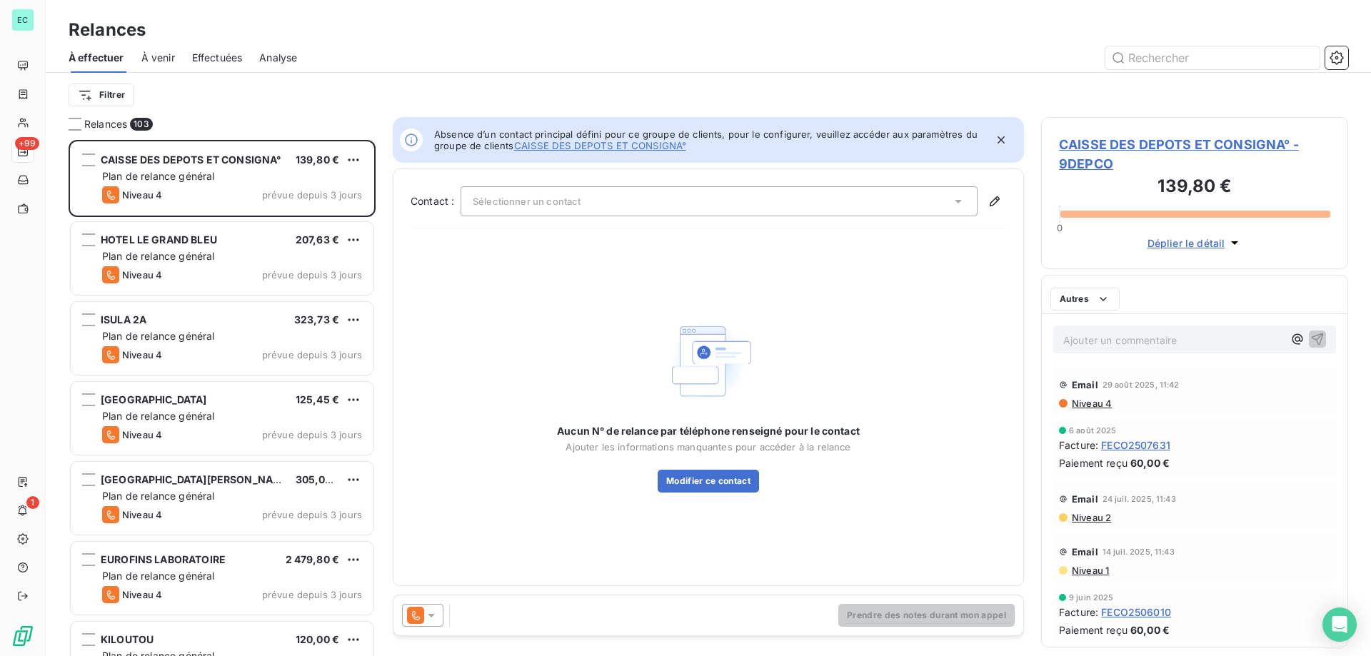
scroll to position [506, 296]
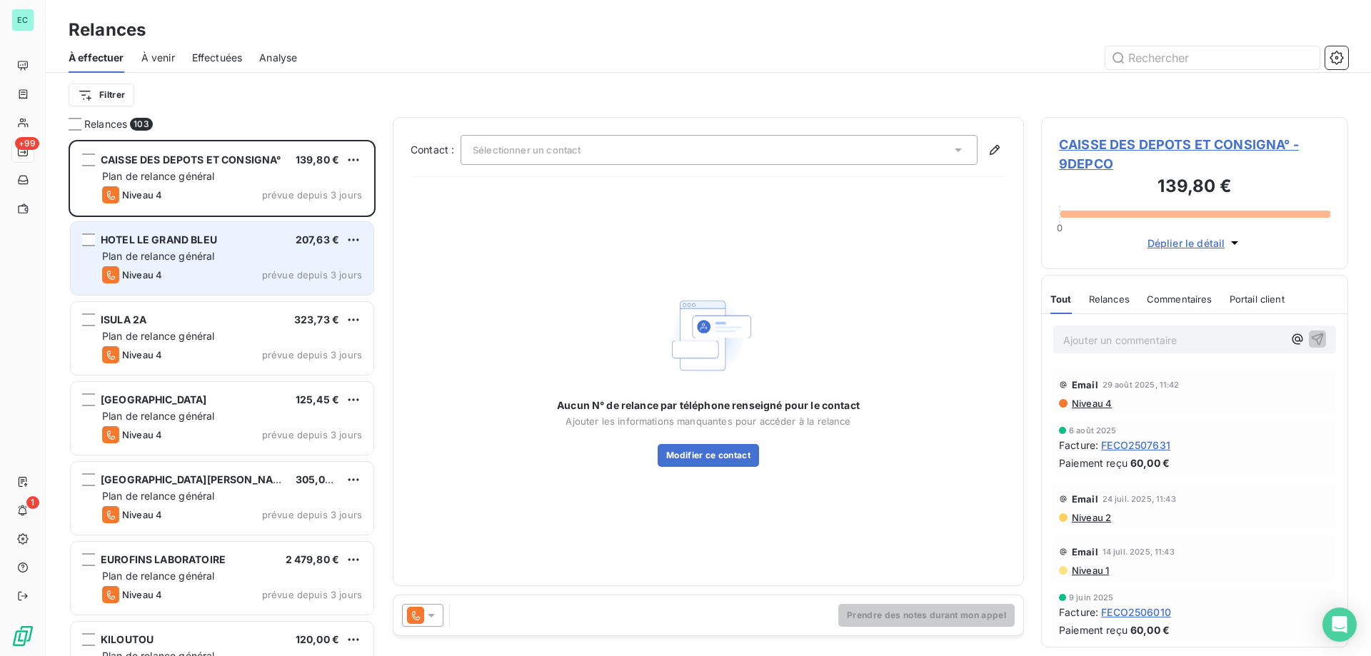
click at [293, 248] on div "HOTEL LE GRAND BLEU 207,63 € Plan de relance général [PERSON_NAME] 4 prévue dep…" at bounding box center [222, 258] width 303 height 73
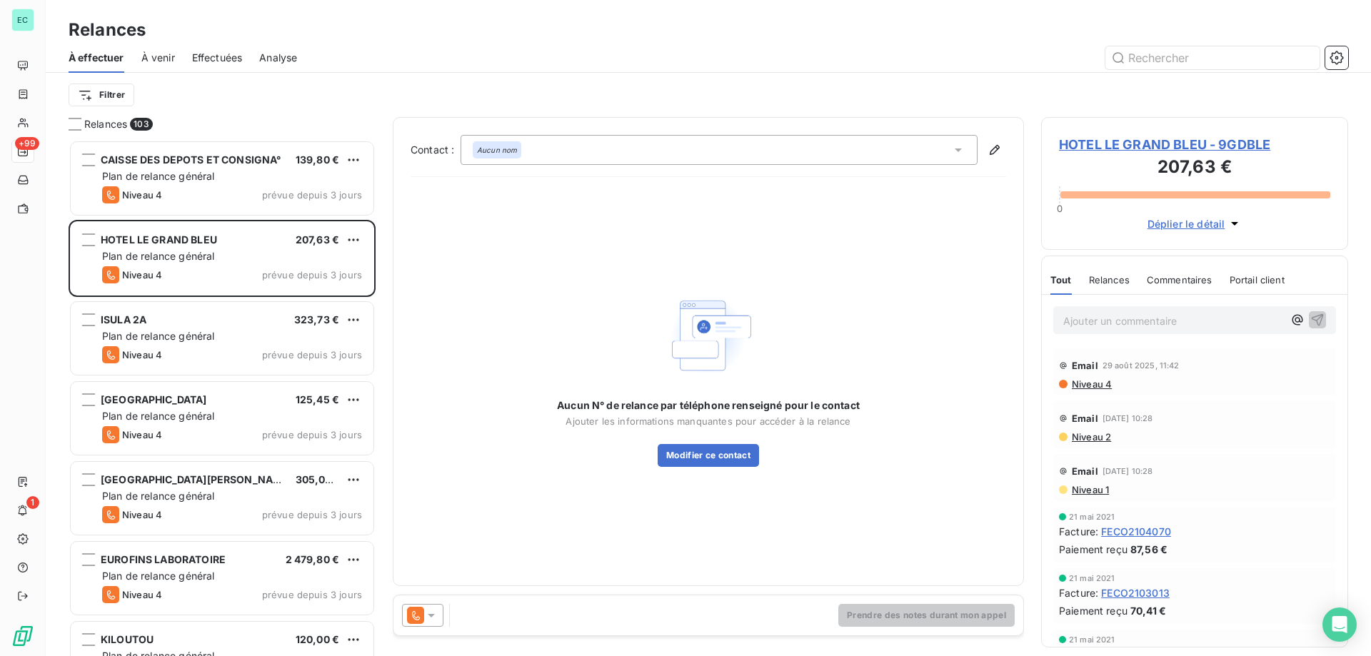
click at [422, 616] on icon at bounding box center [415, 615] width 17 height 17
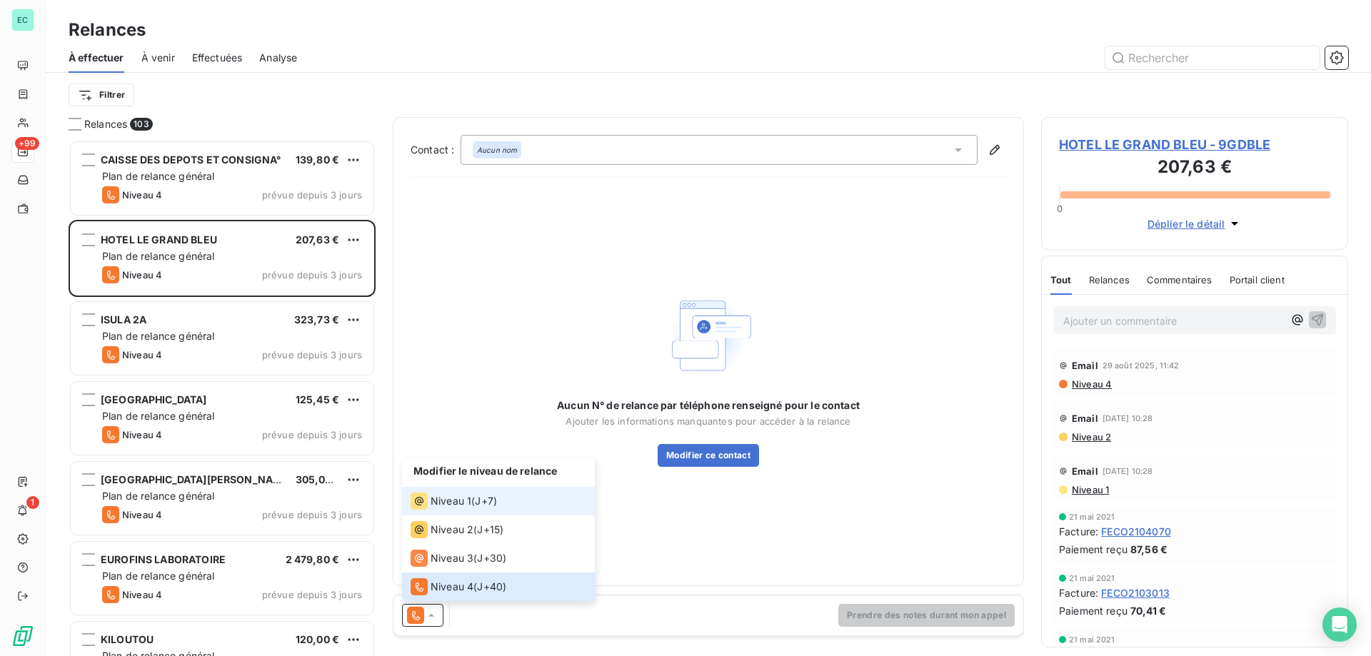
click at [440, 501] on span "Niveau 1" at bounding box center [451, 501] width 41 height 14
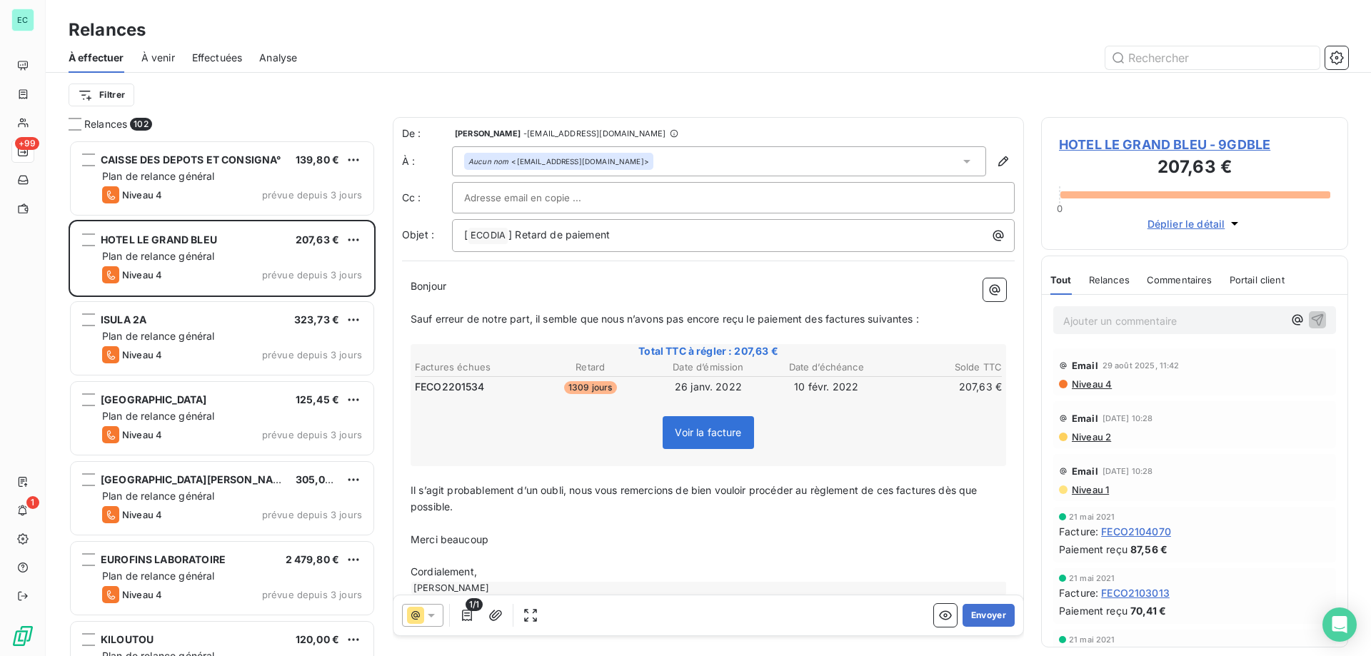
click at [1175, 151] on span "HOTEL LE GRAND BLEU - 9GDBLE" at bounding box center [1194, 144] width 271 height 19
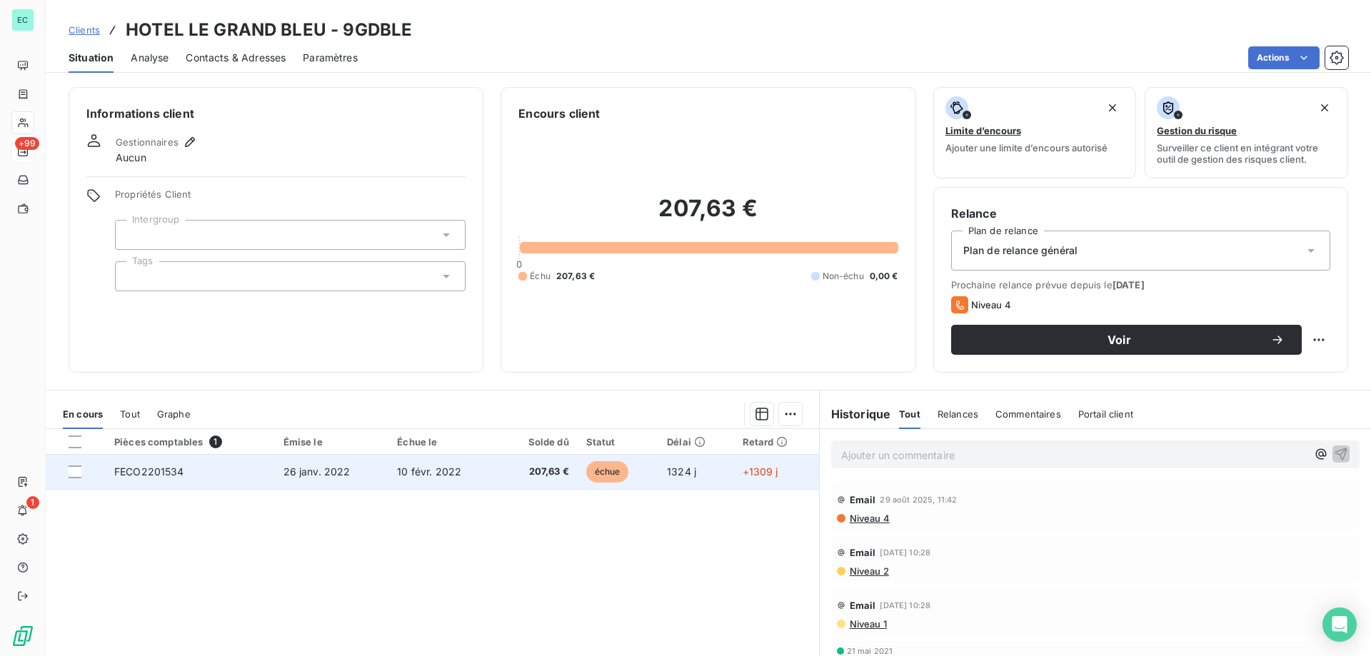
click at [237, 470] on td "FECO2201534" at bounding box center [190, 472] width 169 height 34
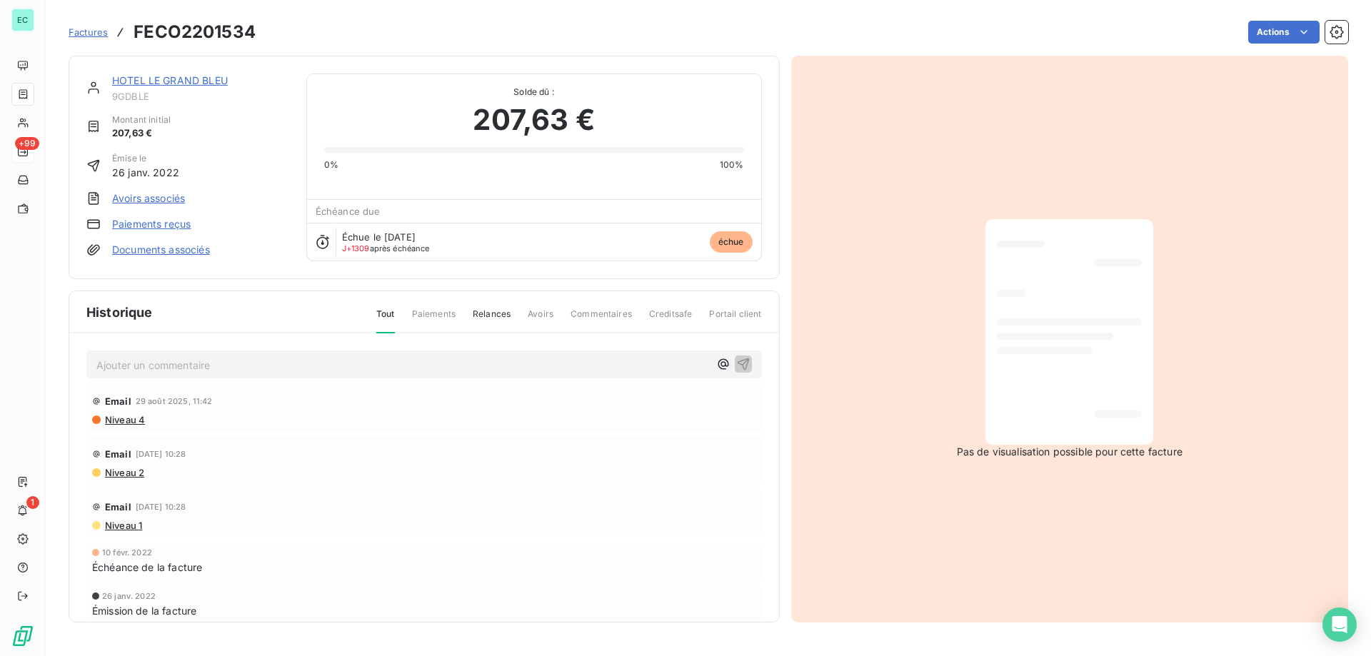
click at [152, 223] on link "Paiements reçus" at bounding box center [151, 224] width 79 height 14
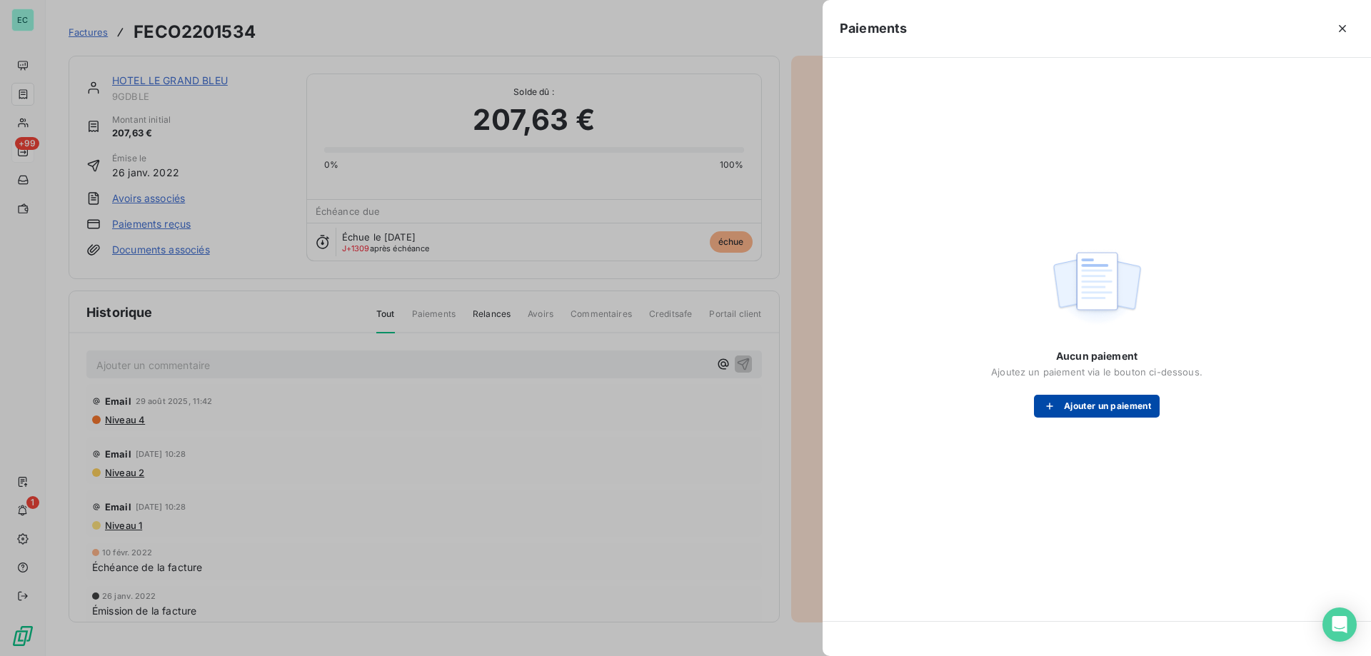
click at [1127, 403] on button "Ajouter un paiement" at bounding box center [1097, 406] width 126 height 23
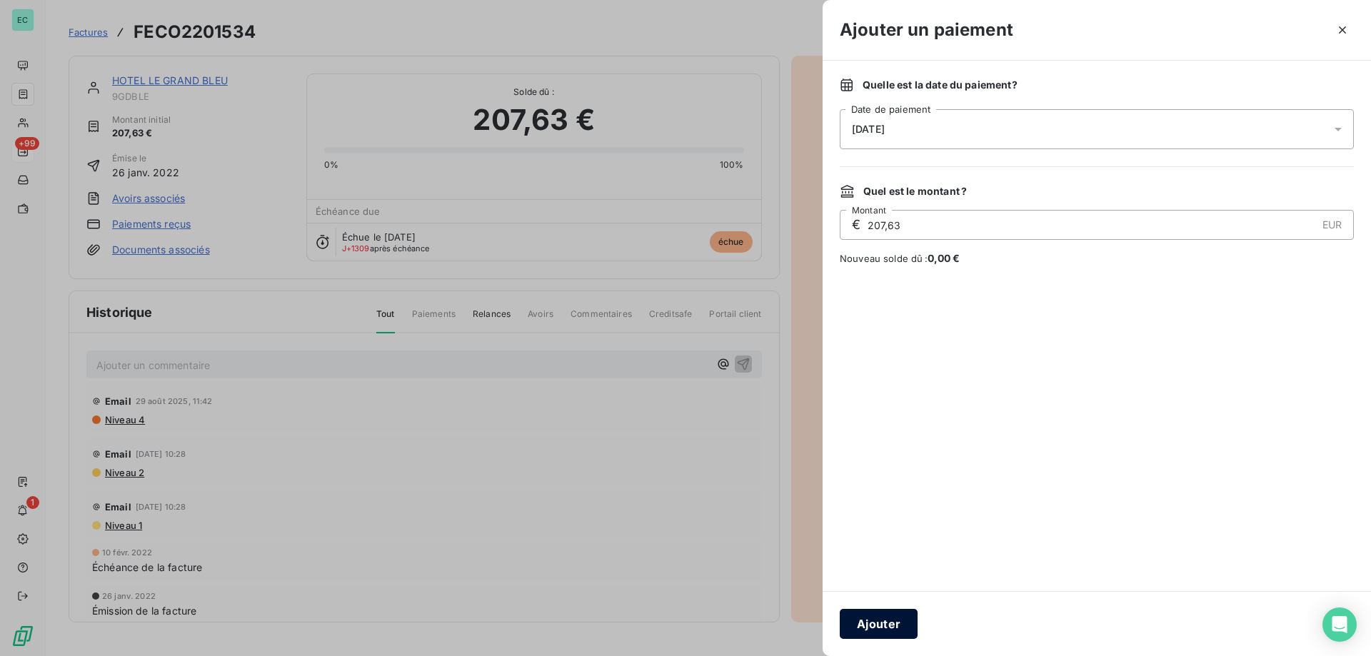
click at [889, 626] on button "Ajouter" at bounding box center [879, 624] width 78 height 30
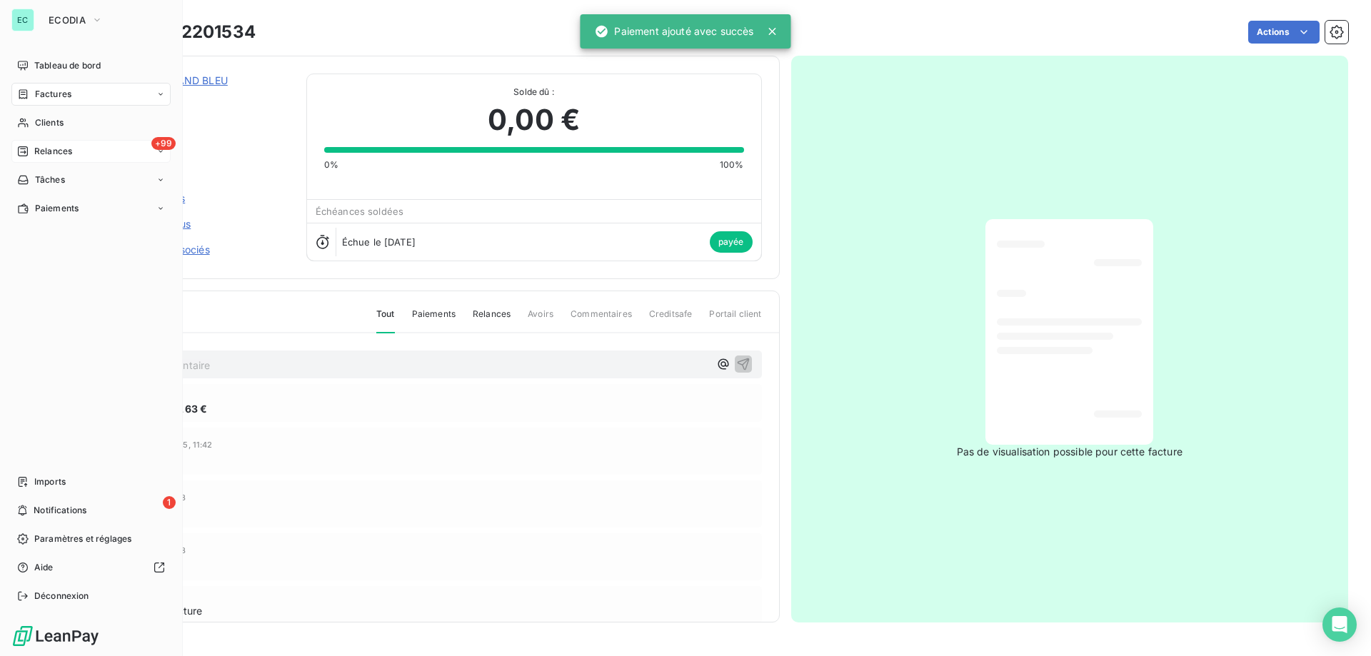
click at [36, 143] on div "+99 Relances" at bounding box center [90, 151] width 159 height 23
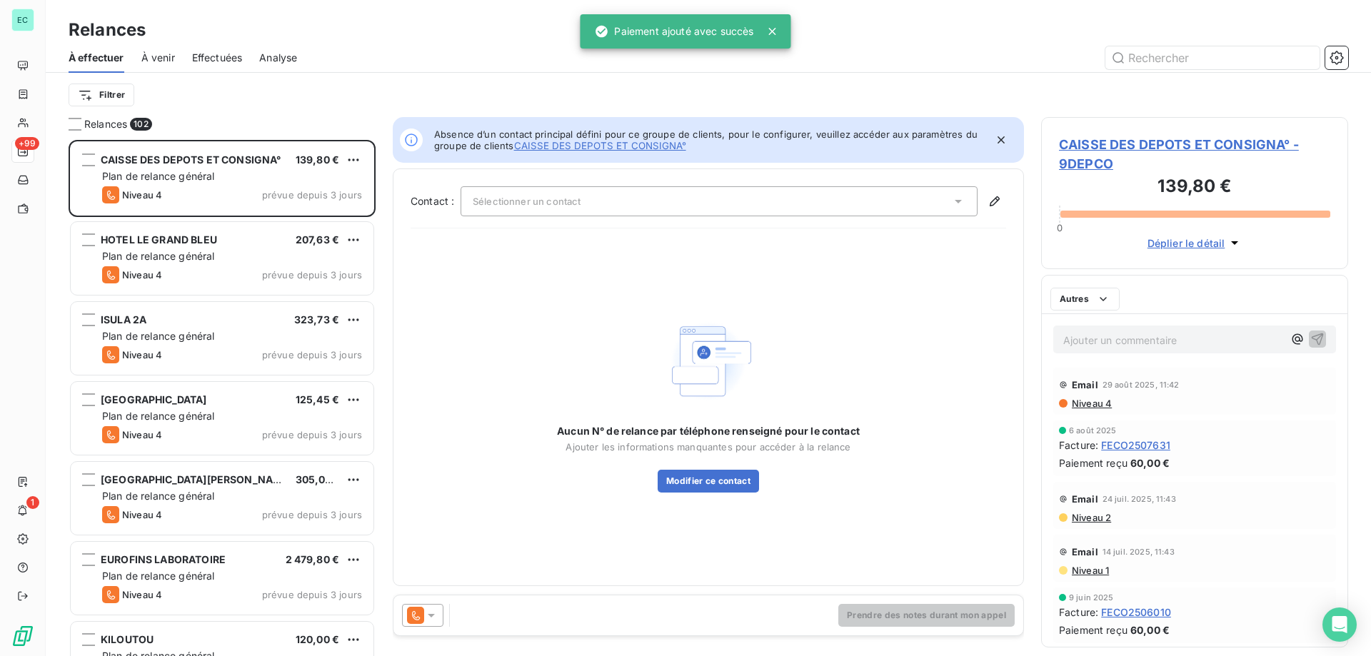
scroll to position [506, 296]
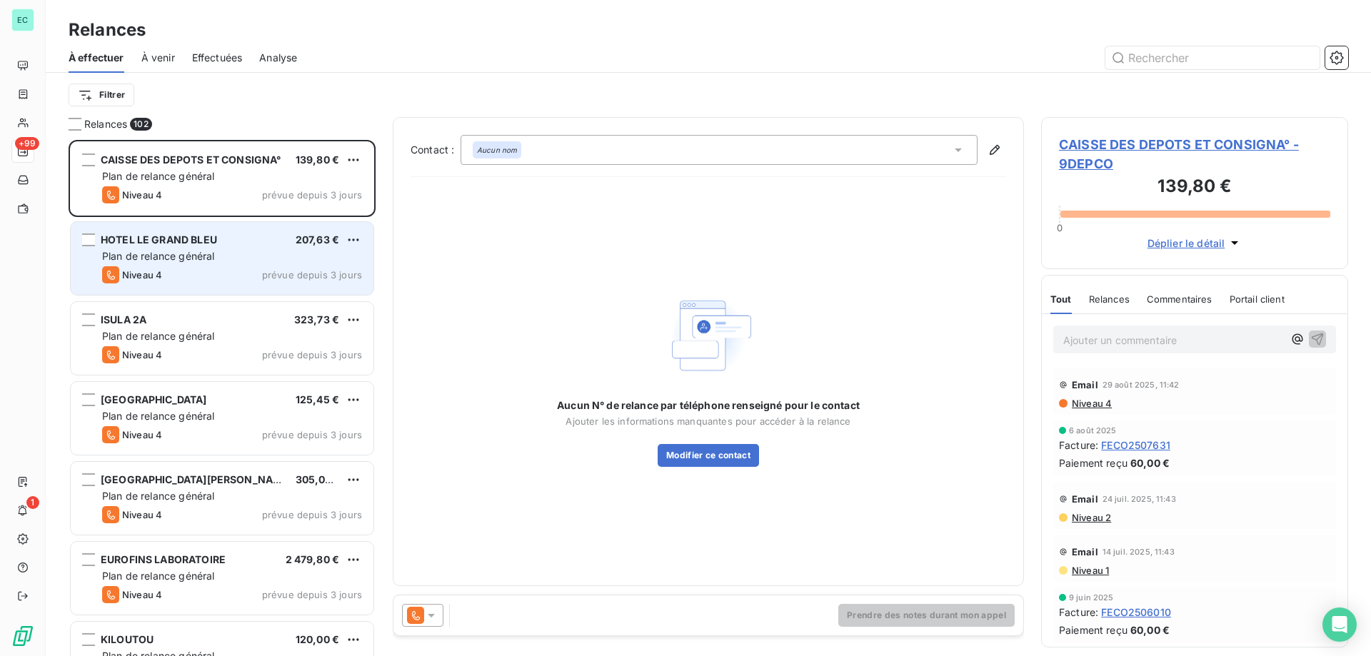
click at [292, 256] on div "Plan de relance général" at bounding box center [232, 256] width 260 height 14
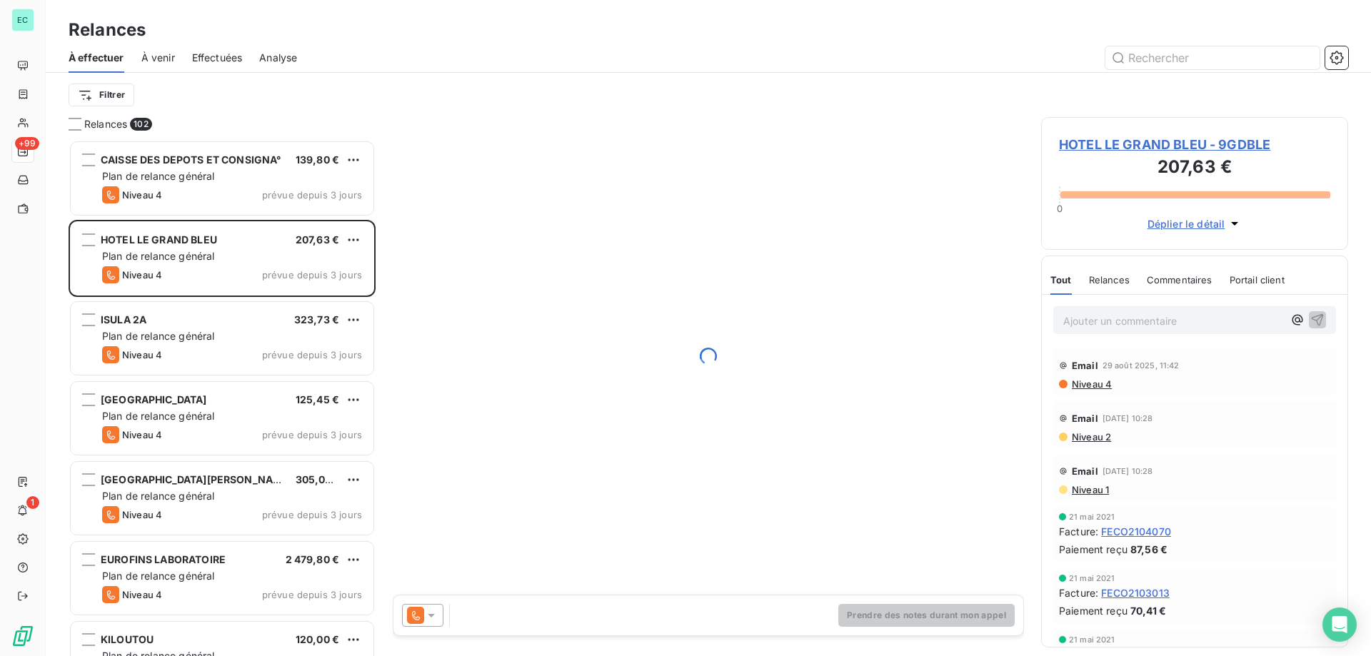
click at [1127, 316] on p "Ajouter un commentaire ﻿" at bounding box center [1173, 321] width 220 height 18
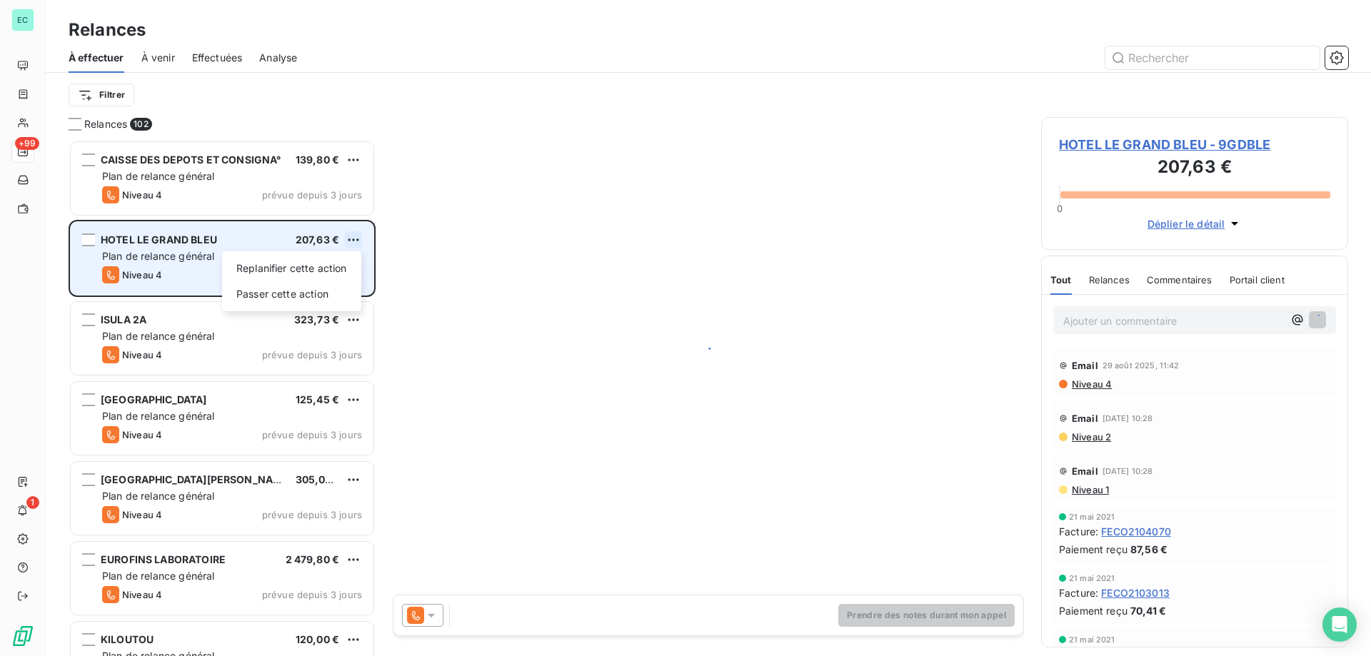
click at [355, 242] on html "EC +99 1 Relances À effectuer À venir Effectuées Analyse Filtrer Relances 102 C…" at bounding box center [685, 328] width 1371 height 656
click at [279, 291] on div "Passer cette action" at bounding box center [292, 294] width 128 height 23
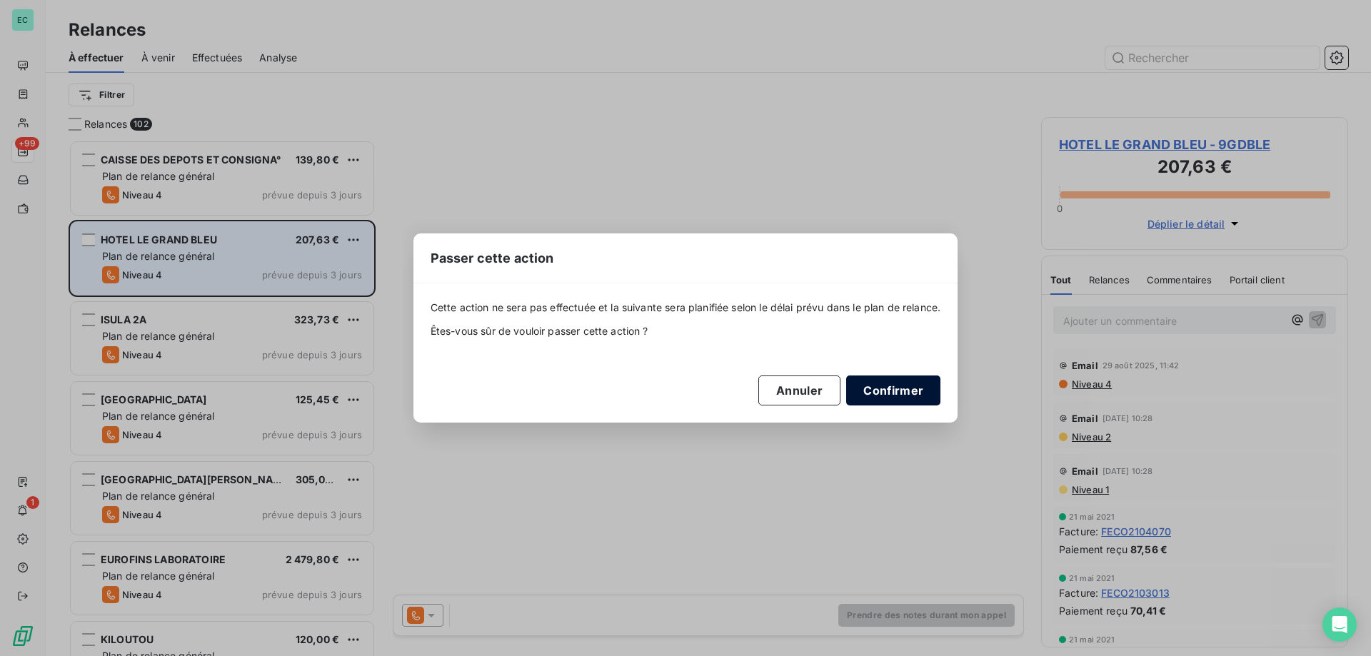
click at [894, 393] on button "Confirmer" at bounding box center [893, 391] width 94 height 30
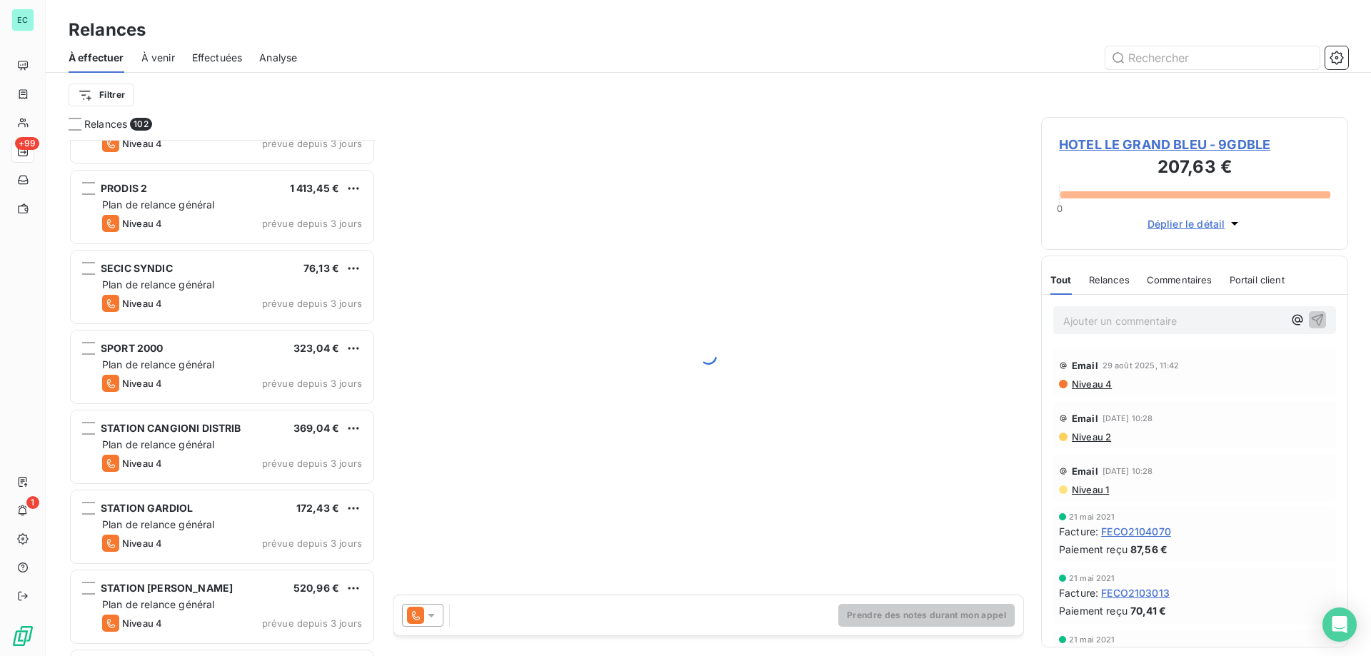
scroll to position [858, 0]
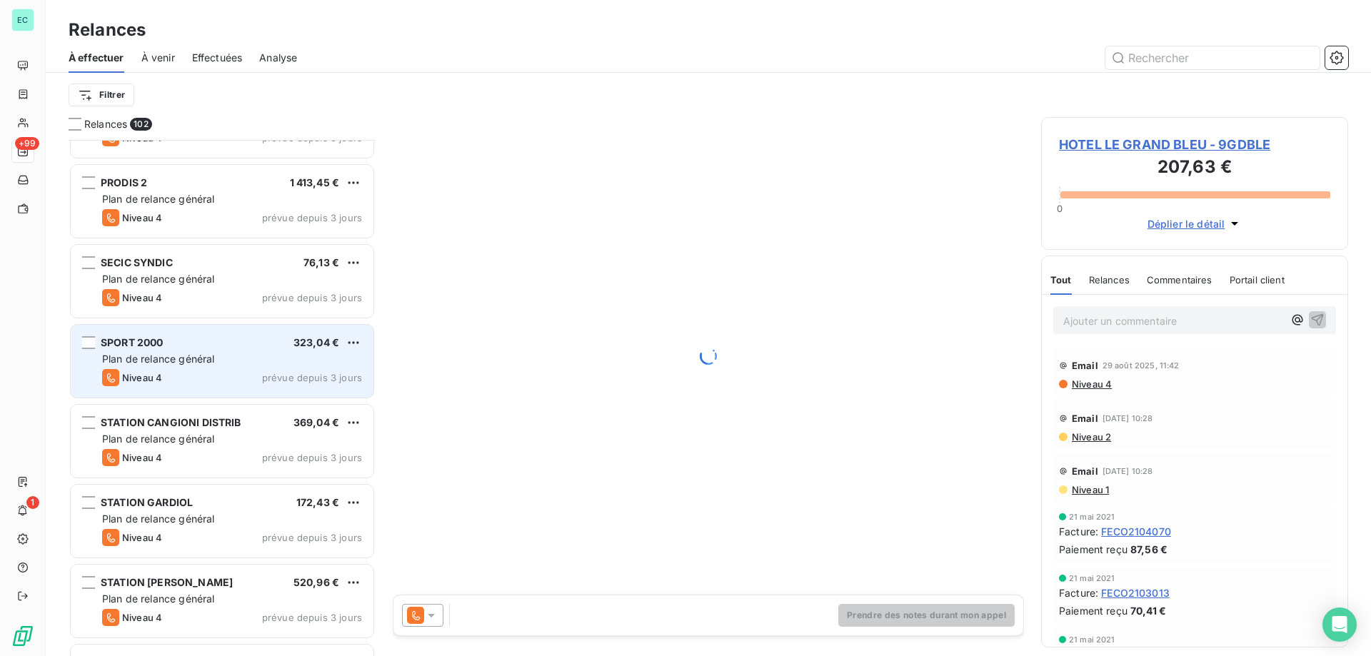
click at [243, 349] on div "SPORT 2000 323,04 € Plan de relance général [PERSON_NAME] 4 prévue depuis 3 jou…" at bounding box center [222, 361] width 303 height 73
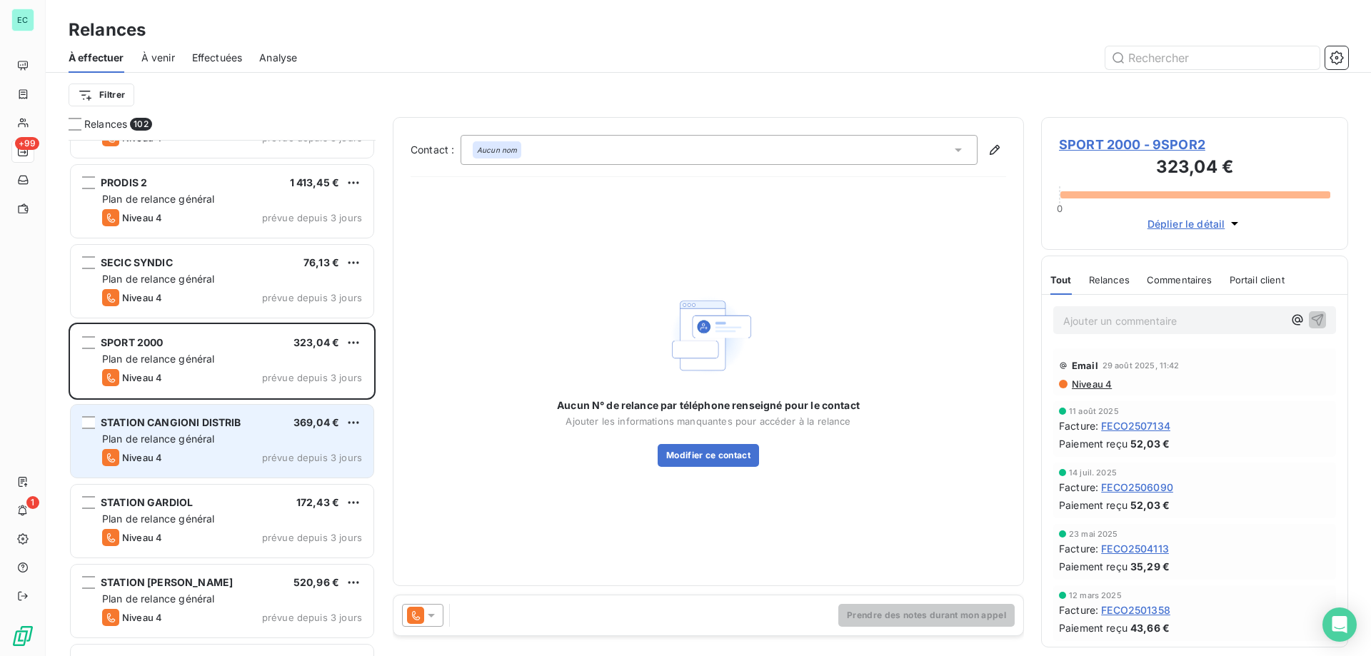
click at [244, 436] on div "Plan de relance général" at bounding box center [232, 439] width 260 height 14
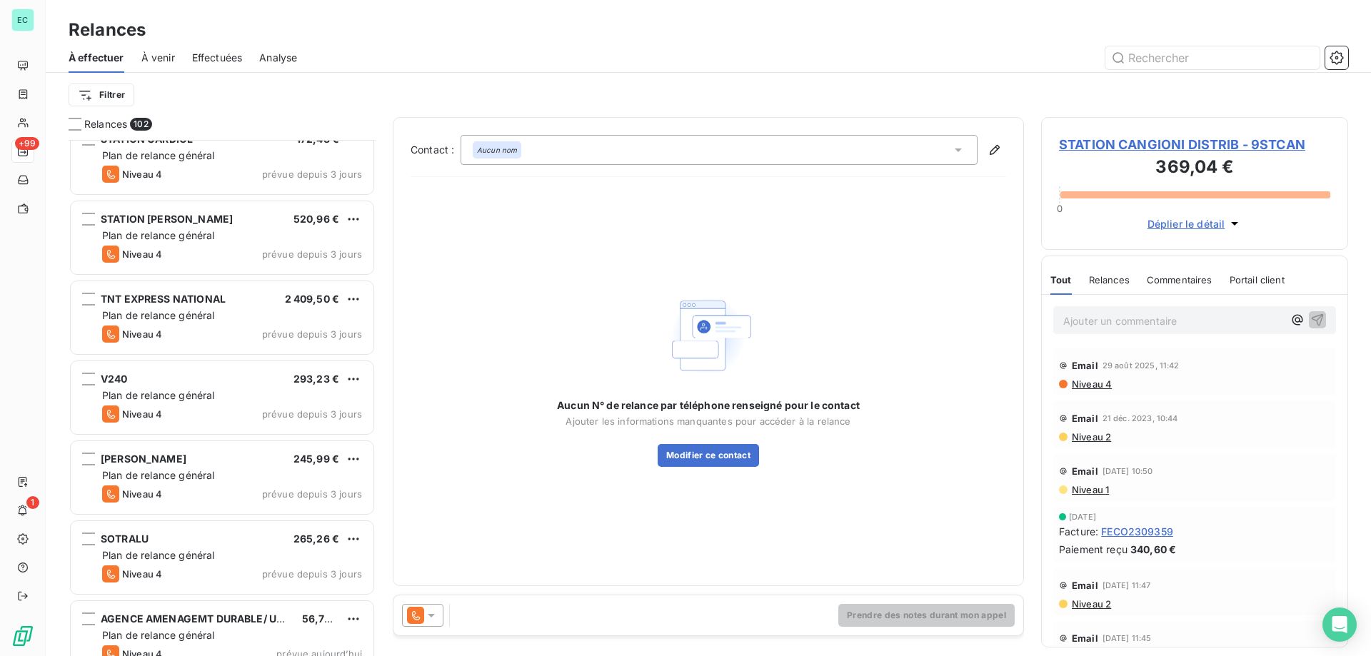
scroll to position [1286, 0]
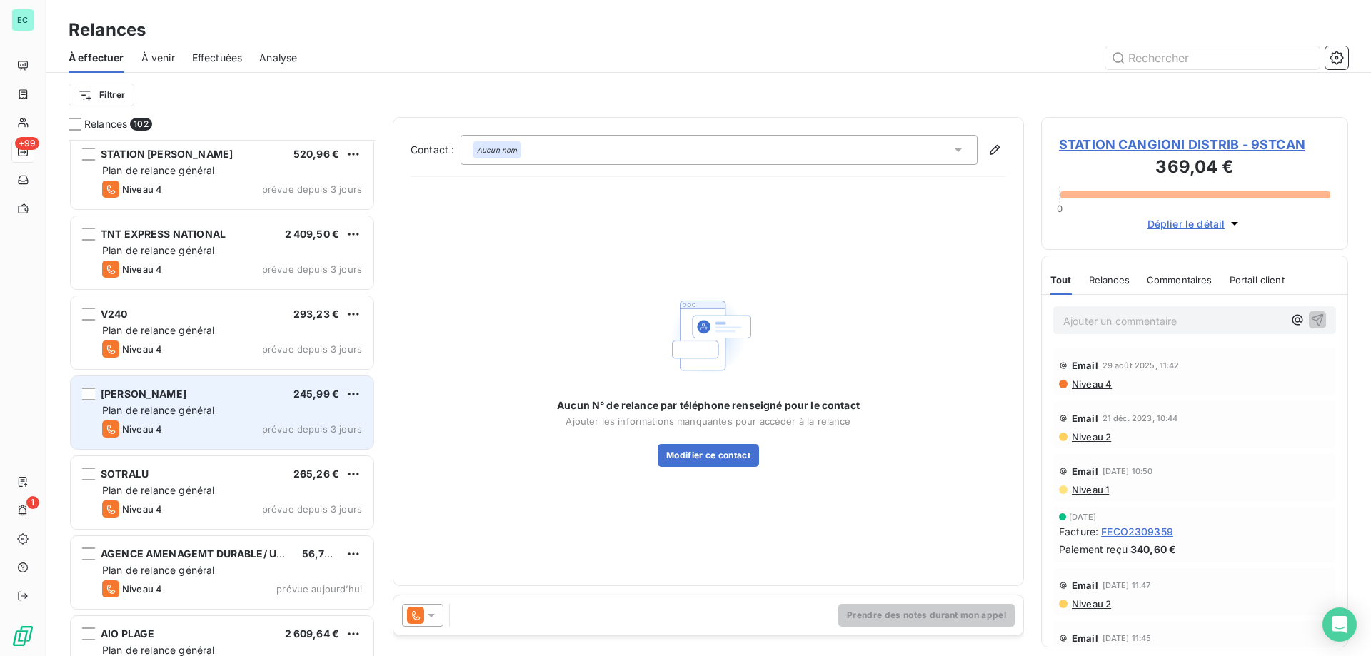
click at [236, 414] on div "Plan de relance général" at bounding box center [232, 410] width 260 height 14
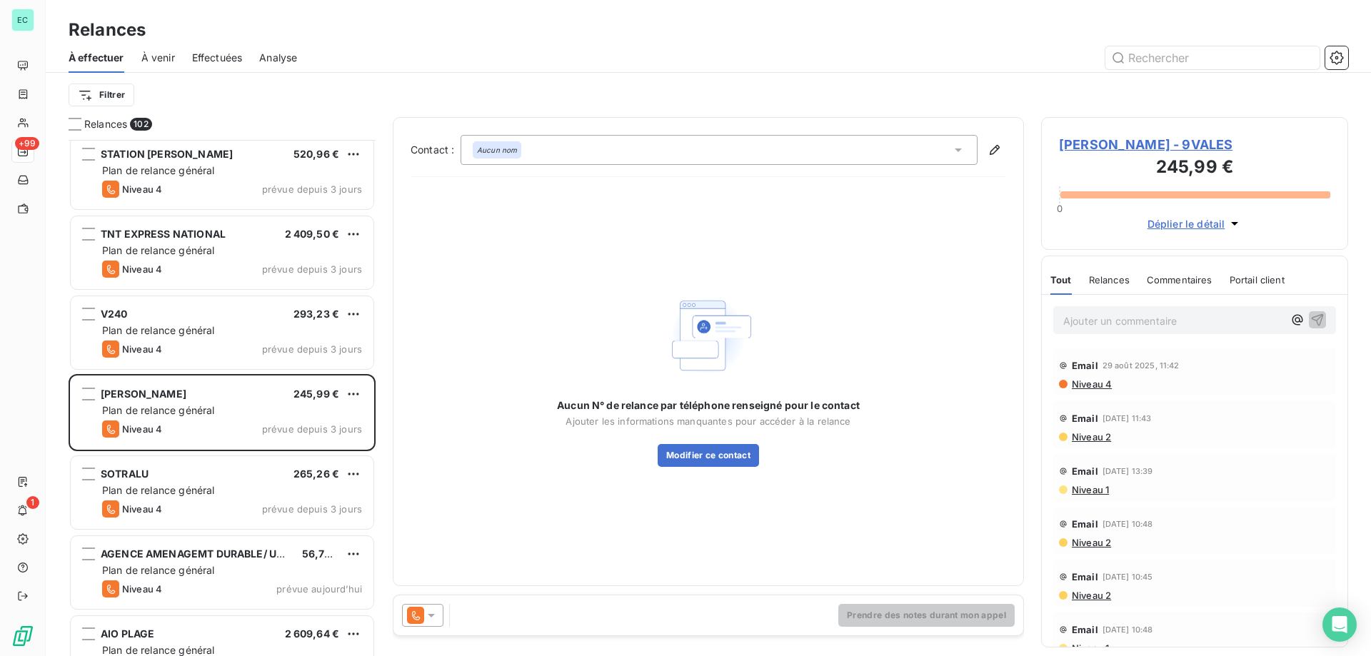
click at [430, 623] on div at bounding box center [422, 615] width 41 height 23
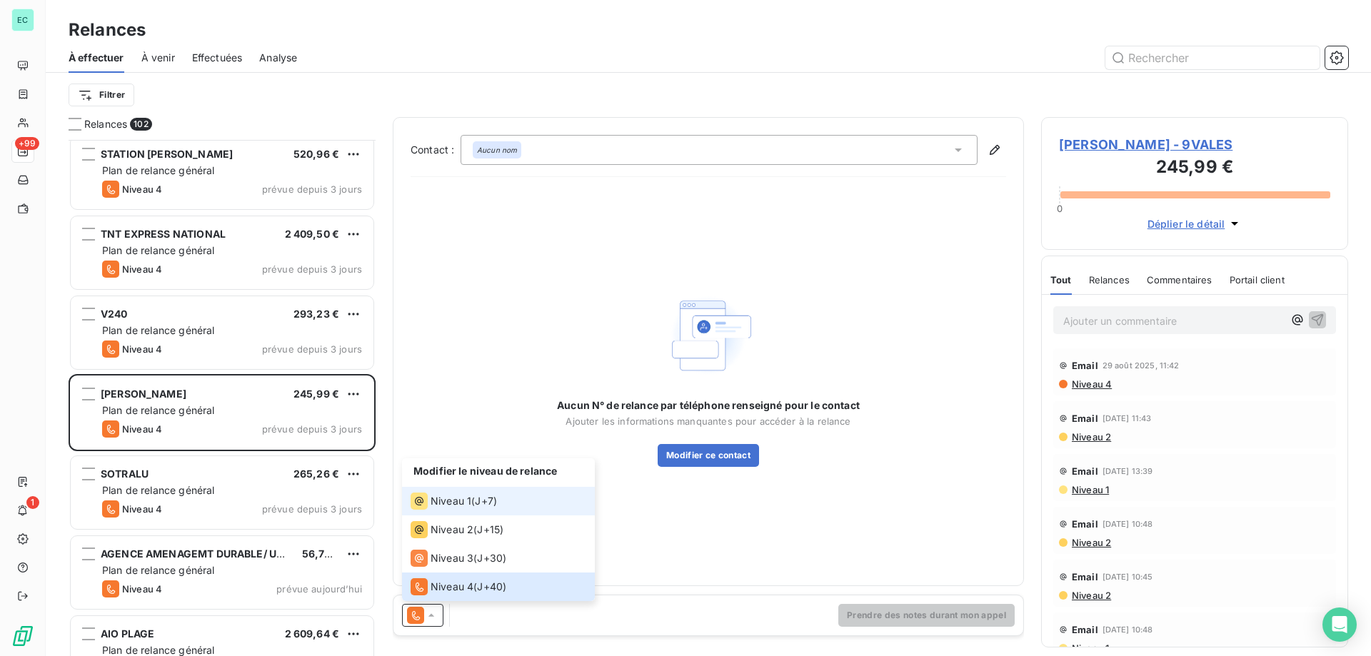
click at [434, 499] on span "Niveau 1" at bounding box center [451, 501] width 41 height 14
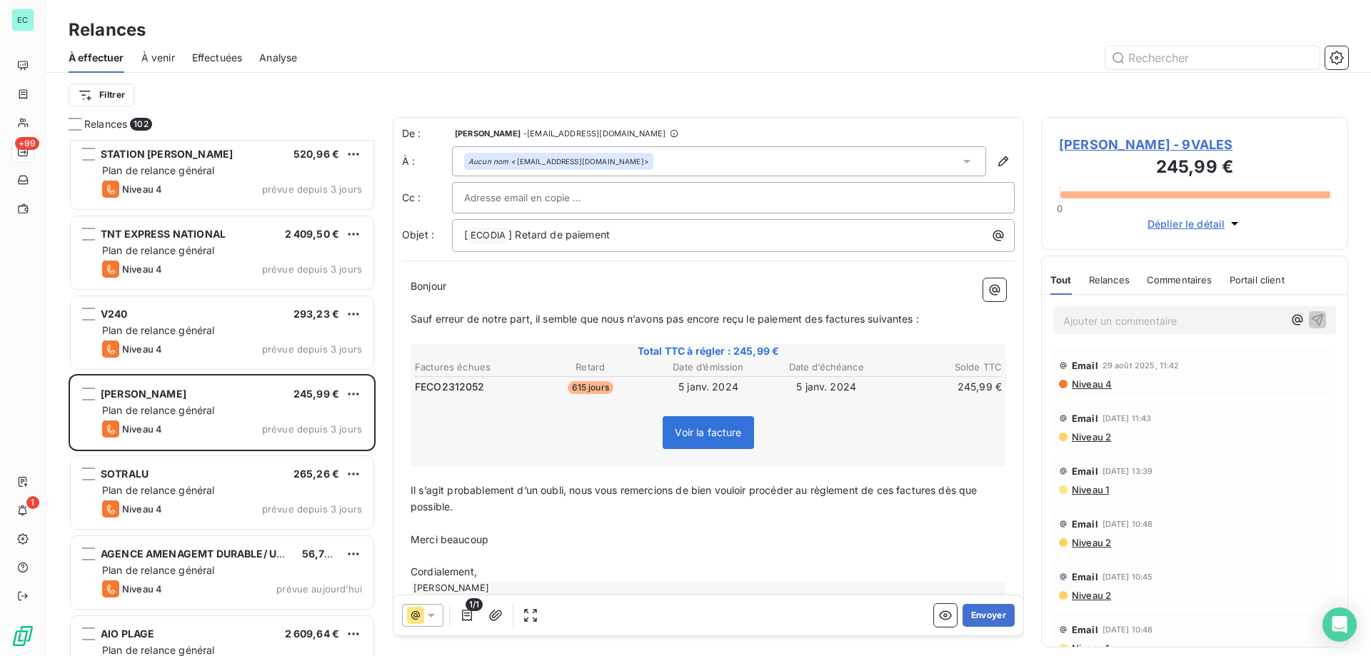
click at [429, 621] on icon at bounding box center [431, 615] width 14 height 14
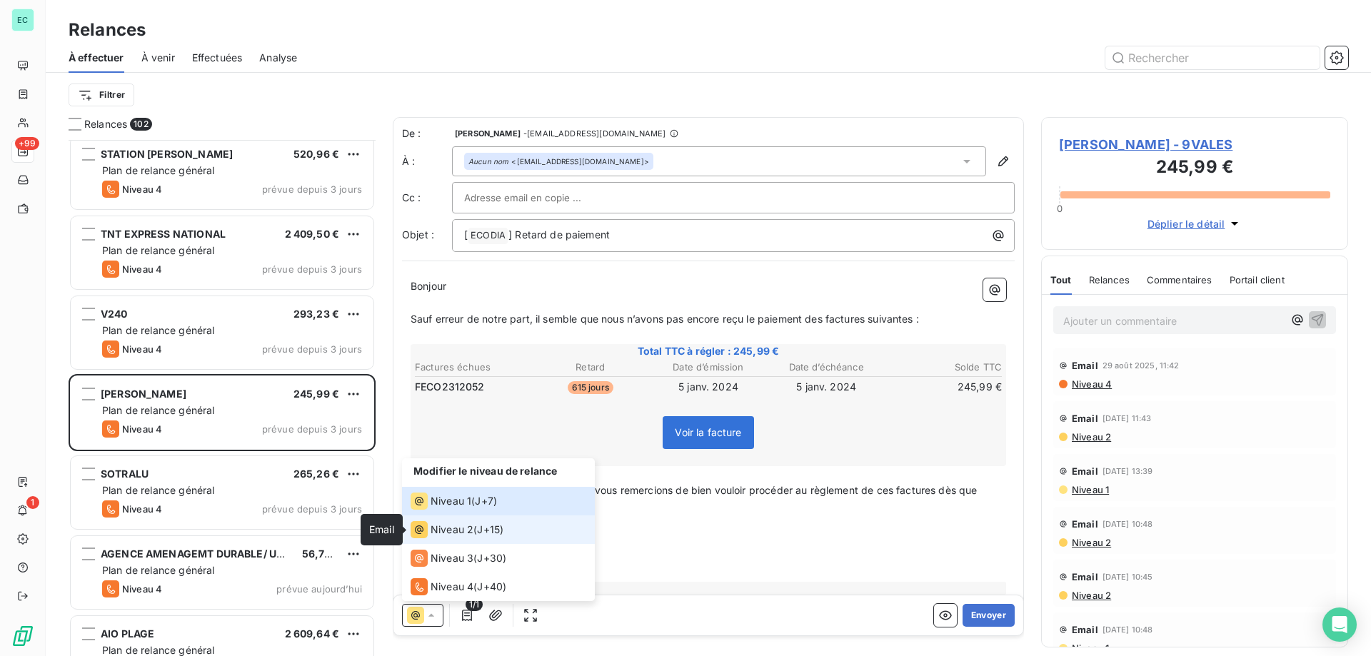
click at [424, 529] on icon at bounding box center [419, 529] width 17 height 17
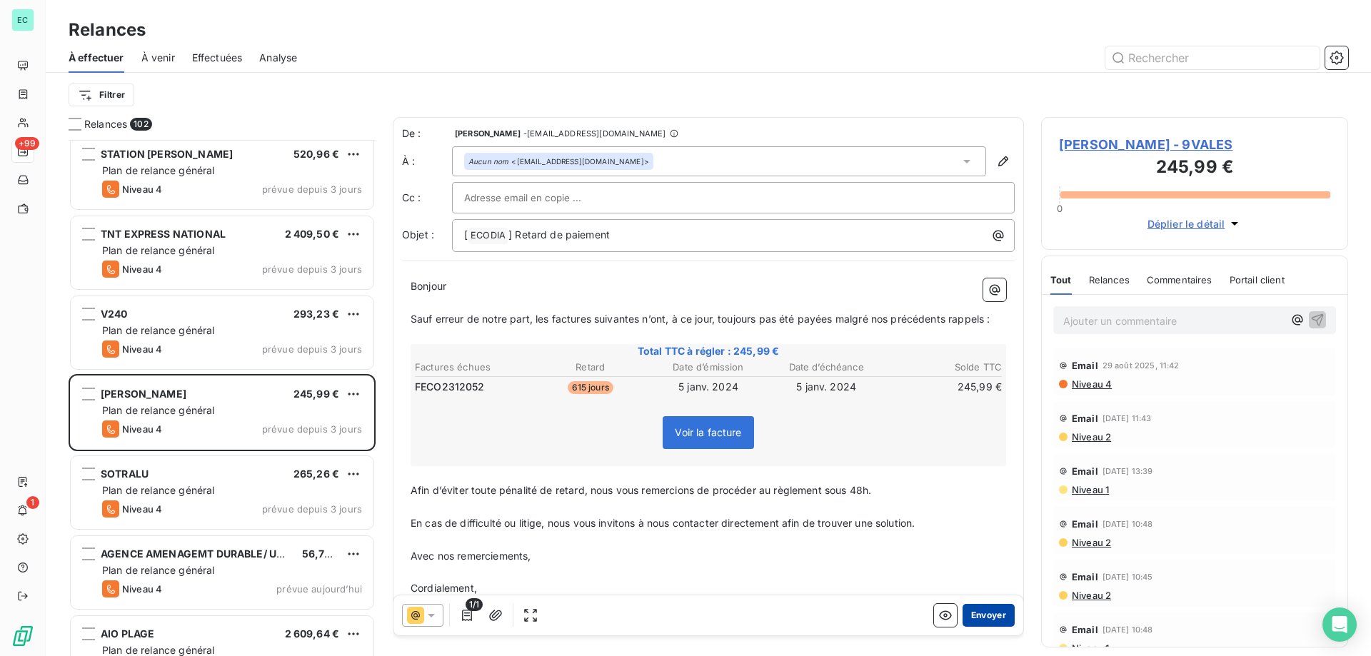
click at [988, 613] on button "Envoyer" at bounding box center [989, 615] width 52 height 23
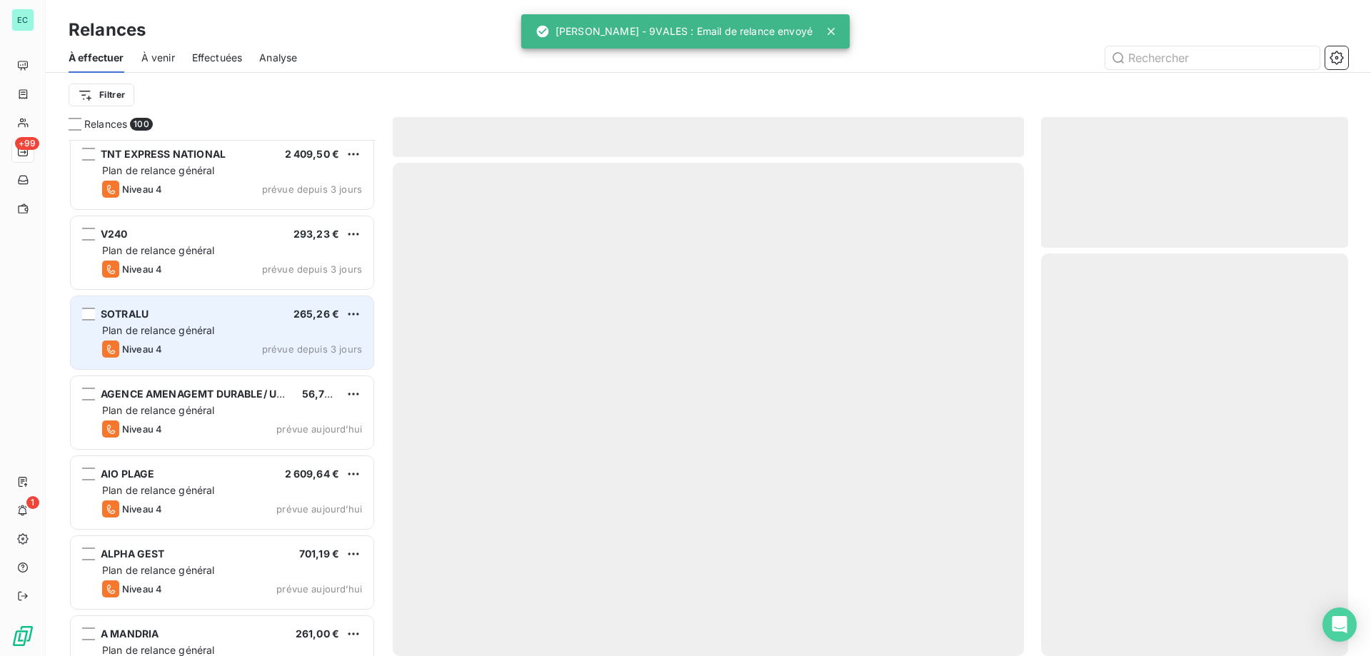
click at [276, 351] on span "prévue depuis 3 jours" at bounding box center [312, 348] width 100 height 11
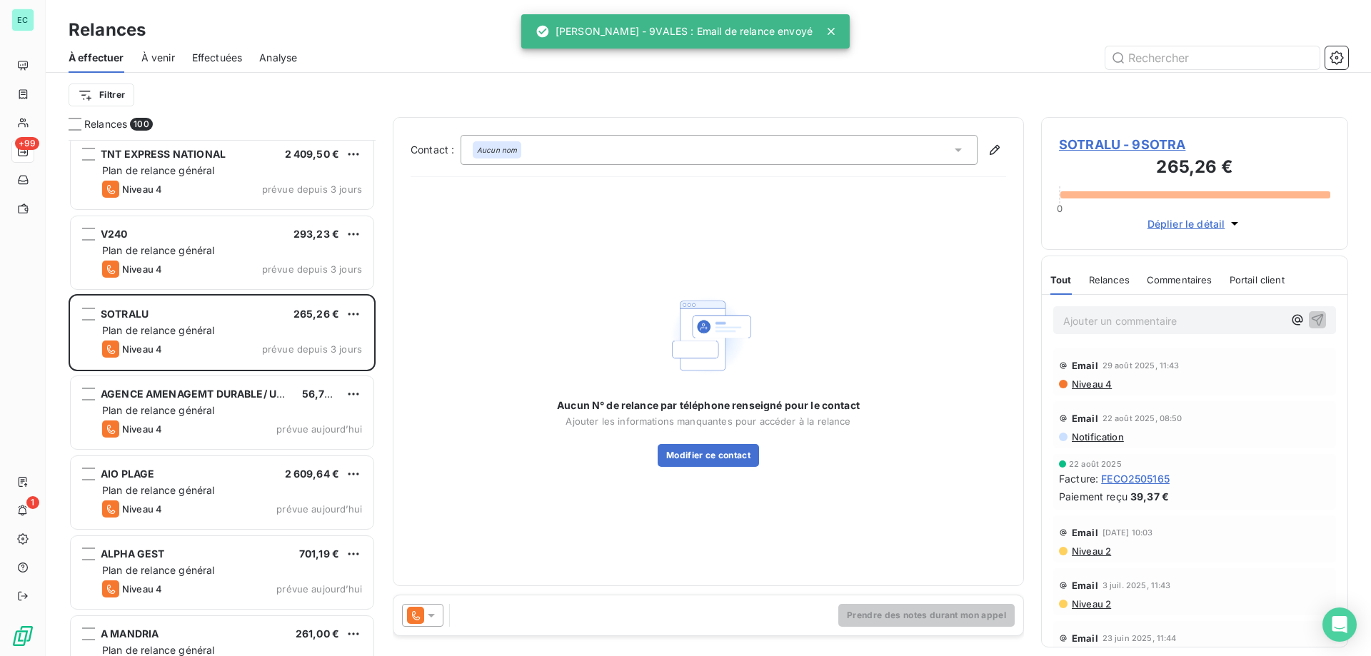
click at [435, 623] on div at bounding box center [422, 615] width 41 height 23
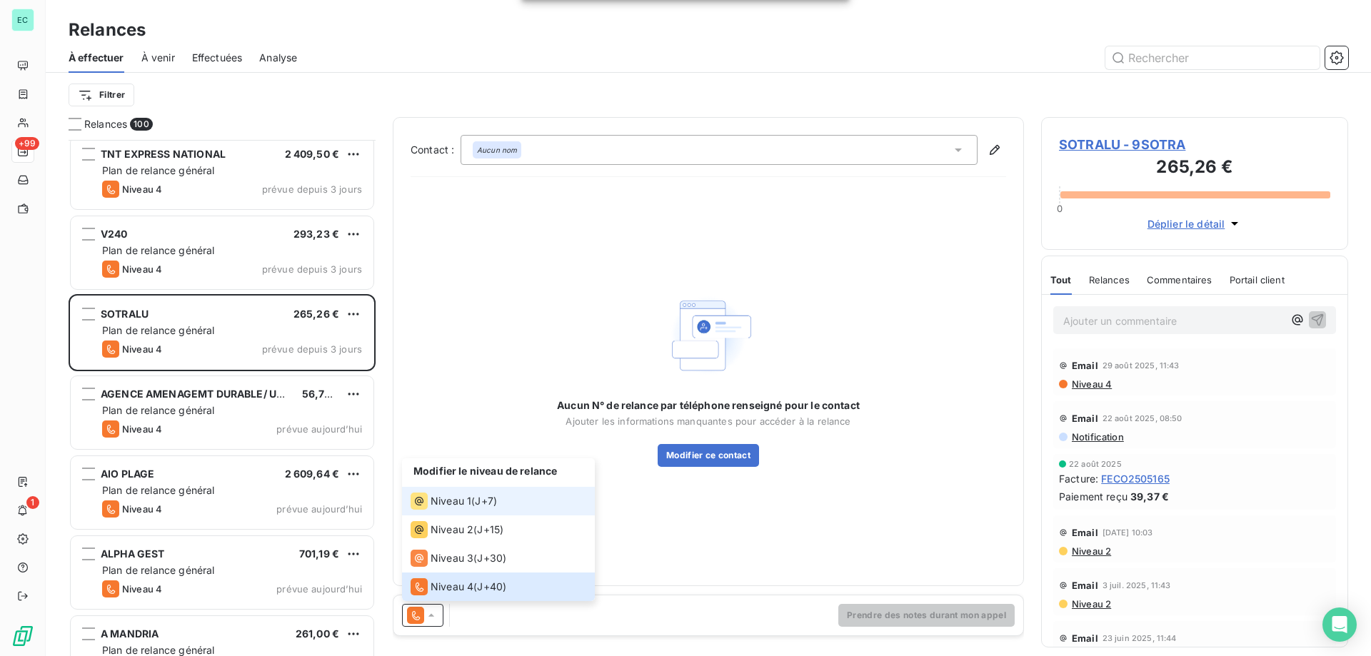
click at [462, 504] on span "Niveau 1" at bounding box center [451, 501] width 41 height 14
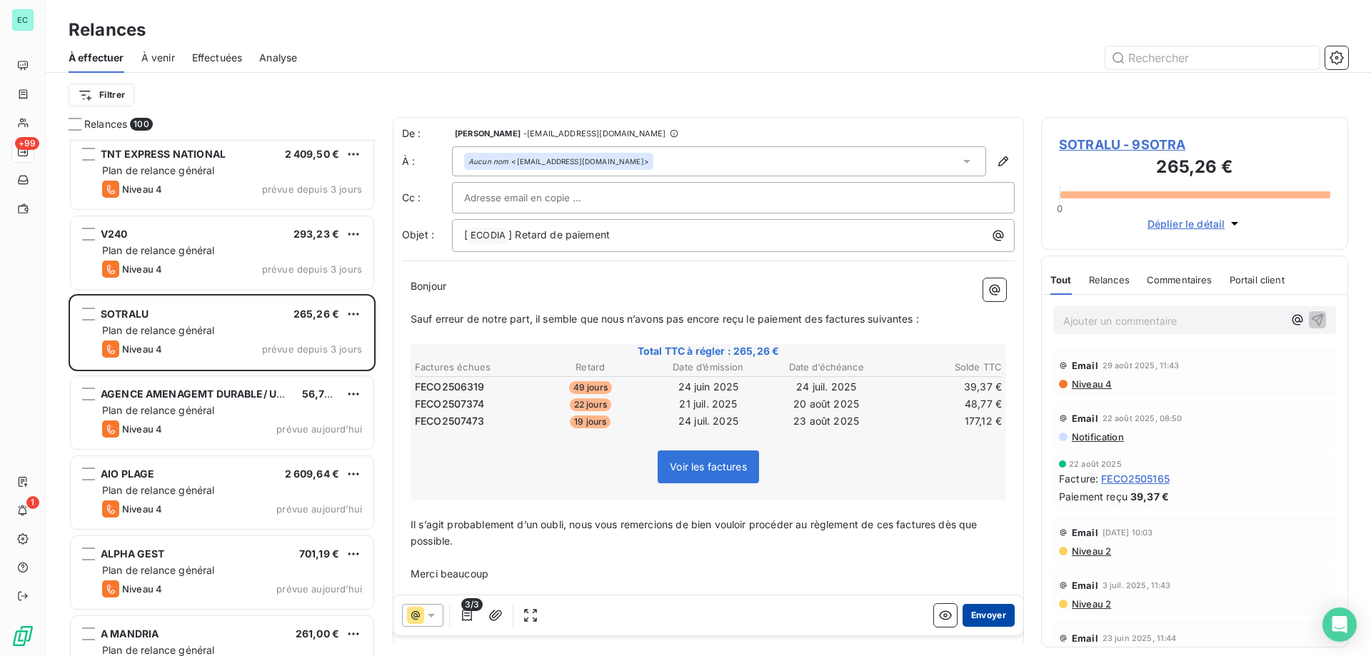
click at [985, 615] on button "Envoyer" at bounding box center [989, 615] width 52 height 23
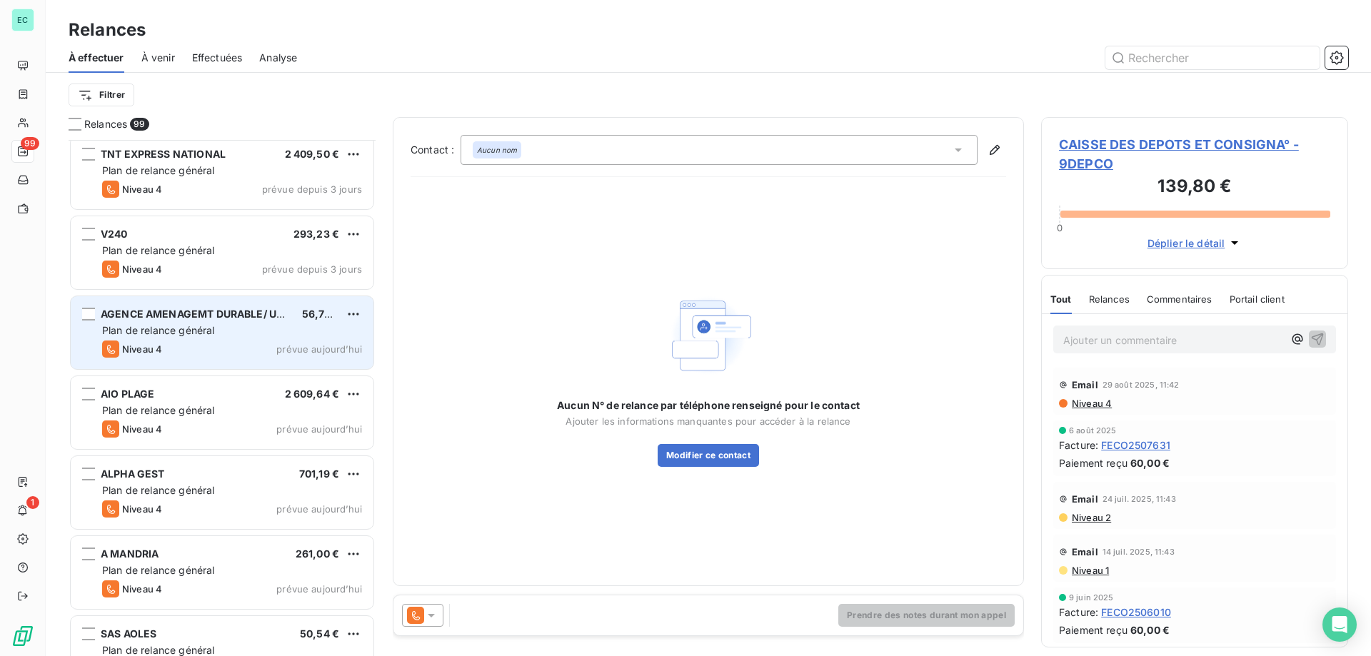
click at [159, 321] on div "AGENCE AMENAGEMT DURABLE/ URBA" at bounding box center [196, 314] width 190 height 14
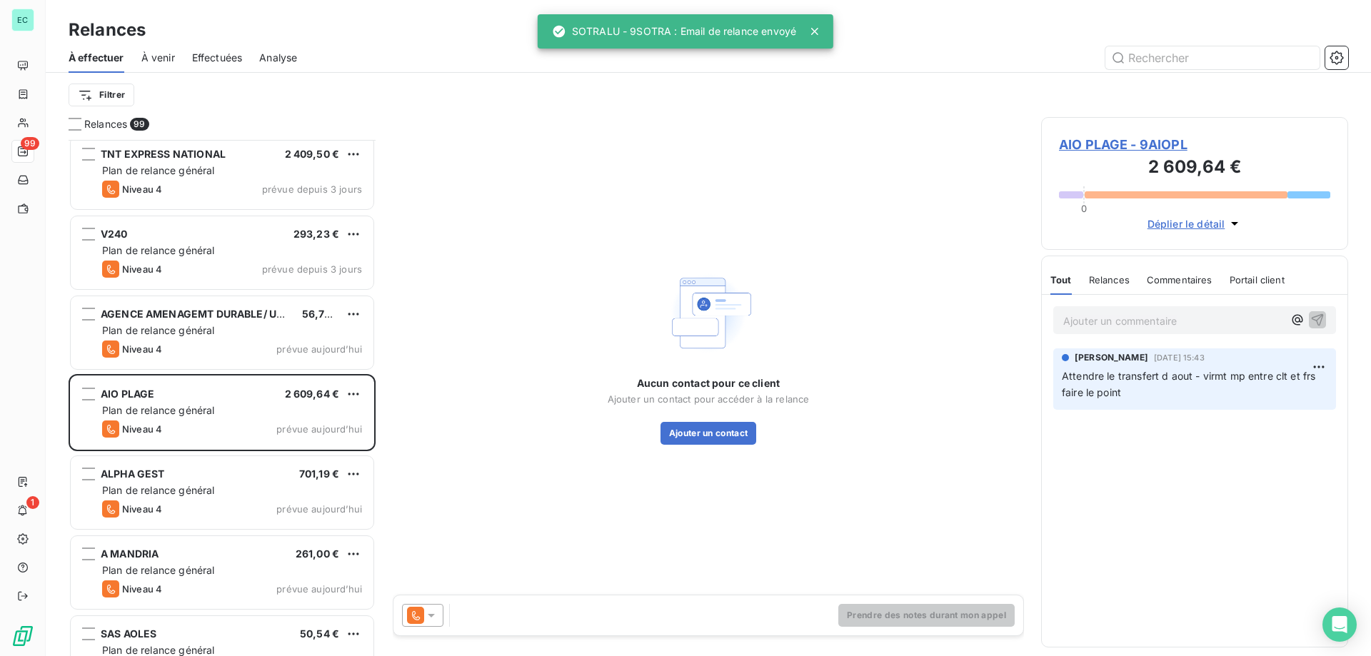
click at [433, 613] on icon at bounding box center [431, 615] width 14 height 14
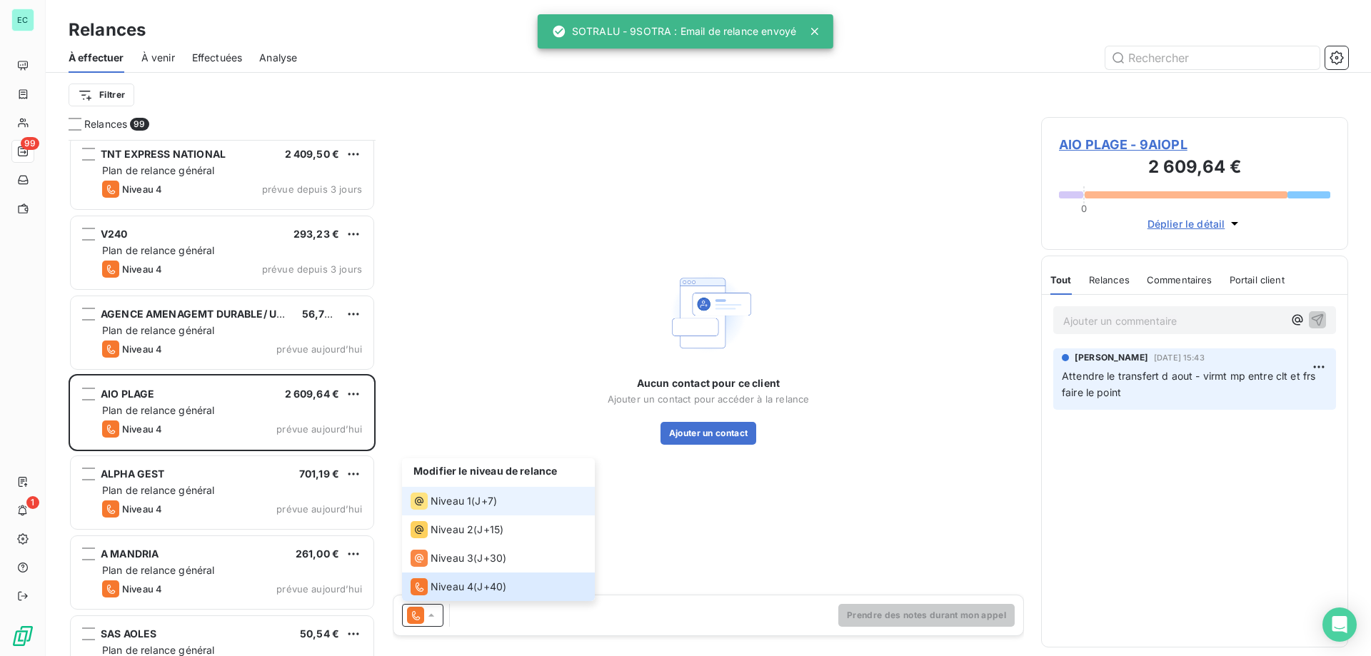
click at [480, 501] on span "J+7 )" at bounding box center [486, 501] width 22 height 14
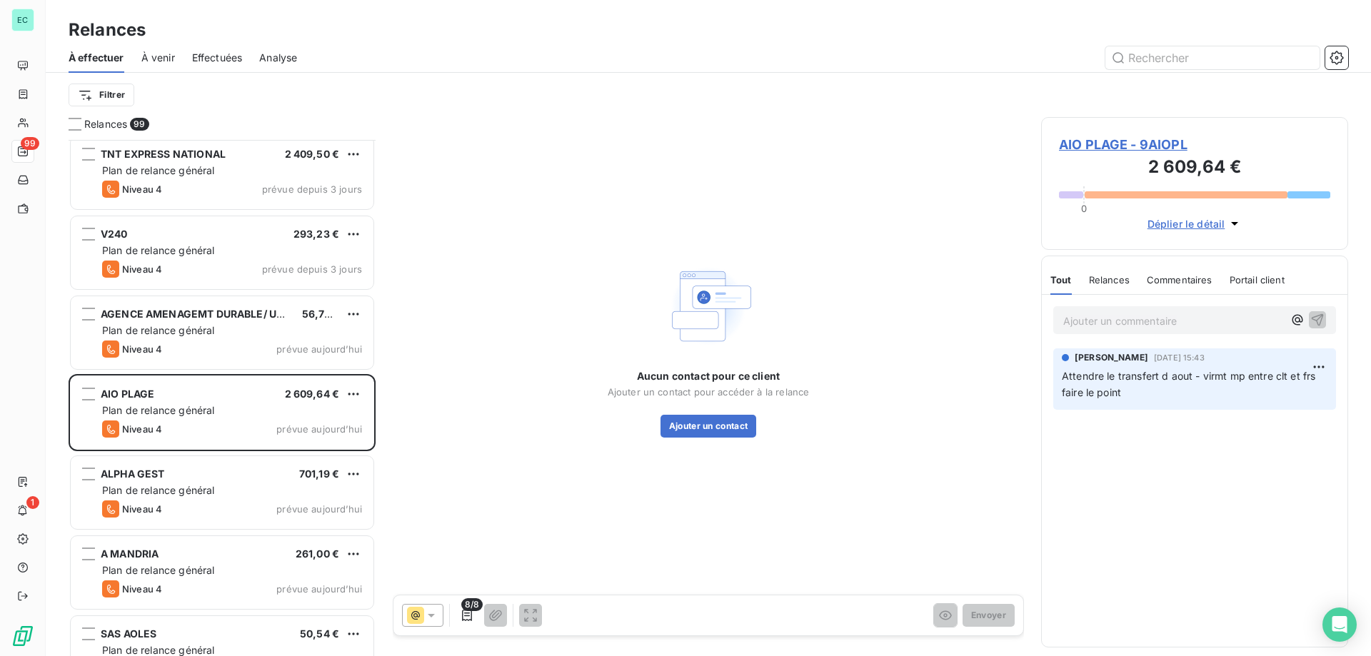
click at [1159, 322] on p "Ajouter un commentaire ﻿" at bounding box center [1173, 321] width 220 height 18
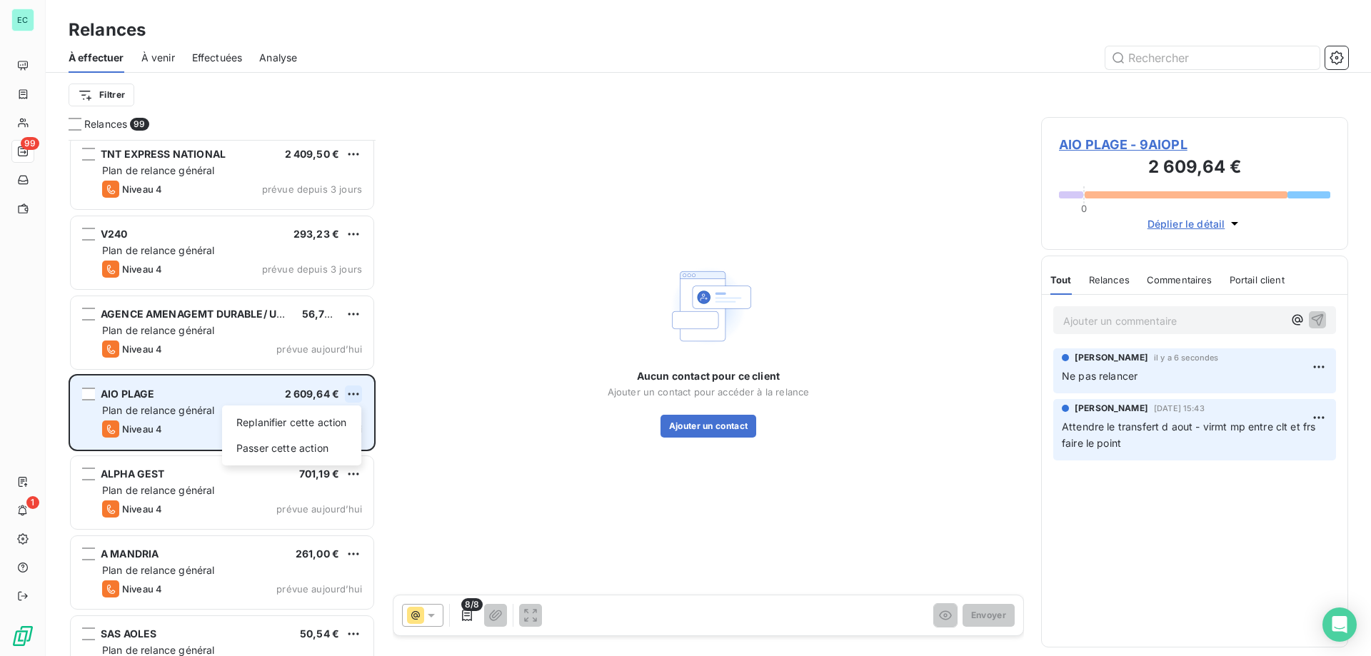
click at [355, 386] on html "EC 99 1 Relances À effectuer À venir Effectuées Analyse Filtrer Relances 99 STA…" at bounding box center [685, 328] width 1371 height 656
click at [266, 453] on div "Passer cette action" at bounding box center [292, 448] width 128 height 23
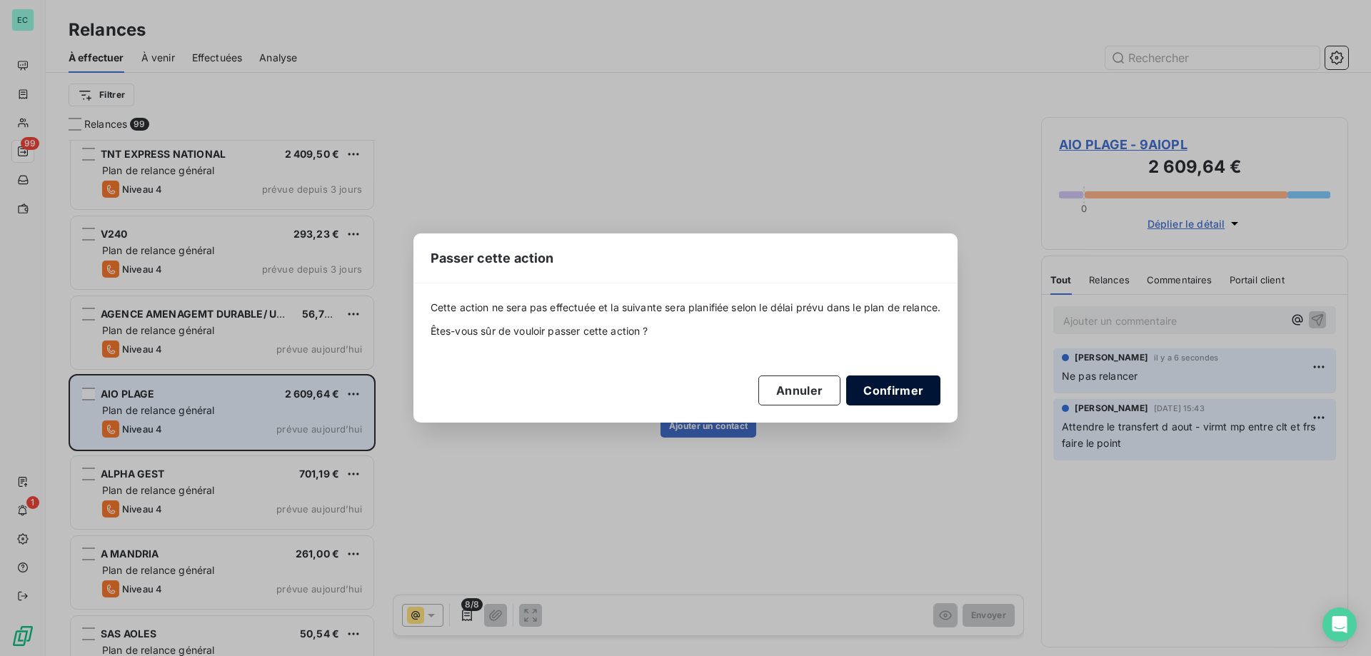
click at [910, 383] on button "Confirmer" at bounding box center [893, 391] width 94 height 30
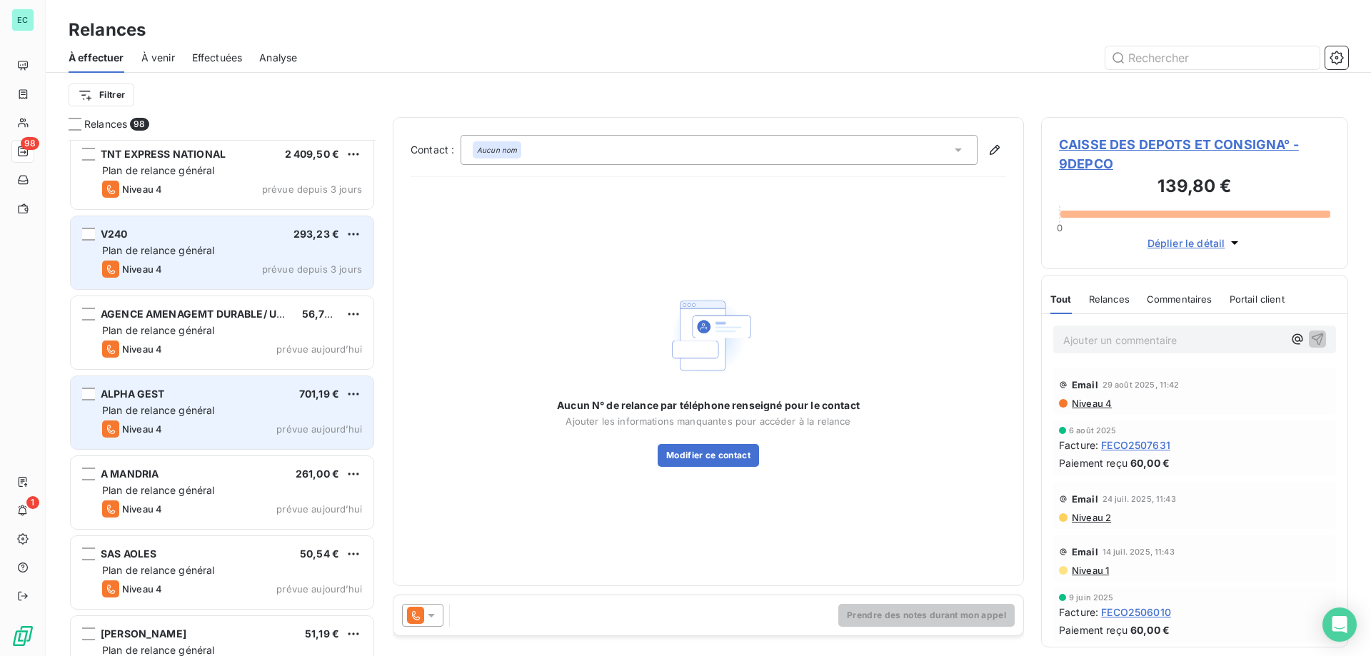
click at [170, 256] on div "Plan de relance général" at bounding box center [232, 250] width 260 height 14
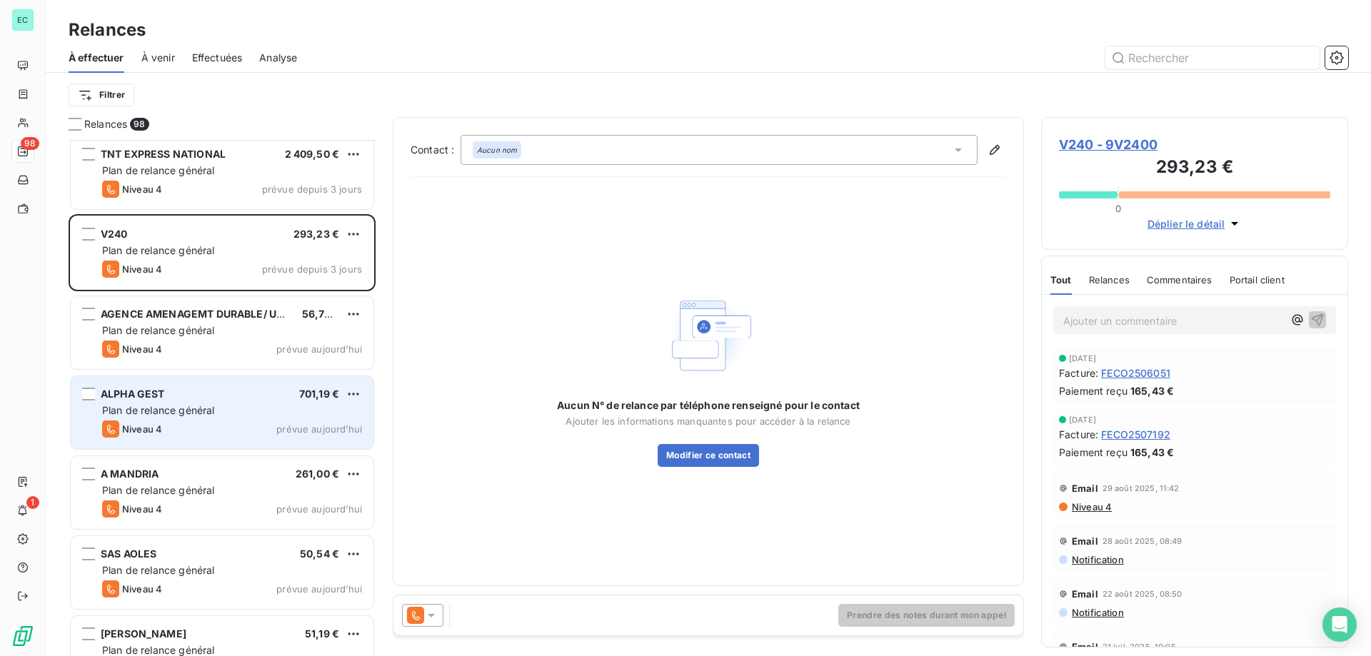
click at [429, 611] on icon at bounding box center [431, 615] width 14 height 14
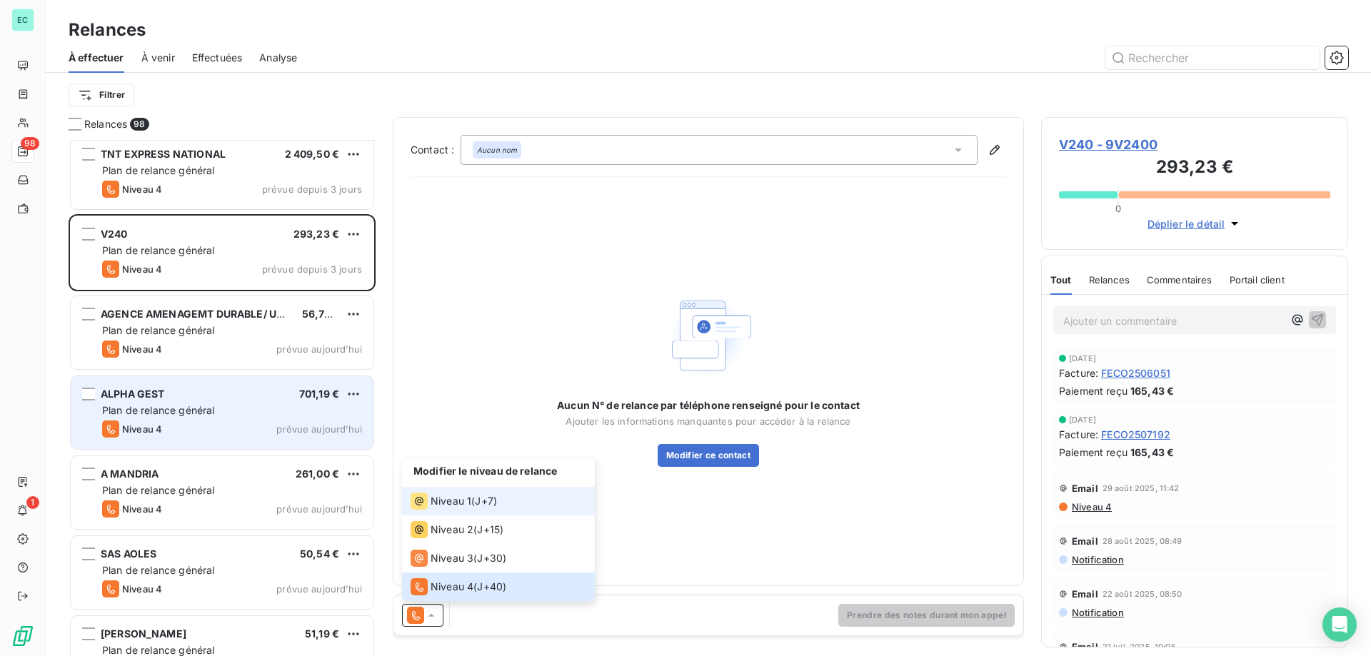
click at [437, 511] on li "Niveau 1 ( J+7 )" at bounding box center [498, 501] width 193 height 29
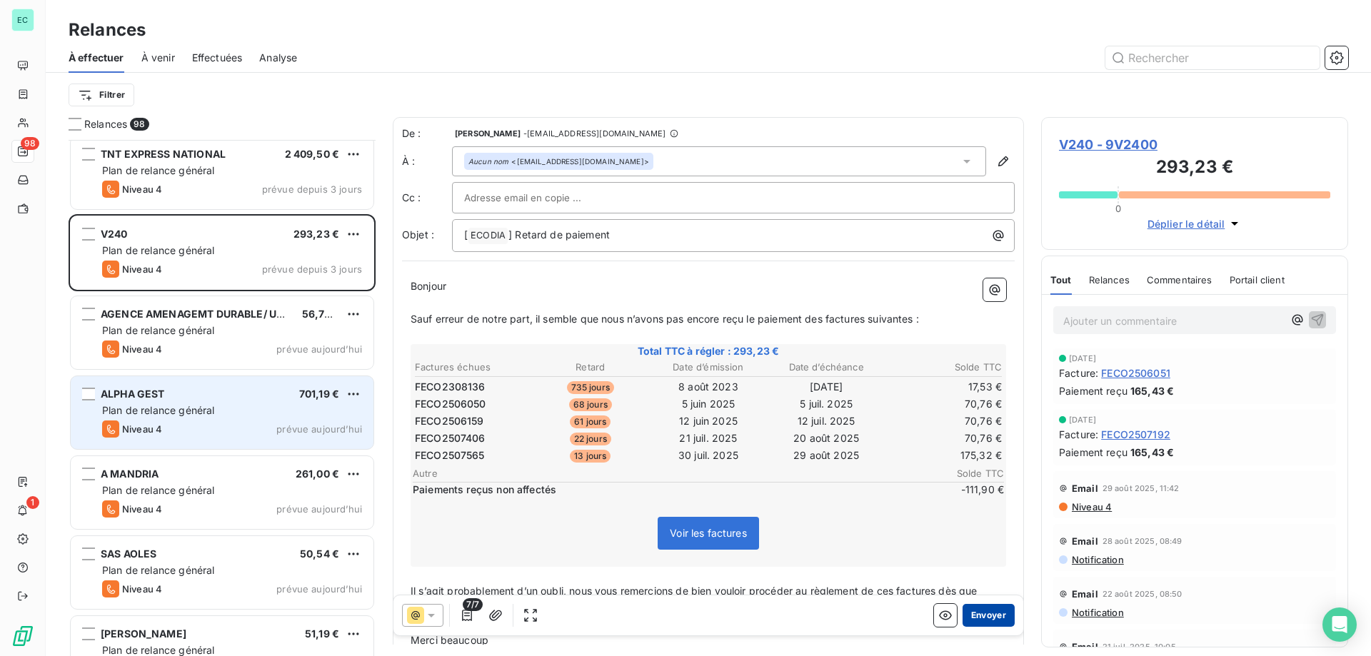
click at [987, 616] on button "Envoyer" at bounding box center [989, 615] width 52 height 23
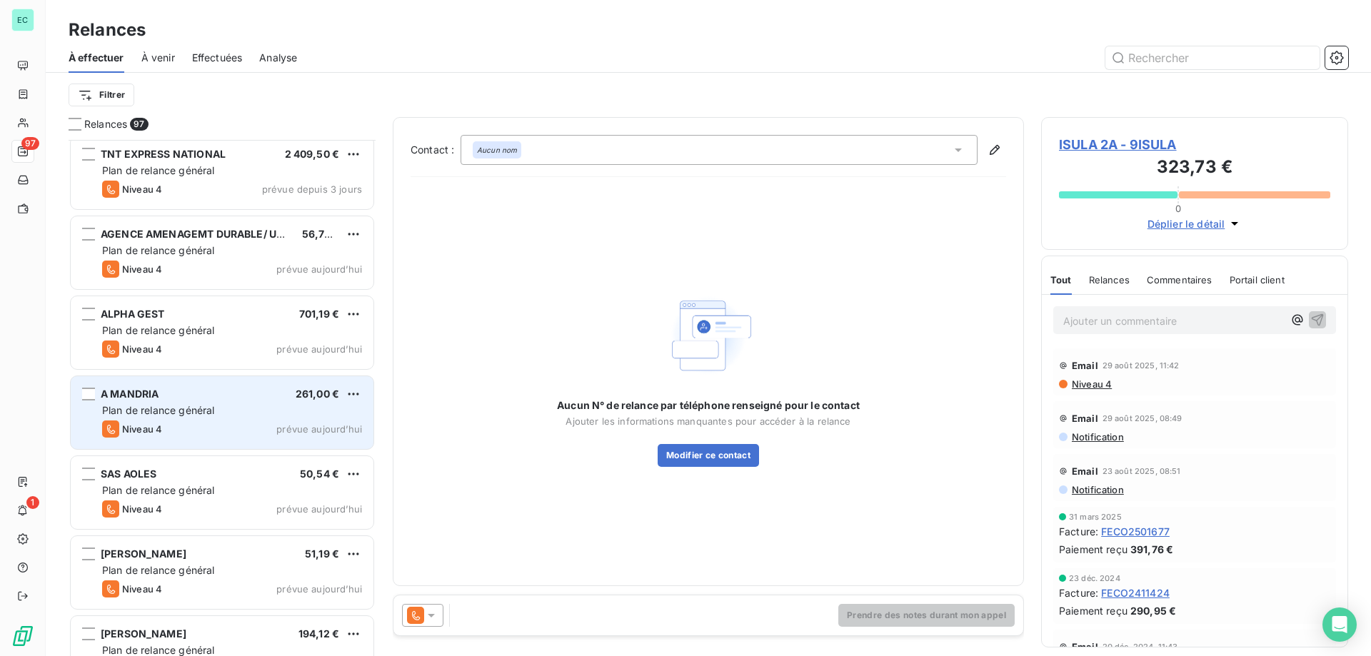
click at [224, 411] on div "Plan de relance général" at bounding box center [232, 410] width 260 height 14
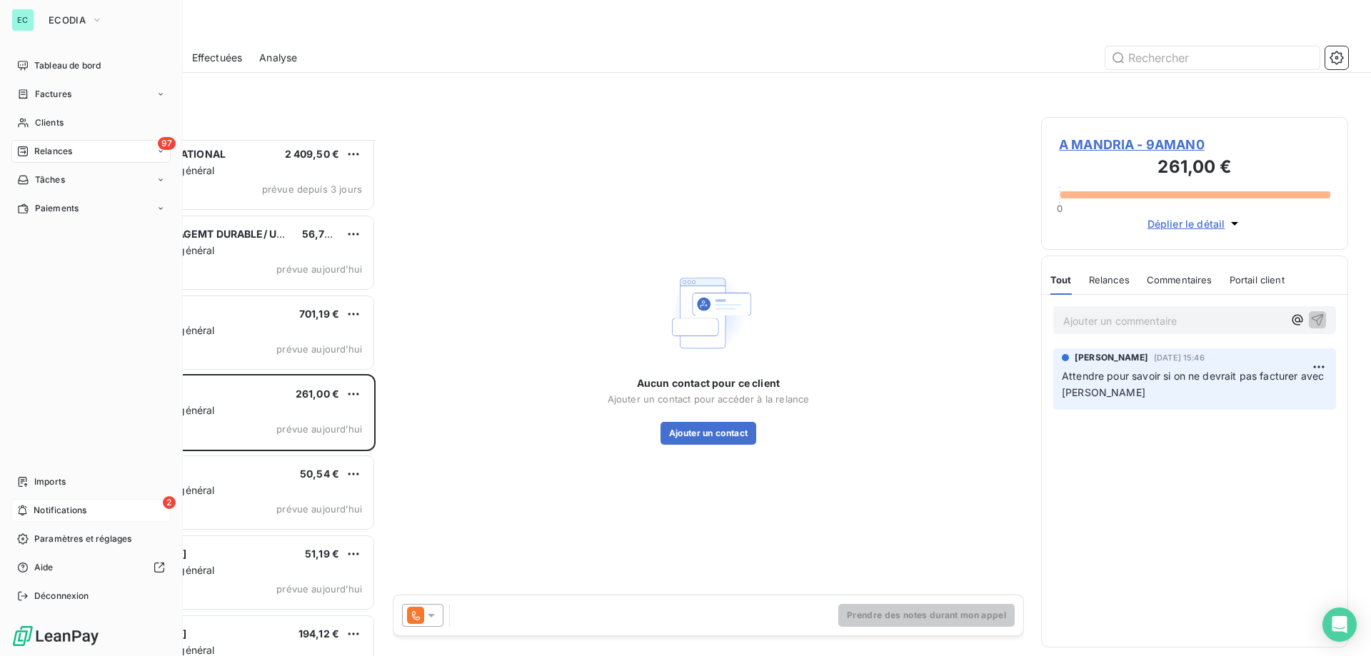
click at [80, 515] on span "Notifications" at bounding box center [60, 510] width 53 height 13
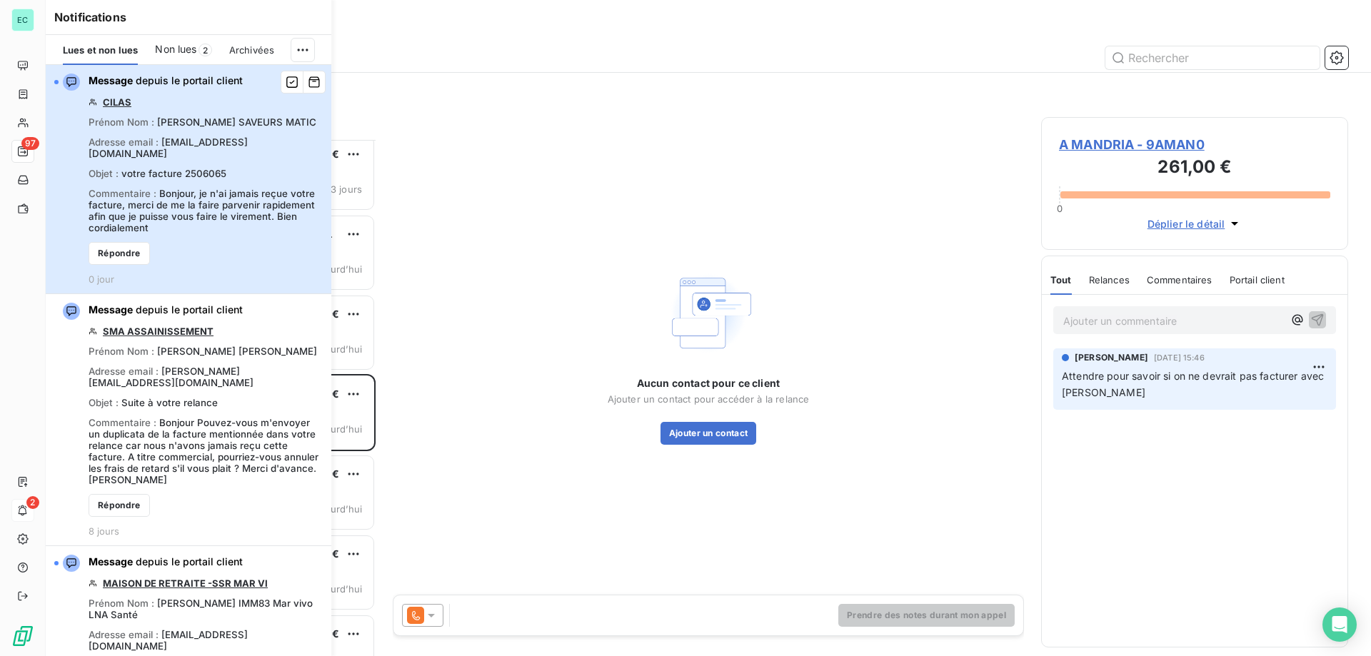
click at [211, 194] on span "Bonjour, je n'ai jamais reçue votre facture, merci de me la faire parvenir rapi…" at bounding box center [202, 211] width 226 height 46
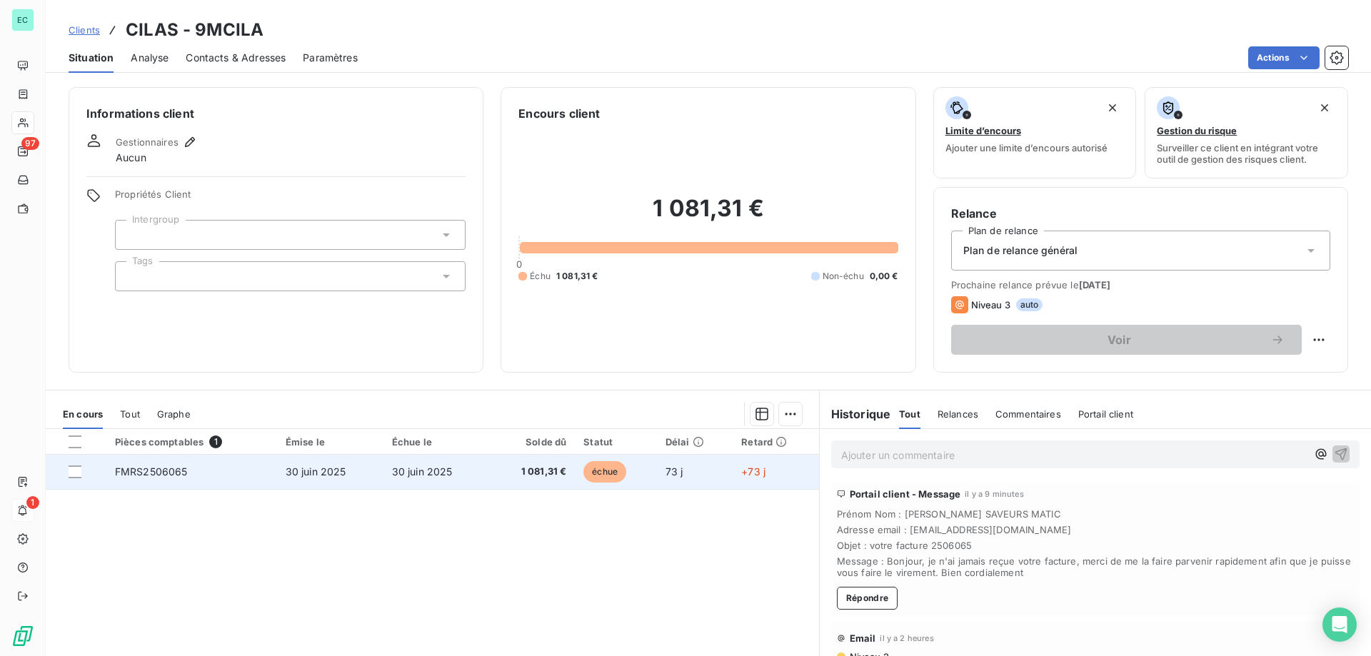
click at [413, 472] on span "30 juin 2025" at bounding box center [422, 472] width 61 height 12
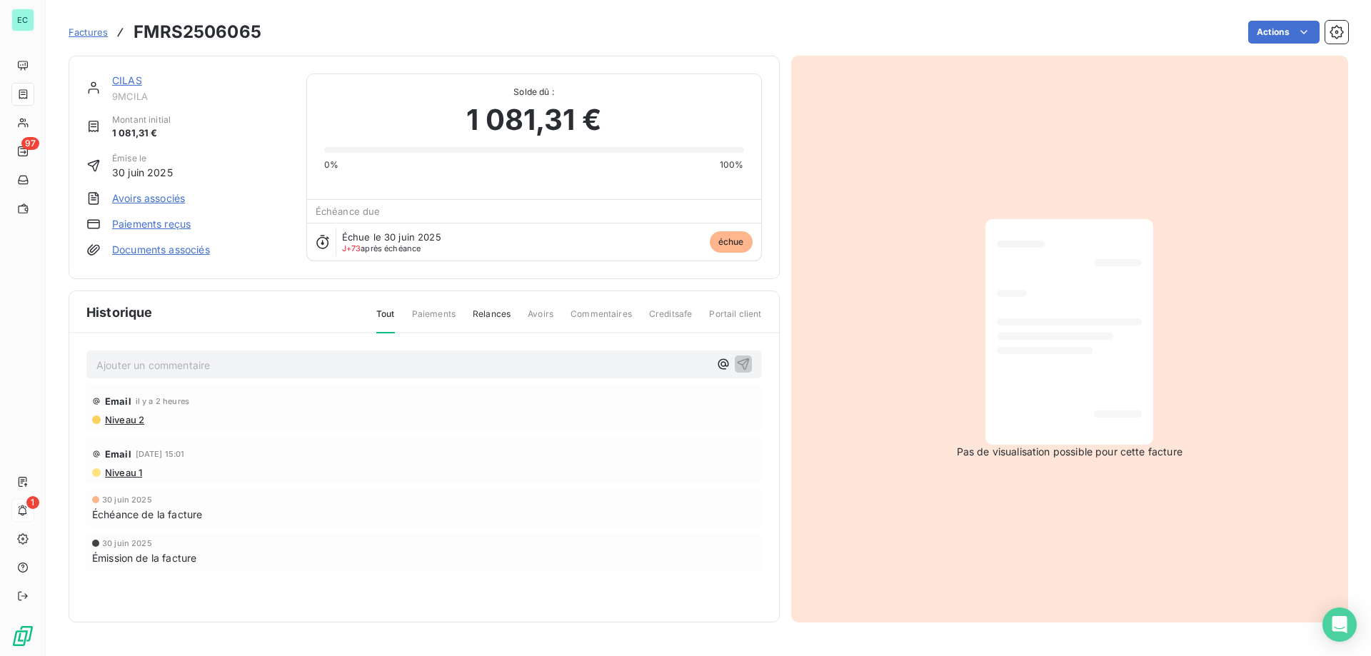
click at [89, 31] on span "Factures" at bounding box center [88, 31] width 39 height 11
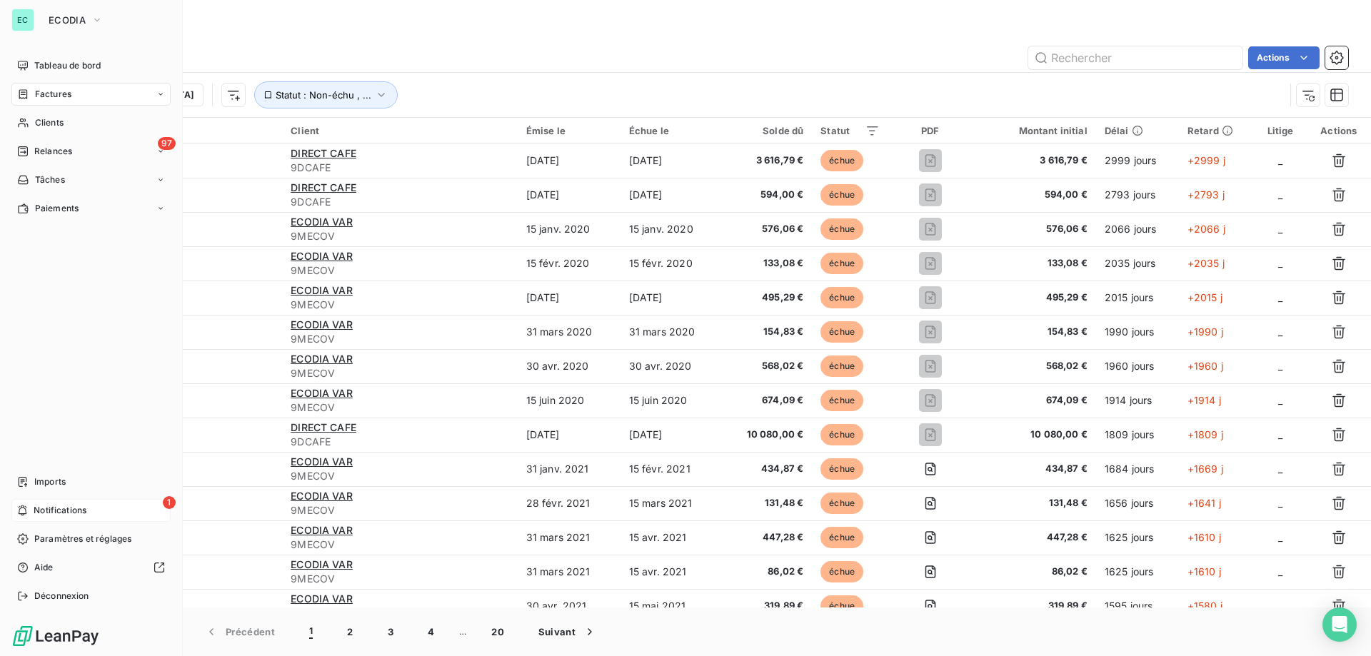
click at [72, 518] on div "1 Notifications" at bounding box center [90, 510] width 159 height 23
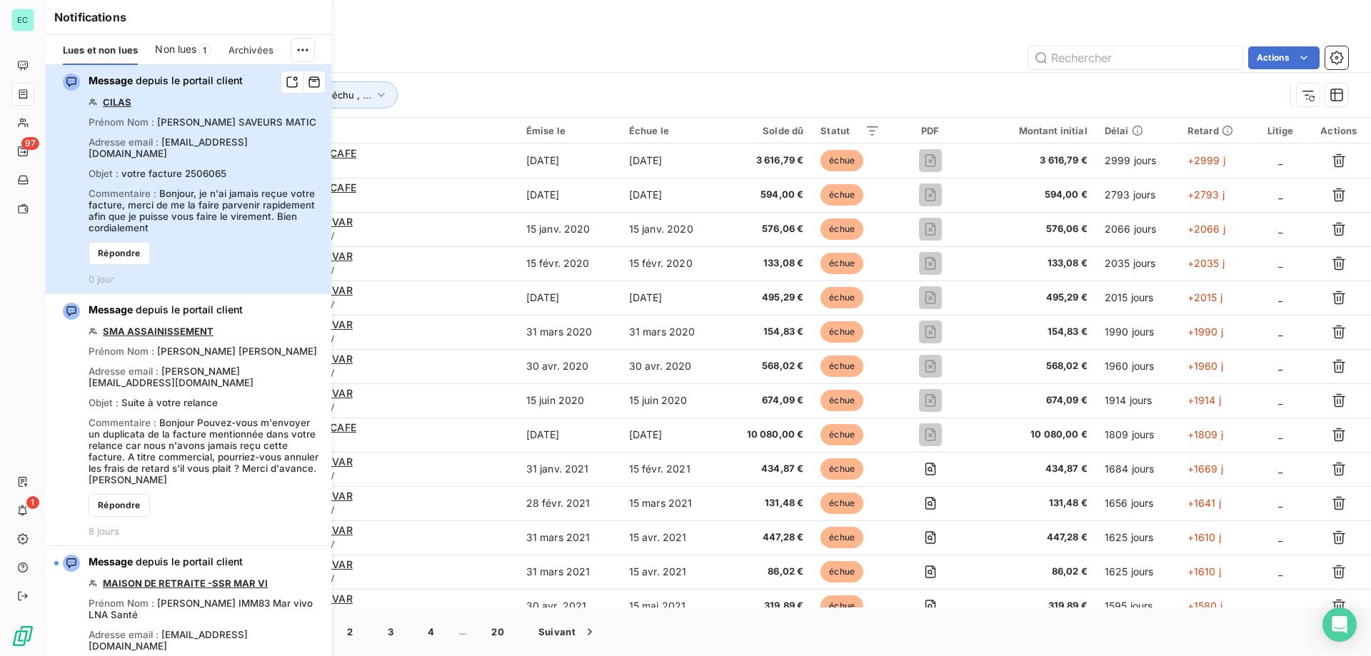
drag, startPoint x: 184, startPoint y: 161, endPoint x: 221, endPoint y: 164, distance: 38.0
click at [221, 168] on span "votre facture 2506065" at bounding box center [173, 173] width 105 height 11
